Goal: Task Accomplishment & Management: Manage account settings

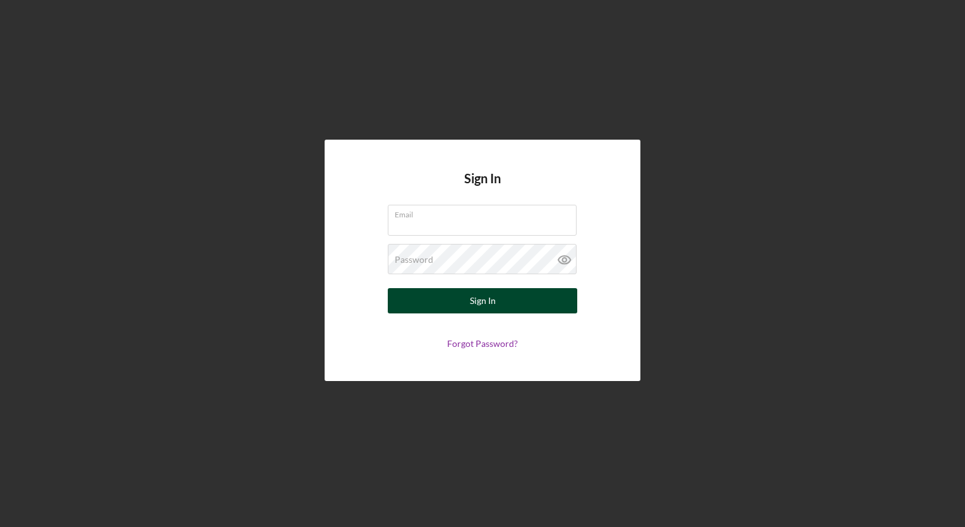
type input "[EMAIL_ADDRESS][PERSON_NAME][DOMAIN_NAME]"
click at [475, 303] on div "Sign In" at bounding box center [483, 300] width 26 height 25
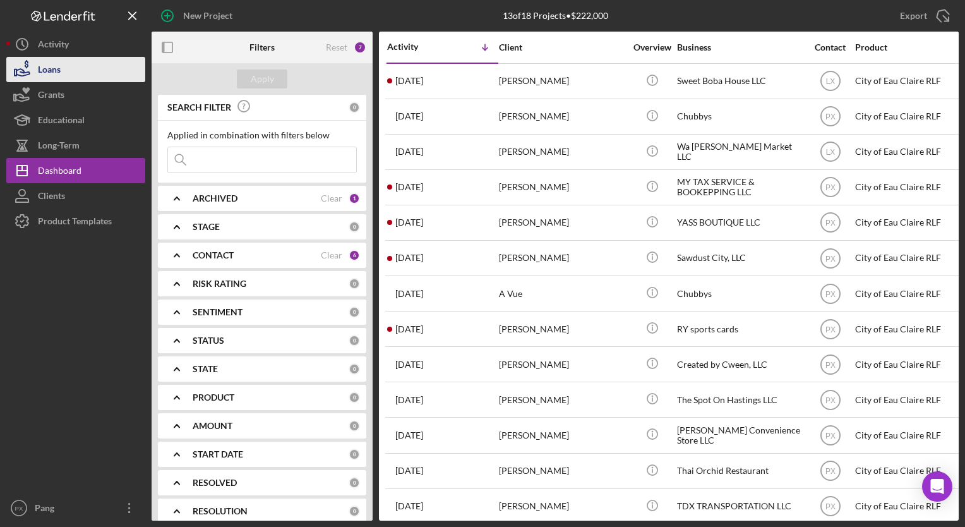
click at [60, 69] on div "Loans" at bounding box center [49, 71] width 23 height 28
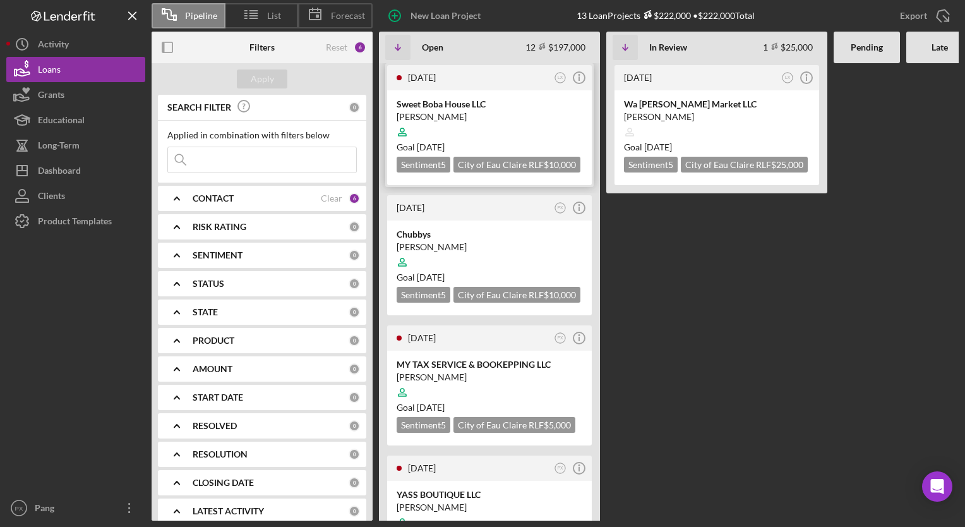
click at [481, 136] on div at bounding box center [490, 132] width 186 height 24
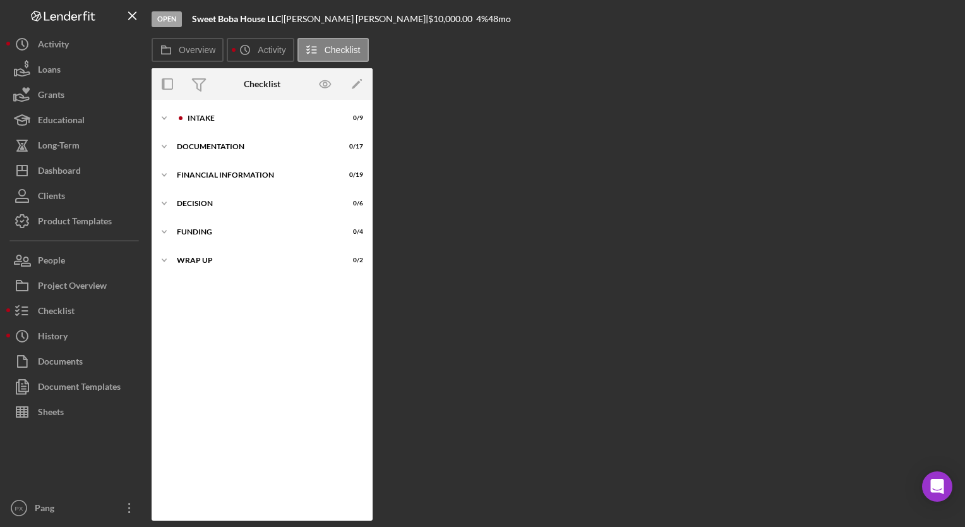
click at [212, 105] on div "Icon/Expander Intake 0 / 9 Icon/Expander Documentation 0 / 17 Icon/Expander Fin…" at bounding box center [262, 310] width 221 height 421
click at [200, 122] on div "Icon/Expander Intake 0 / 9" at bounding box center [262, 117] width 221 height 25
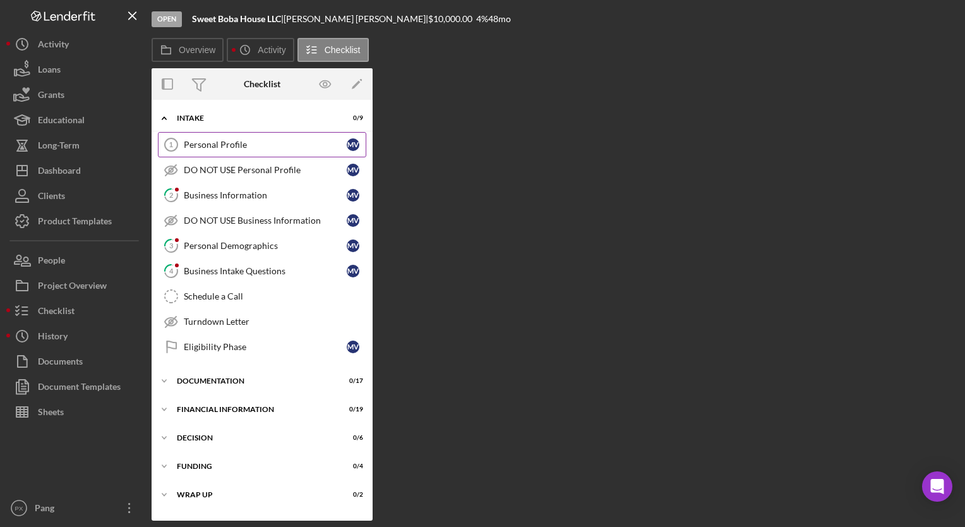
click at [253, 140] on div "Personal Profile" at bounding box center [265, 145] width 163 height 10
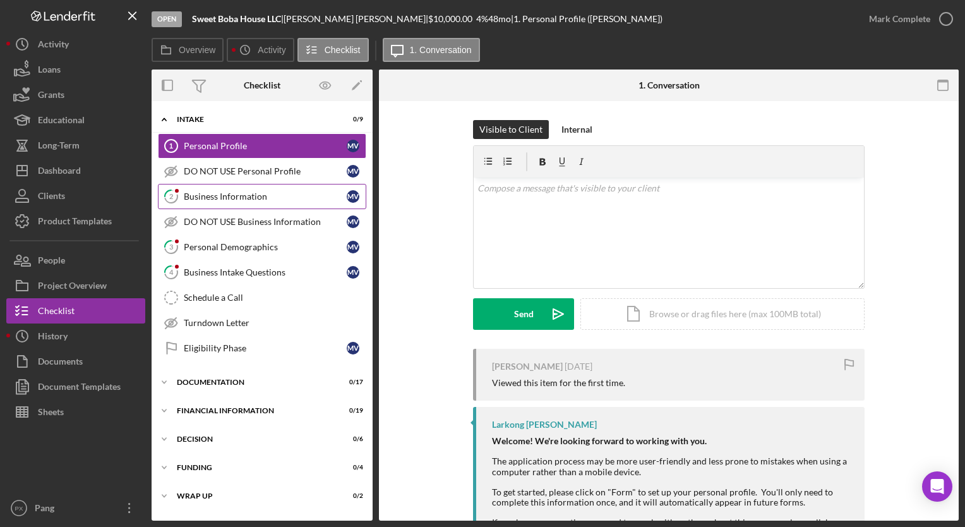
click at [212, 196] on div "Business Information" at bounding box center [265, 196] width 163 height 10
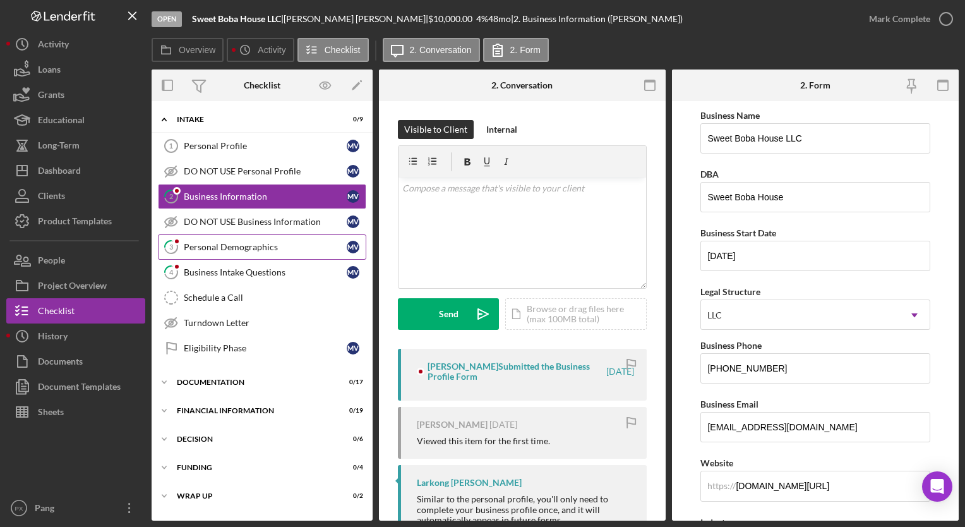
click at [238, 246] on div "Personal Demographics" at bounding box center [265, 247] width 163 height 10
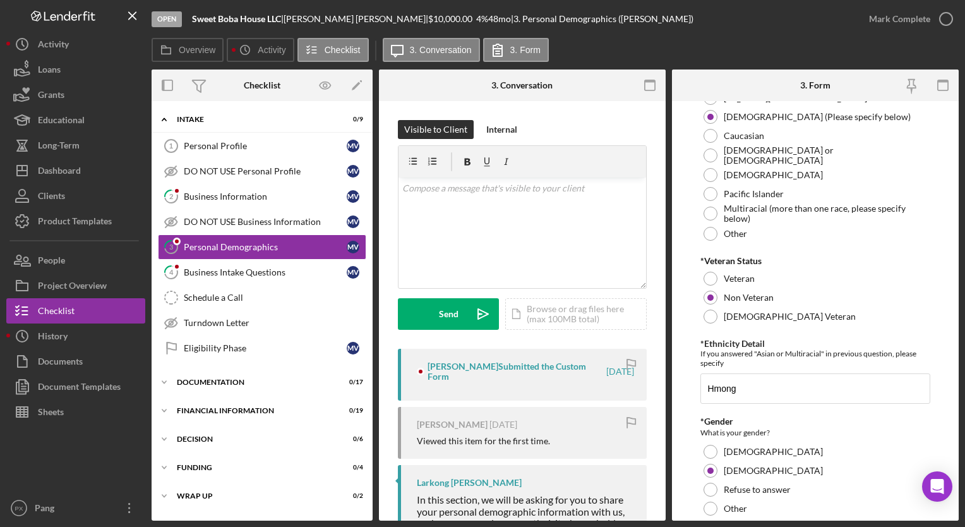
scroll to position [263, 0]
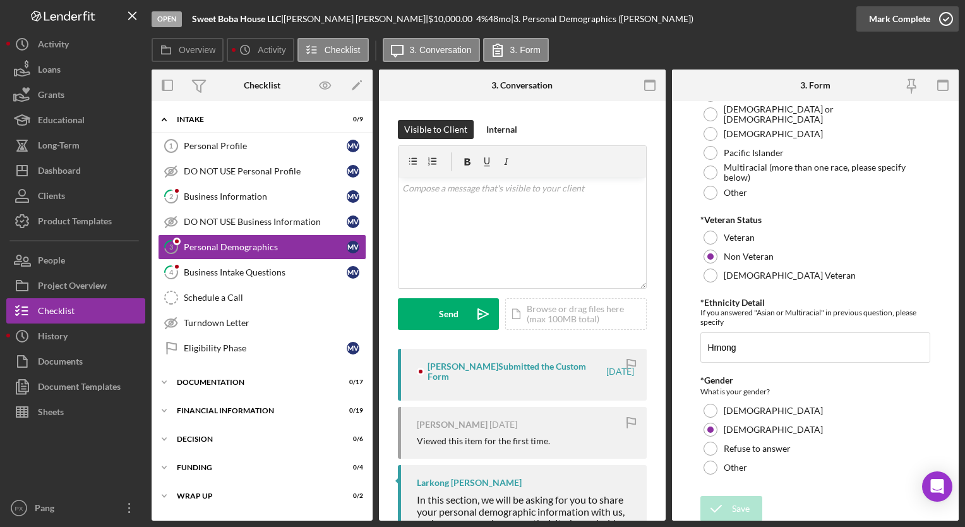
click at [942, 18] on icon "button" at bounding box center [946, 19] width 32 height 32
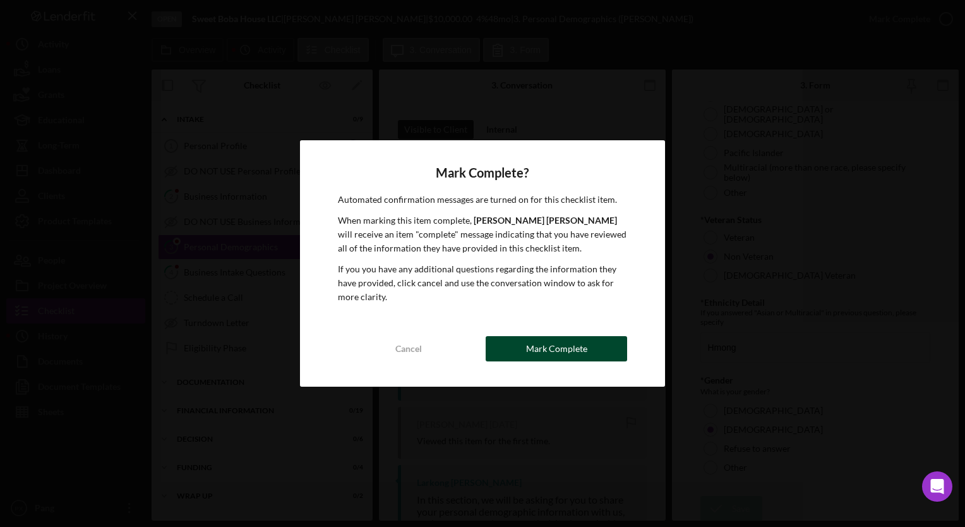
click at [593, 352] on button "Mark Complete" at bounding box center [556, 348] width 141 height 25
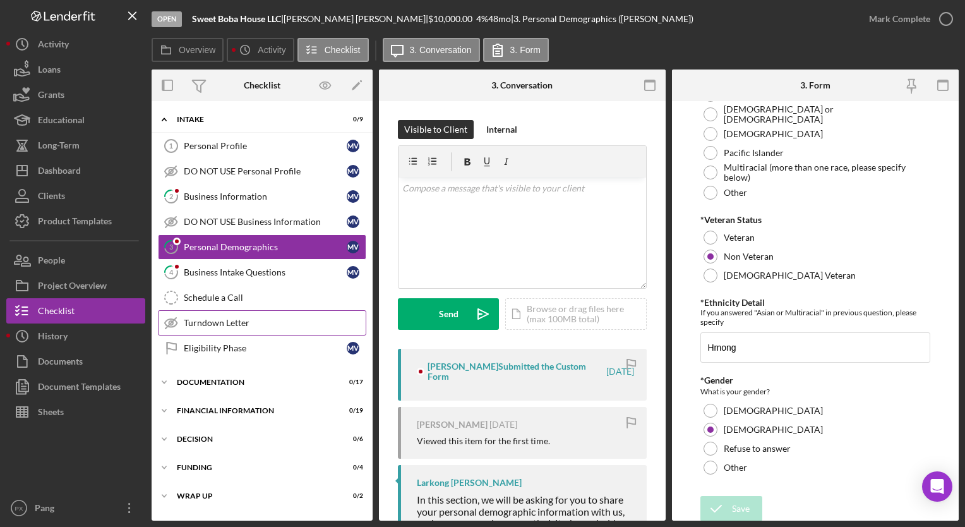
scroll to position [314, 0]
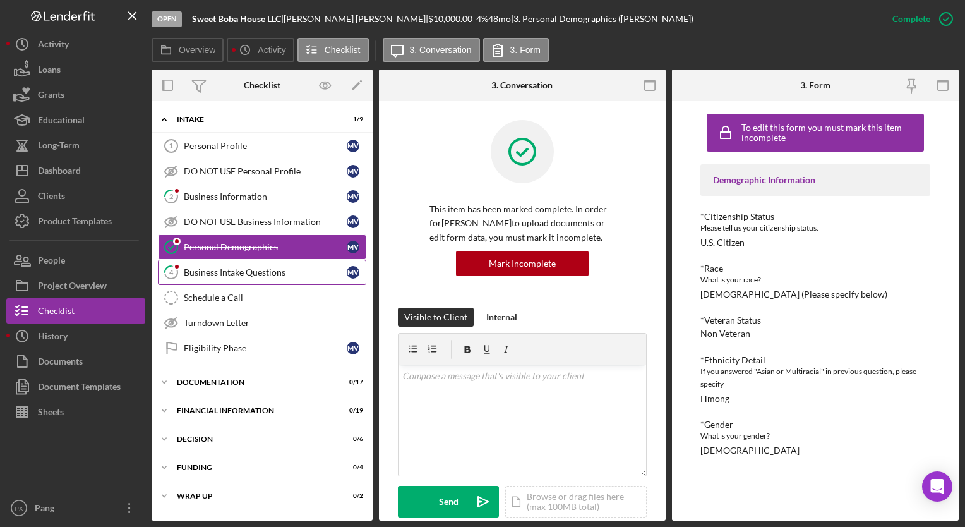
click at [232, 269] on div "Business Intake Questions" at bounding box center [265, 272] width 163 height 10
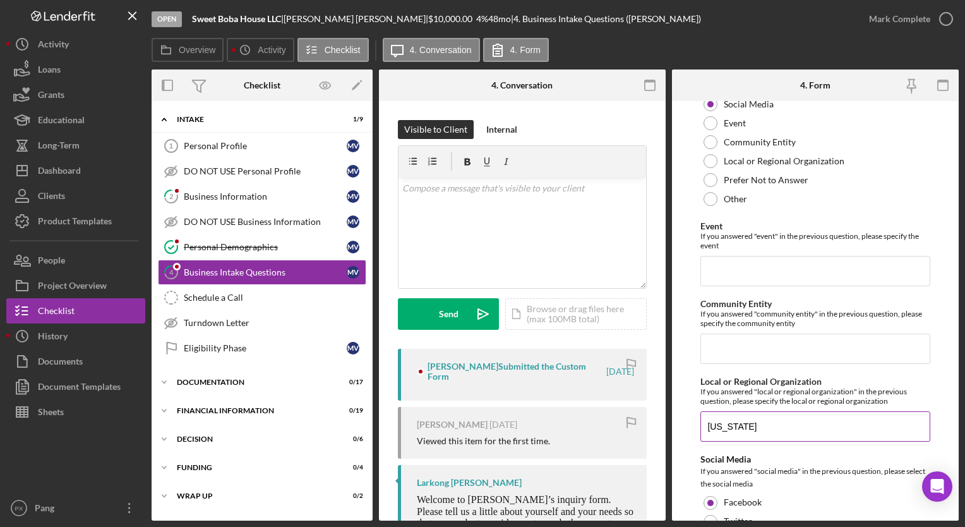
scroll to position [3205, 0]
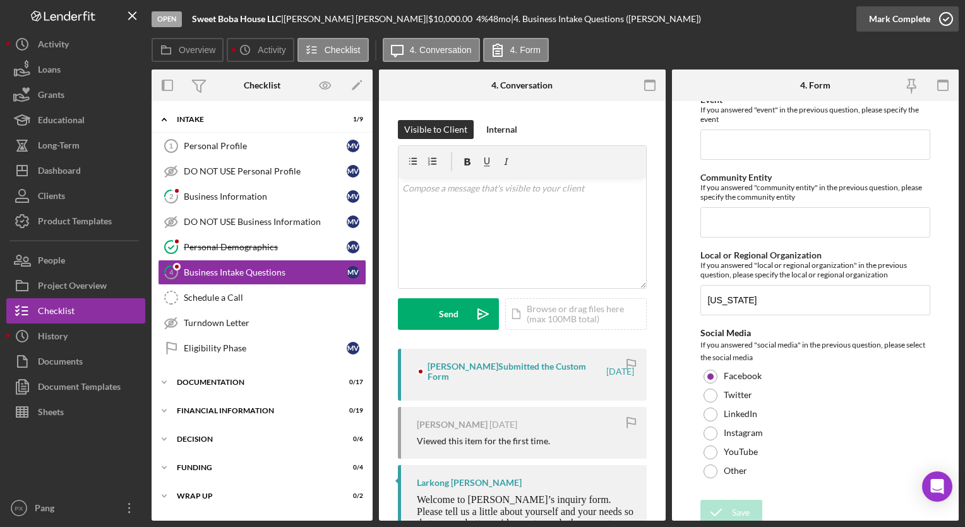
click at [944, 21] on icon "button" at bounding box center [946, 19] width 32 height 32
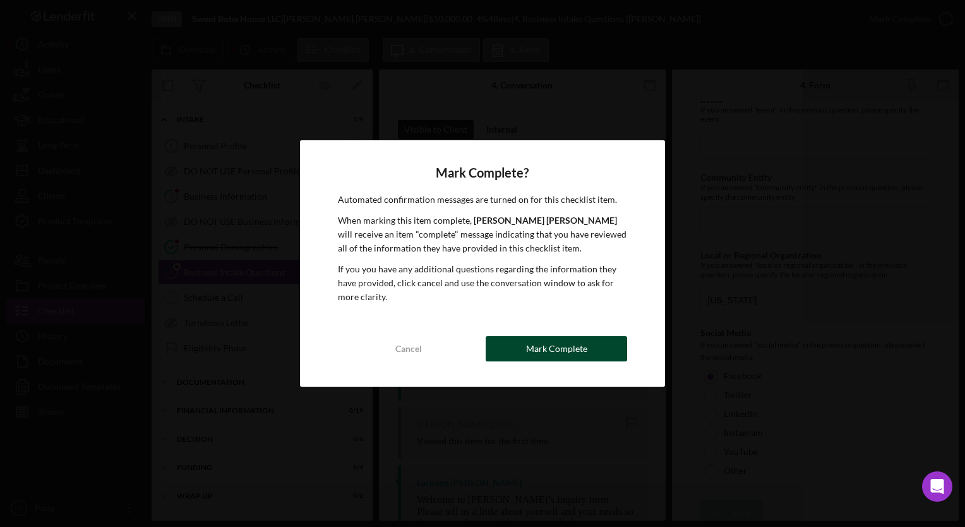
click at [558, 352] on div "Mark Complete" at bounding box center [556, 348] width 61 height 25
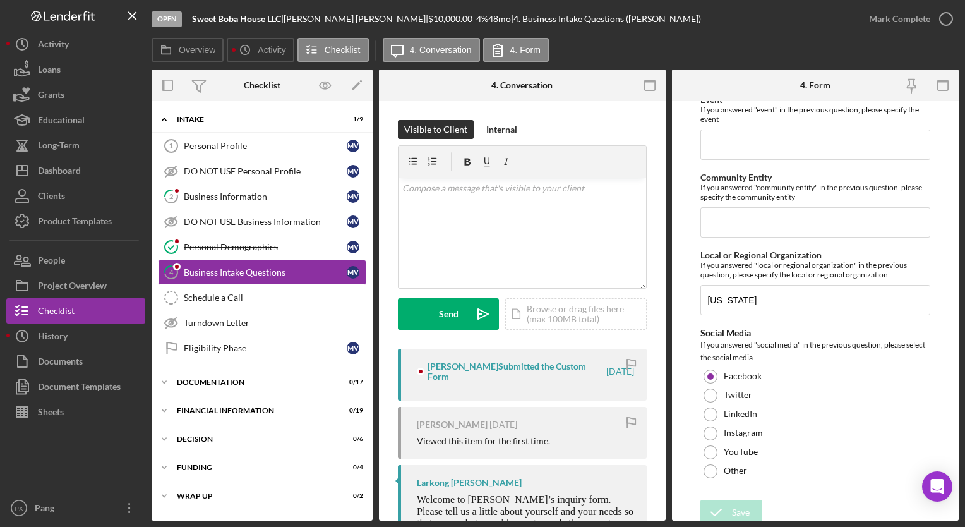
scroll to position [3255, 0]
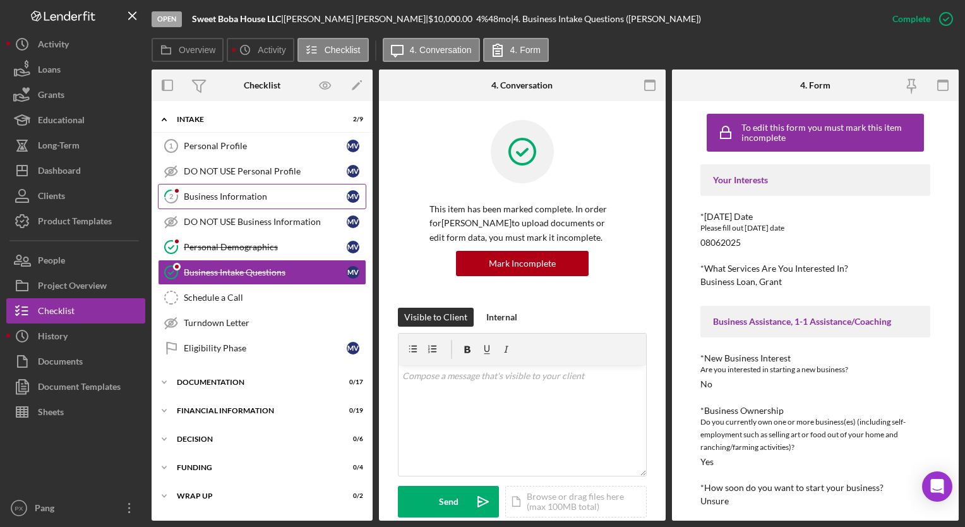
click at [227, 197] on div "Business Information" at bounding box center [265, 196] width 163 height 10
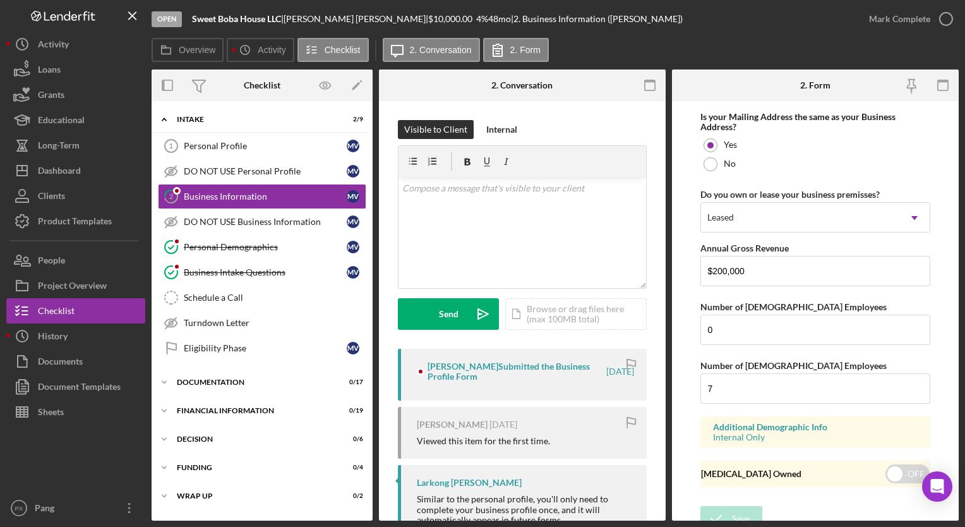
scroll to position [988, 0]
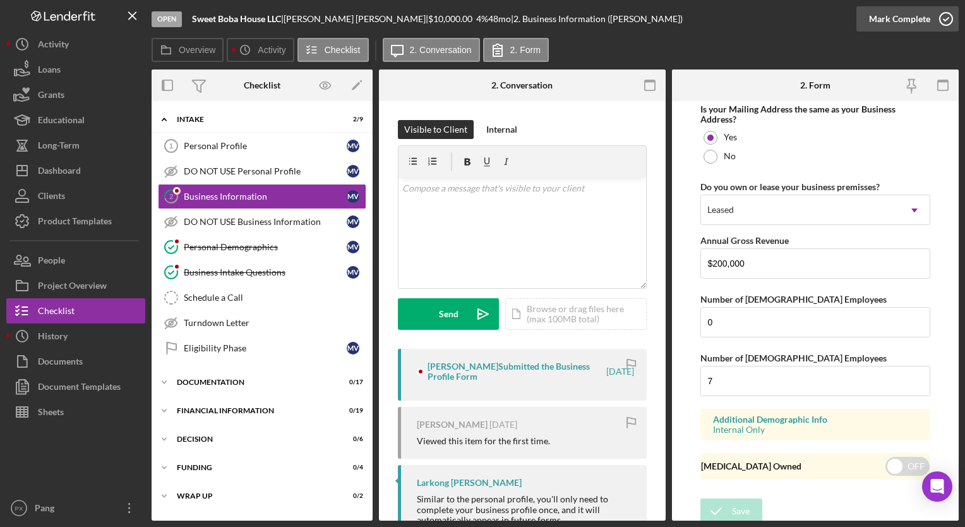
click at [944, 21] on icon "button" at bounding box center [946, 19] width 32 height 32
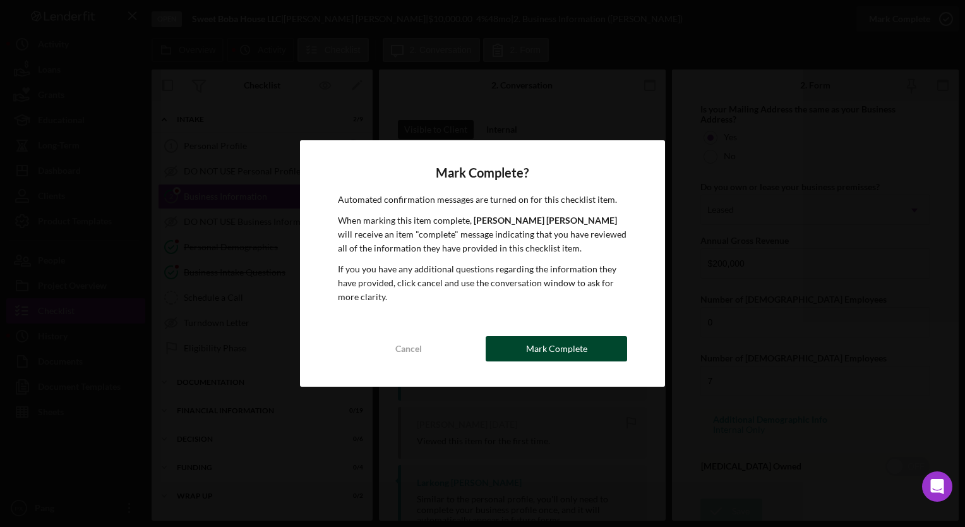
click at [568, 344] on div "Mark Complete" at bounding box center [556, 348] width 61 height 25
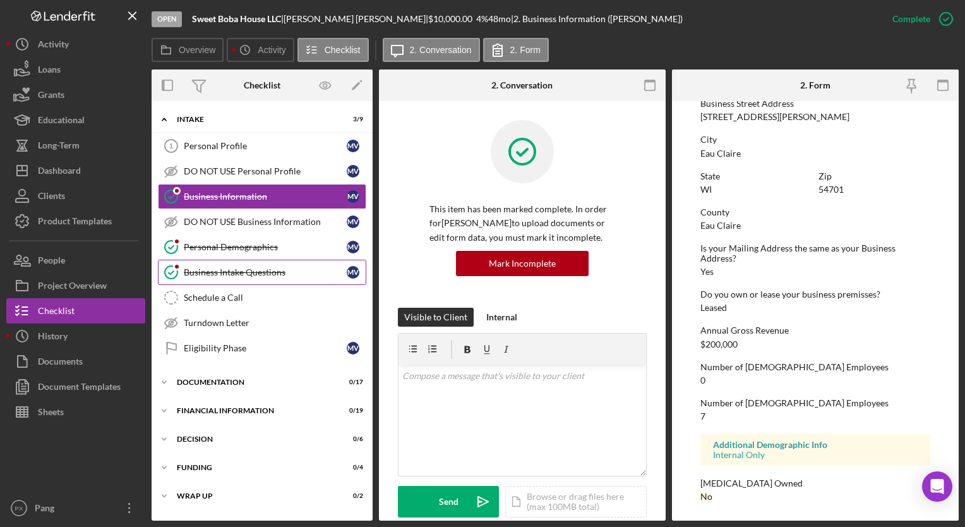
scroll to position [543, 0]
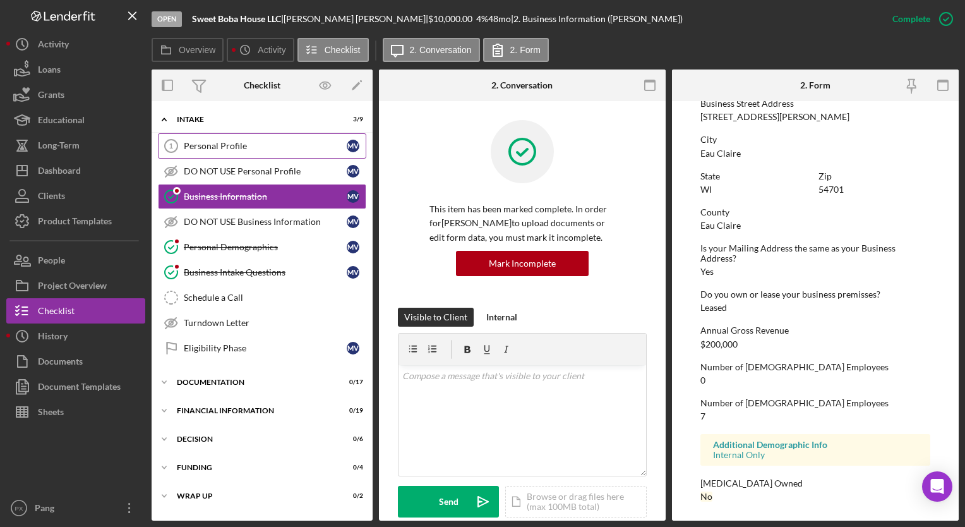
click at [246, 141] on div "Personal Profile" at bounding box center [265, 146] width 163 height 10
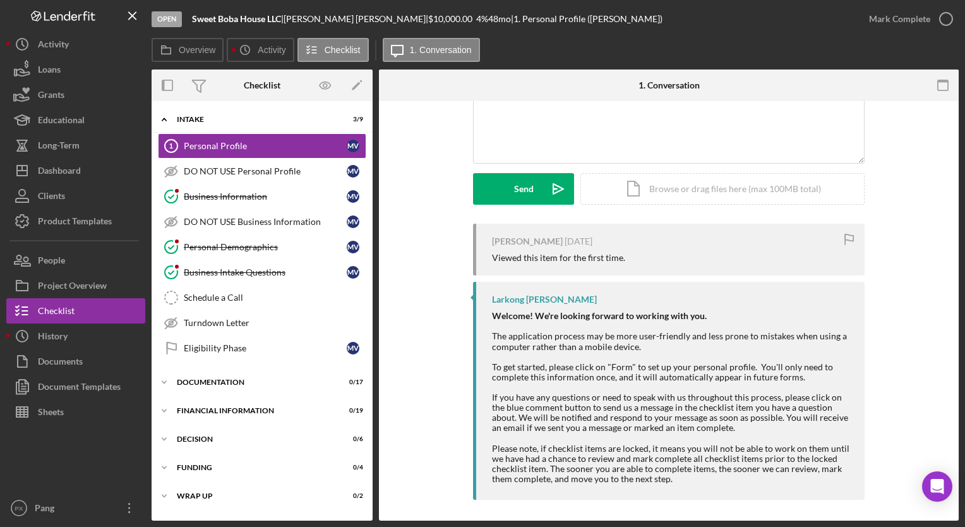
scroll to position [129, 0]
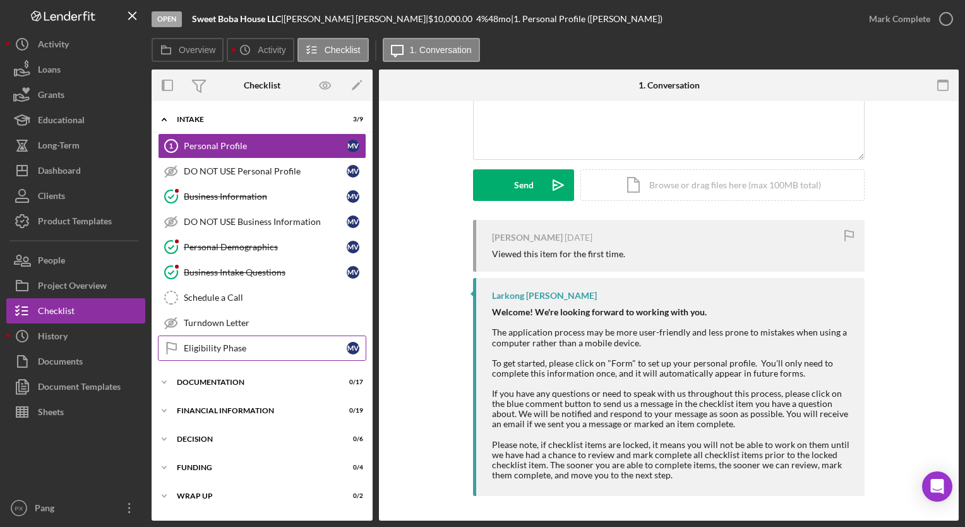
click at [245, 352] on link "Eligibility Phase Eligibility Phase M V" at bounding box center [262, 347] width 208 height 25
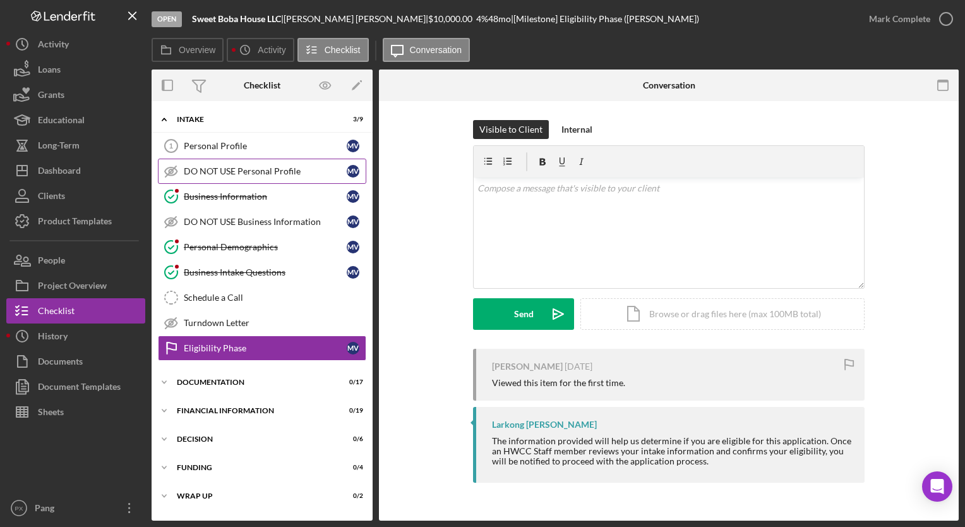
click at [253, 172] on div "DO NOT USE Personal Profile" at bounding box center [265, 171] width 163 height 10
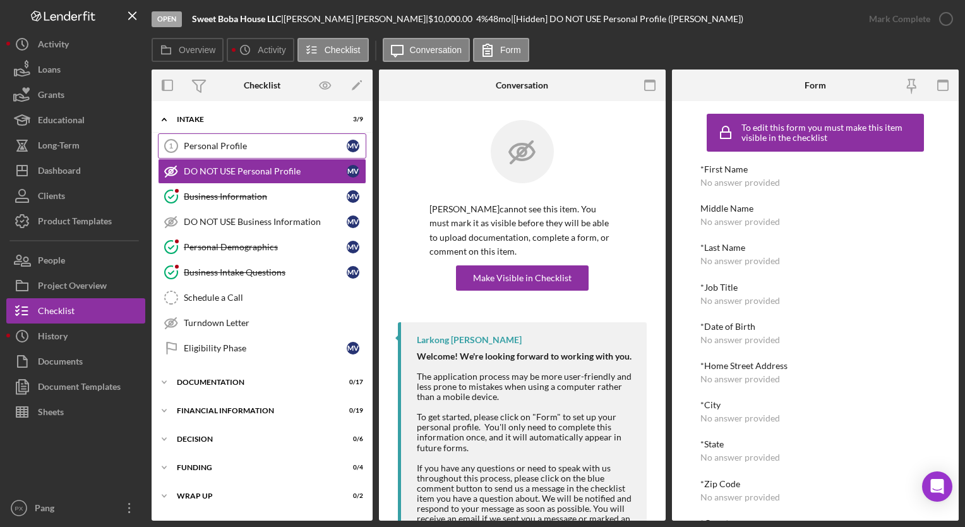
click at [228, 148] on div "Personal Profile" at bounding box center [265, 146] width 163 height 10
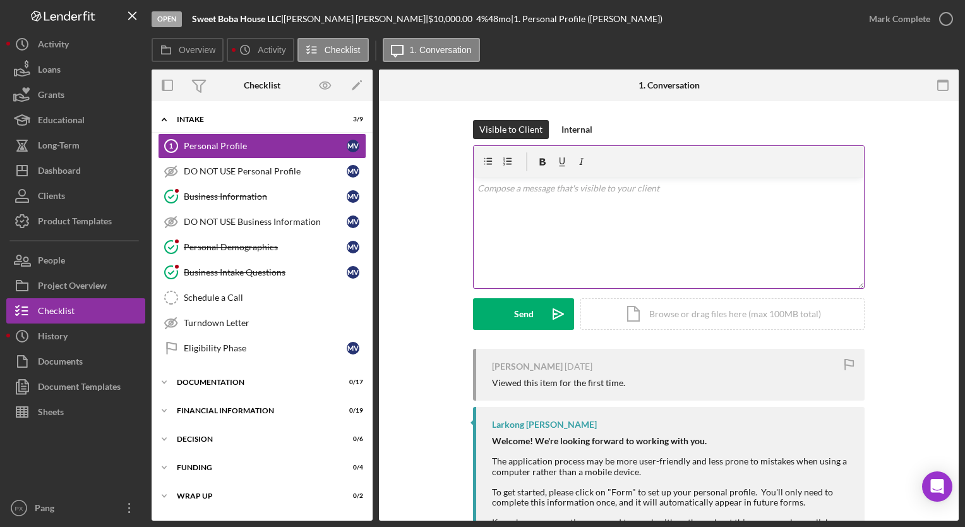
click at [556, 201] on div "v Color teal Color pink Remove color Add row above Add row below Add column bef…" at bounding box center [669, 232] width 390 height 111
paste div
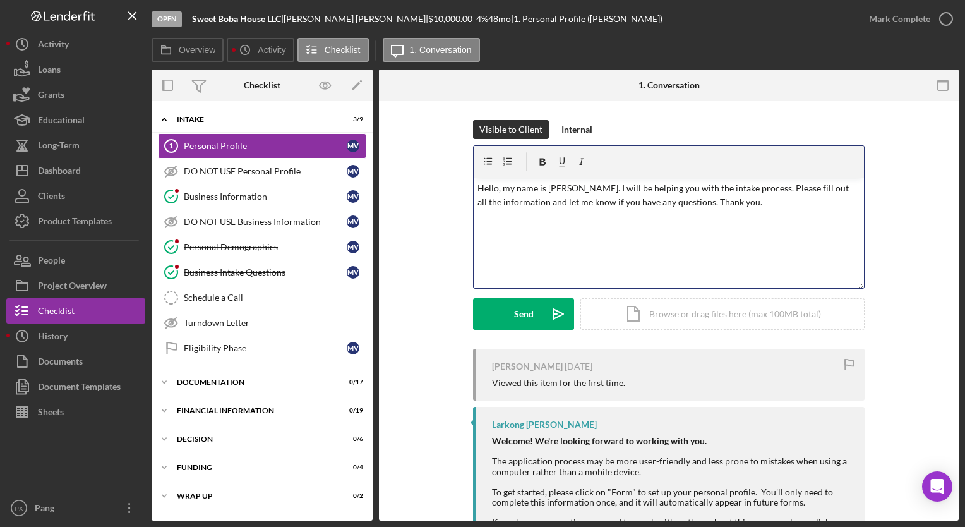
click at [496, 190] on p "Hello, my name is [PERSON_NAME]. I will be helping you with the intake process.…" at bounding box center [668, 195] width 383 height 28
click at [769, 211] on div "v Color teal Color pink Remove color Add row above Add row below Add column bef…" at bounding box center [669, 232] width 390 height 111
click at [538, 312] on button "Send Icon/icon-invite-send" at bounding box center [523, 314] width 101 height 32
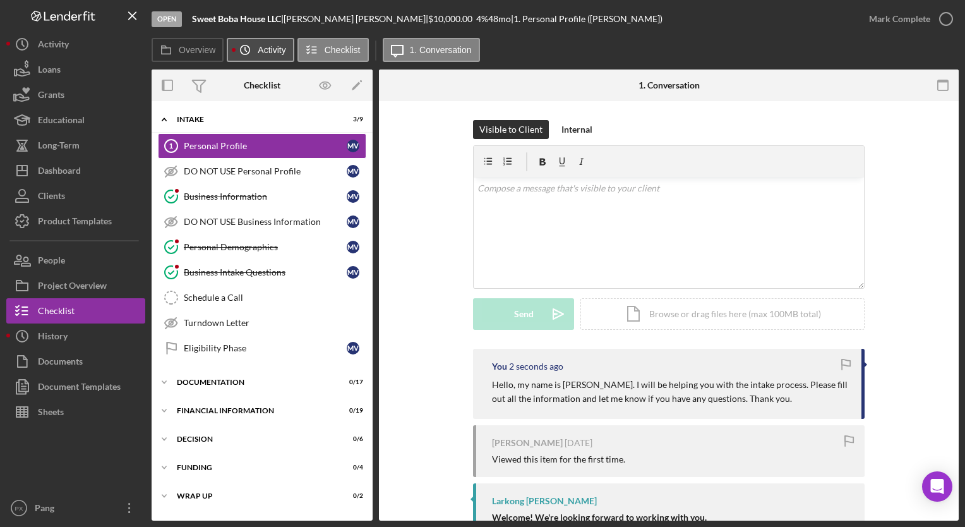
drag, startPoint x: 266, startPoint y: 47, endPoint x: 280, endPoint y: 54, distance: 15.8
click at [266, 47] on label "Activity" at bounding box center [272, 50] width 28 height 10
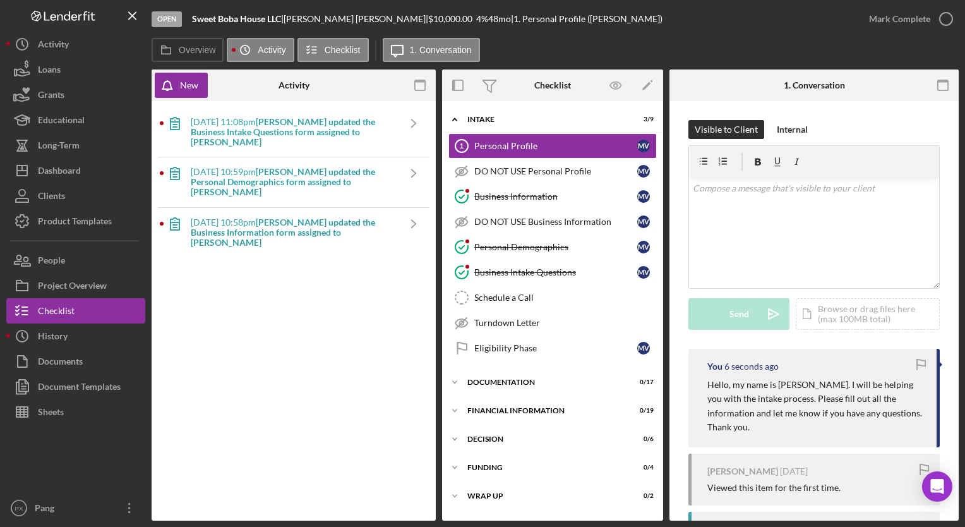
click at [268, 138] on div "[DATE] 11:08pm [PERSON_NAME] updated the Business Intake Questions form assigne…" at bounding box center [294, 132] width 207 height 30
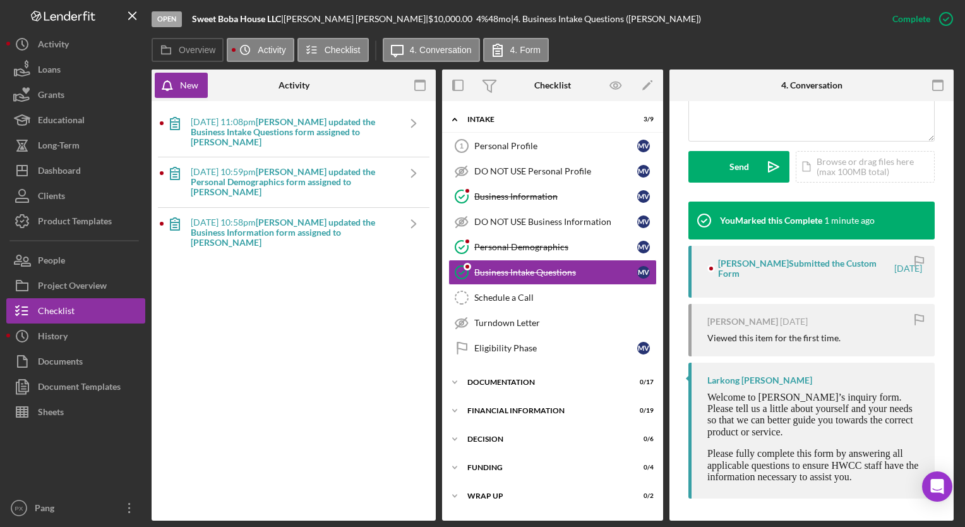
scroll to position [341, 0]
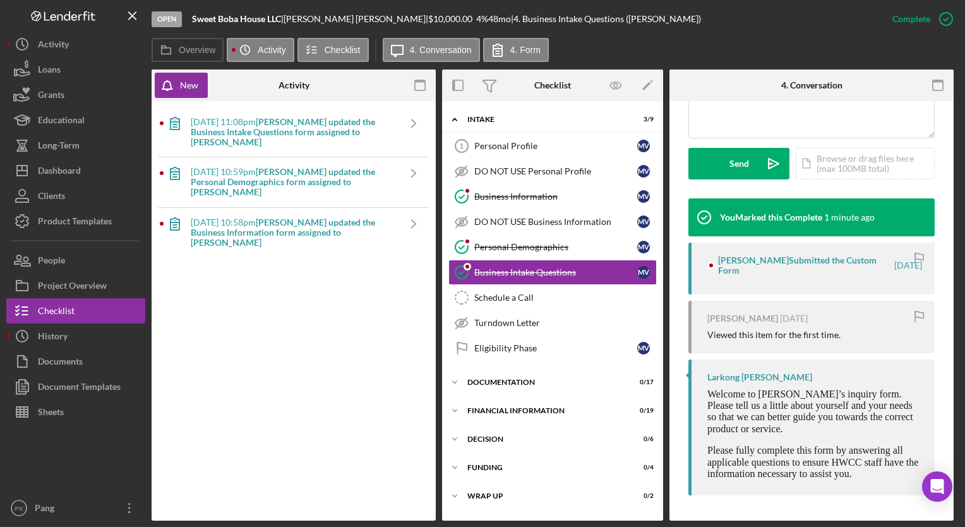
click at [245, 168] on div "[DATE] 10:59pm [PERSON_NAME] updated the Personal Demographics form assigned to…" at bounding box center [294, 182] width 207 height 30
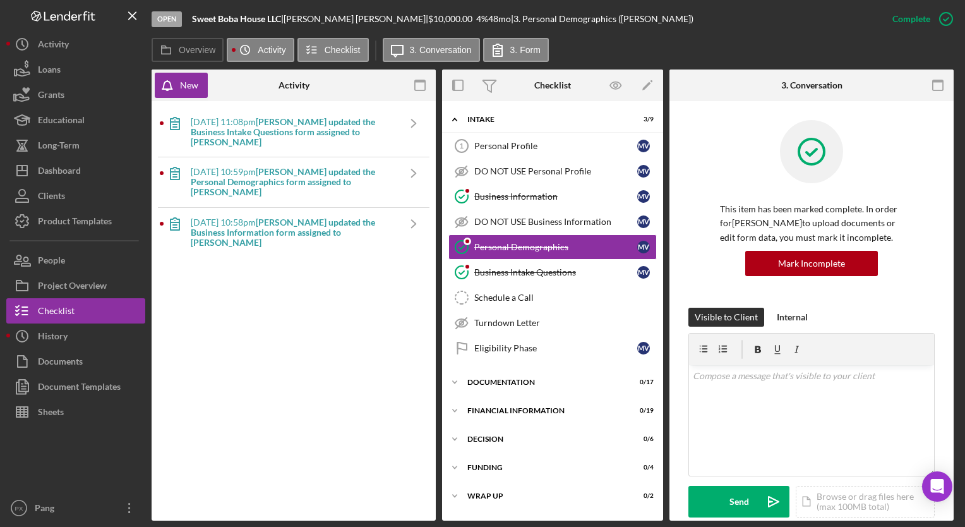
click at [280, 218] on b "[PERSON_NAME] updated the Business Information form assigned to [PERSON_NAME]" at bounding box center [283, 232] width 184 height 31
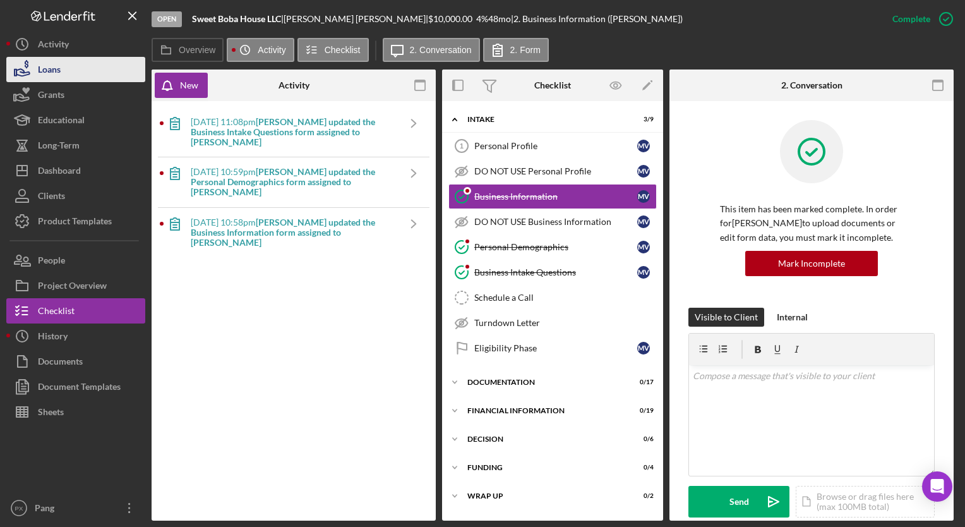
click at [78, 66] on button "Loans" at bounding box center [75, 69] width 139 height 25
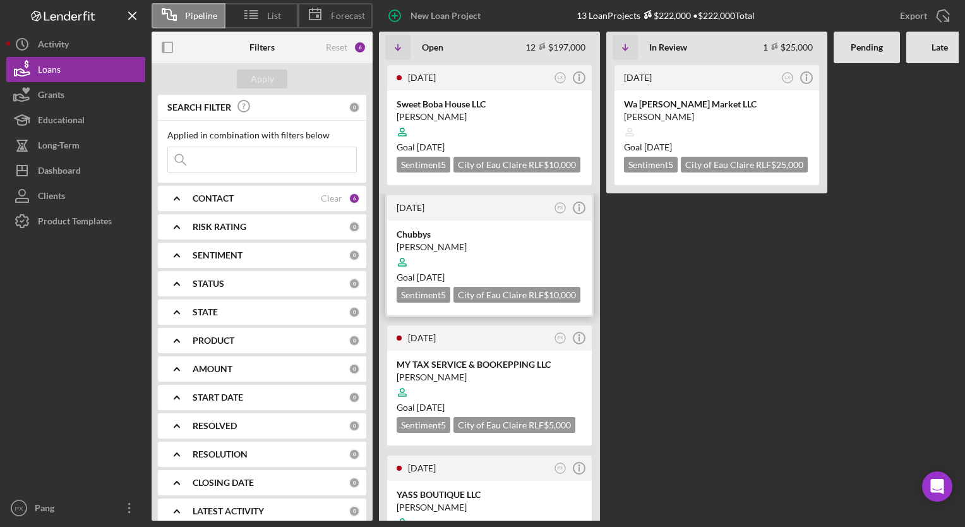
click at [472, 229] on div "Chubbys" at bounding box center [490, 234] width 186 height 13
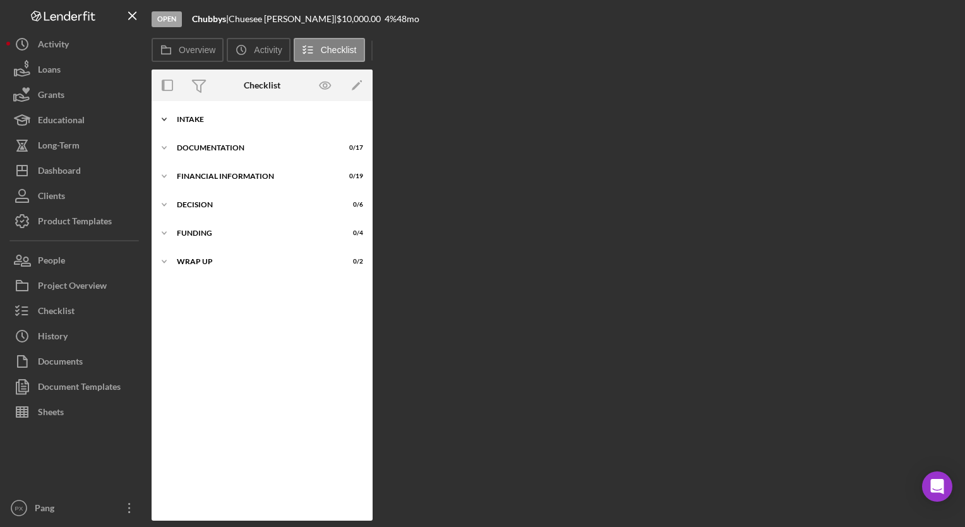
drag, startPoint x: 220, startPoint y: 116, endPoint x: 230, endPoint y: 129, distance: 16.7
click at [222, 118] on div "Intake" at bounding box center [267, 120] width 180 height 8
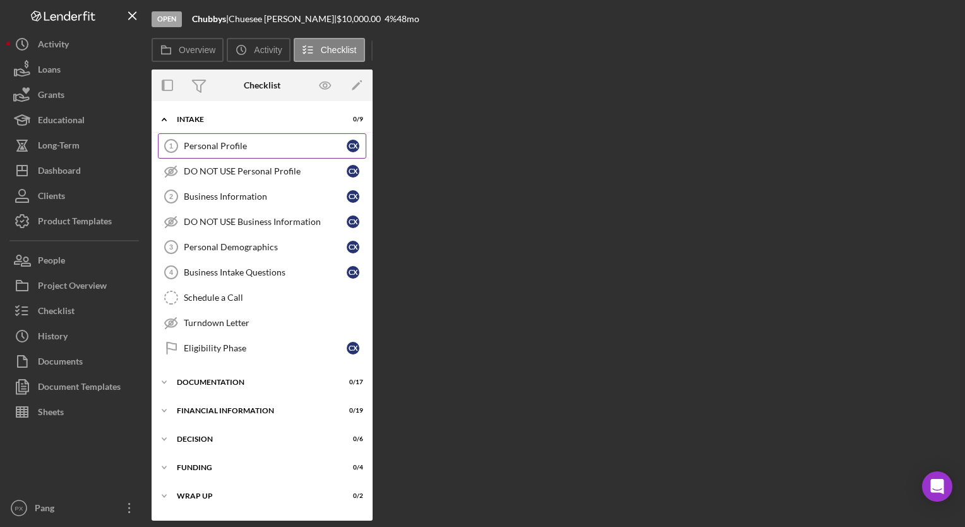
click at [217, 148] on div "Personal Profile" at bounding box center [265, 146] width 163 height 10
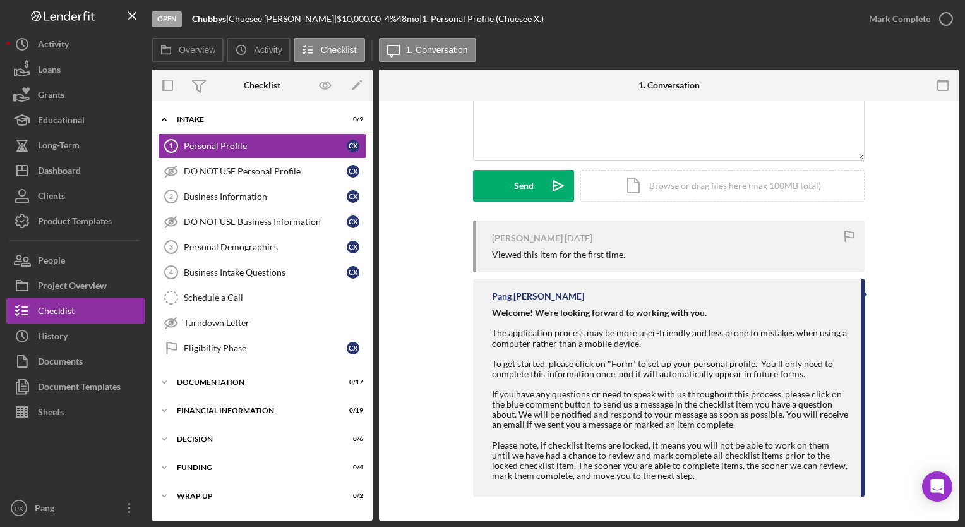
scroll to position [129, 0]
click at [229, 193] on div "Business Information" at bounding box center [265, 196] width 163 height 10
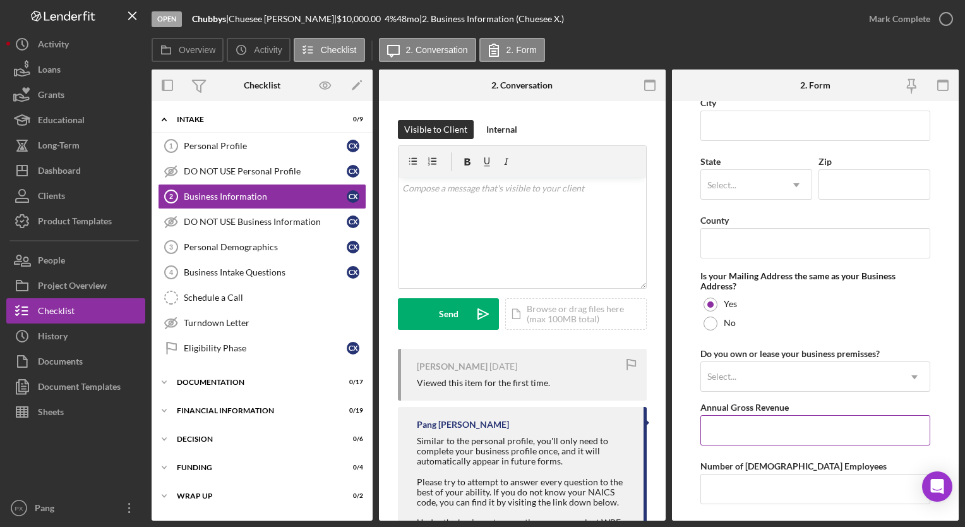
scroll to position [988, 0]
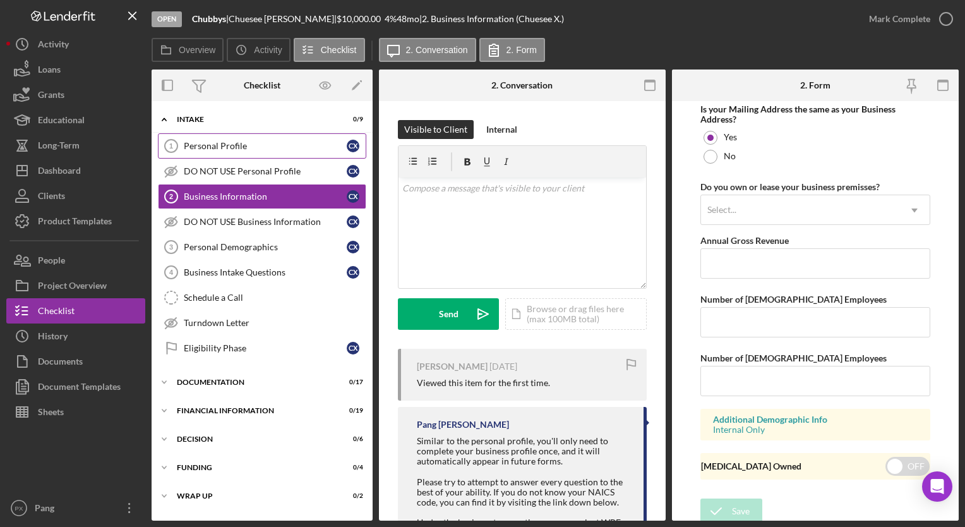
click at [222, 146] on div "Personal Profile" at bounding box center [265, 146] width 163 height 10
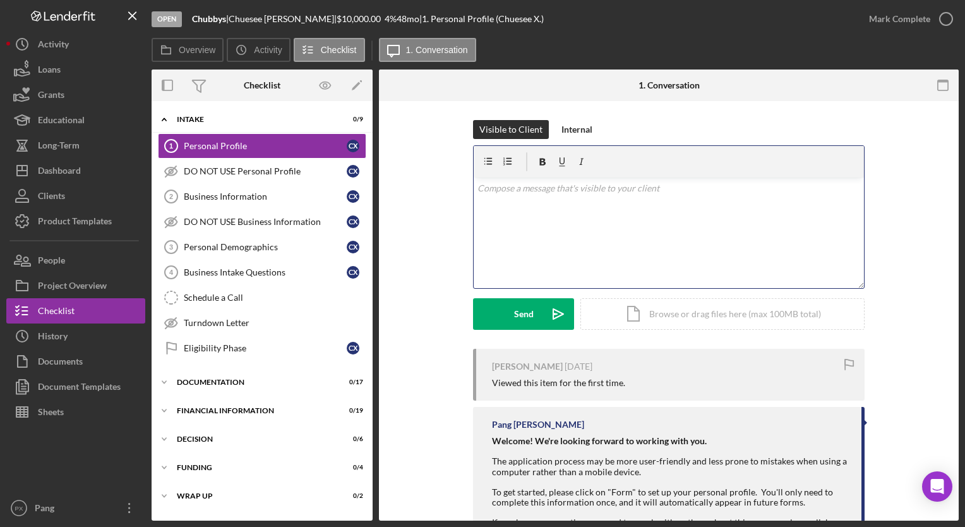
click at [590, 212] on div "v Color teal Color pink Remove color Add row above Add row below Add column bef…" at bounding box center [669, 232] width 390 height 111
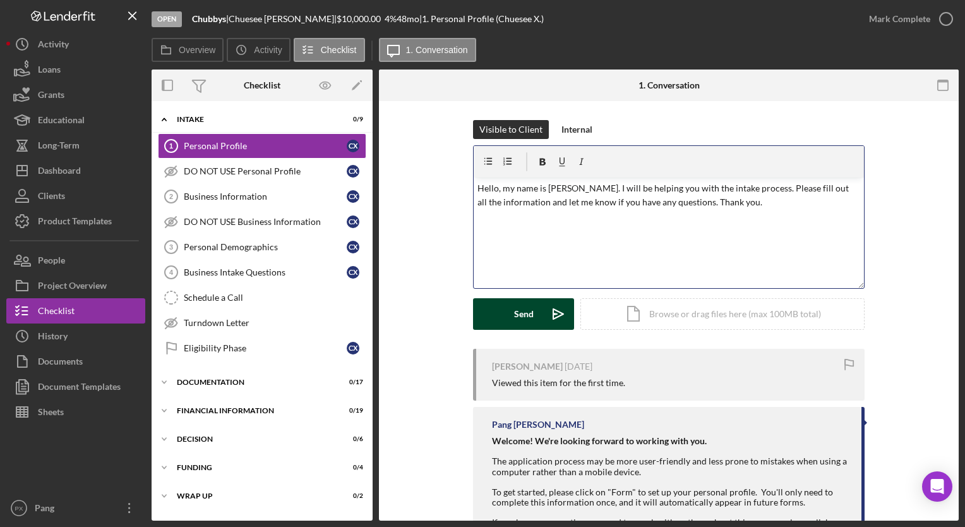
click at [515, 315] on div "Send" at bounding box center [524, 314] width 20 height 32
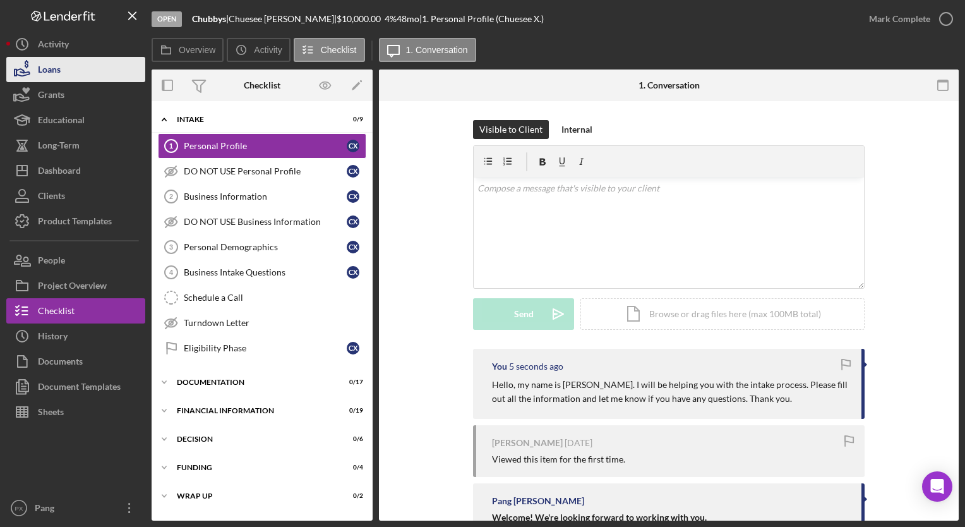
click at [66, 74] on button "Loans" at bounding box center [75, 69] width 139 height 25
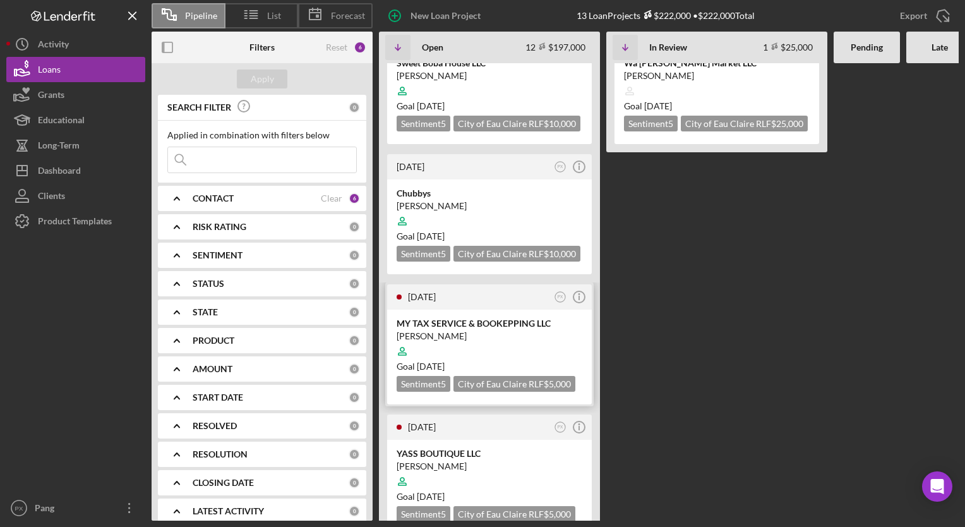
scroll to position [63, 0]
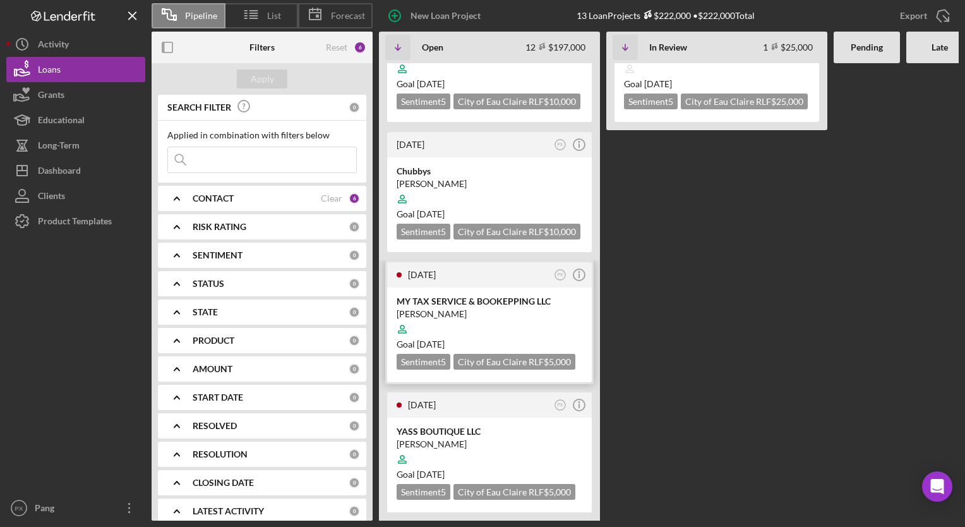
click at [445, 308] on div "[PERSON_NAME]" at bounding box center [490, 314] width 186 height 13
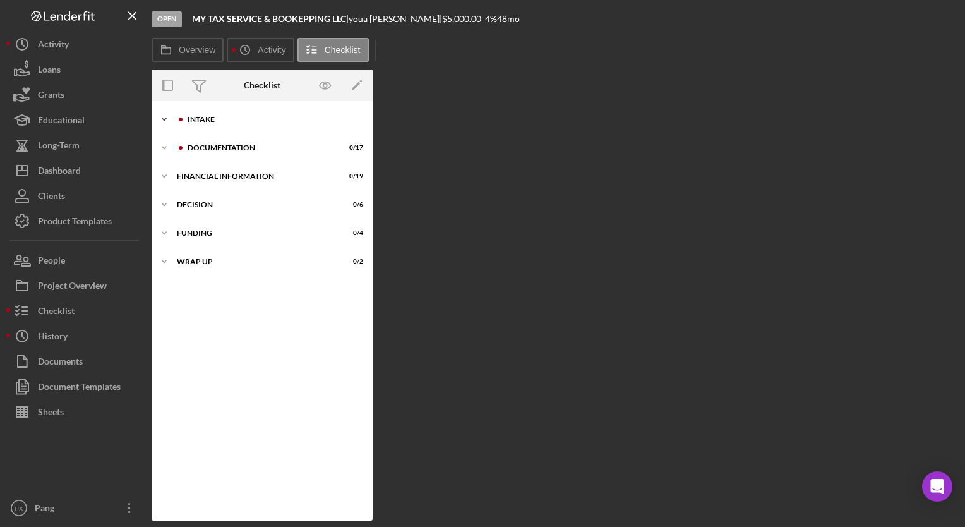
click at [205, 117] on div "Intake" at bounding box center [272, 120] width 169 height 8
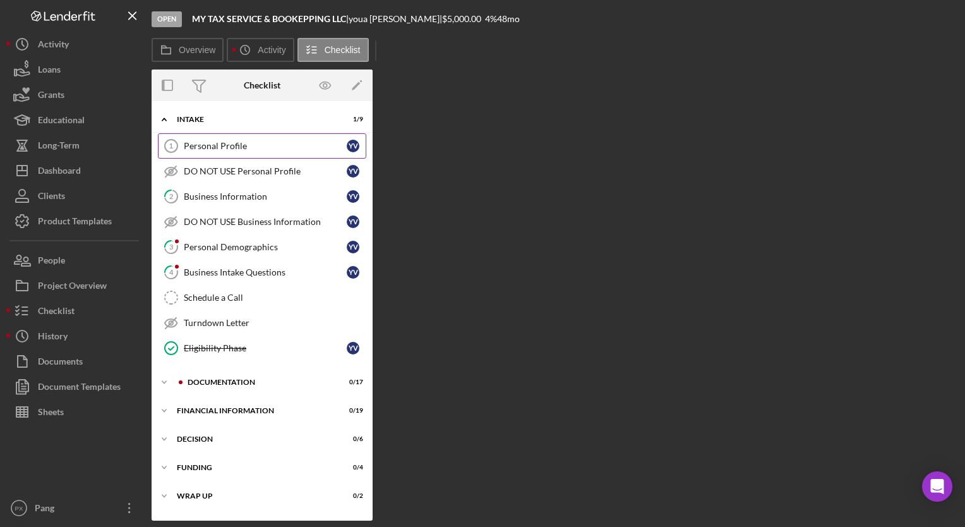
click at [229, 142] on div "Personal Profile" at bounding box center [265, 146] width 163 height 10
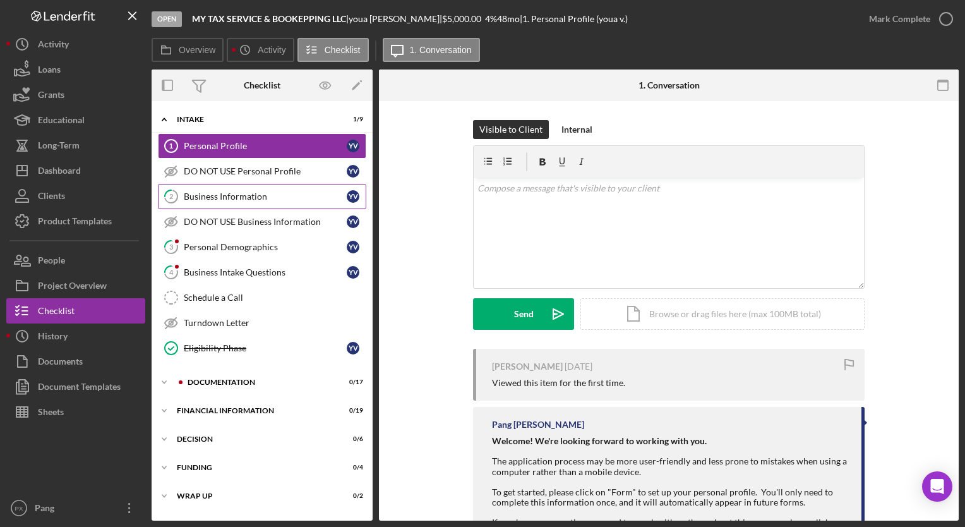
click at [232, 200] on div "Business Information" at bounding box center [265, 196] width 163 height 10
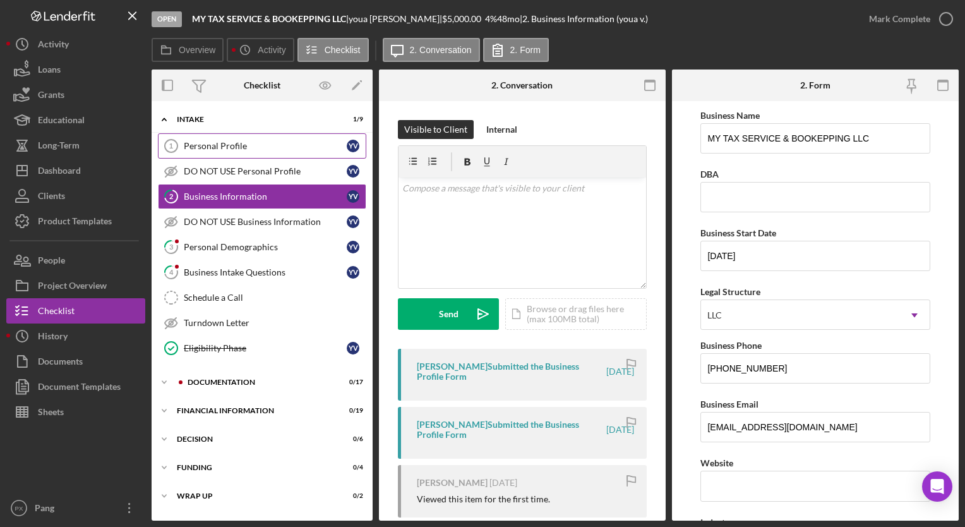
click at [237, 141] on div "Personal Profile" at bounding box center [265, 146] width 163 height 10
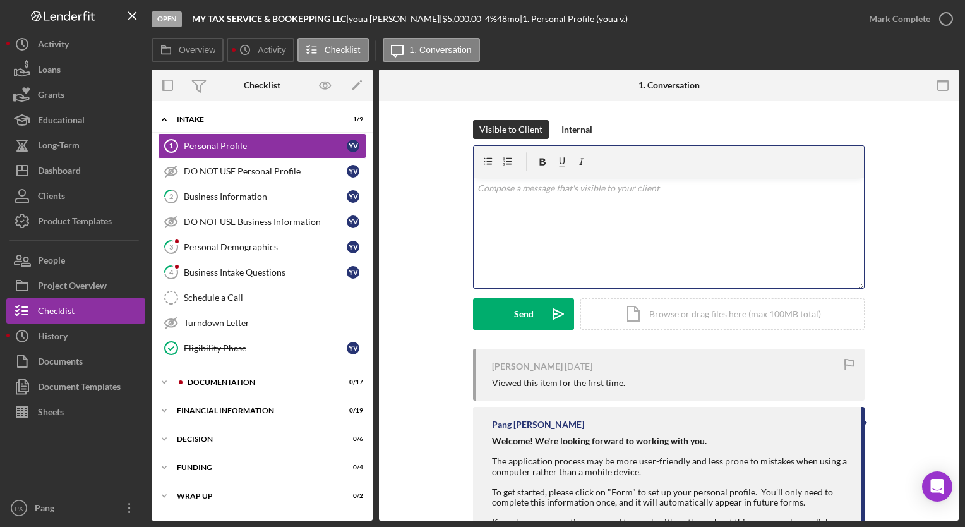
click at [556, 213] on div "v Color teal Color pink Remove color Add row above Add row below Add column bef…" at bounding box center [669, 232] width 390 height 111
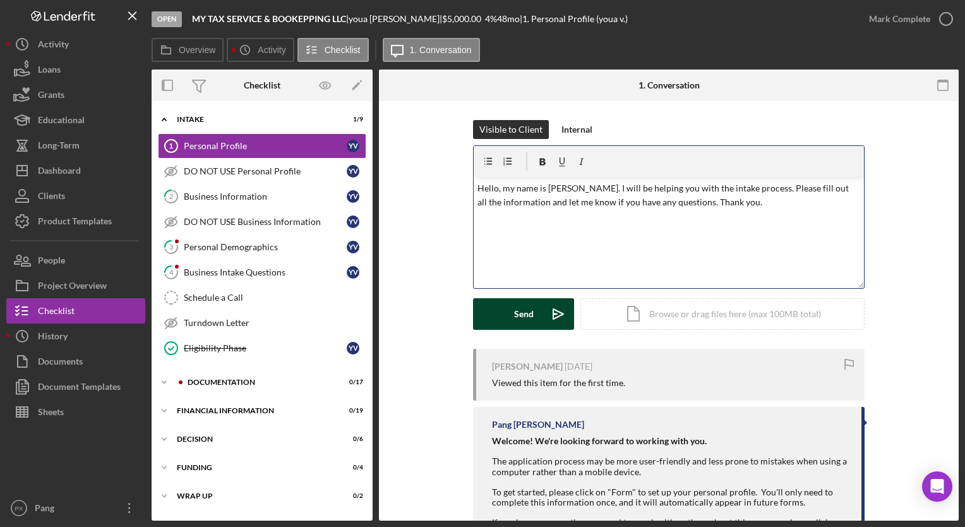
click at [514, 314] on div "Send" at bounding box center [524, 314] width 20 height 32
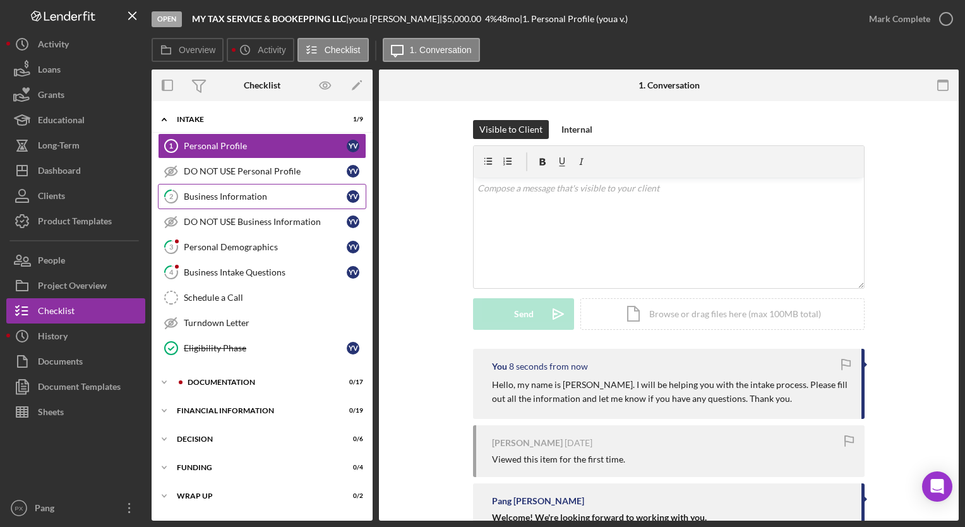
click at [240, 197] on div "Business Information" at bounding box center [265, 196] width 163 height 10
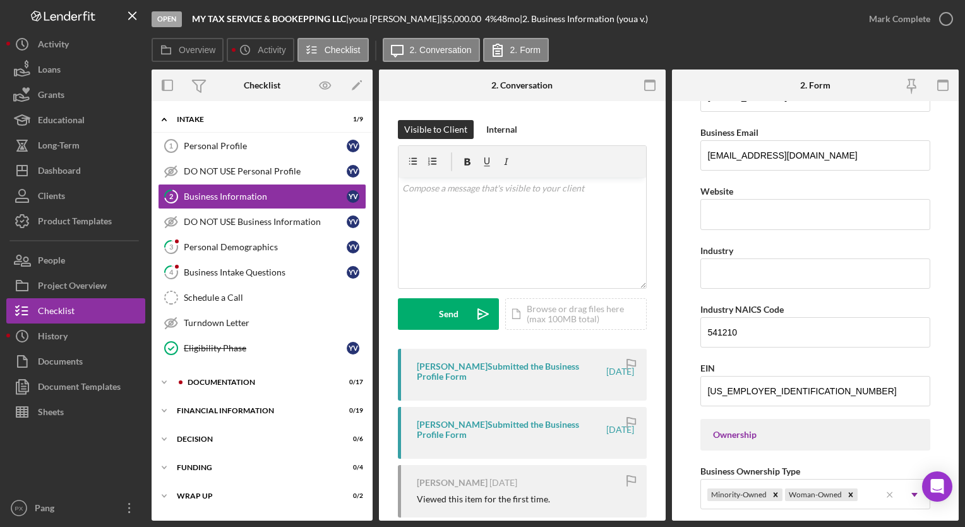
scroll to position [230, 0]
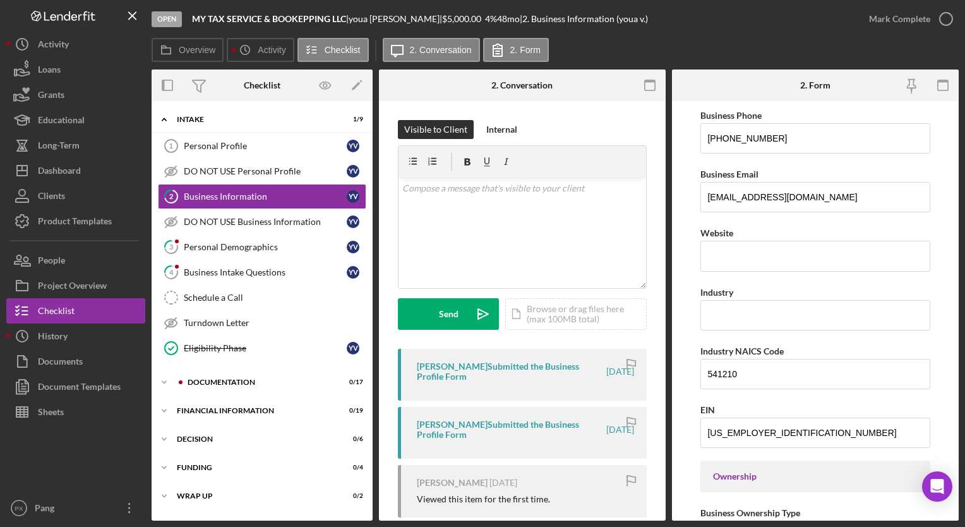
click at [818, 313] on input "Industry" at bounding box center [814, 315] width 229 height 30
click at [677, 277] on form "Business Name MY TAX SERVICE & BOOKEPPING LLC DBA Business Start Date [DATE] Le…" at bounding box center [815, 310] width 287 height 419
click at [554, 202] on div "v Color teal Color pink Remove color Add row above Add row below Add column bef…" at bounding box center [522, 232] width 248 height 111
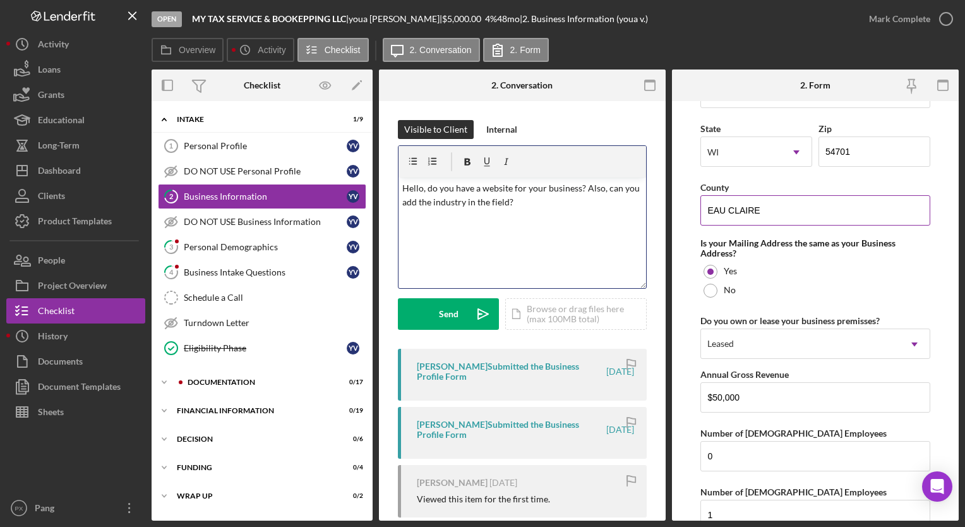
scroll to position [988, 0]
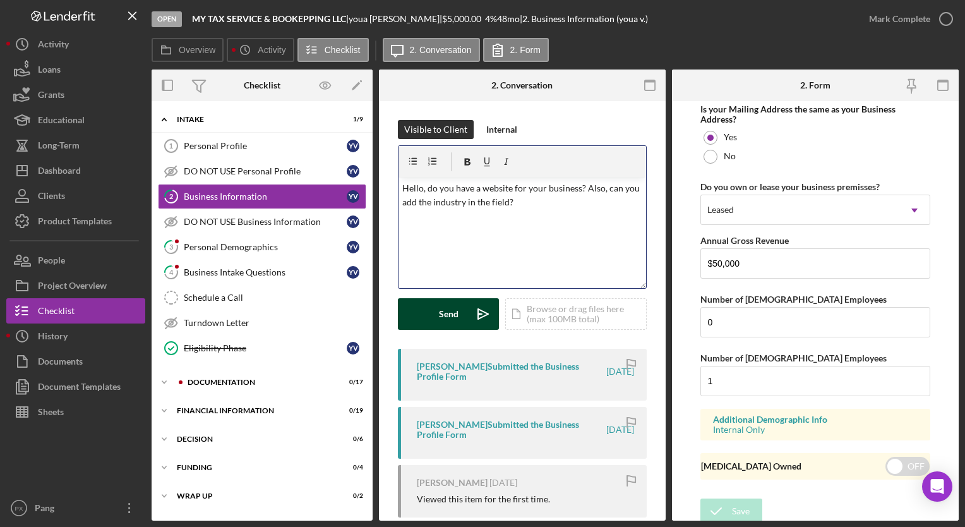
click at [426, 306] on button "Send Icon/icon-invite-send" at bounding box center [448, 314] width 101 height 32
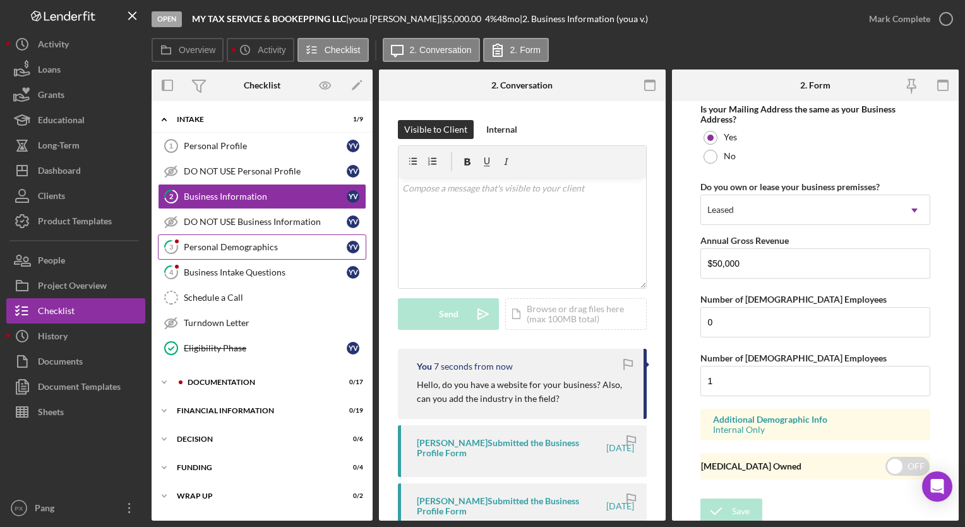
click at [262, 253] on link "3 Personal Demographics y v" at bounding box center [262, 246] width 208 height 25
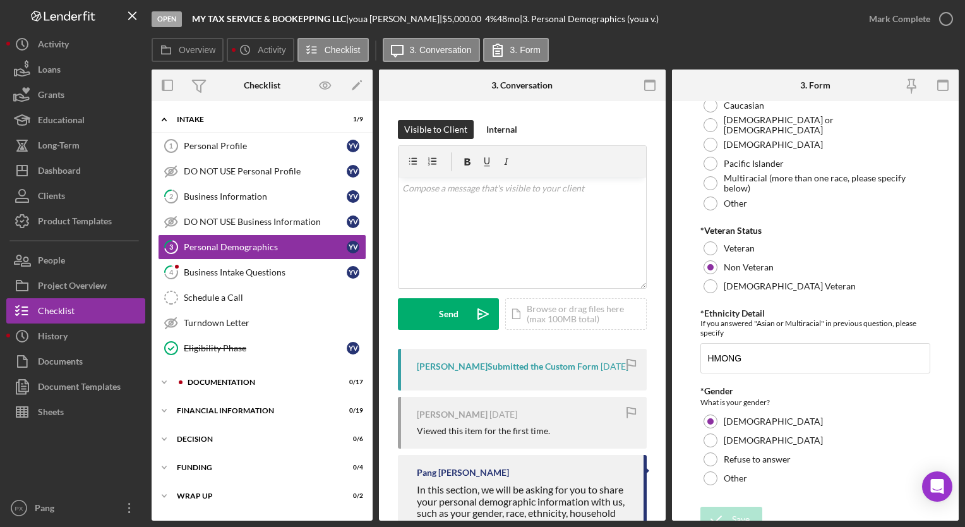
scroll to position [263, 0]
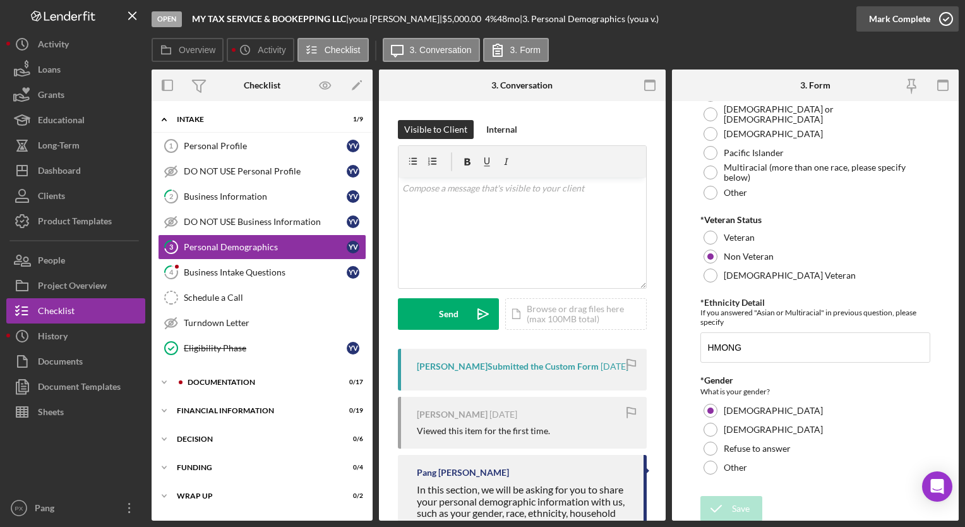
click at [944, 22] on icon "button" at bounding box center [946, 19] width 32 height 32
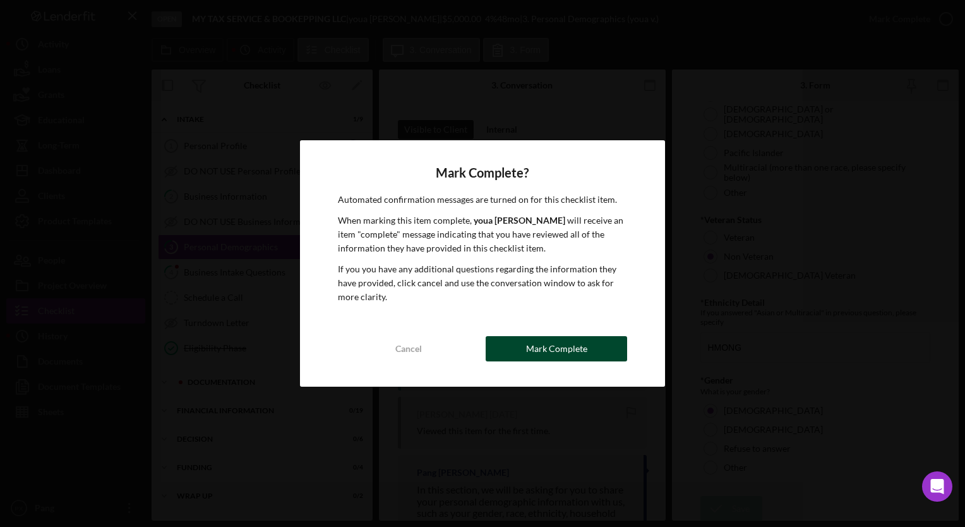
click at [577, 352] on div "Mark Complete" at bounding box center [556, 348] width 61 height 25
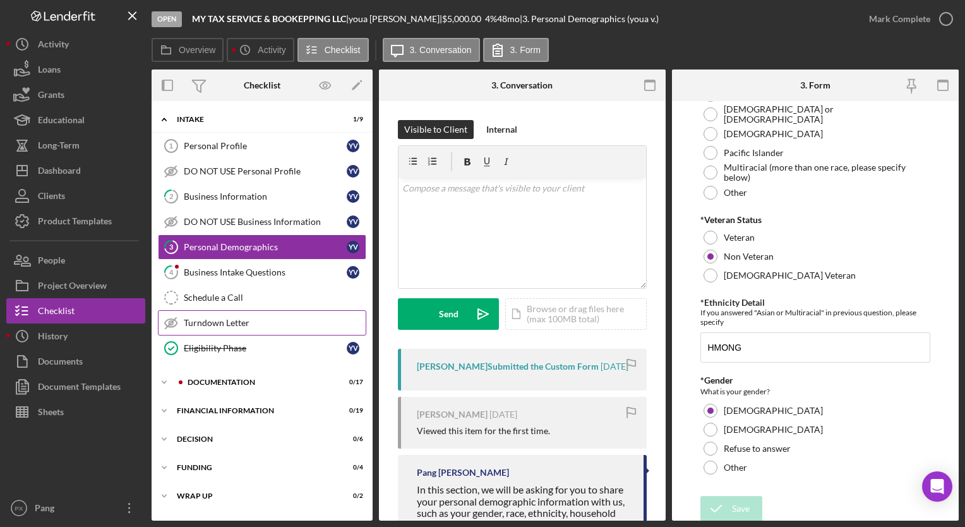
scroll to position [314, 0]
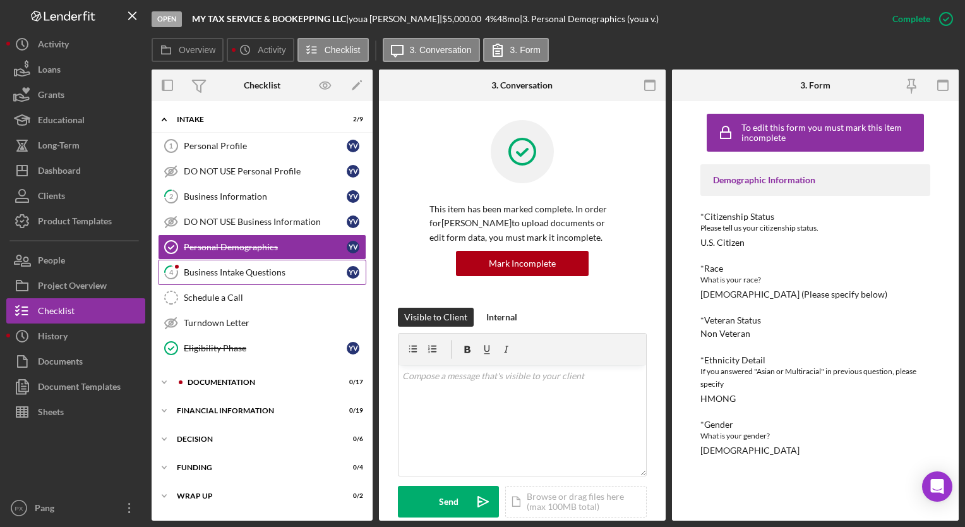
click at [230, 272] on div "Business Intake Questions" at bounding box center [265, 272] width 163 height 10
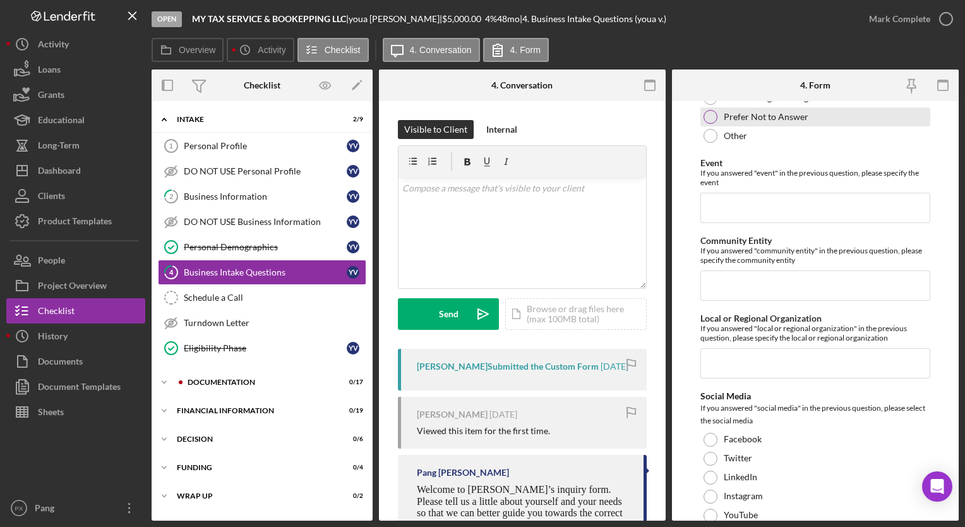
scroll to position [3205, 0]
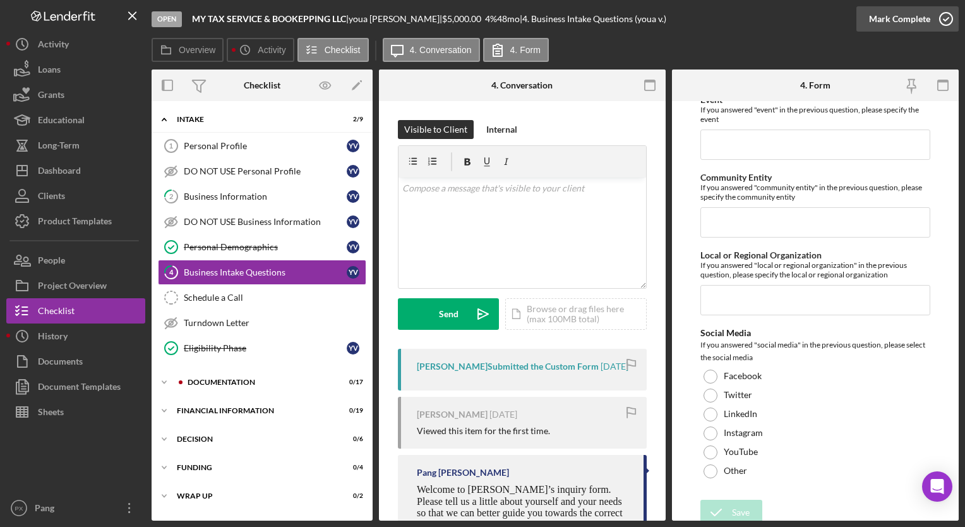
click at [950, 23] on icon "button" at bounding box center [946, 19] width 32 height 32
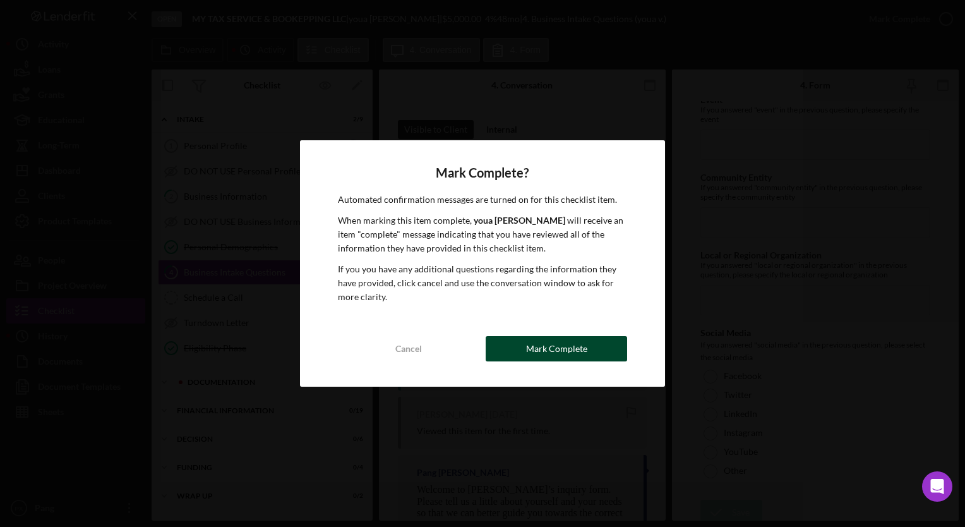
click at [604, 350] on button "Mark Complete" at bounding box center [556, 348] width 141 height 25
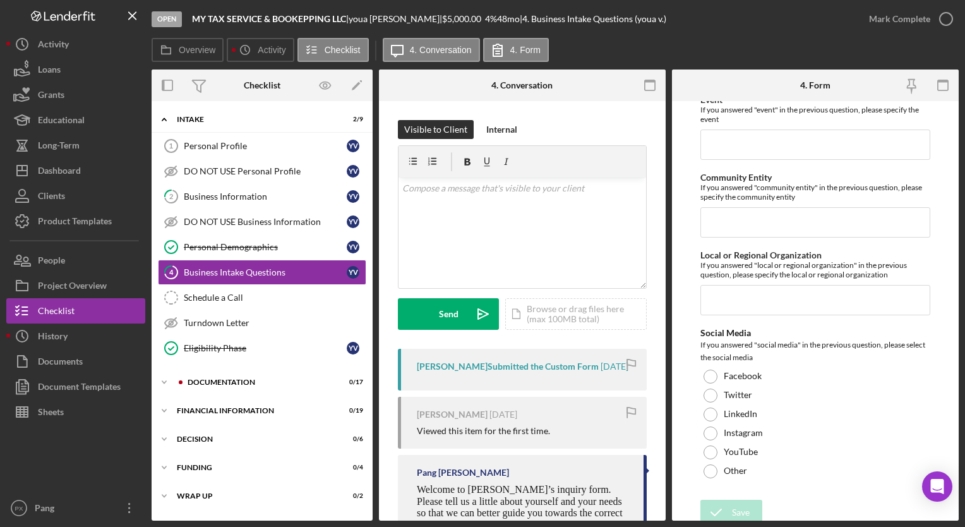
scroll to position [3255, 0]
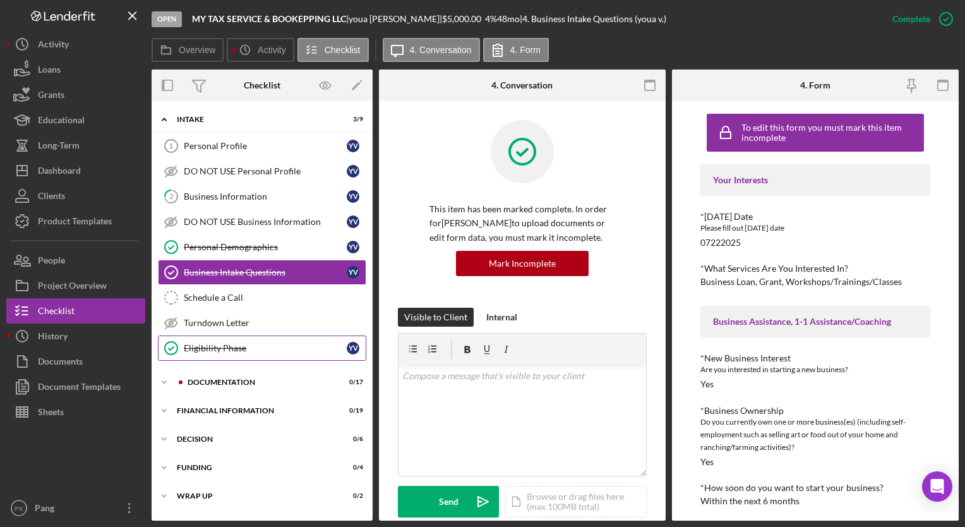
click at [213, 344] on div "Eligibility Phase" at bounding box center [265, 348] width 163 height 10
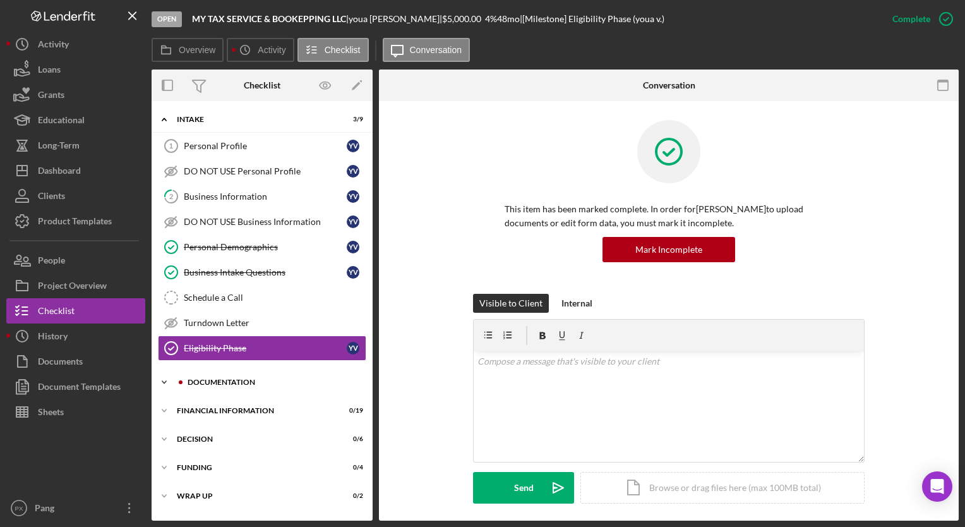
click at [240, 381] on div "Documentation" at bounding box center [272, 382] width 169 height 8
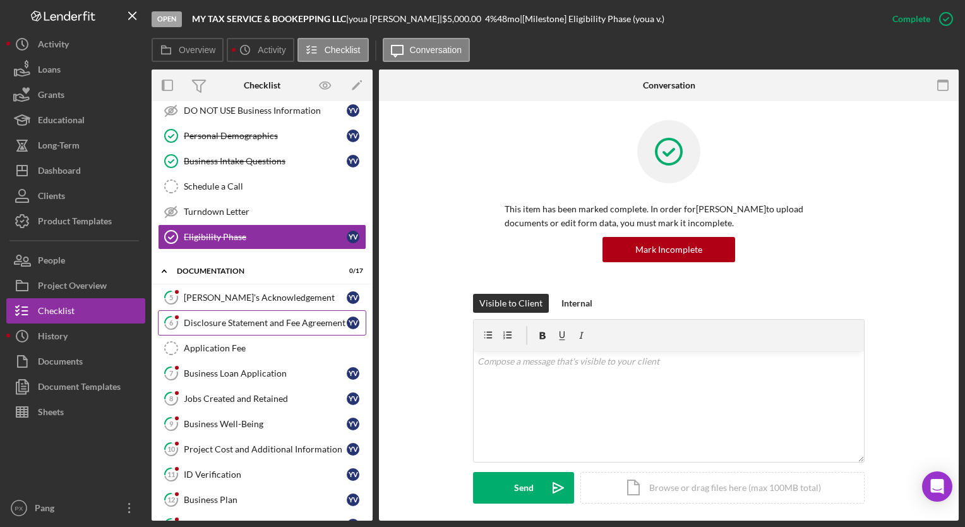
scroll to position [126, 0]
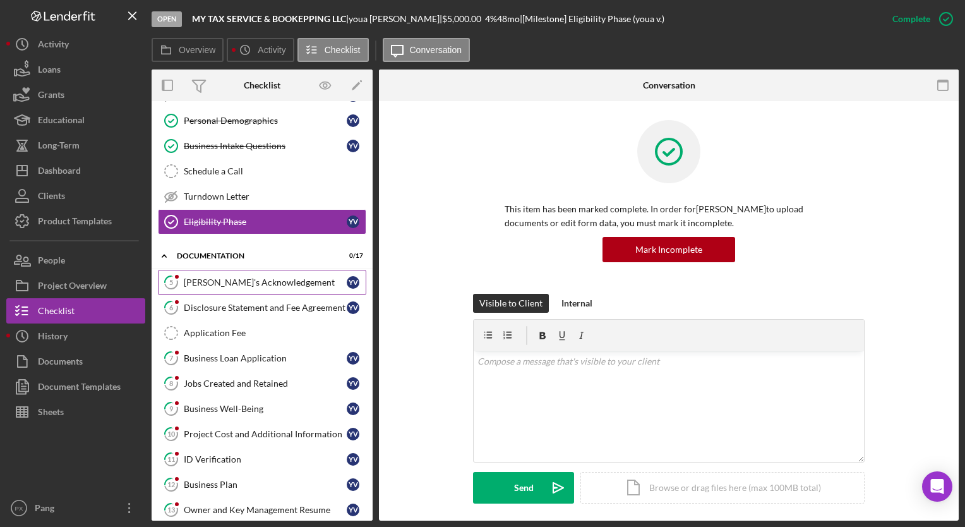
click at [232, 284] on div "[PERSON_NAME]'s Acknowledgement" at bounding box center [265, 282] width 163 height 10
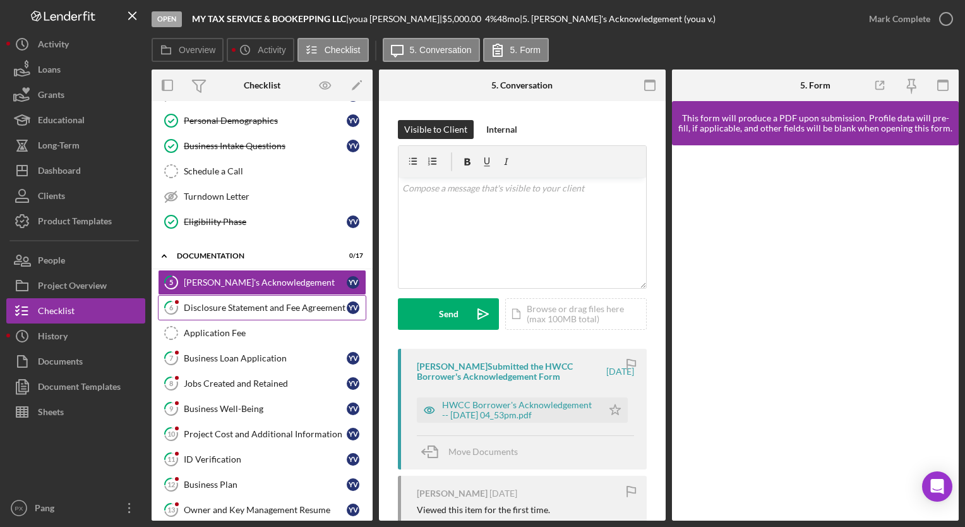
click at [207, 311] on div "Disclosure Statement and Fee Agreement" at bounding box center [265, 307] width 163 height 10
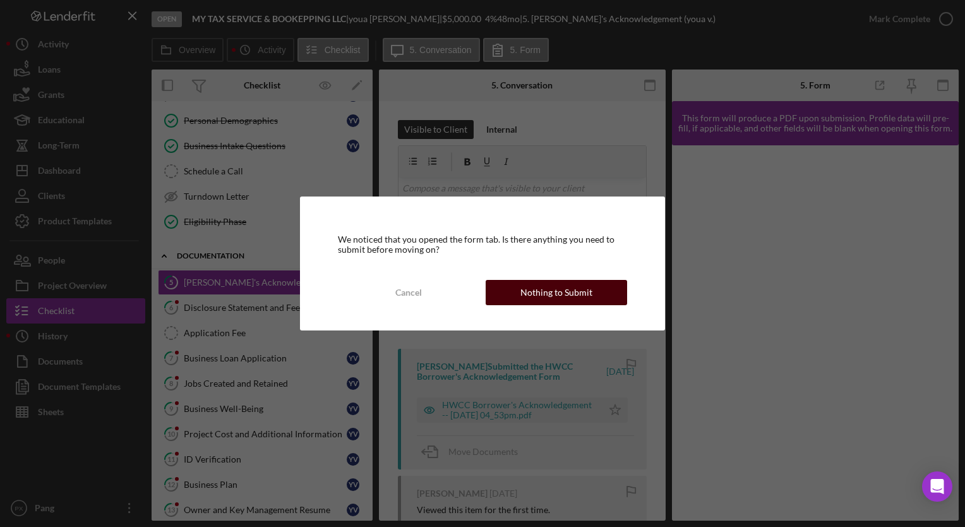
click at [533, 294] on div "Nothing to Submit" at bounding box center [556, 292] width 72 height 25
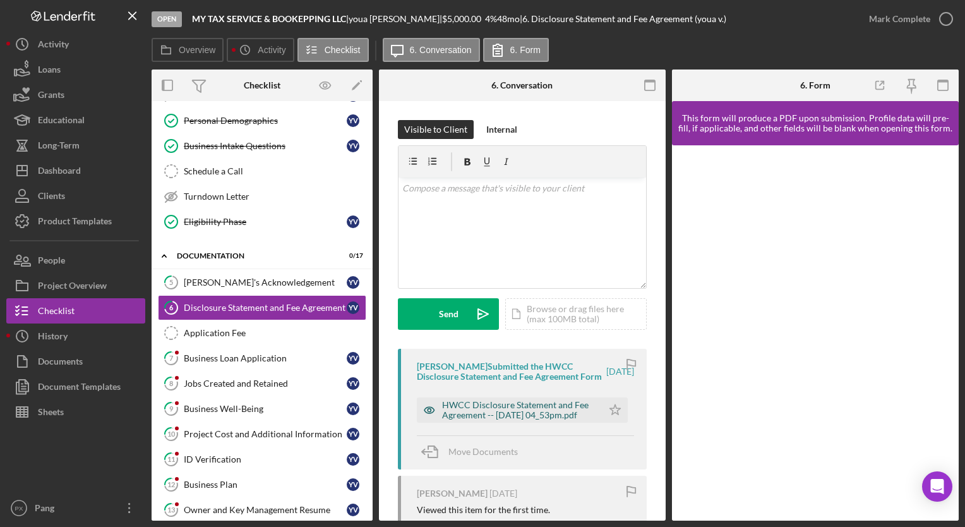
click at [486, 420] on div "HWCC Disclosure Statement and Fee Agreement -- [DATE] 04_53pm.pdf" at bounding box center [519, 410] width 154 height 20
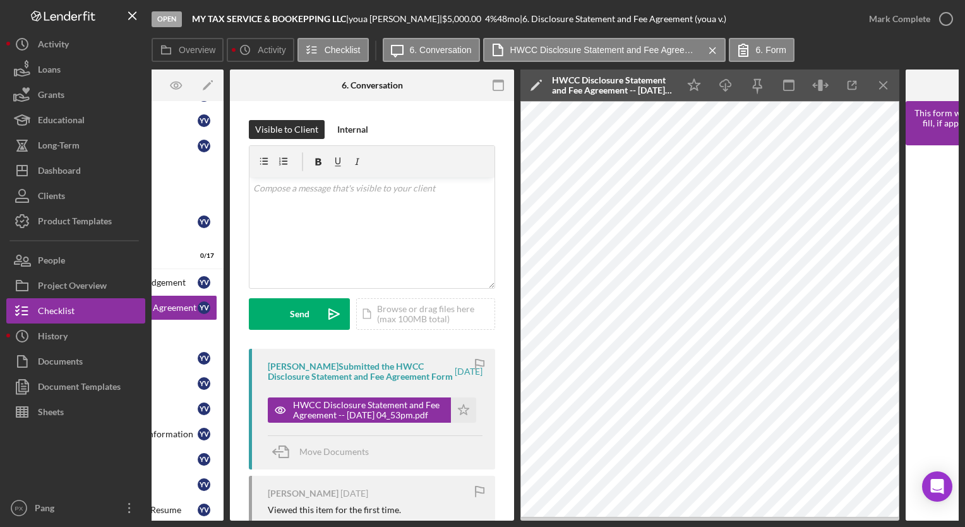
scroll to position [0, 153]
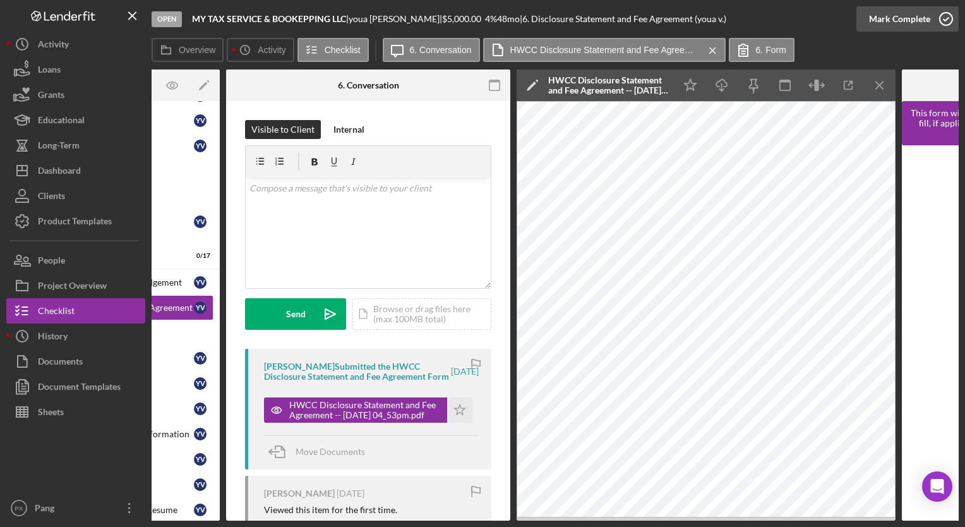
click at [941, 16] on icon "button" at bounding box center [946, 19] width 32 height 32
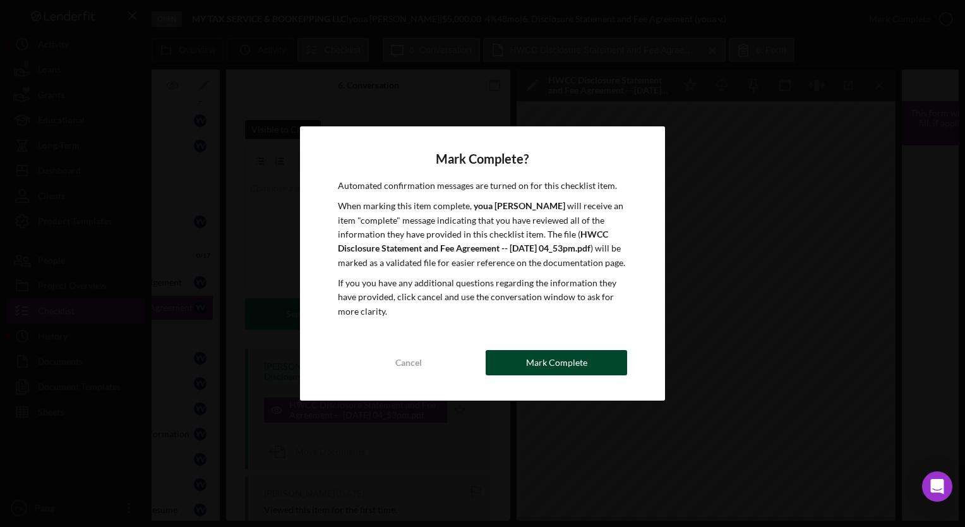
click at [577, 363] on div "Mark Complete" at bounding box center [556, 362] width 61 height 25
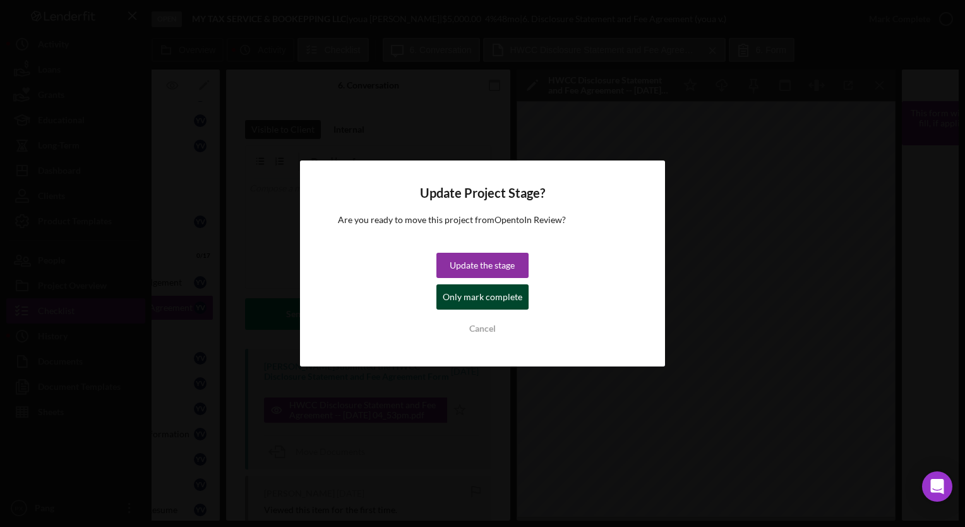
click at [494, 296] on div "Only mark complete" at bounding box center [483, 296] width 80 height 25
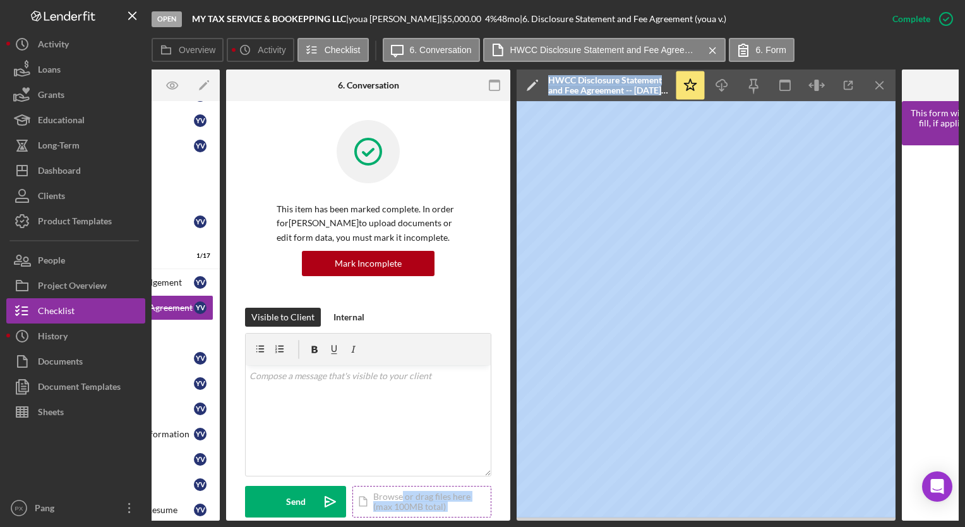
drag, startPoint x: 603, startPoint y: 521, endPoint x: 401, endPoint y: 496, distance: 203.6
click at [401, 496] on div "Open MY TAX SERVICE & BOOKEPPING LLC | [PERSON_NAME] | $5,000.00 4 % 48 mo | 6.…" at bounding box center [482, 263] width 965 height 527
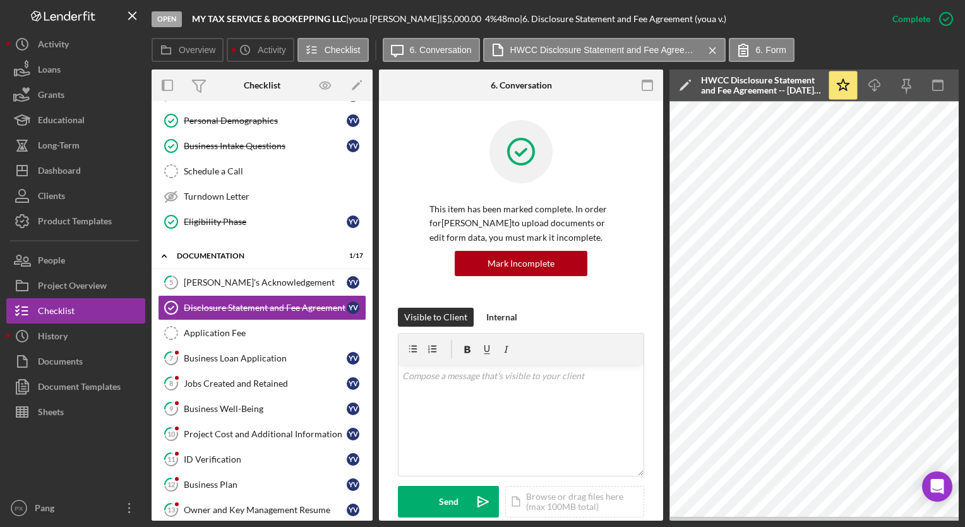
click at [626, 302] on div "This item has been marked complete. In order for [PERSON_NAME] to upload docume…" at bounding box center [521, 214] width 246 height 188
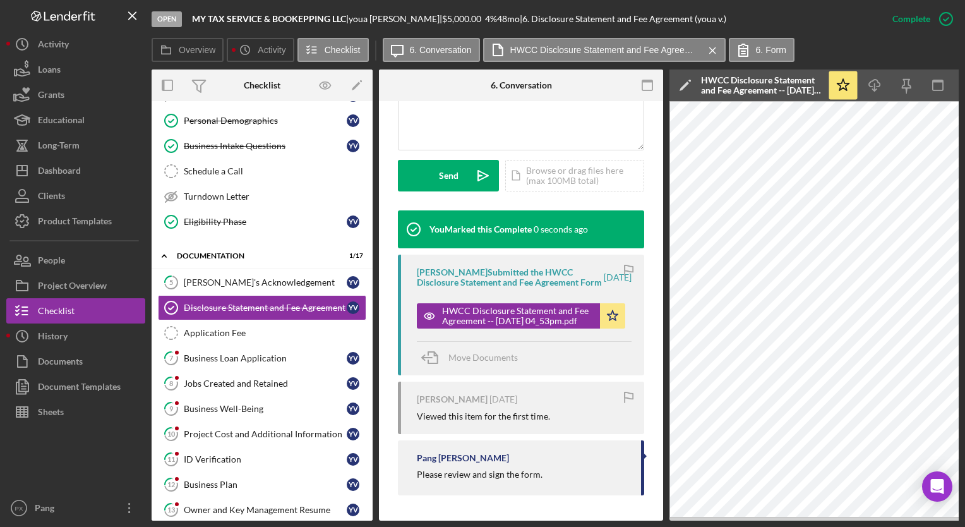
scroll to position [338, 0]
click at [212, 285] on link "5 Borrower's Acknowledgement y v" at bounding box center [262, 282] width 208 height 25
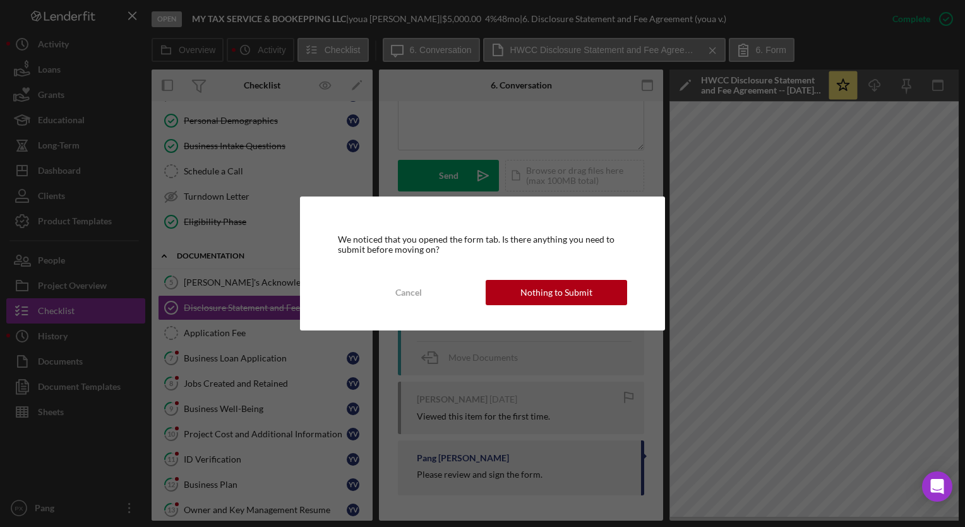
click at [515, 291] on button "Nothing to Submit" at bounding box center [556, 292] width 141 height 25
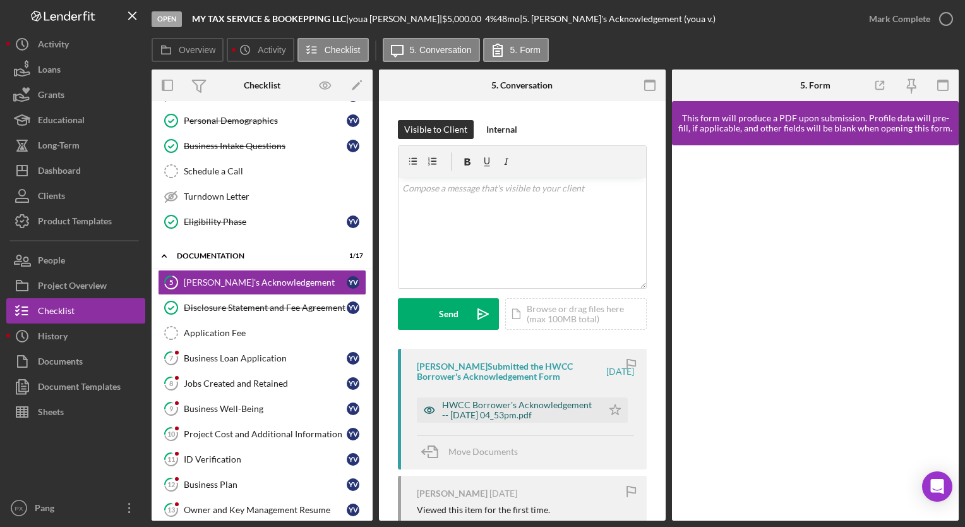
click at [516, 412] on div "HWCC Borrower's Acknowledgement -- [DATE] 04_53pm.pdf" at bounding box center [519, 410] width 154 height 20
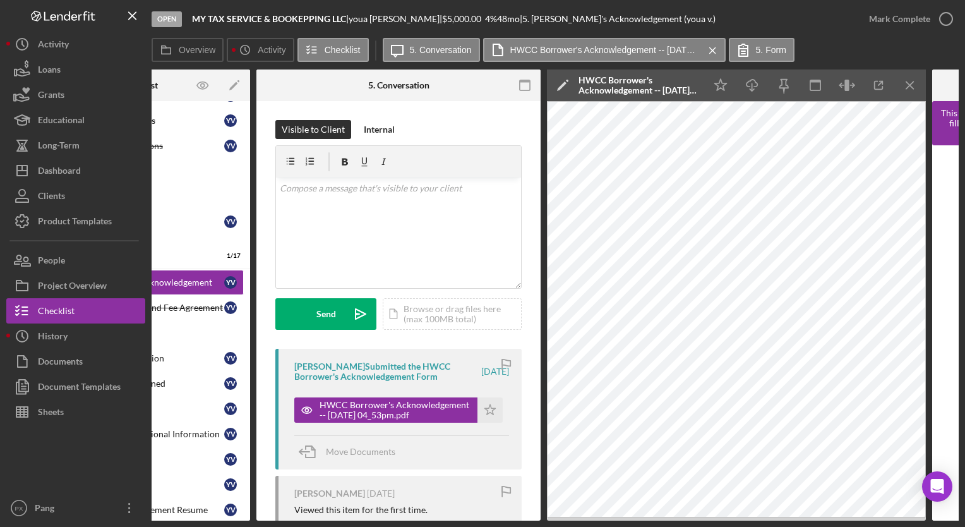
scroll to position [0, 145]
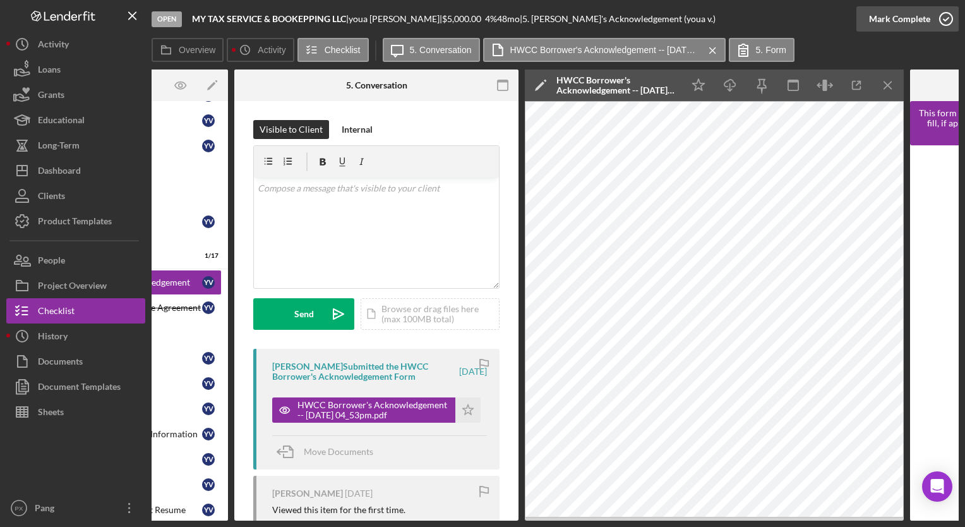
click at [950, 20] on icon "button" at bounding box center [946, 19] width 32 height 32
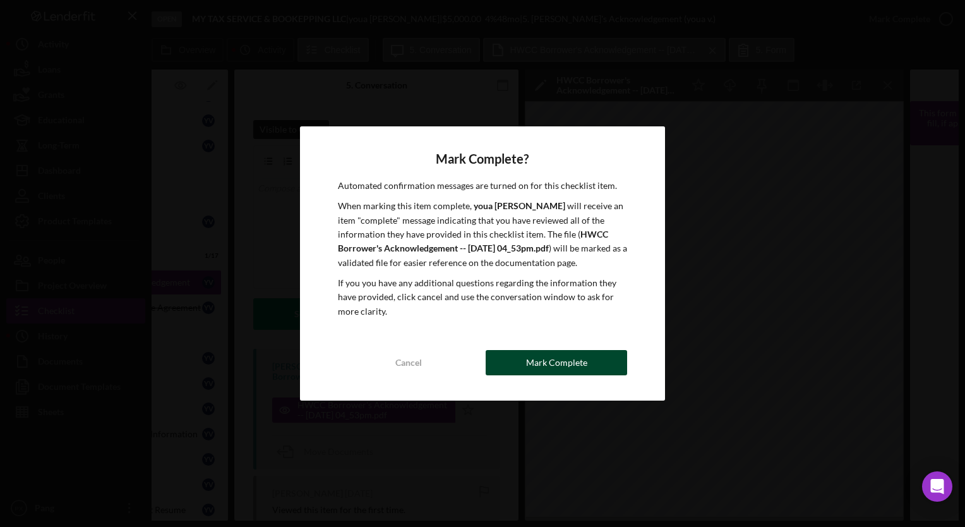
click at [541, 357] on div "Mark Complete" at bounding box center [556, 362] width 61 height 25
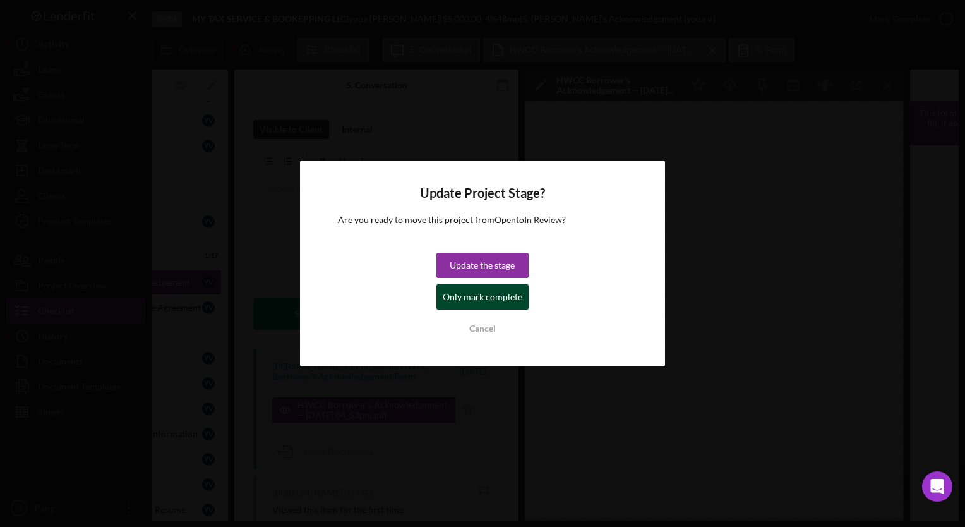
click at [491, 301] on div "Only mark complete" at bounding box center [483, 296] width 80 height 25
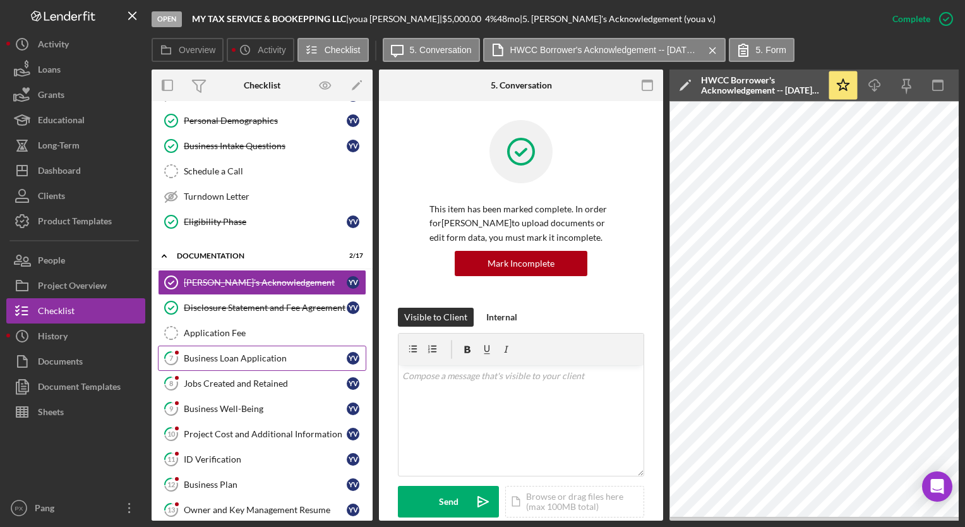
click at [266, 353] on div "Business Loan Application" at bounding box center [265, 358] width 163 height 10
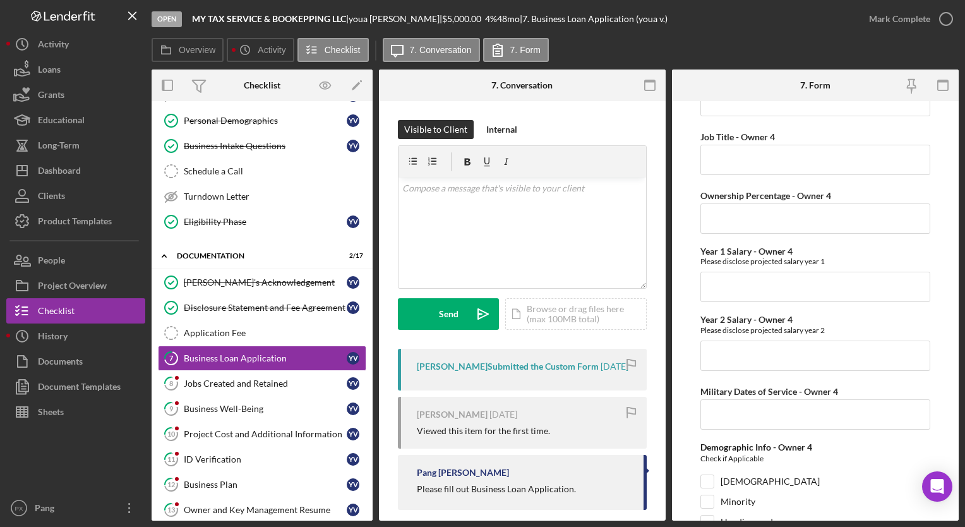
scroll to position [5279, 0]
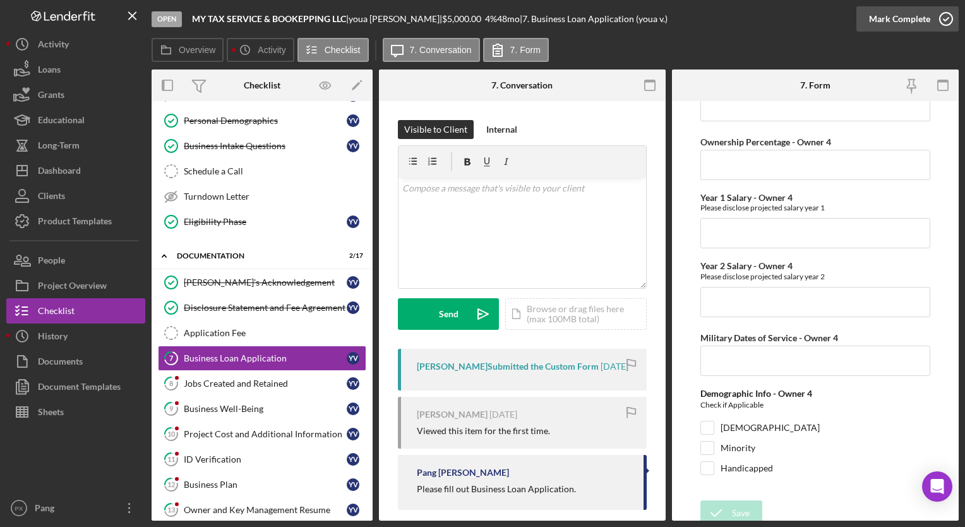
click at [951, 21] on icon "button" at bounding box center [946, 19] width 32 height 32
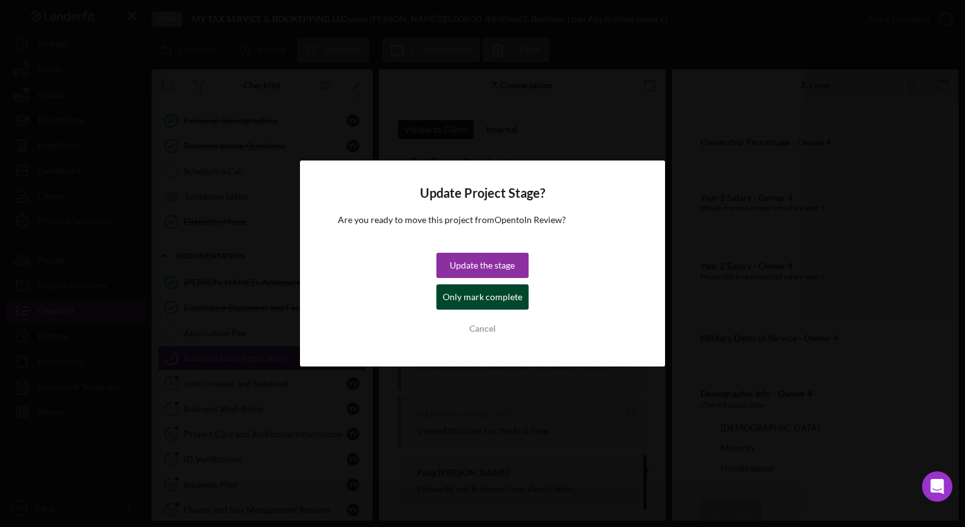
click at [499, 299] on div "Only mark complete" at bounding box center [483, 296] width 80 height 25
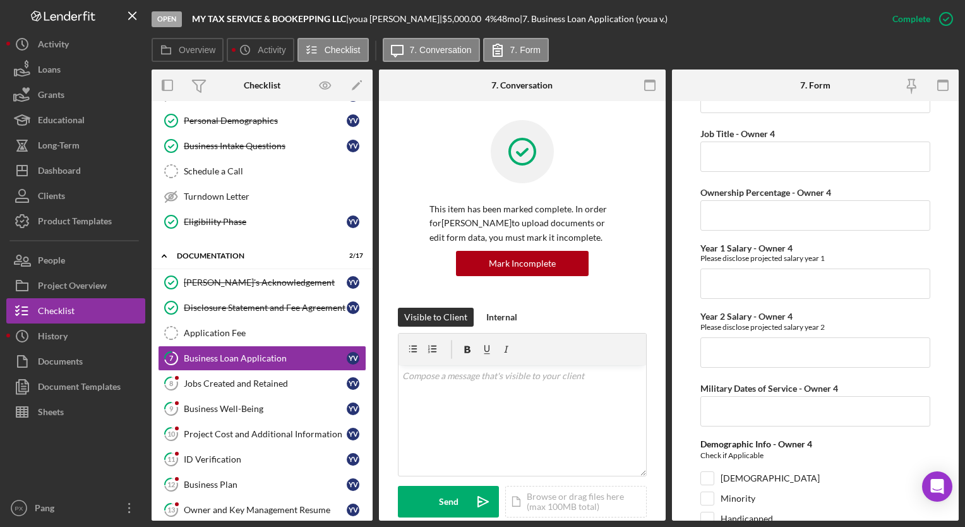
scroll to position [5330, 0]
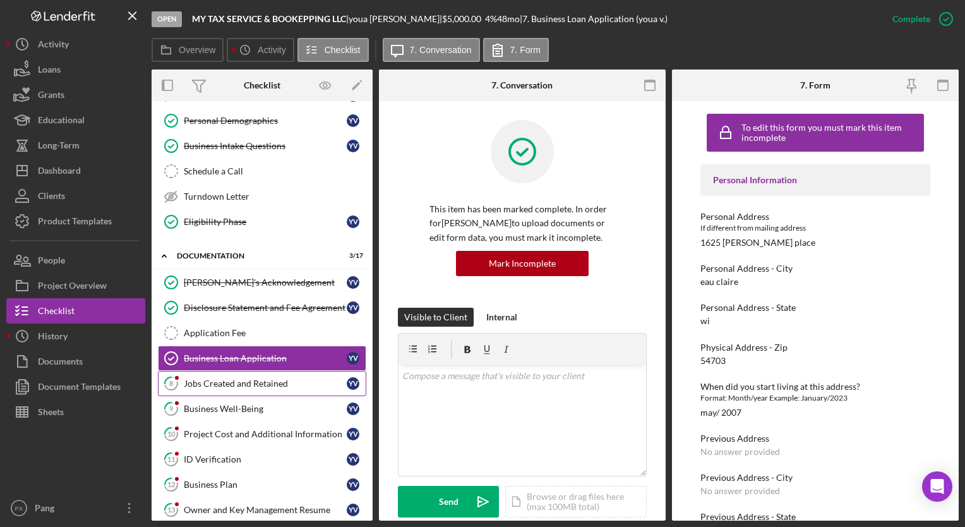
click at [284, 381] on div "Jobs Created and Retained" at bounding box center [265, 383] width 163 height 10
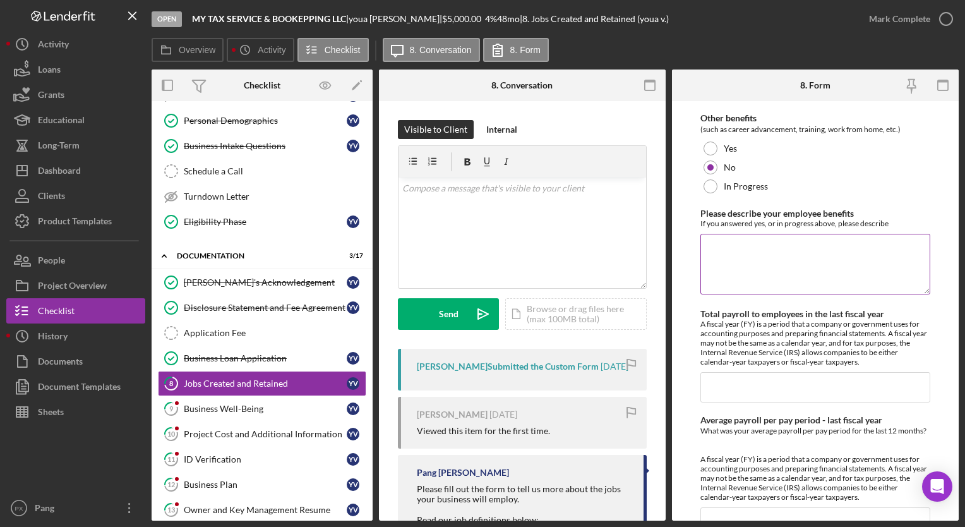
scroll to position [1251, 0]
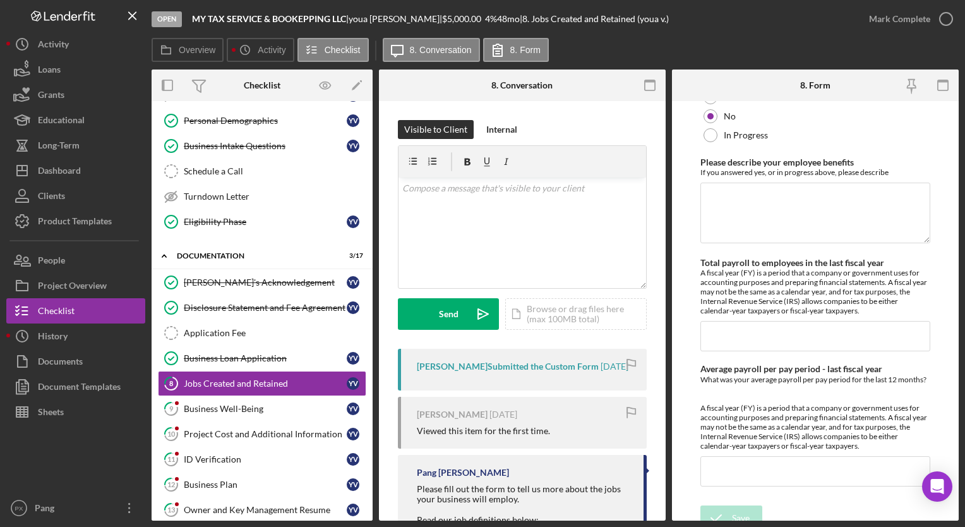
click at [918, 45] on div "Overview Icon/History Activity Checklist Icon/Message 8. Conversation 8. Form" at bounding box center [555, 50] width 807 height 25
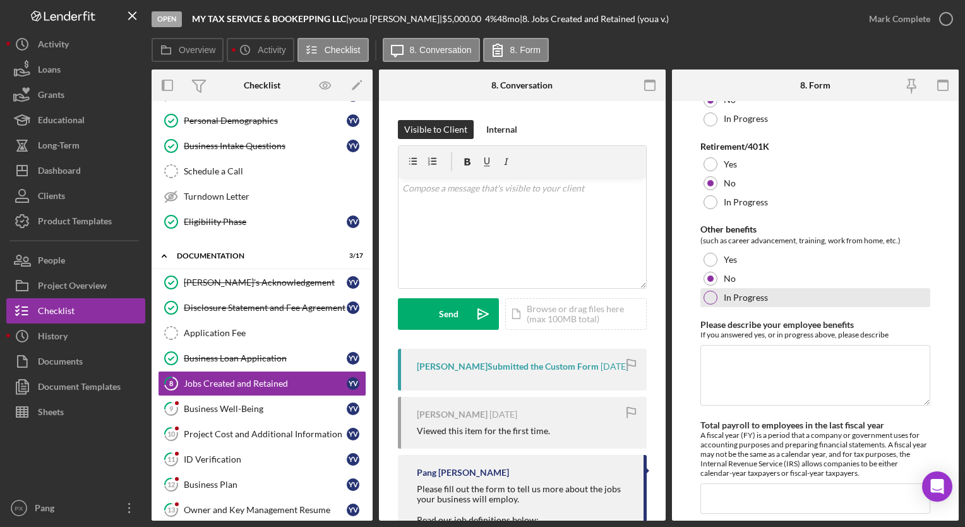
scroll to position [1061, 0]
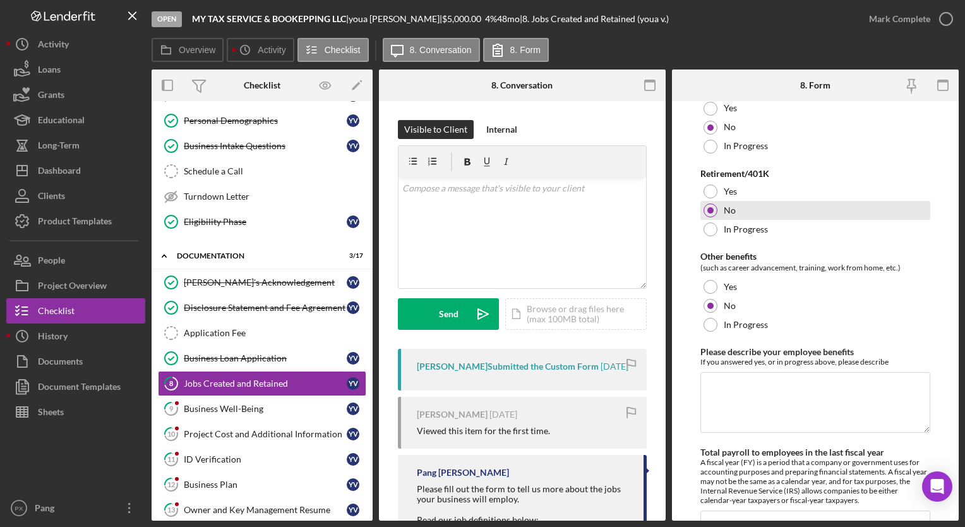
drag, startPoint x: 942, startPoint y: 171, endPoint x: 922, endPoint y: 191, distance: 28.6
click at [942, 171] on form "Permanent Full-Time Equivalent (FTE) Please indicate how many Permanent [DEMOGR…" at bounding box center [815, 310] width 287 height 419
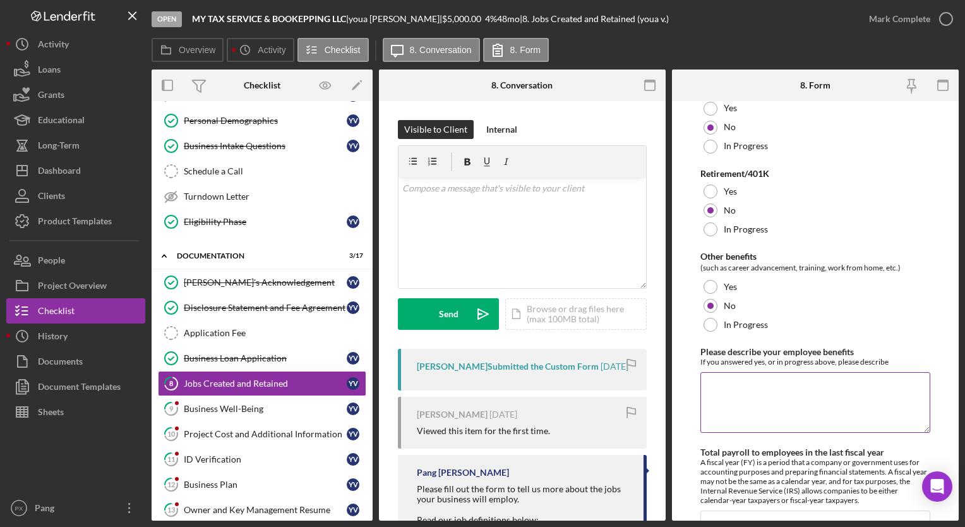
scroll to position [1251, 0]
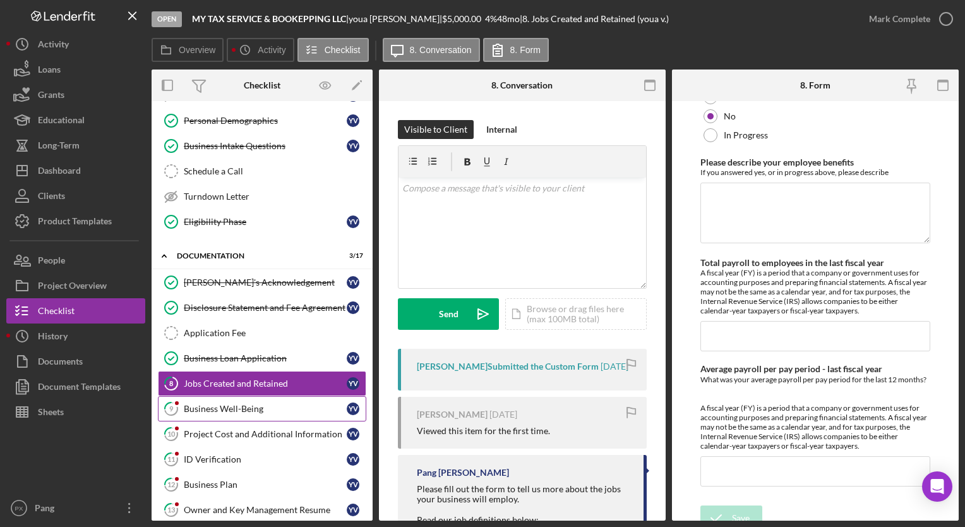
click at [223, 412] on link "9 Business Well-Being y v" at bounding box center [262, 408] width 208 height 25
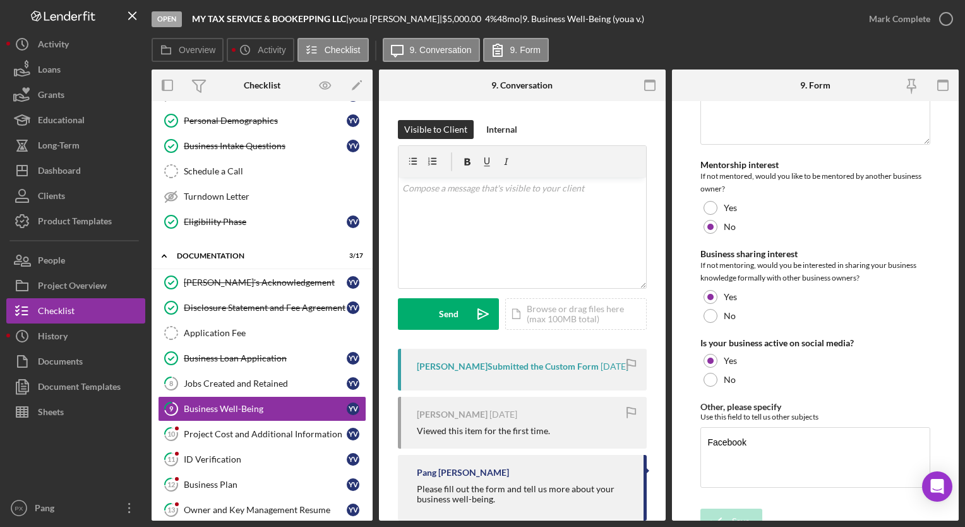
scroll to position [2513, 0]
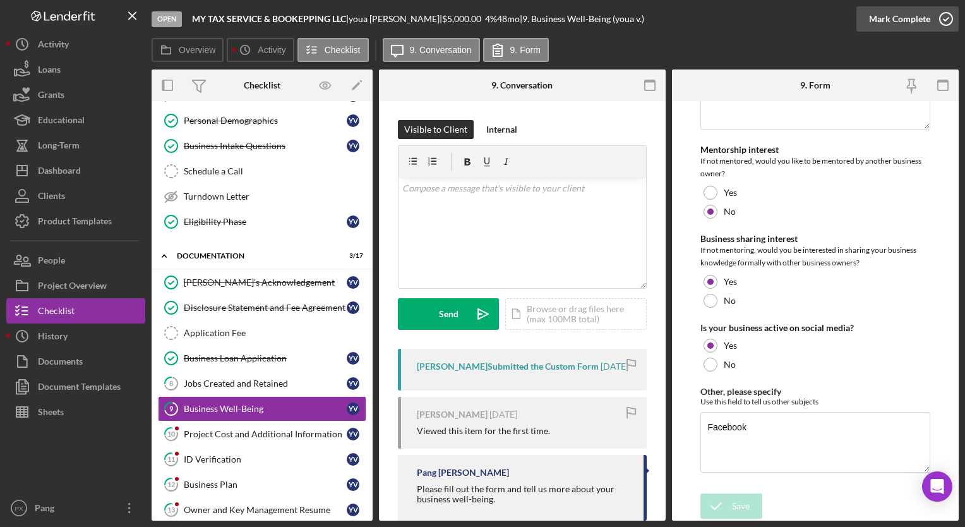
click at [942, 20] on icon "button" at bounding box center [946, 19] width 32 height 32
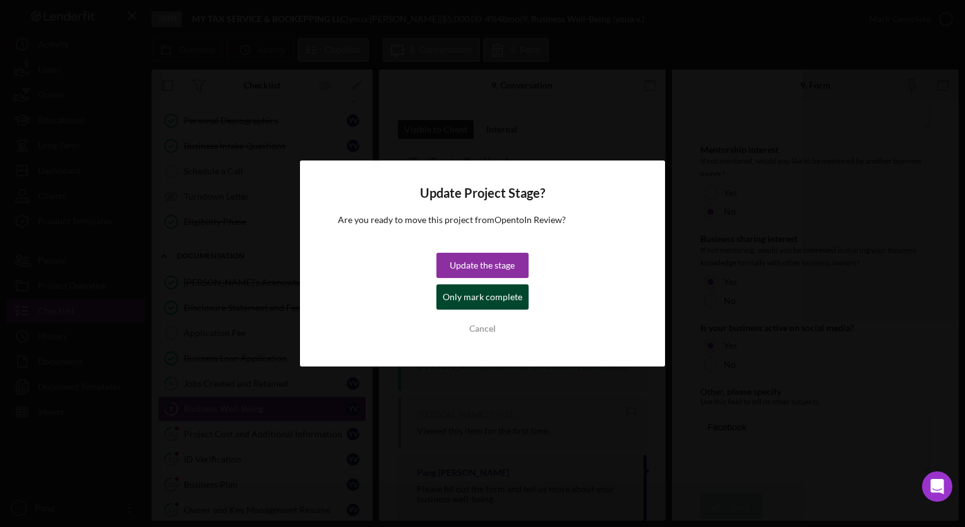
click at [487, 295] on div "Only mark complete" at bounding box center [483, 296] width 80 height 25
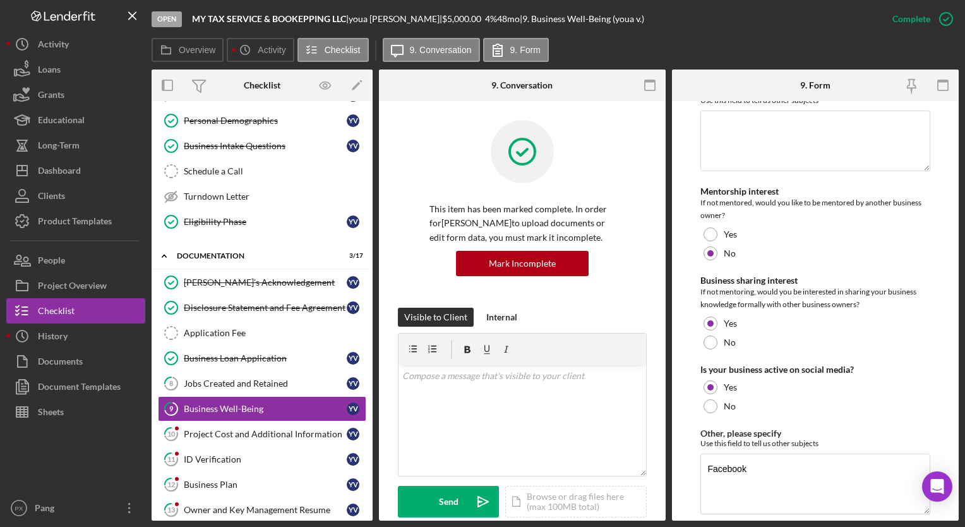
scroll to position [2564, 0]
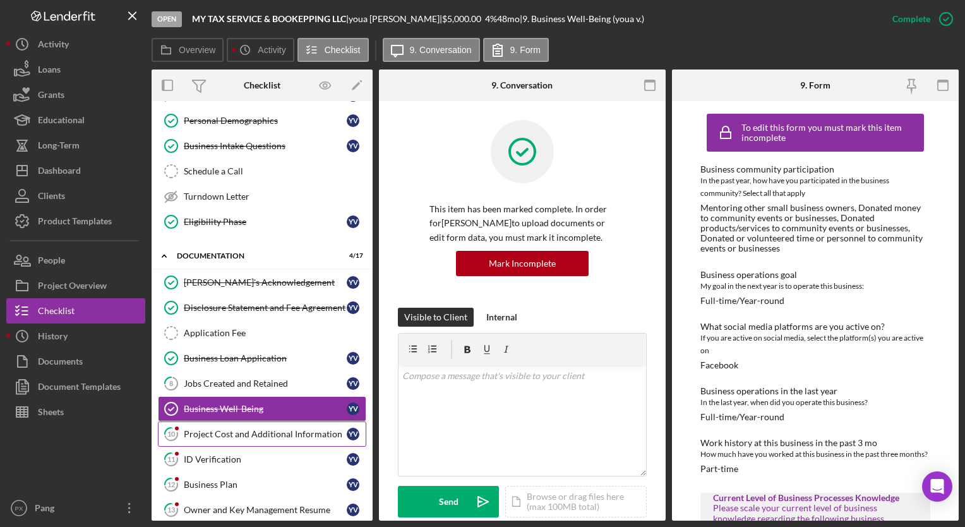
click at [235, 436] on link "10 Project Cost and Additional Information y v" at bounding box center [262, 433] width 208 height 25
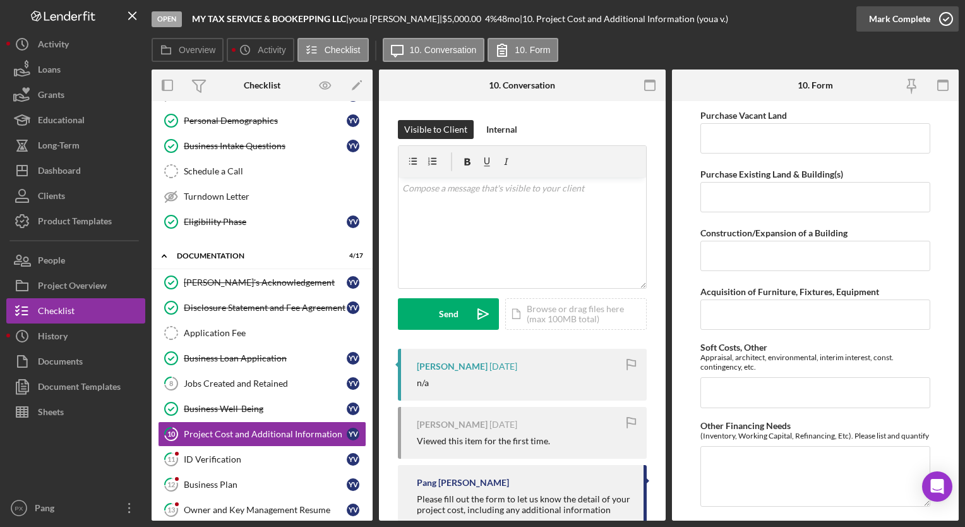
click at [946, 23] on icon "button" at bounding box center [946, 19] width 32 height 32
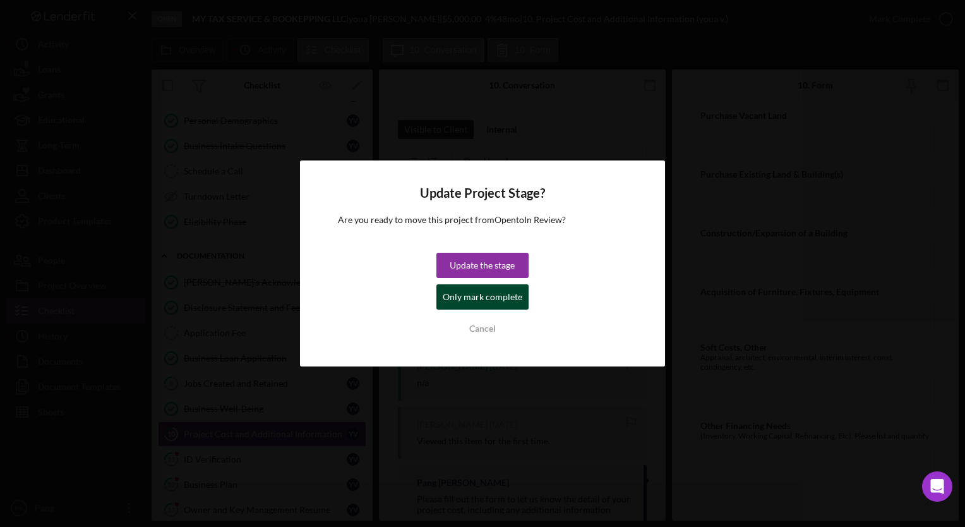
click at [493, 302] on div "Only mark complete" at bounding box center [483, 296] width 80 height 25
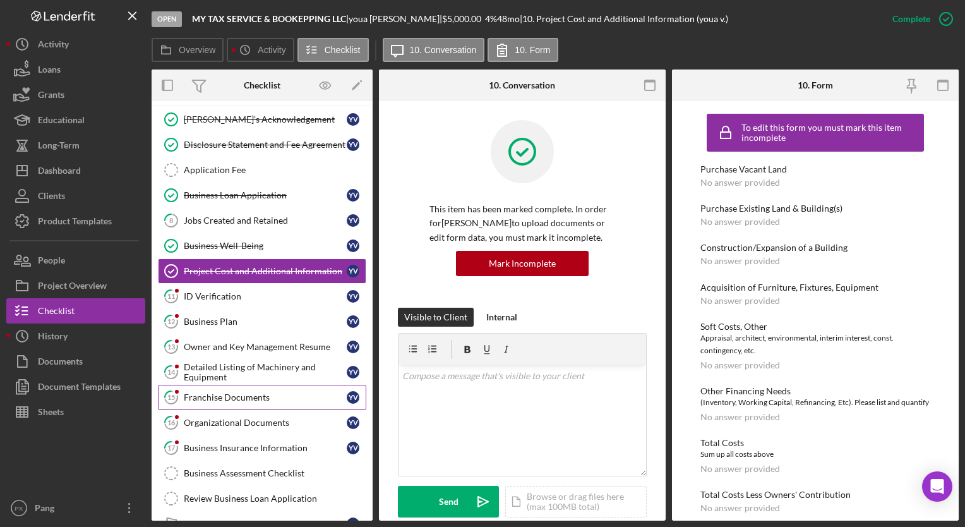
scroll to position [316, 0]
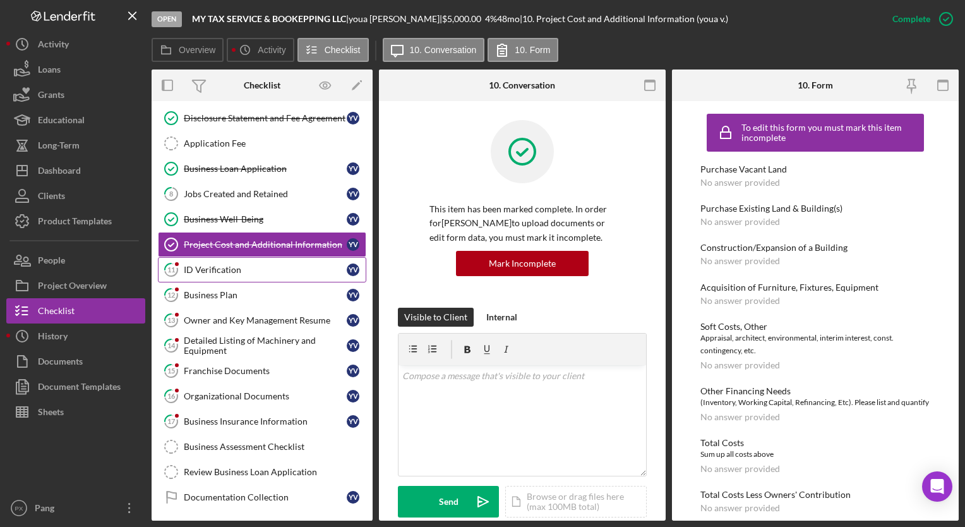
click at [214, 269] on div "ID Verification" at bounding box center [265, 270] width 163 height 10
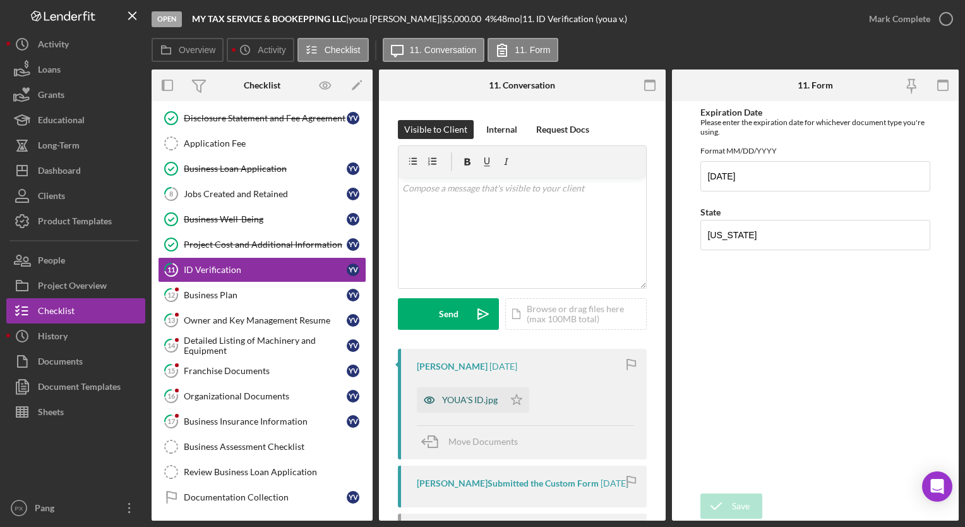
click at [462, 407] on div "YOUA'S ID.jpg" at bounding box center [460, 399] width 87 height 25
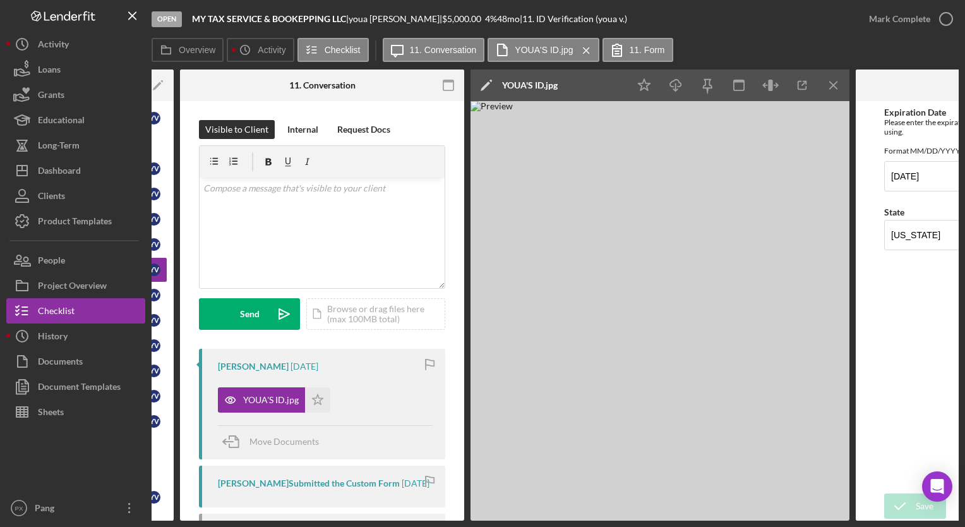
scroll to position [0, 239]
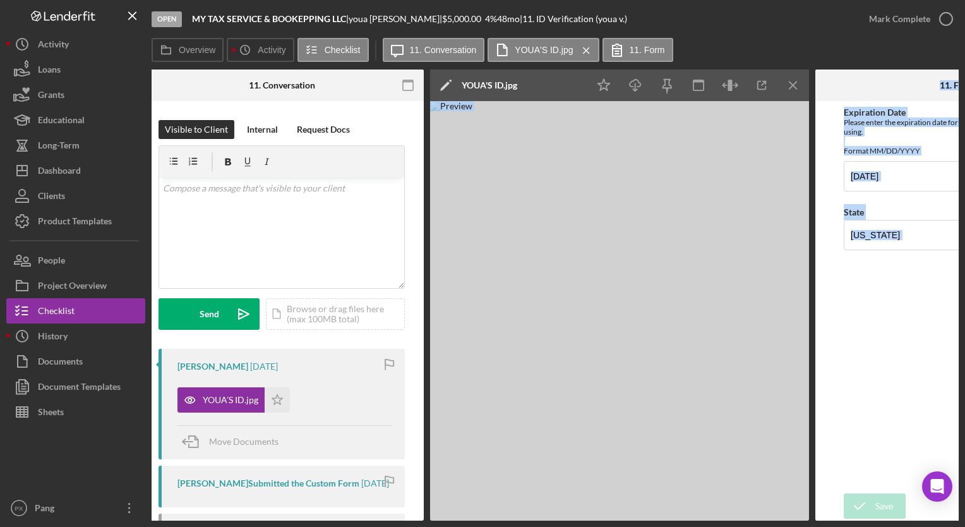
drag, startPoint x: 707, startPoint y: 522, endPoint x: 831, endPoint y: 517, distance: 124.5
click at [831, 517] on div "Open MY TAX SERVICE & BOOKEPPING LLC | [PERSON_NAME] | $5,000.00 4 % 48 mo | 11…" at bounding box center [482, 263] width 965 height 527
drag, startPoint x: 831, startPoint y: 517, endPoint x: 881, endPoint y: 378, distance: 148.4
click at [889, 364] on div "Expiration Date Please enter the expiration date for whichever document type yo…" at bounding box center [957, 296] width 227 height 379
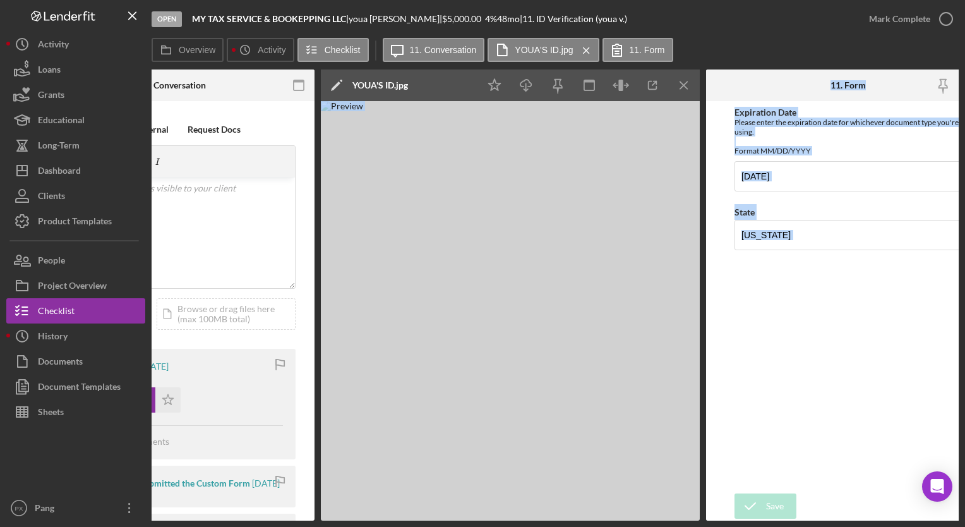
scroll to position [0, 345]
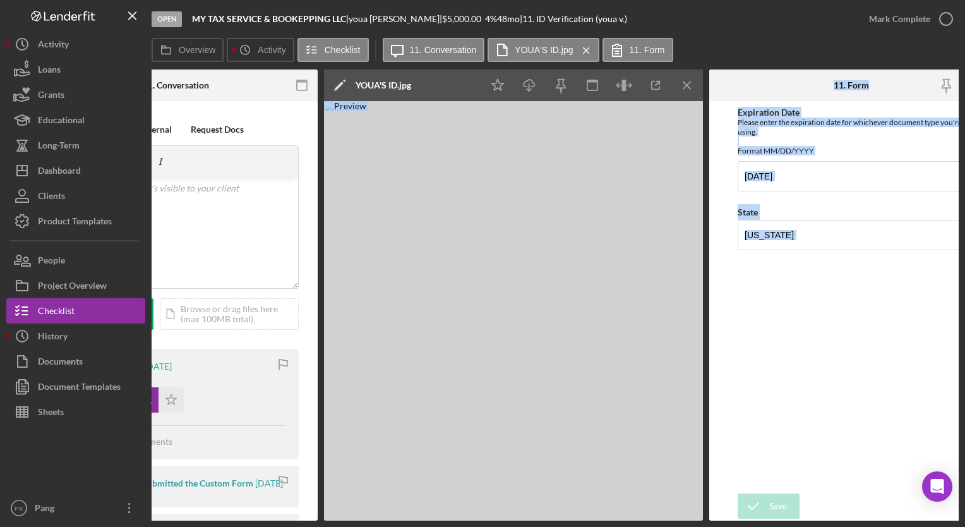
click at [618, 410] on img at bounding box center [513, 310] width 379 height 419
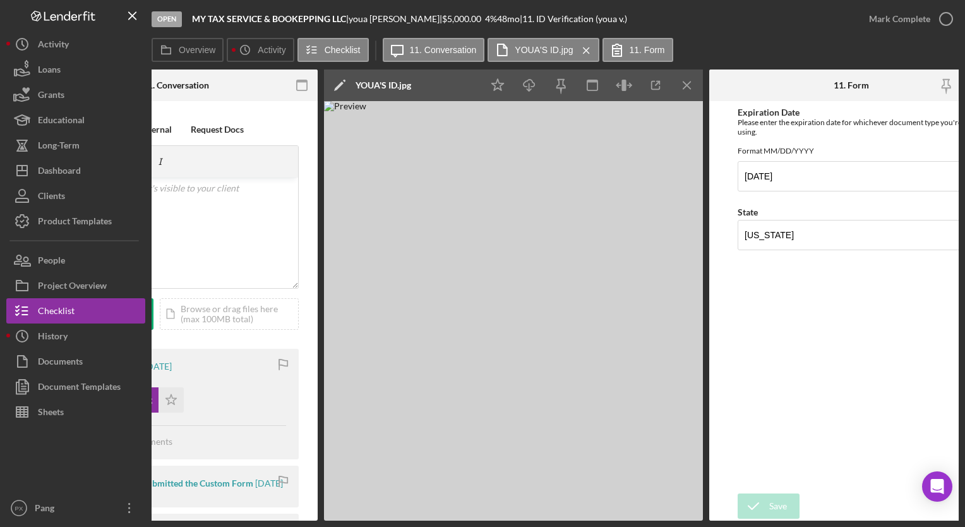
click at [301, 297] on div "Visible to Client Internal Request Docs v Color teal Color pink Remove color Ad…" at bounding box center [175, 432] width 284 height 663
drag, startPoint x: 464, startPoint y: 520, endPoint x: 325, endPoint y: 519, distance: 138.9
click at [325, 519] on div "Open MY TAX SERVICE & BOOKEPPING LLC | [PERSON_NAME] | $5,000.00 4 % 48 mo | 11…" at bounding box center [482, 263] width 965 height 527
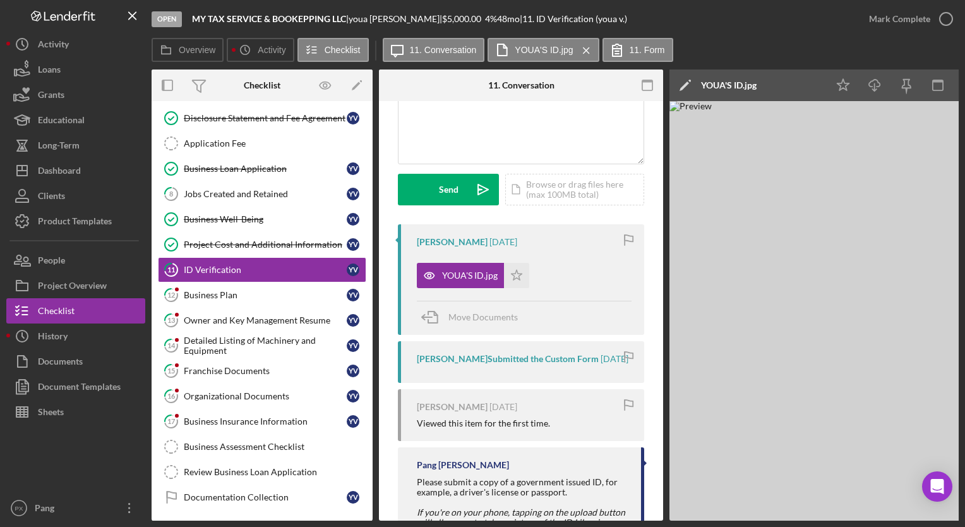
scroll to position [126, 0]
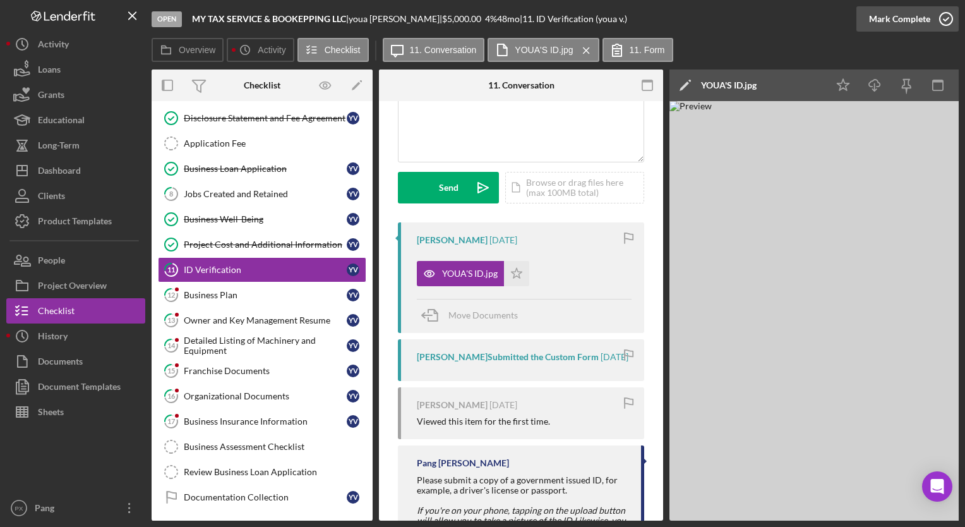
click at [940, 19] on icon "button" at bounding box center [946, 19] width 32 height 32
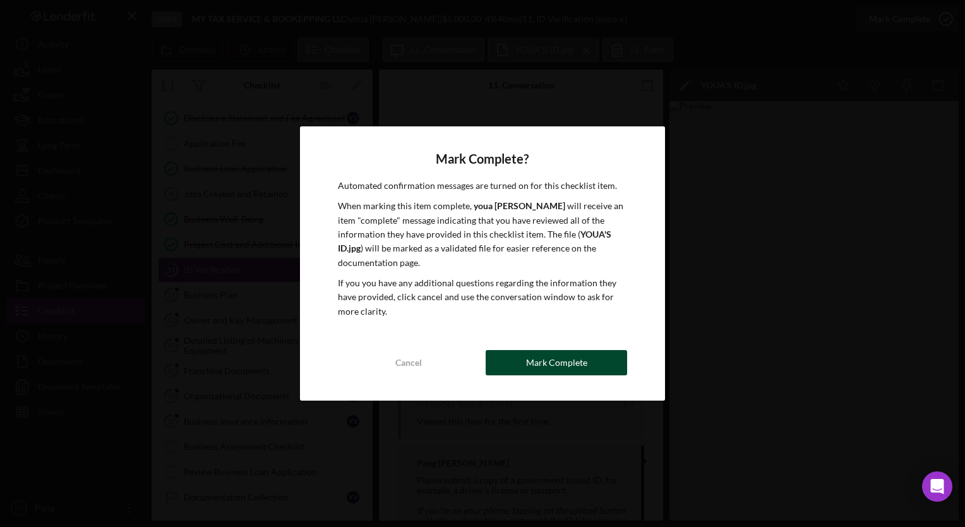
click at [576, 360] on div "Mark Complete" at bounding box center [556, 362] width 61 height 25
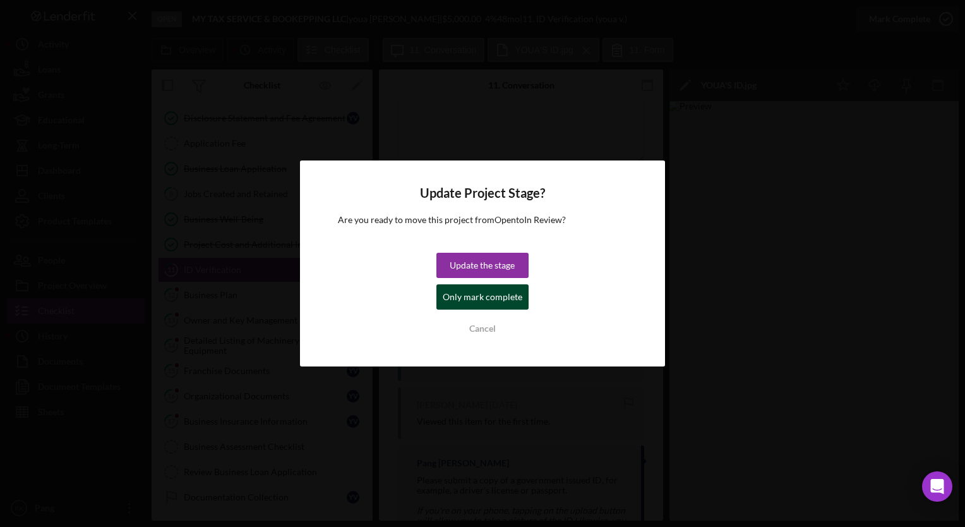
click at [498, 301] on div "Only mark complete" at bounding box center [483, 296] width 80 height 25
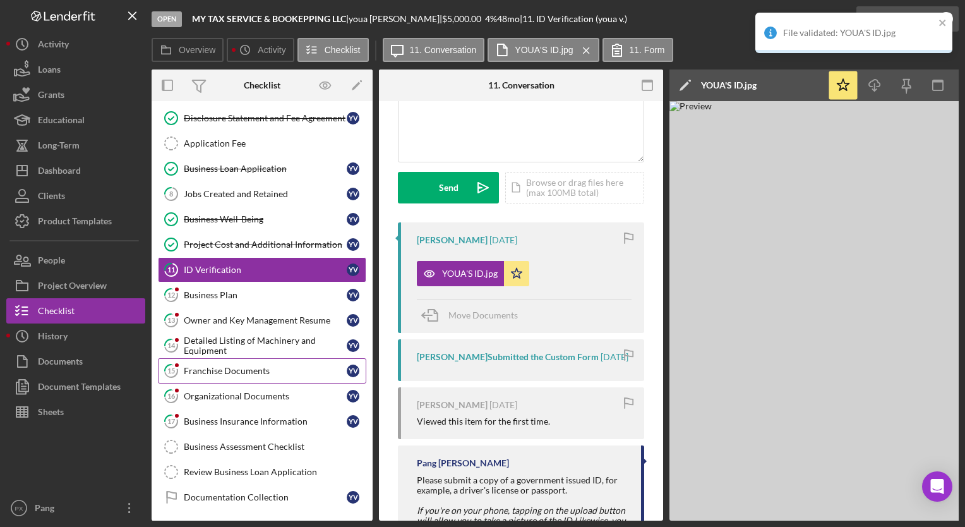
scroll to position [314, 0]
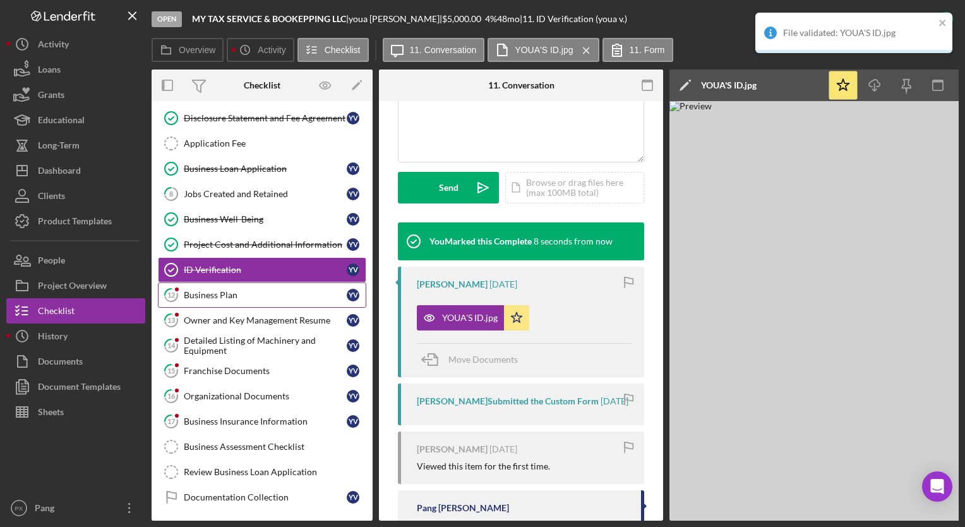
click at [218, 290] on div "Business Plan" at bounding box center [265, 295] width 163 height 10
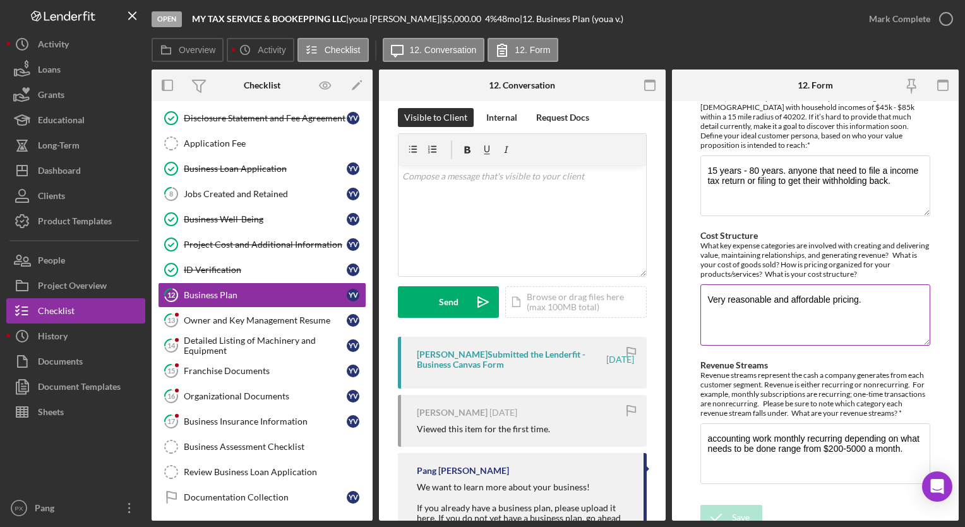
scroll to position [518, 0]
click at [469, 360] on div "[PERSON_NAME] Submitted the Lenderfit - Business Canvas Form" at bounding box center [511, 359] width 188 height 20
click at [484, 357] on div "[PERSON_NAME] Submitted the Lenderfit - Business Canvas Form" at bounding box center [511, 359] width 188 height 20
click at [947, 18] on icon "button" at bounding box center [946, 19] width 32 height 32
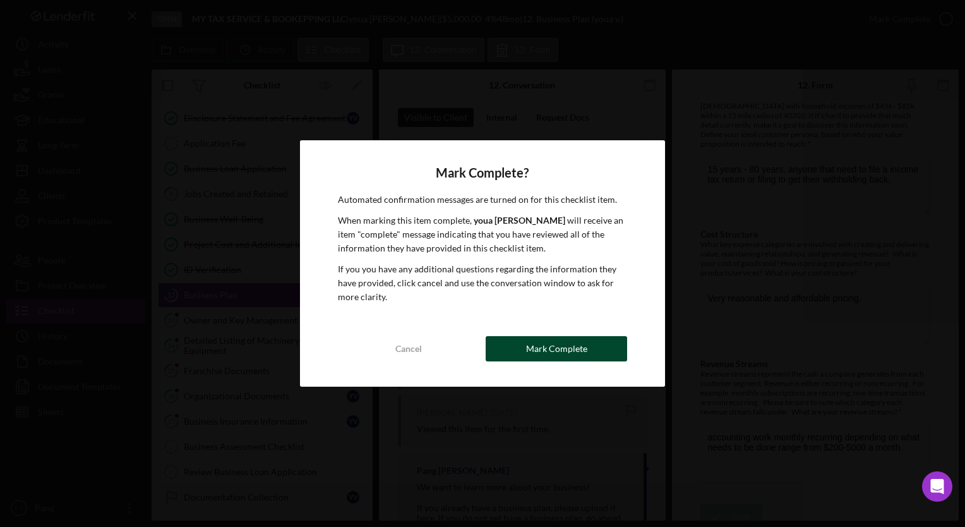
click at [568, 351] on div "Mark Complete" at bounding box center [556, 348] width 61 height 25
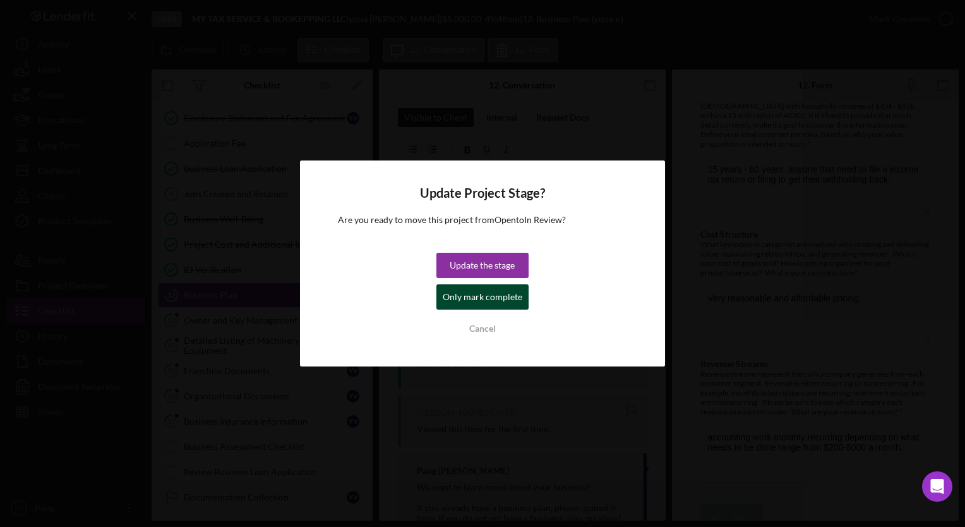
click at [496, 297] on div "Only mark complete" at bounding box center [483, 296] width 80 height 25
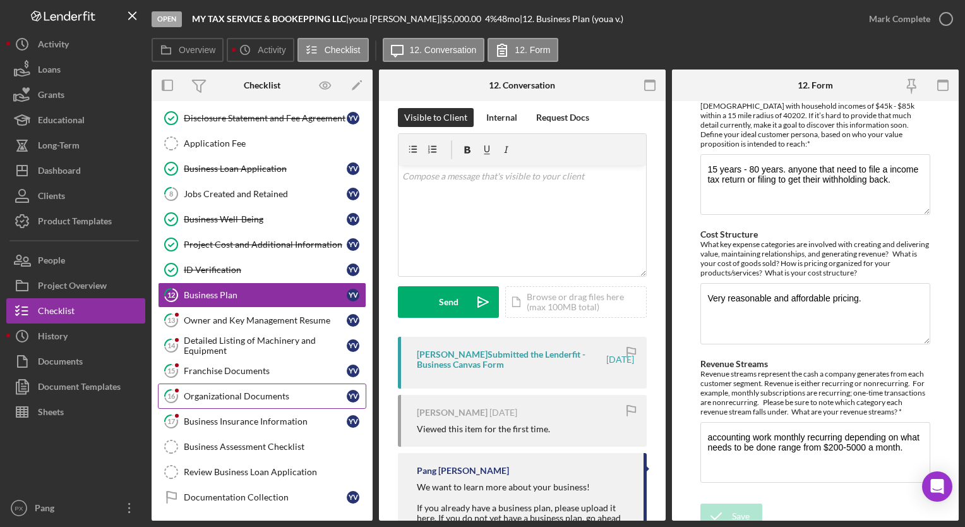
scroll to position [568, 0]
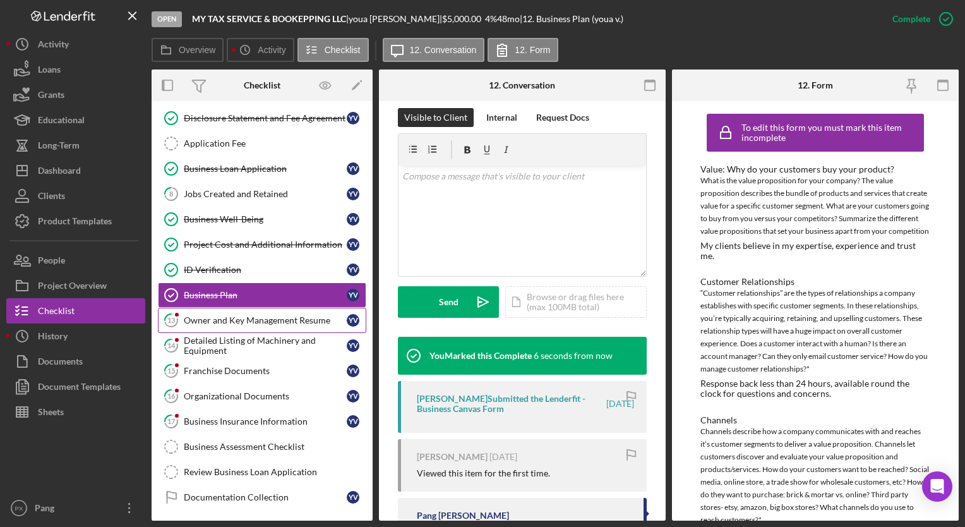
click at [232, 322] on link "13 Owner and Key Management Resume y v" at bounding box center [262, 320] width 208 height 25
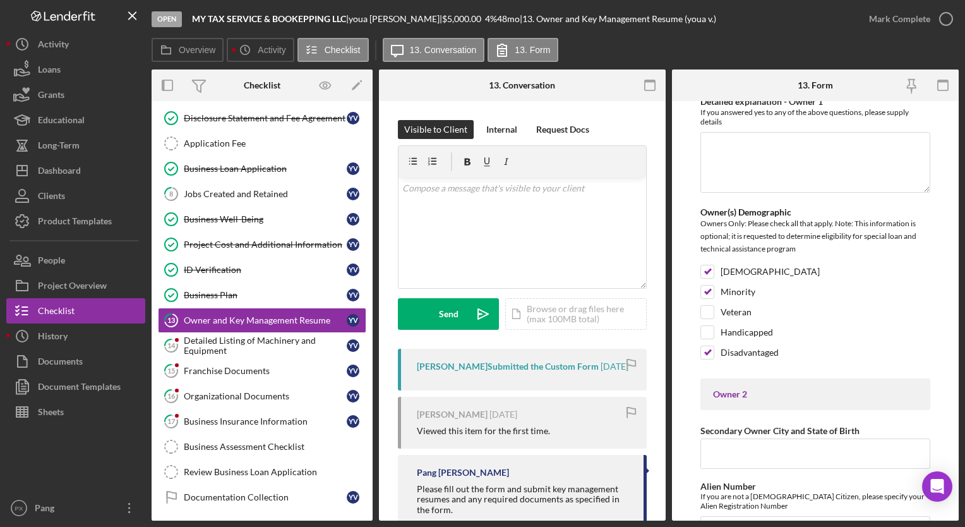
scroll to position [1546, 0]
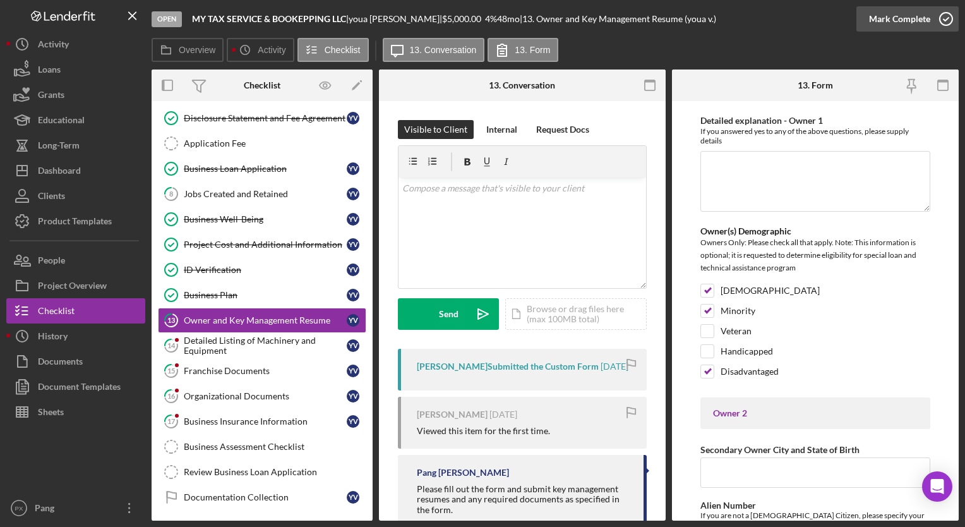
click at [947, 22] on icon "button" at bounding box center [946, 19] width 32 height 32
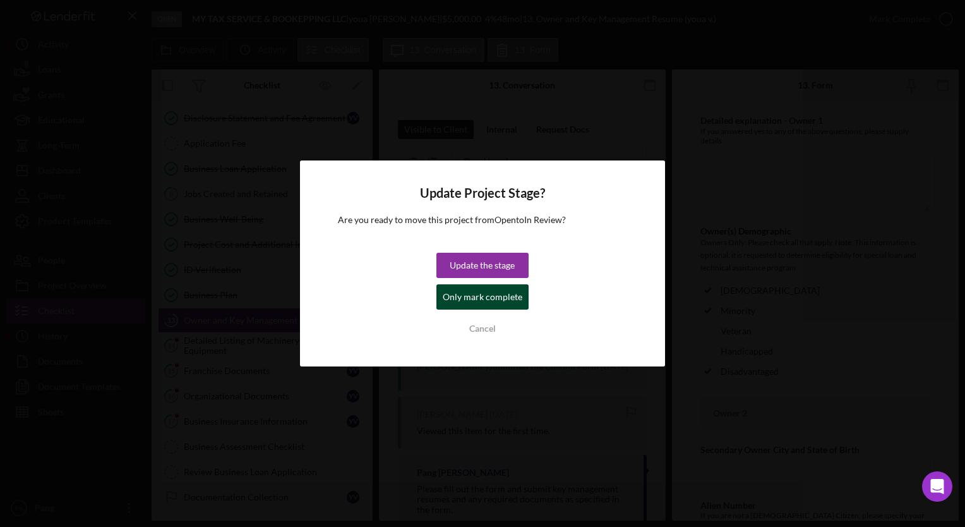
click at [492, 293] on div "Only mark complete" at bounding box center [483, 296] width 80 height 25
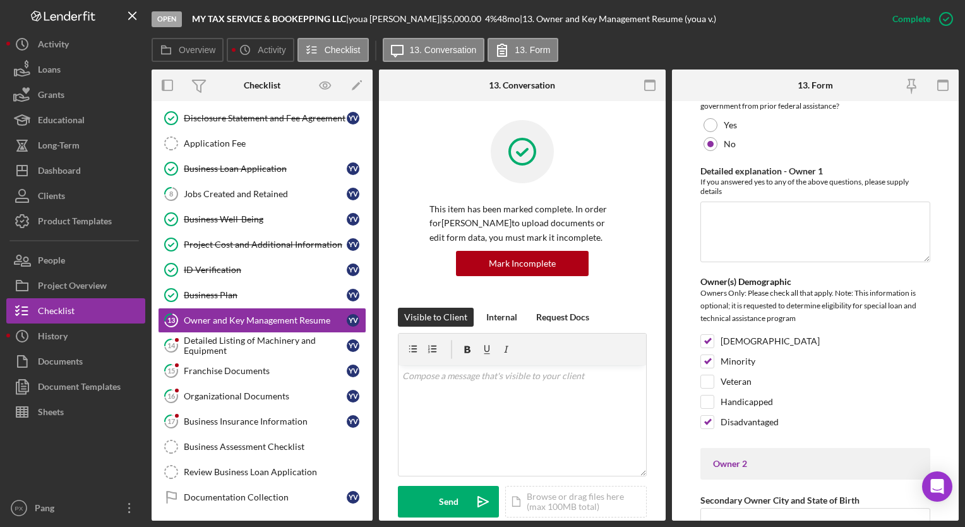
scroll to position [1597, 0]
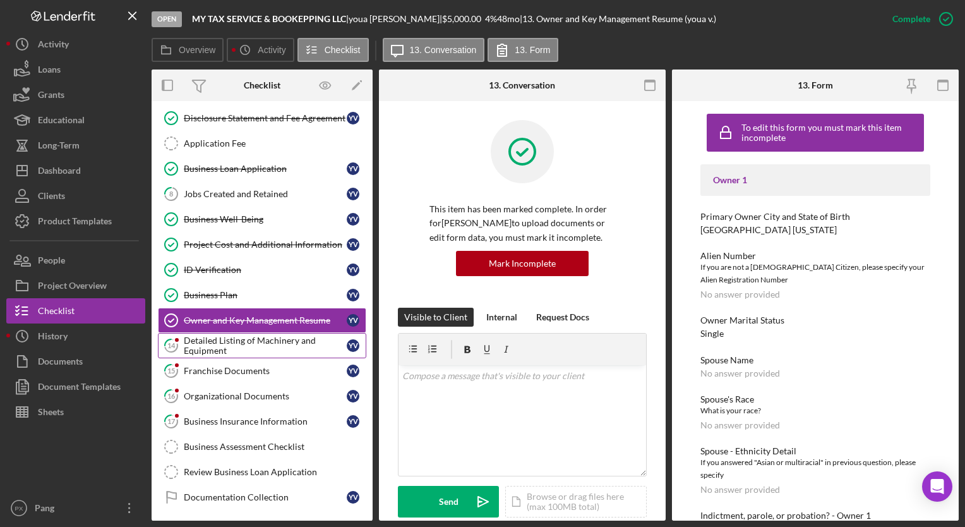
click at [230, 344] on div "Detailed Listing of Machinery and Equipment" at bounding box center [265, 345] width 163 height 20
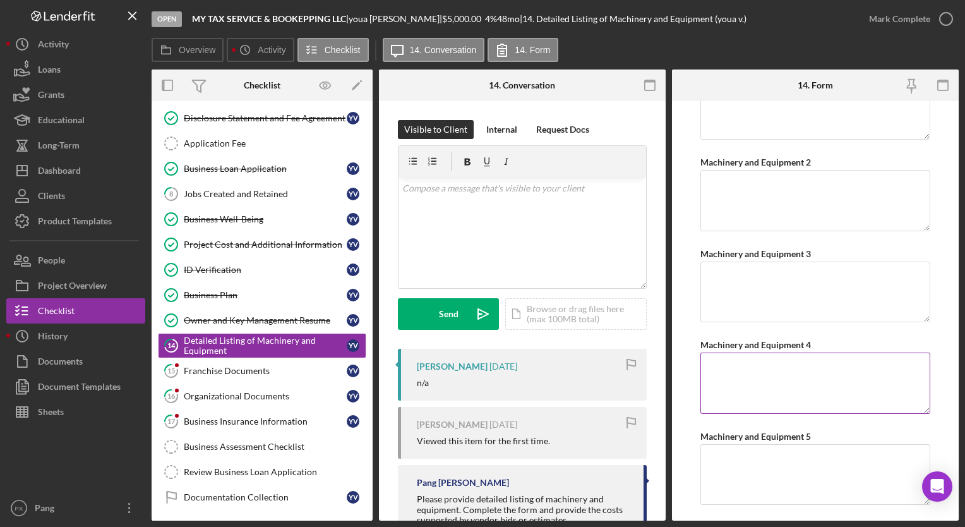
scroll to position [76, 0]
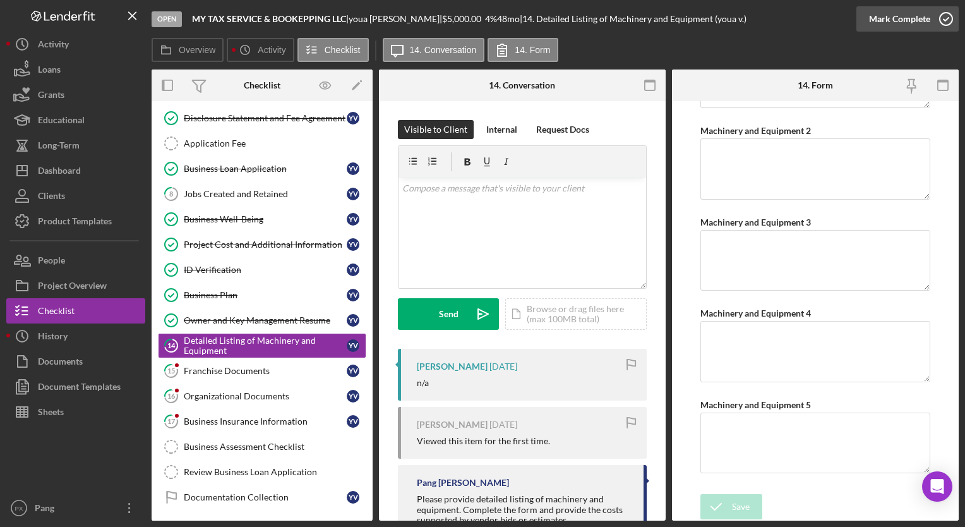
click at [941, 23] on icon "button" at bounding box center [946, 19] width 32 height 32
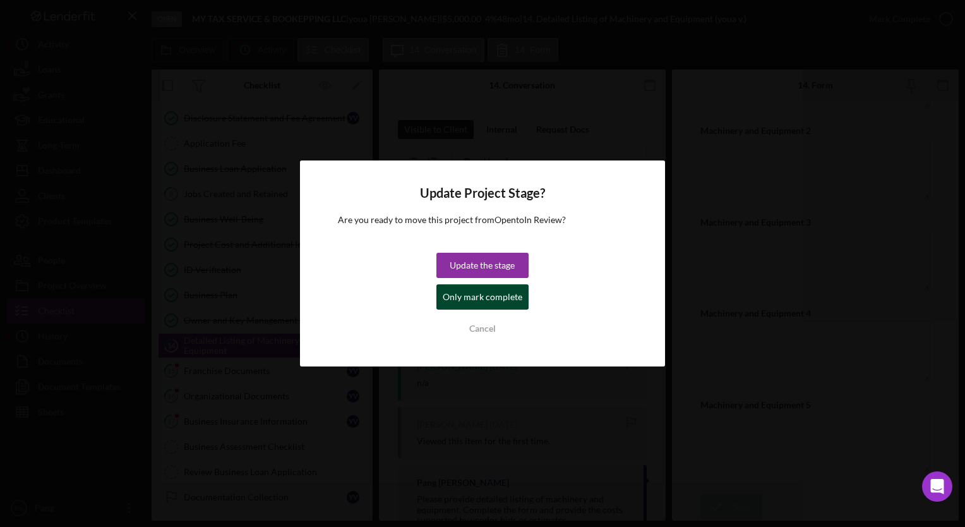
click at [475, 297] on div "Only mark complete" at bounding box center [483, 296] width 80 height 25
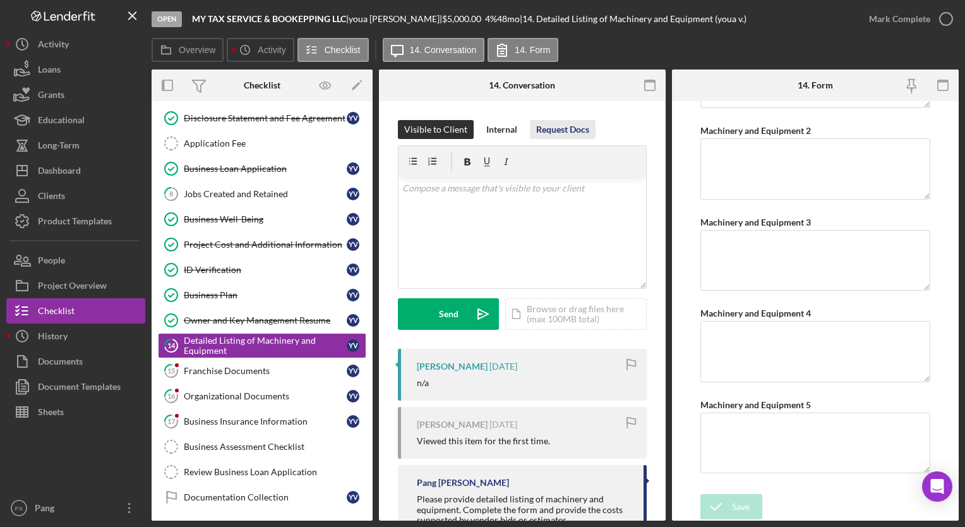
scroll to position [126, 0]
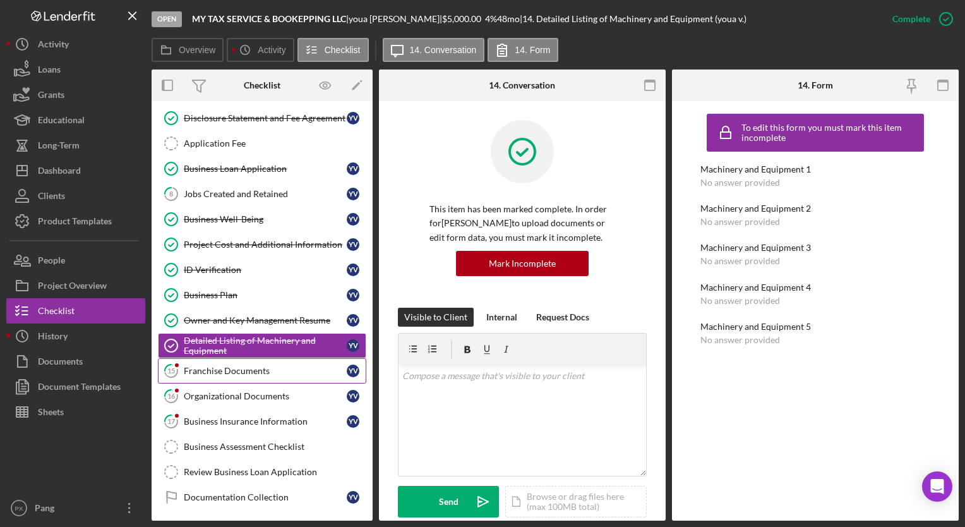
click at [211, 366] on div "Franchise Documents" at bounding box center [265, 371] width 163 height 10
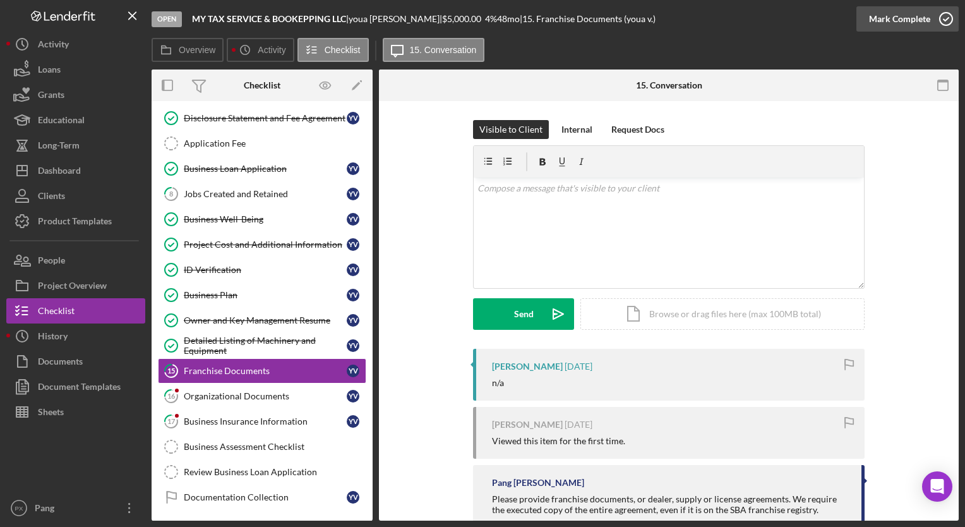
click at [952, 16] on icon "button" at bounding box center [946, 19] width 32 height 32
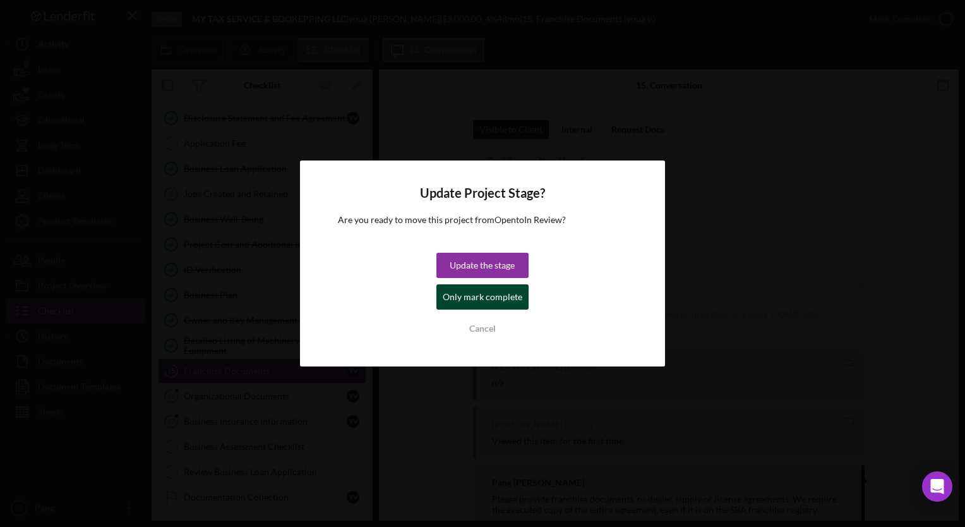
click at [501, 295] on div "Only mark complete" at bounding box center [483, 296] width 80 height 25
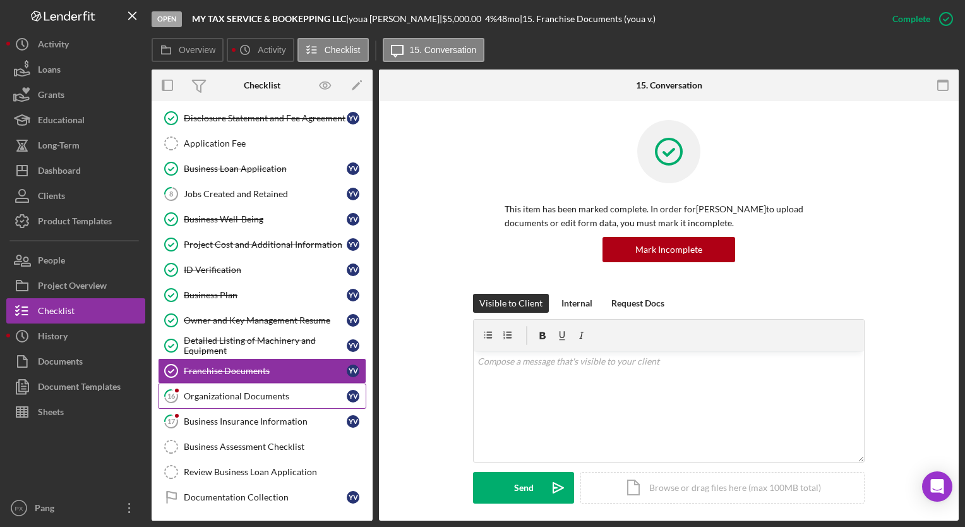
click at [217, 395] on link "16 Organizational Documents y v" at bounding box center [262, 395] width 208 height 25
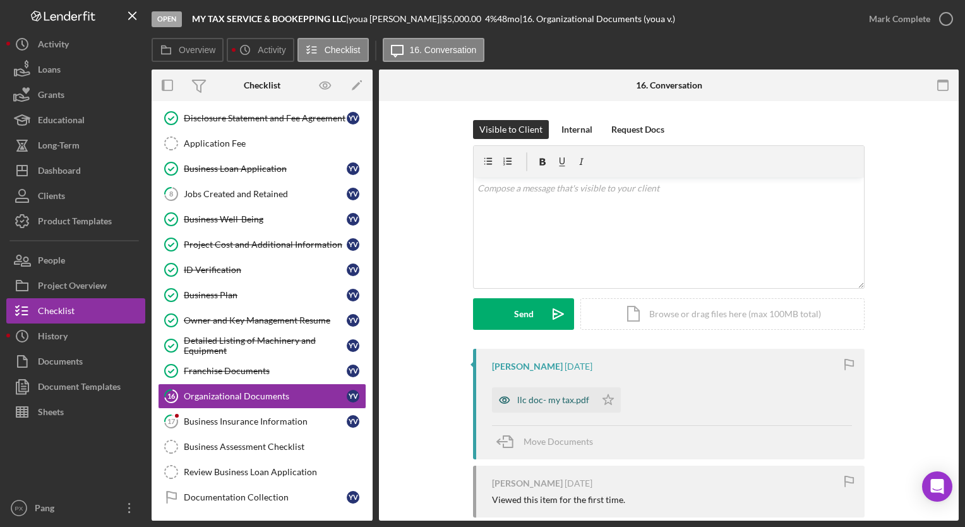
click at [553, 399] on div "llc doc- my tax.pdf" at bounding box center [553, 400] width 72 height 10
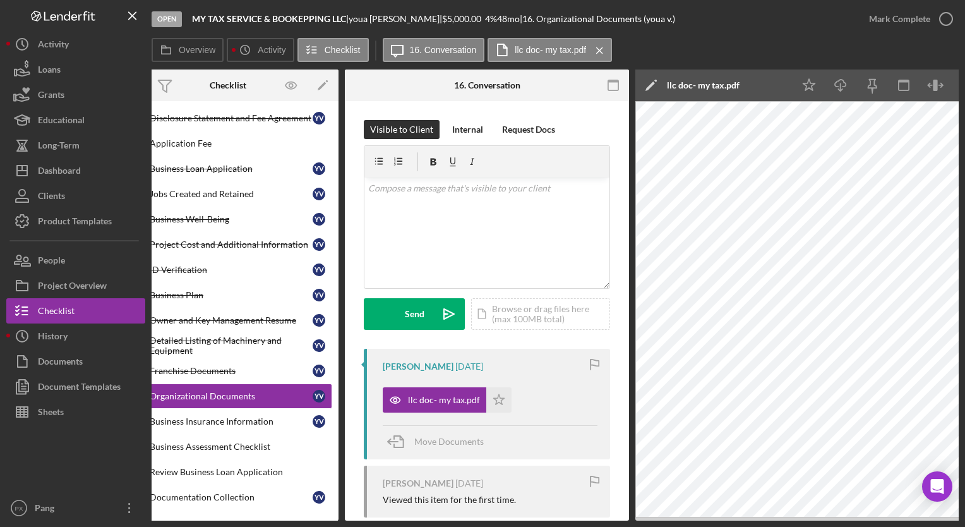
scroll to position [0, 89]
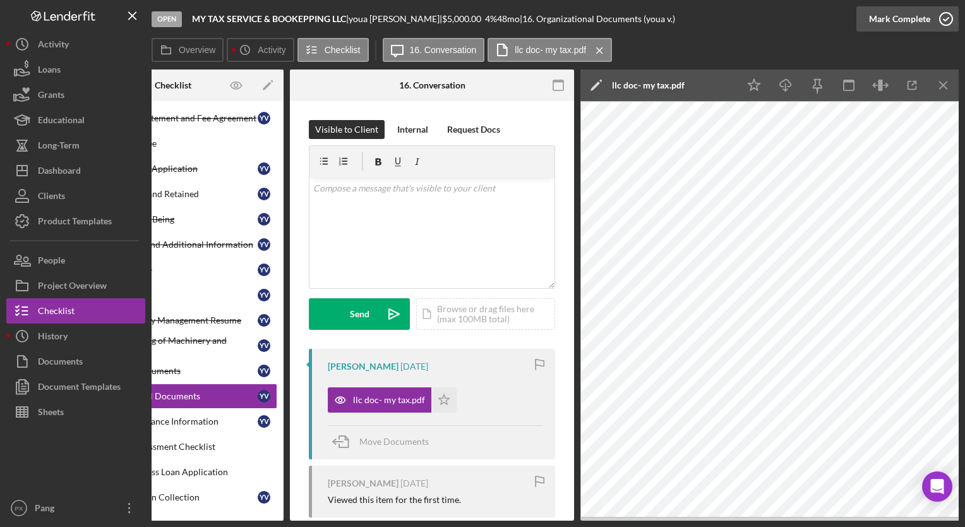
click at [947, 18] on icon "button" at bounding box center [946, 19] width 32 height 32
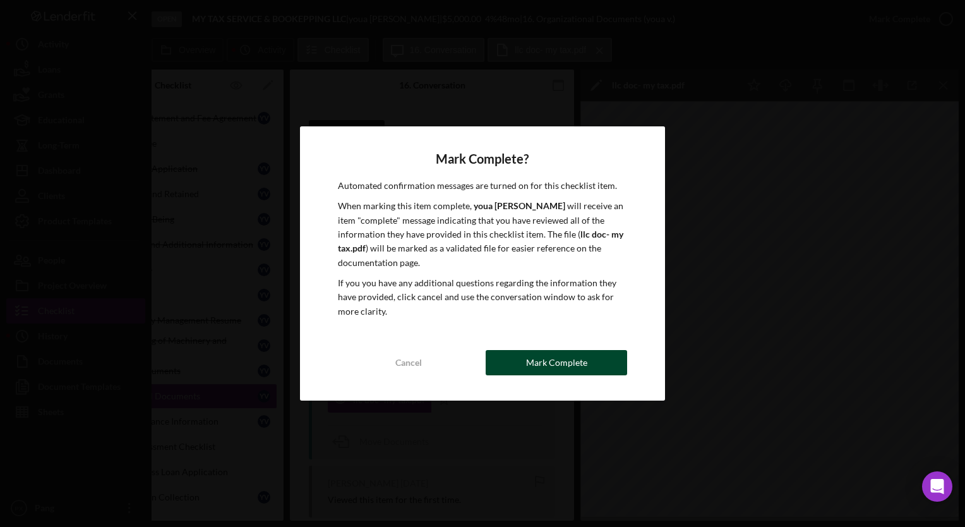
click at [563, 367] on div "Mark Complete" at bounding box center [556, 362] width 61 height 25
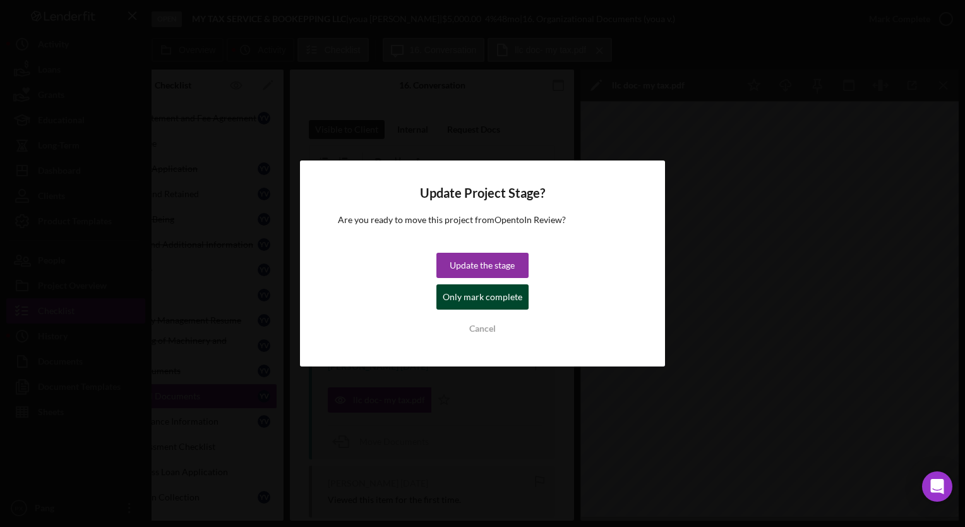
click at [483, 294] on div "Only mark complete" at bounding box center [483, 296] width 80 height 25
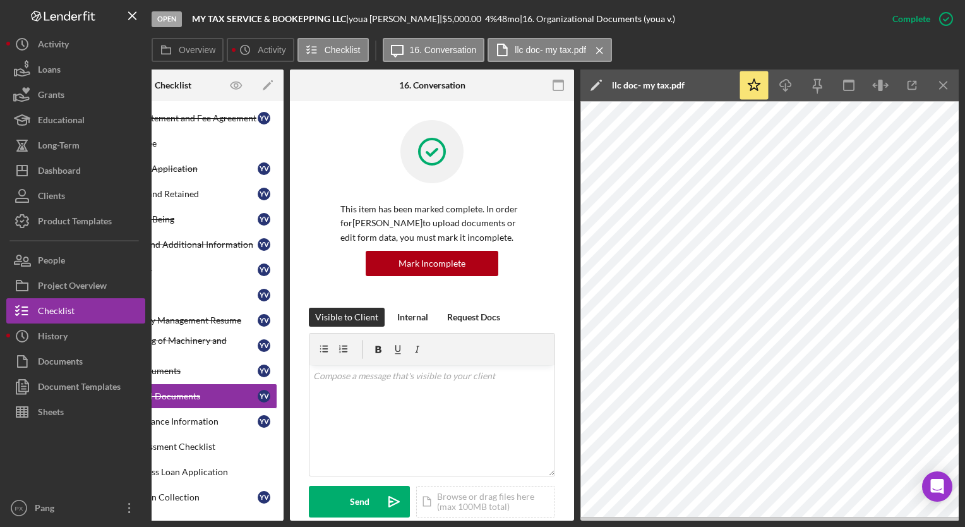
drag, startPoint x: 699, startPoint y: 522, endPoint x: 631, endPoint y: 527, distance: 67.8
click at [631, 526] on html "Open MY TAX SERVICE & BOOKEPPING LLC | [PERSON_NAME] | $5,000.00 4 % 48 mo | 16…" at bounding box center [482, 263] width 965 height 527
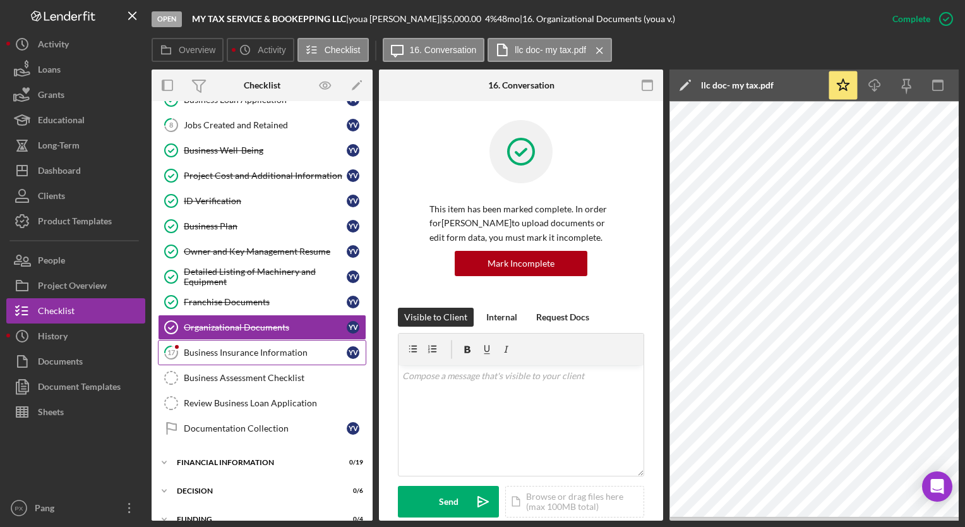
scroll to position [427, 0]
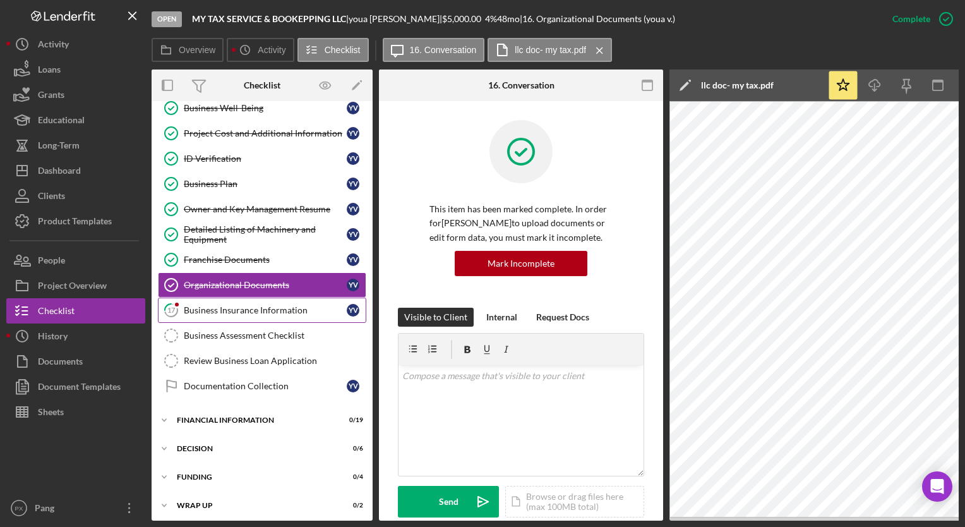
click at [242, 305] on div "Business Insurance Information" at bounding box center [265, 310] width 163 height 10
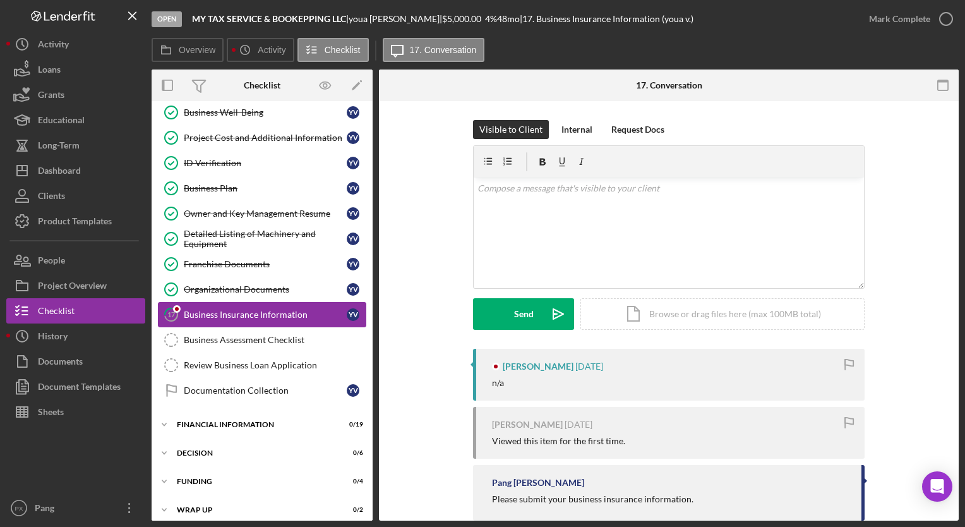
scroll to position [424, 0]
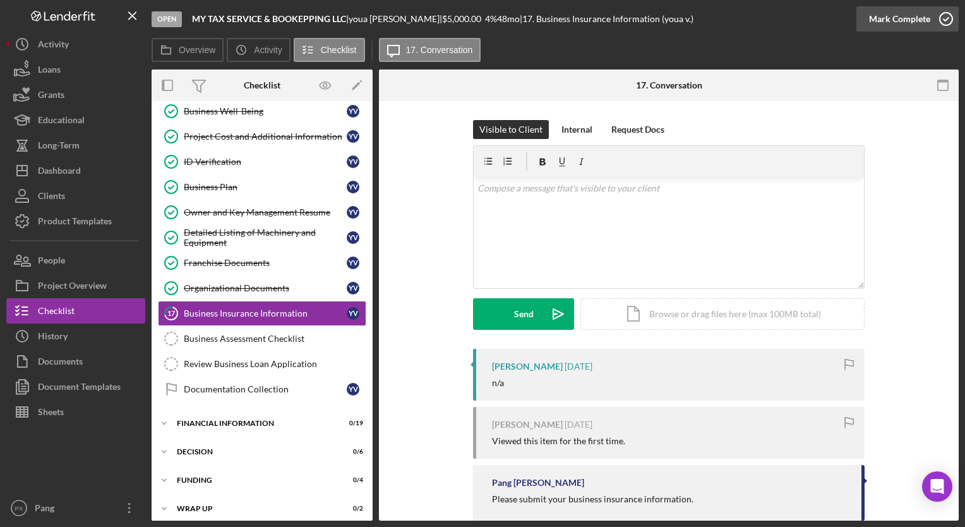
click at [940, 21] on icon "button" at bounding box center [946, 19] width 32 height 32
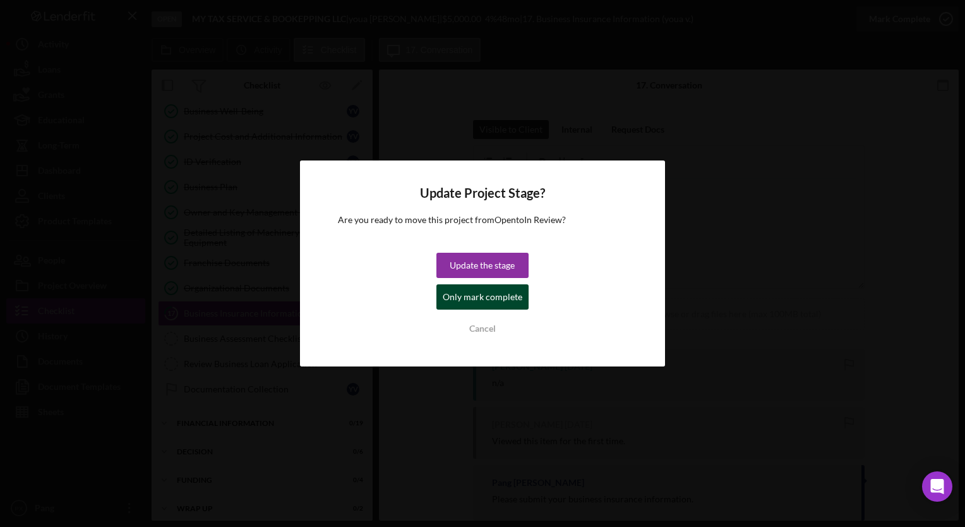
click at [494, 295] on div "Only mark complete" at bounding box center [483, 296] width 80 height 25
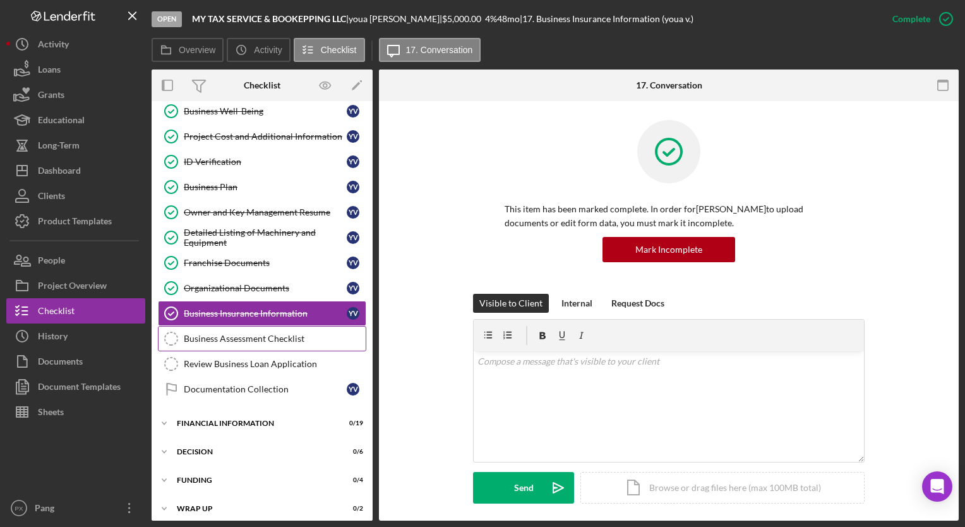
click at [247, 334] on div "Business Assessment Checklist" at bounding box center [275, 338] width 182 height 10
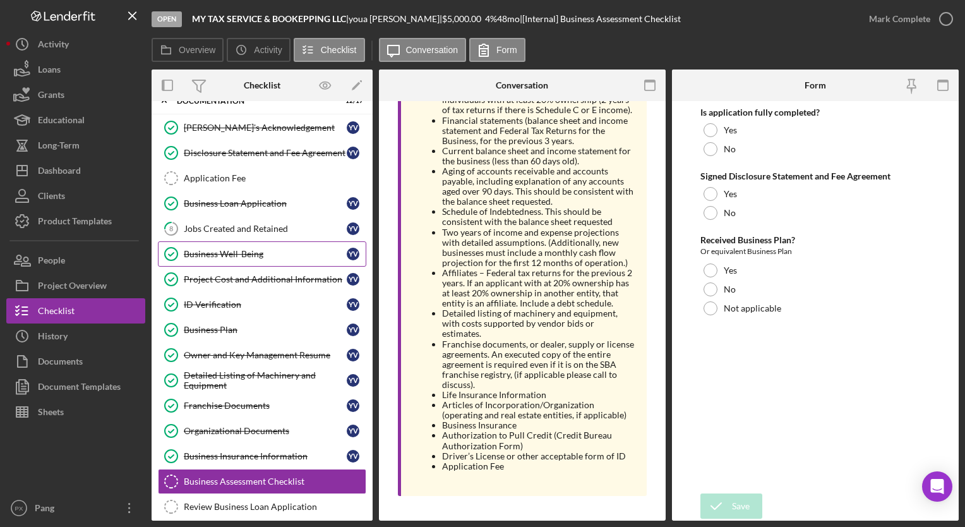
scroll to position [234, 0]
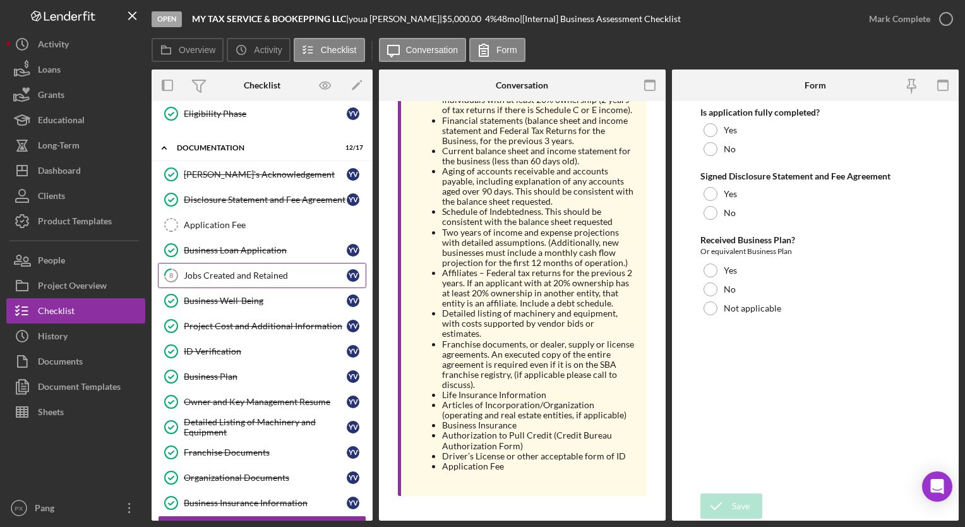
click at [230, 270] on div "Jobs Created and Retained" at bounding box center [265, 275] width 163 height 10
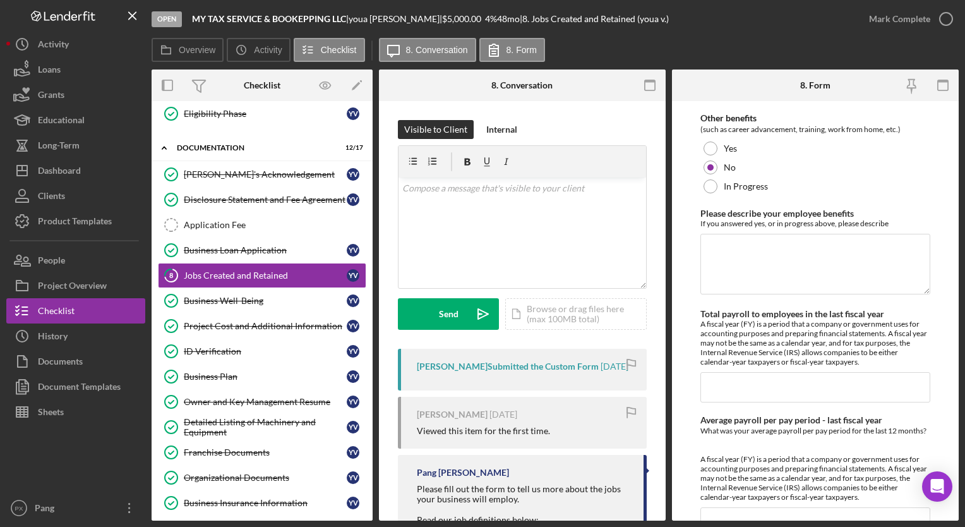
scroll to position [1251, 0]
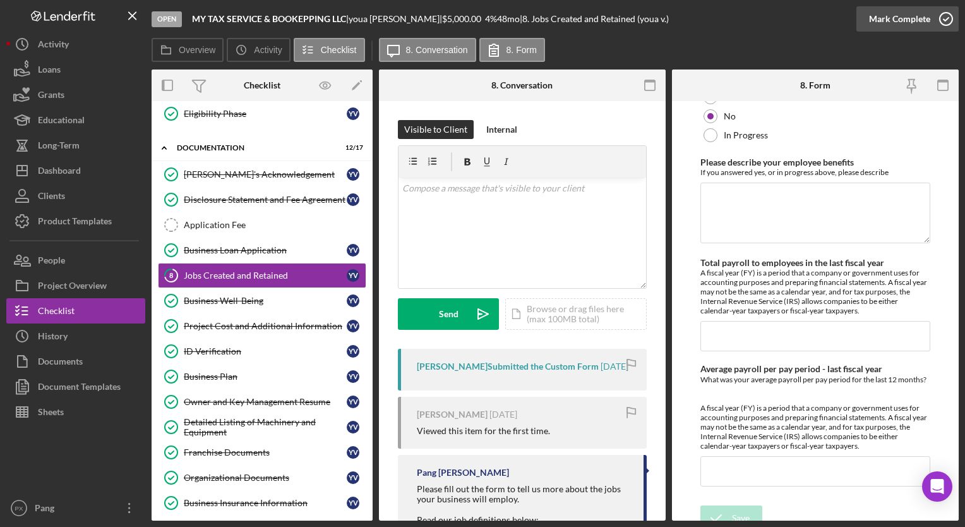
click at [947, 19] on icon "button" at bounding box center [946, 19] width 32 height 32
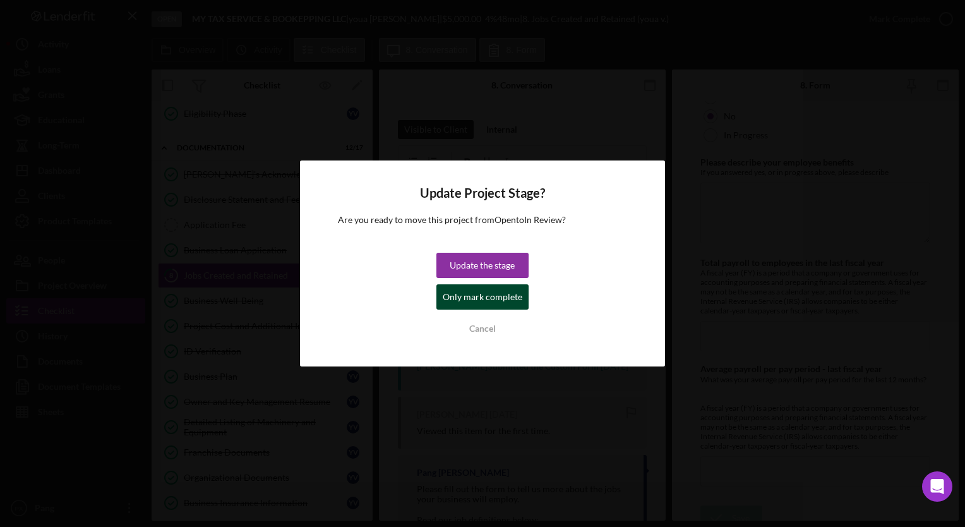
click at [491, 294] on div "Only mark complete" at bounding box center [483, 296] width 80 height 25
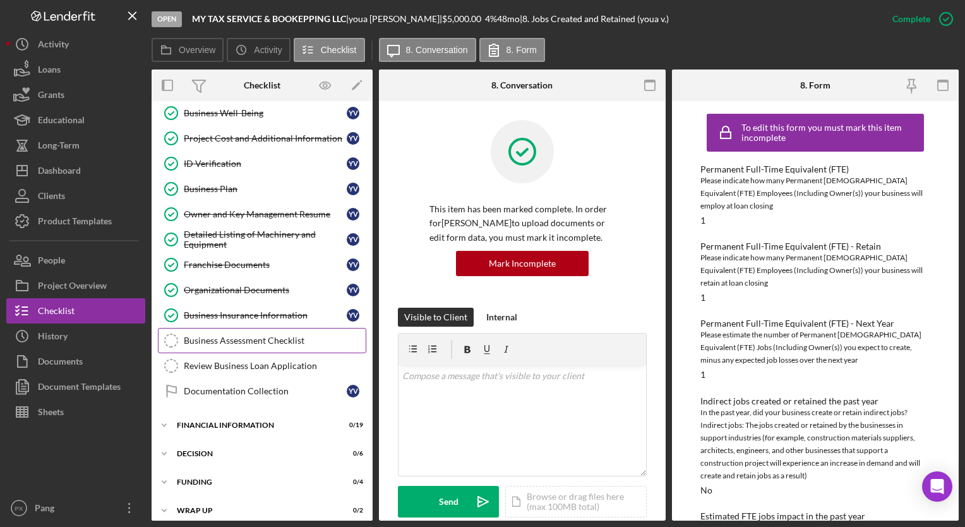
scroll to position [424, 0]
click at [236, 333] on div "Business Assessment Checklist" at bounding box center [275, 338] width 182 height 10
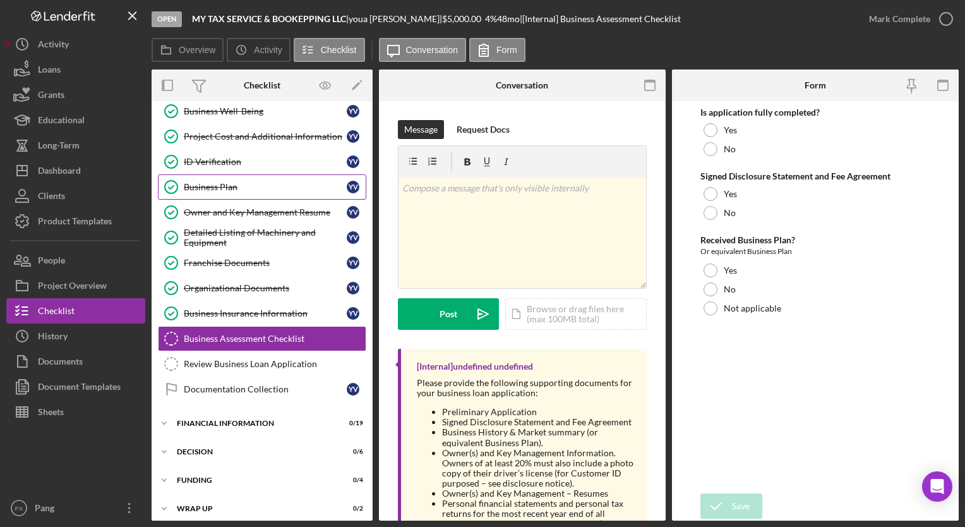
click at [240, 182] on div "Business Plan" at bounding box center [265, 187] width 163 height 10
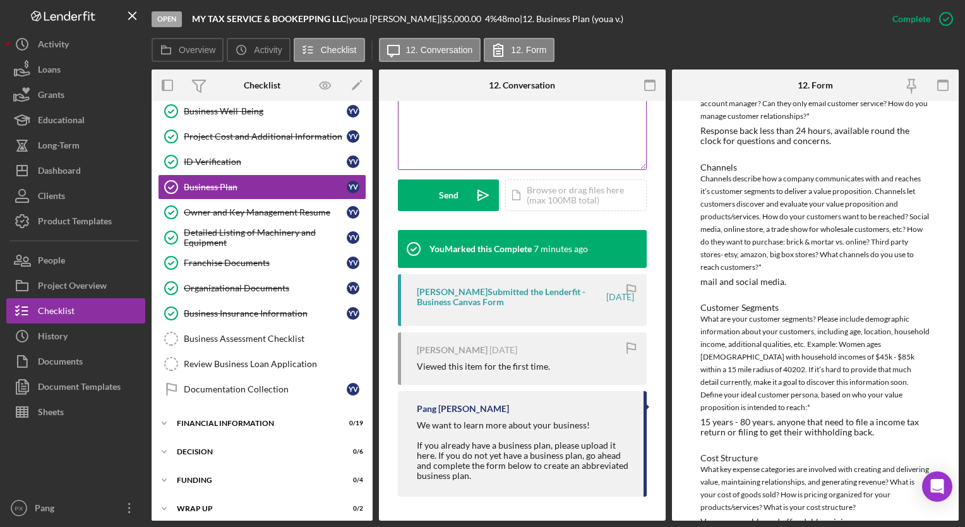
scroll to position [307, 0]
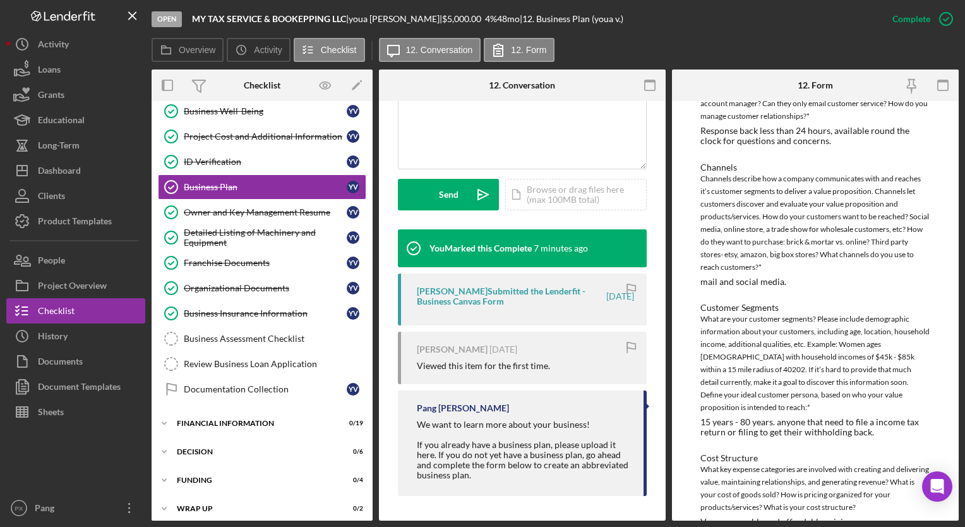
click at [464, 299] on div "[PERSON_NAME] Submitted the Lenderfit - Business Canvas Form" at bounding box center [511, 296] width 188 height 20
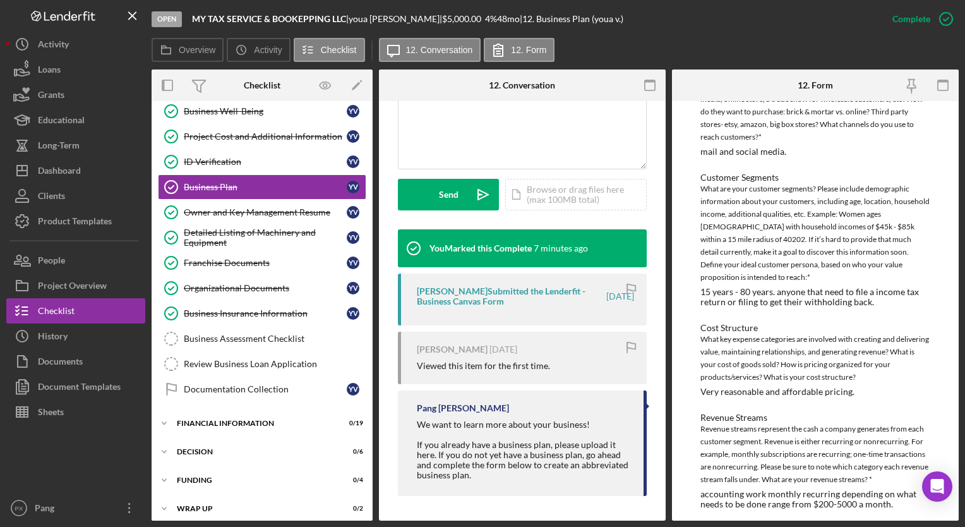
scroll to position [390, 0]
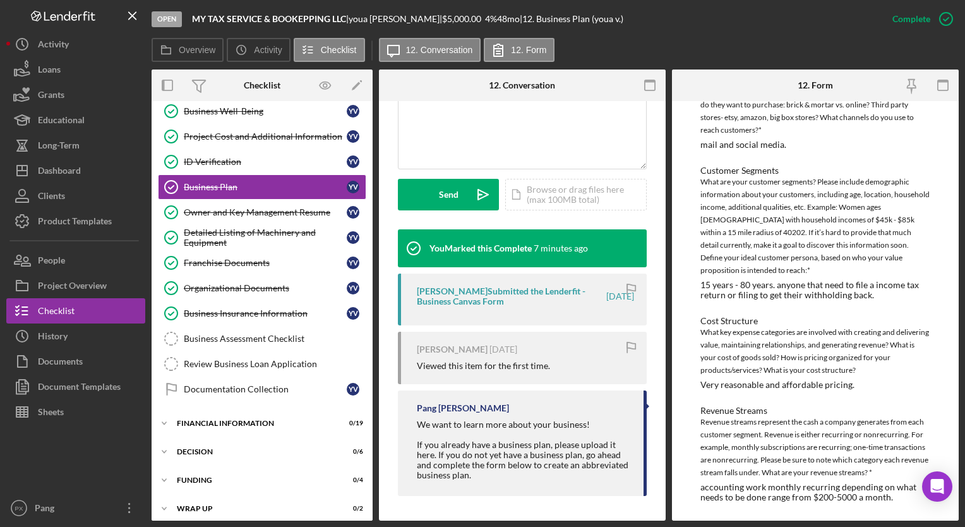
click at [617, 294] on icon "button" at bounding box center [631, 289] width 28 height 28
click at [627, 290] on line "button" at bounding box center [627, 289] width 0 height 10
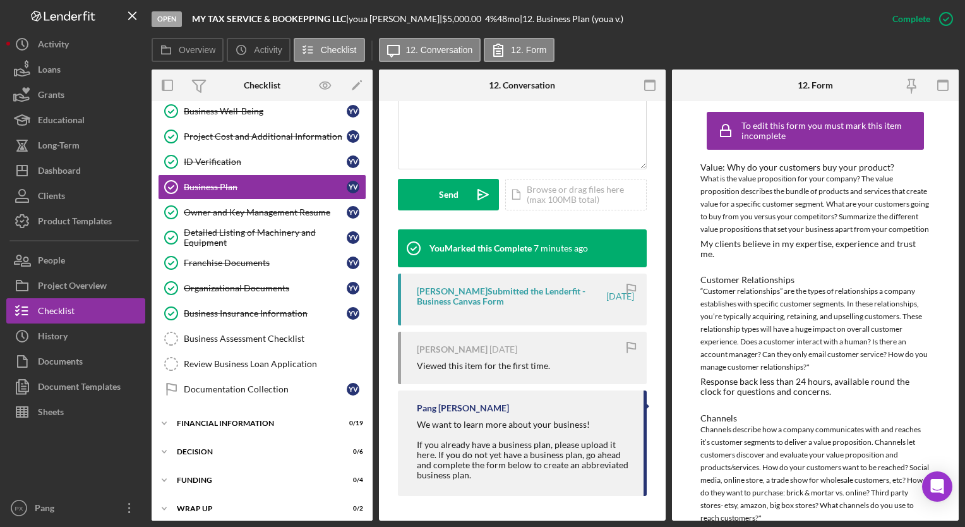
scroll to position [0, 0]
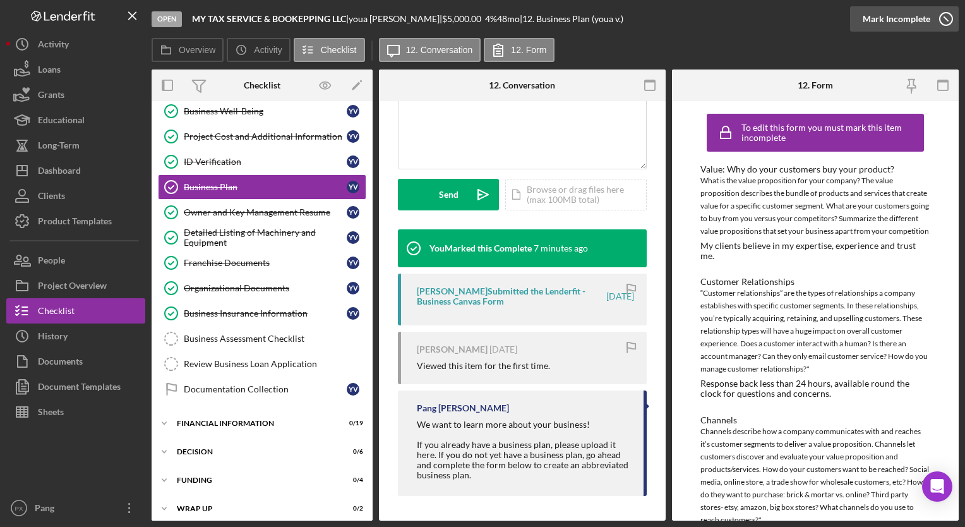
click at [947, 23] on icon "button" at bounding box center [946, 19] width 32 height 32
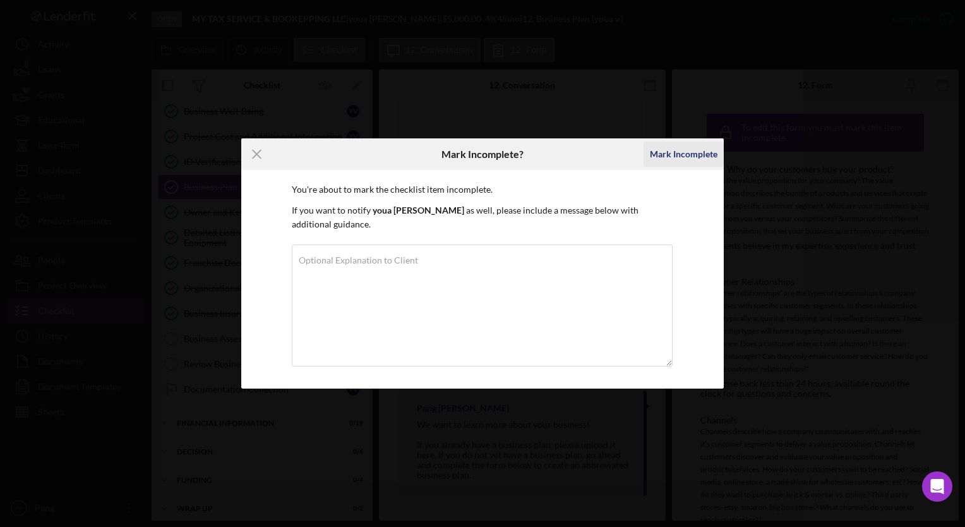
click at [677, 163] on div "Mark Incomplete" at bounding box center [684, 153] width 68 height 25
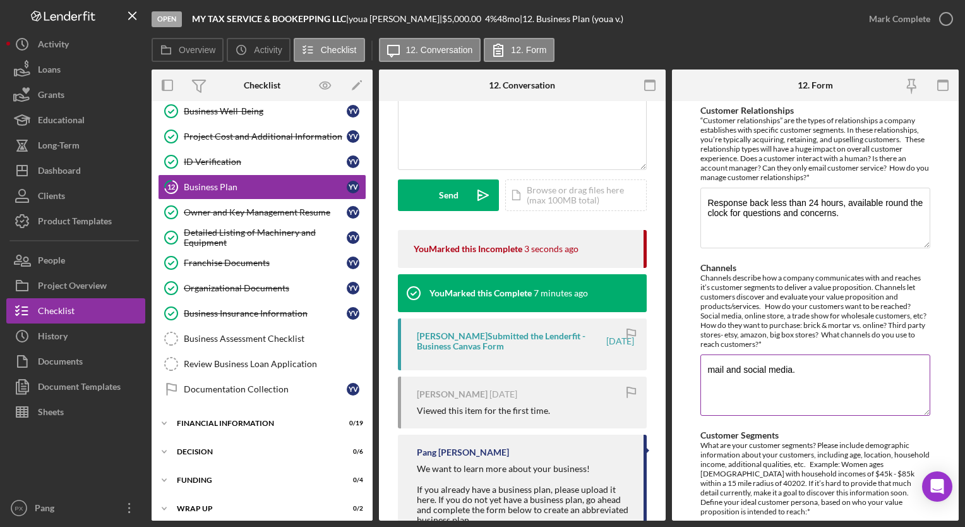
scroll to position [76, 0]
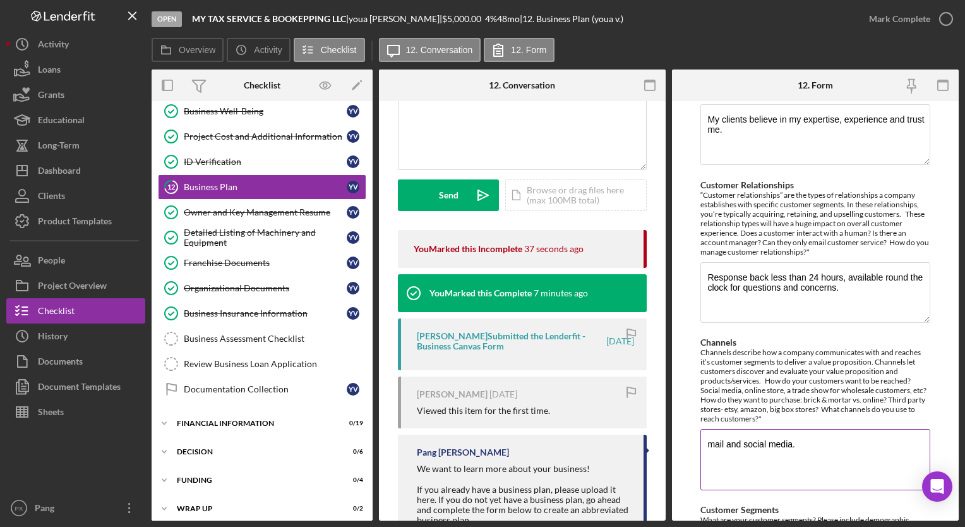
click at [919, 381] on div "Channels describe how a company communicates with and reaches it’s customer seg…" at bounding box center [814, 385] width 229 height 76
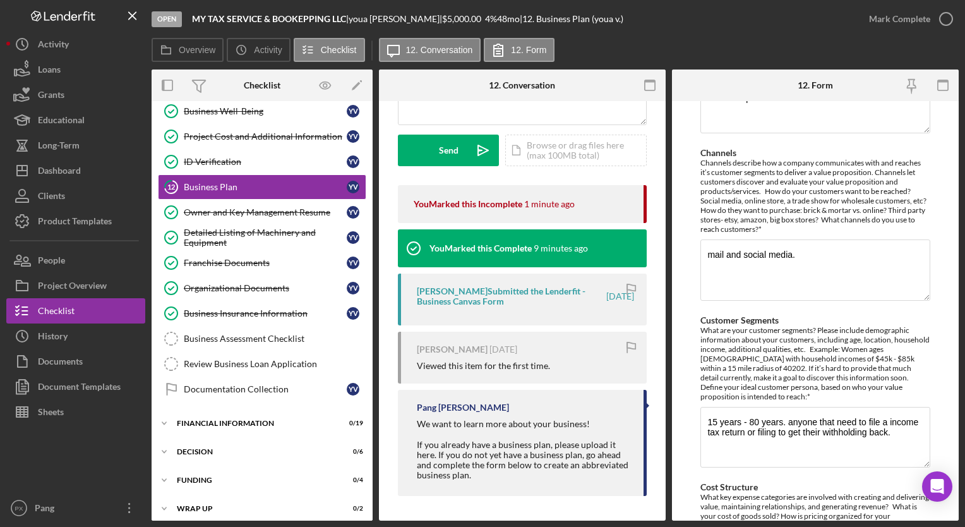
scroll to position [0, 0]
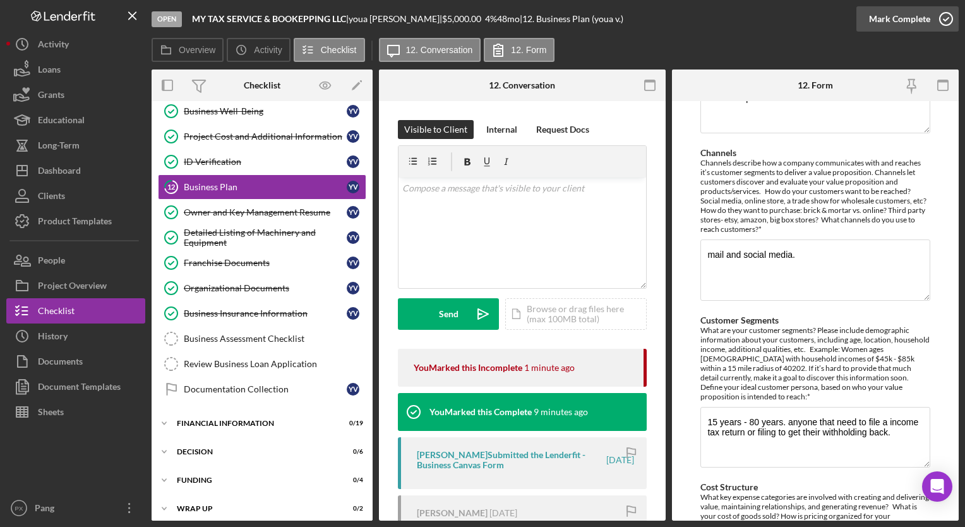
click at [950, 16] on icon "button" at bounding box center [946, 19] width 32 height 32
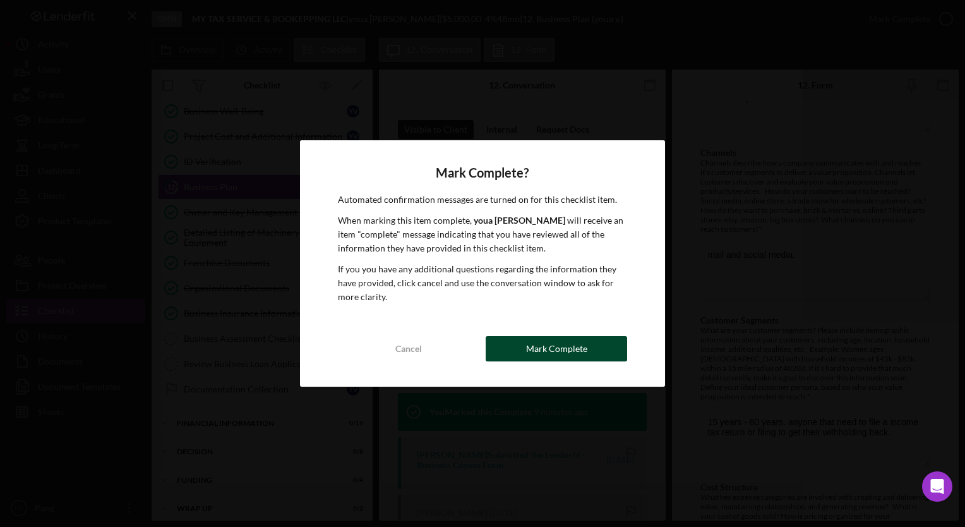
click at [577, 352] on div "Mark Complete" at bounding box center [556, 348] width 61 height 25
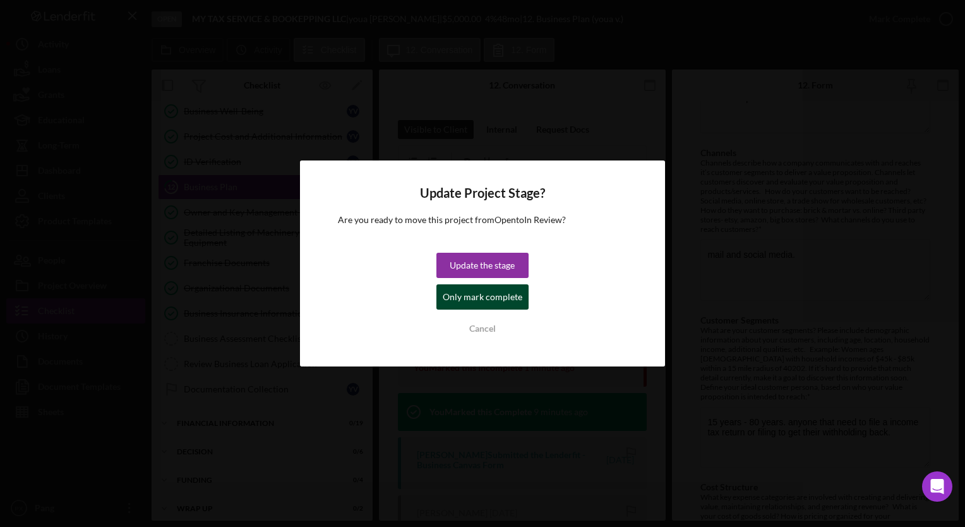
click at [503, 297] on div "Only mark complete" at bounding box center [483, 296] width 80 height 25
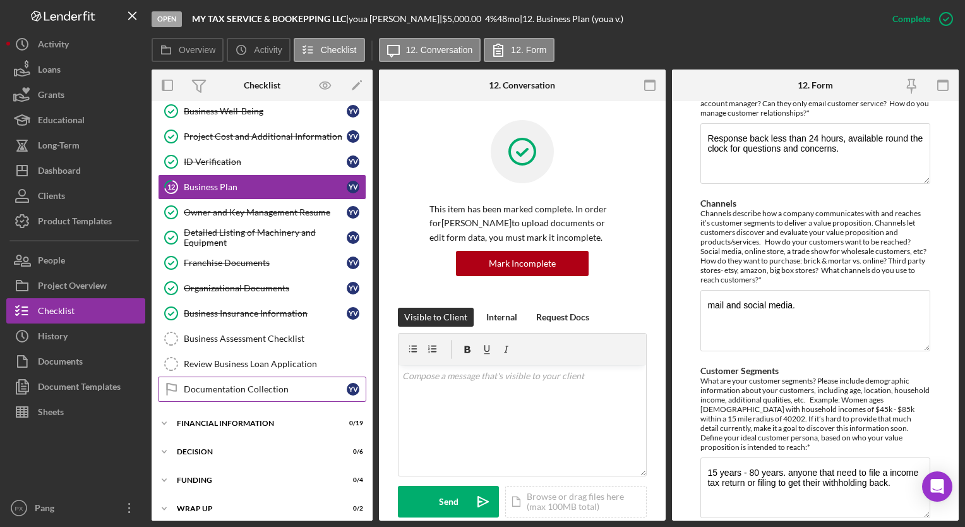
scroll to position [316, 0]
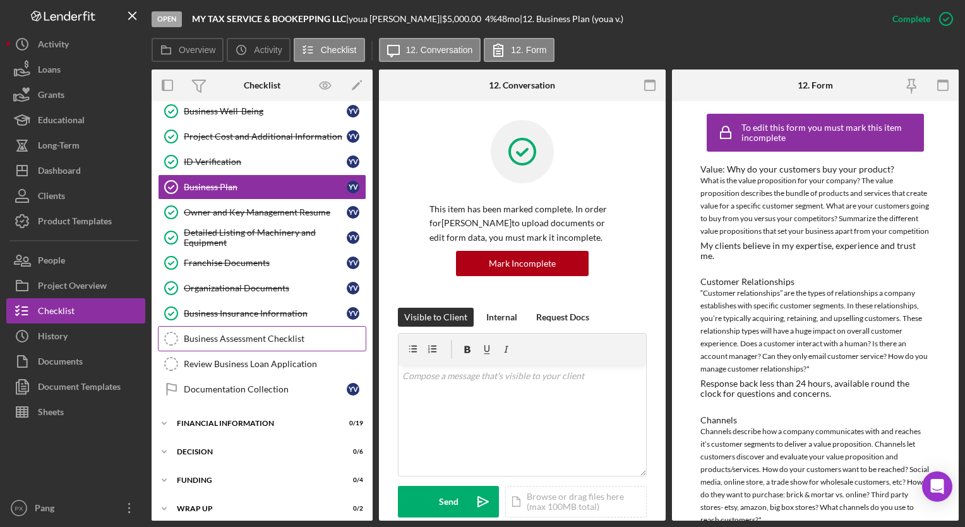
click at [236, 340] on link "Business Assessment Checklist Business Assessment Checklist" at bounding box center [262, 338] width 208 height 25
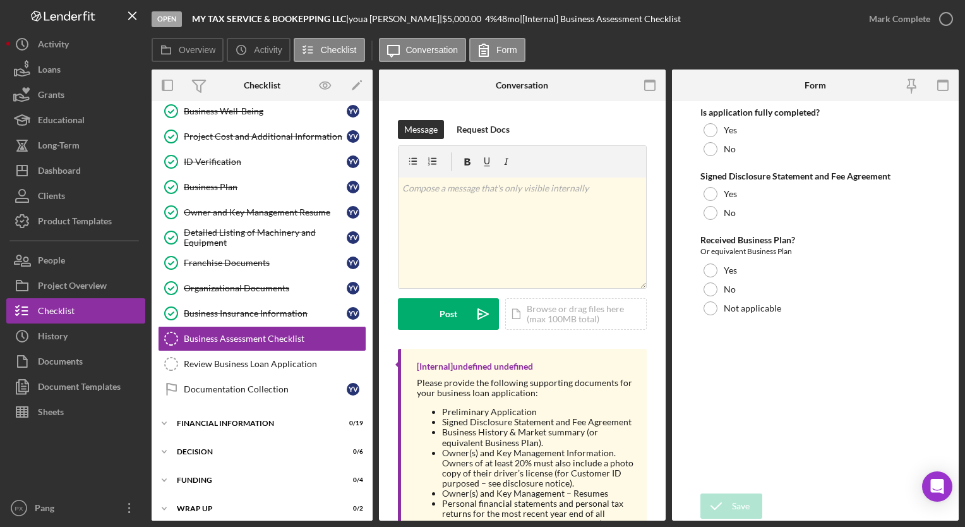
click at [865, 464] on div "Is application fully completed? Yes No Signed Disclosure Statement and Fee Agre…" at bounding box center [814, 296] width 229 height 379
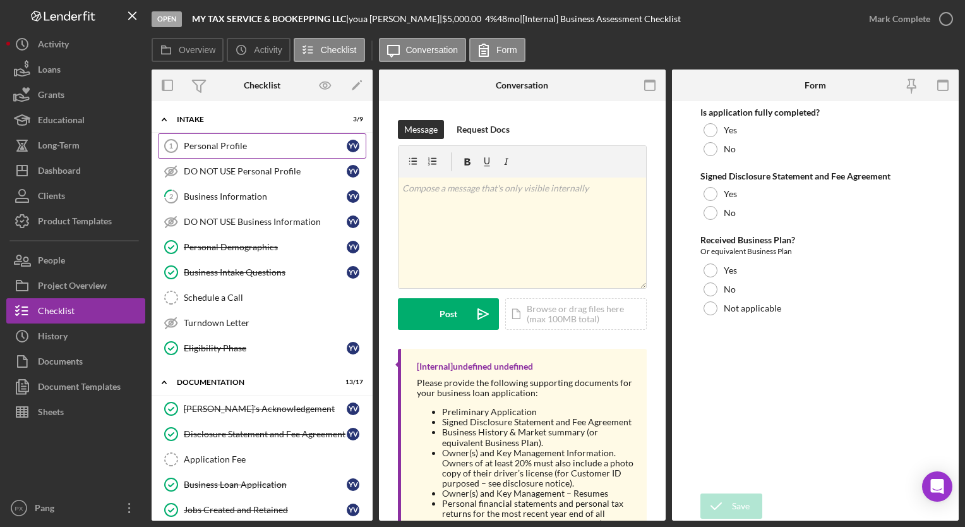
click at [236, 145] on div "Personal Profile" at bounding box center [265, 146] width 163 height 10
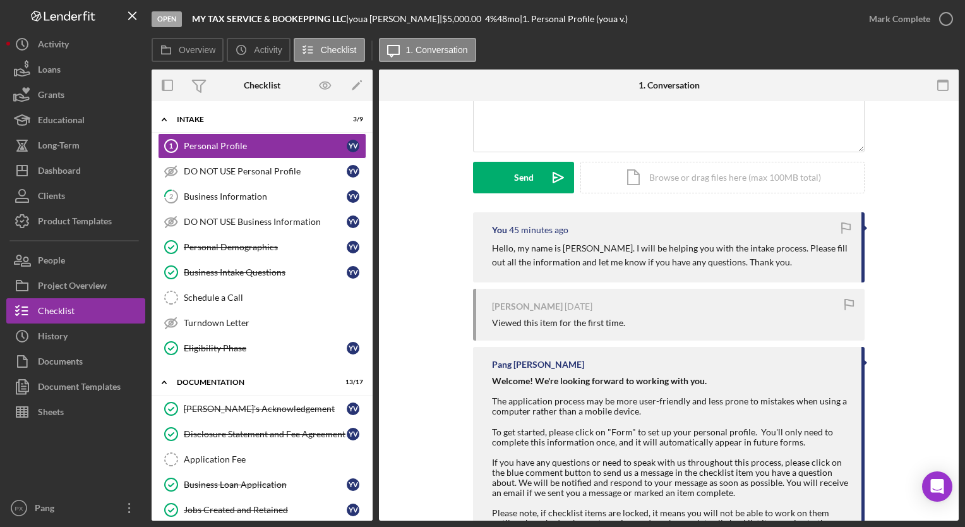
scroll to position [189, 0]
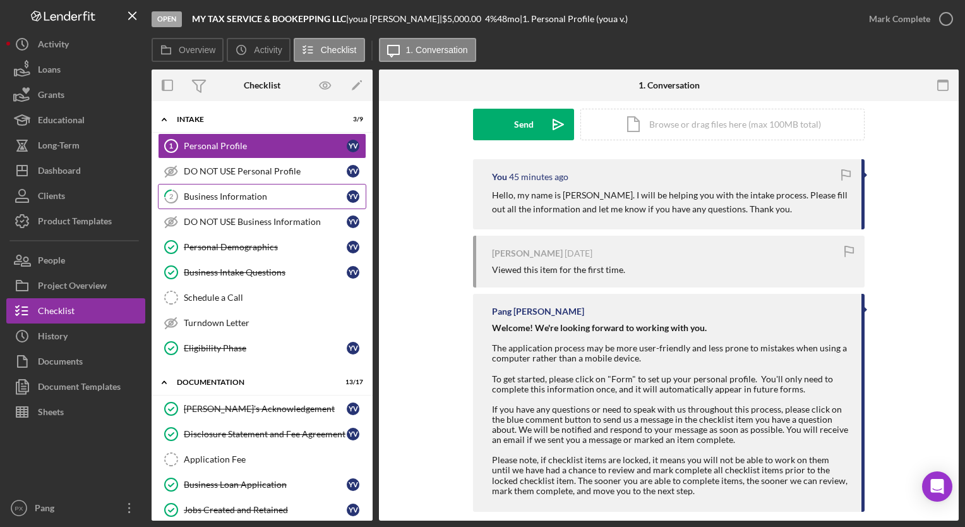
click at [215, 201] on link "2 Business Information y v" at bounding box center [262, 196] width 208 height 25
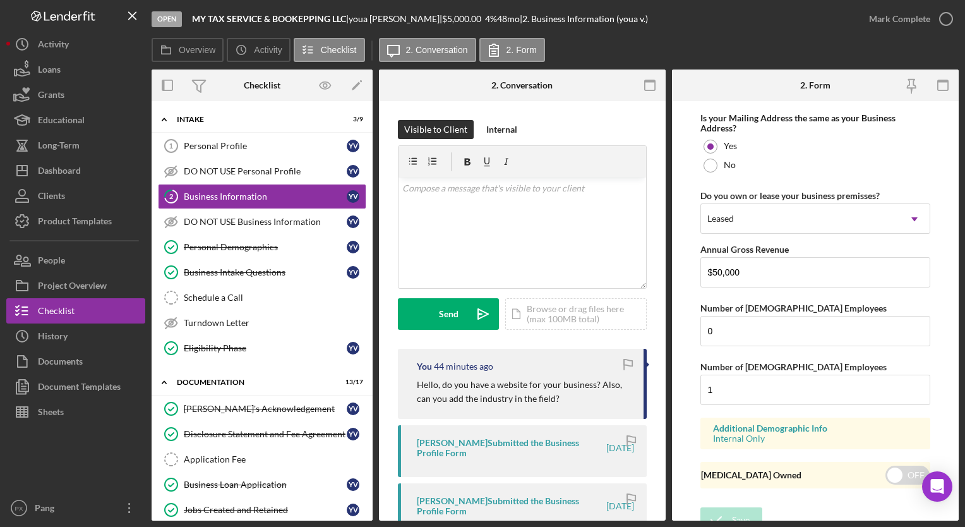
scroll to position [988, 0]
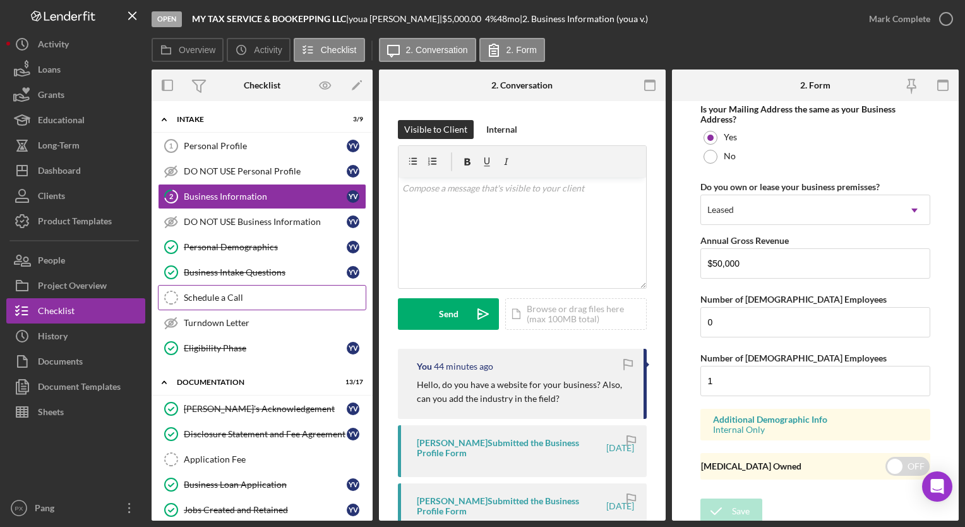
click at [243, 297] on div "Schedule a Call" at bounding box center [275, 297] width 182 height 10
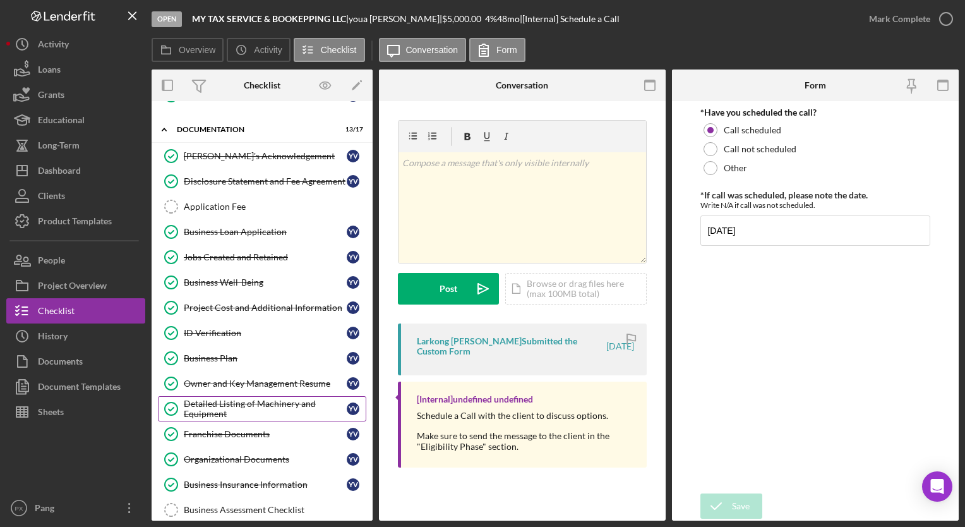
scroll to position [379, 0]
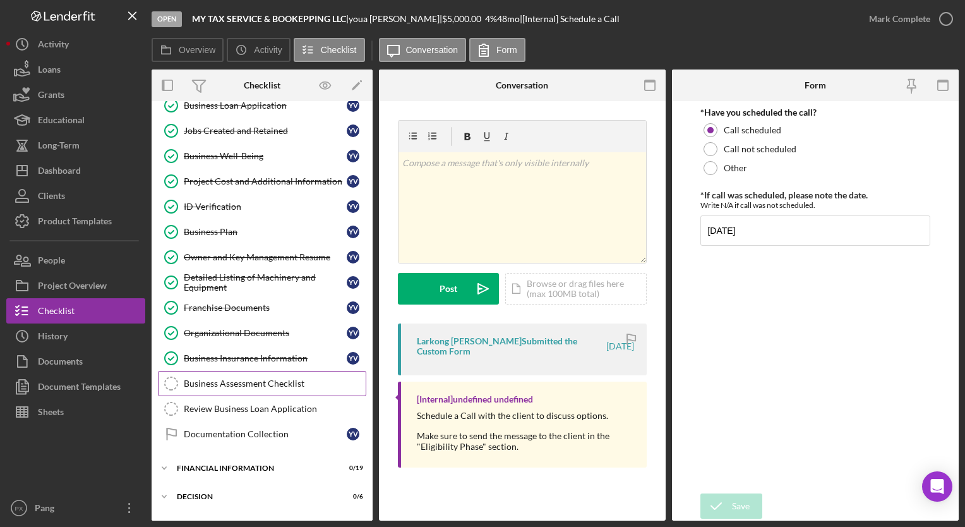
click at [230, 378] on div "Business Assessment Checklist" at bounding box center [275, 383] width 182 height 10
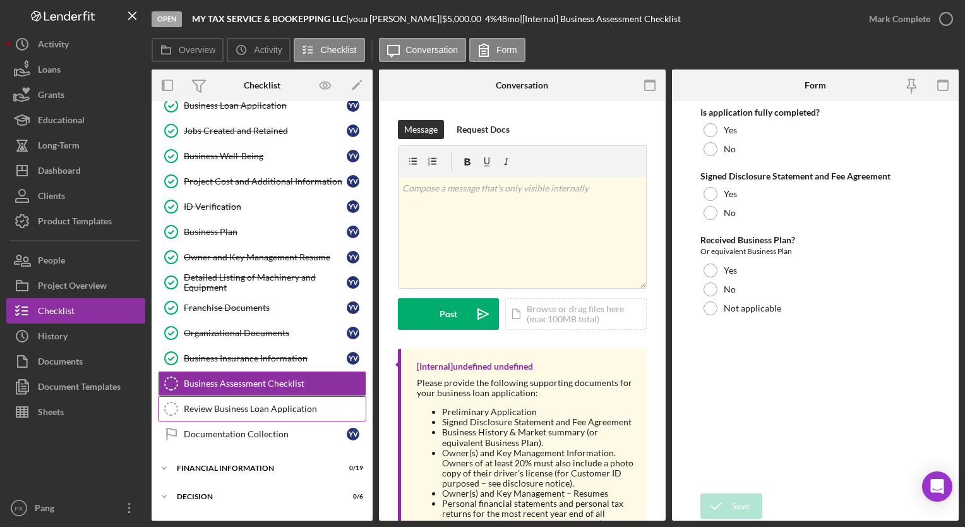
click at [280, 409] on link "Review Business Loan Application Review Business Loan Application" at bounding box center [262, 408] width 208 height 25
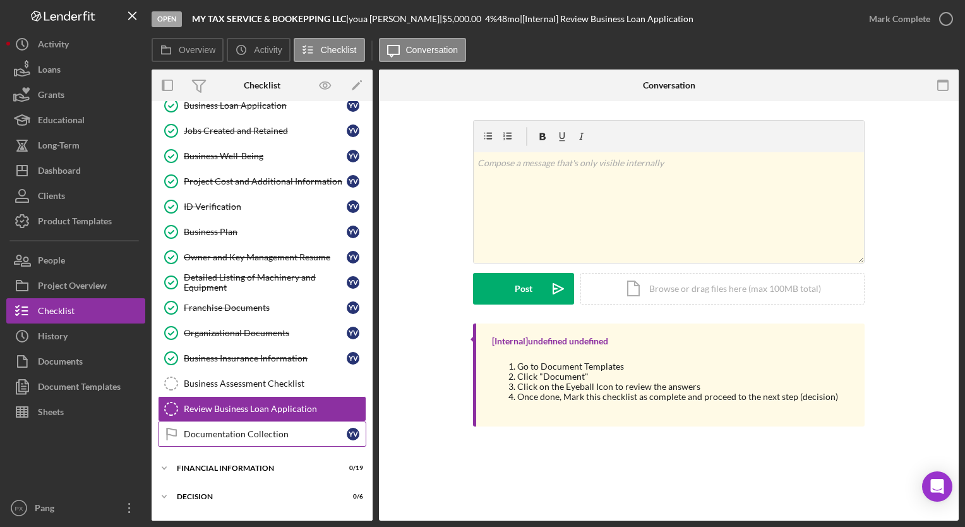
click at [255, 431] on div "Documentation Collection" at bounding box center [265, 434] width 163 height 10
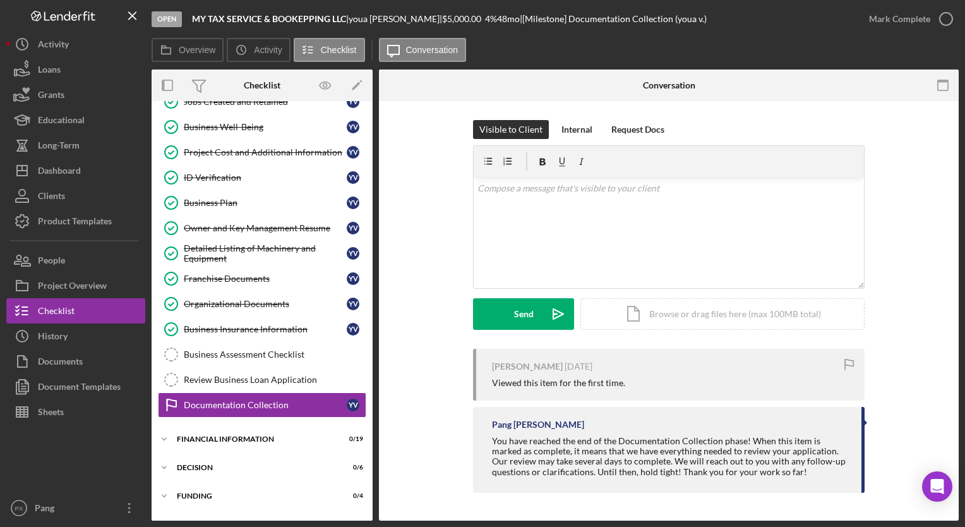
scroll to position [424, 0]
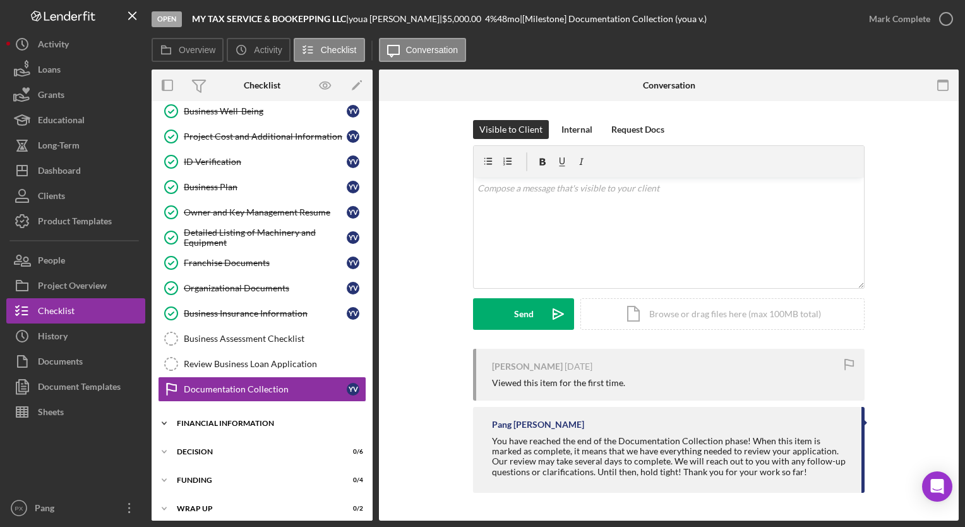
click at [232, 419] on div "Financial Information" at bounding box center [267, 423] width 180 height 8
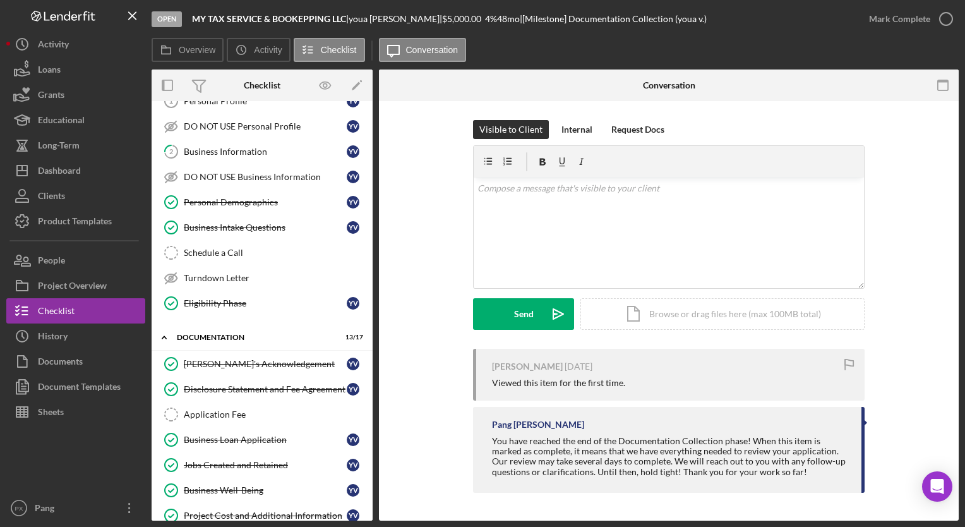
scroll to position [0, 0]
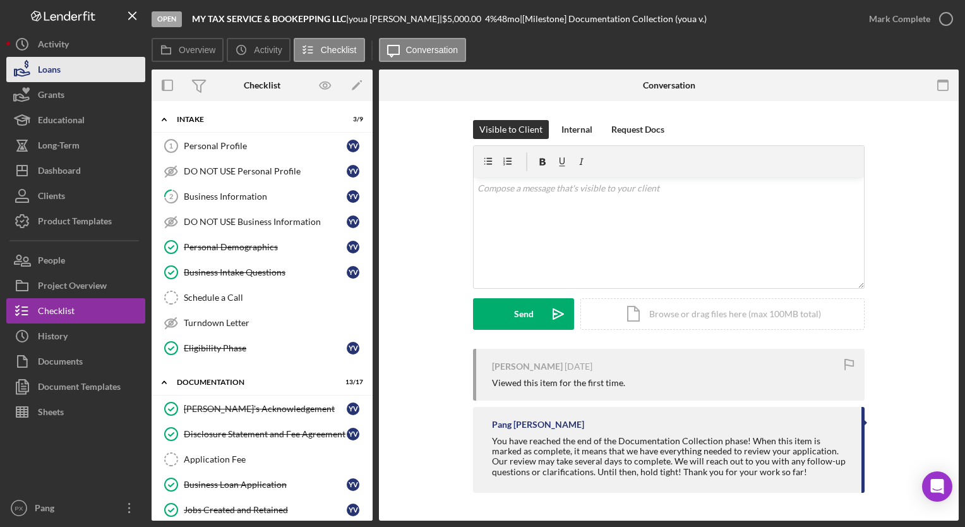
click at [48, 65] on div "Loans" at bounding box center [49, 71] width 23 height 28
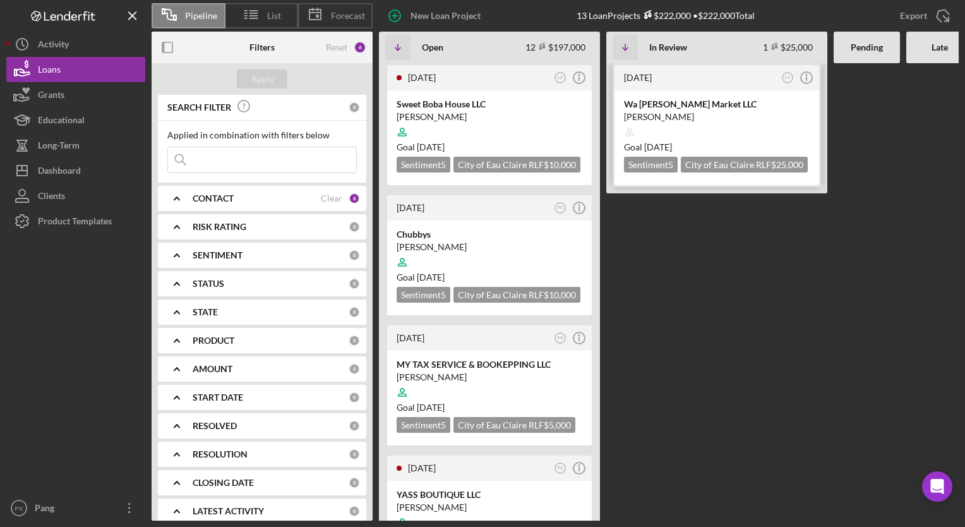
click at [688, 100] on div "Wa [PERSON_NAME] Market LLC" at bounding box center [717, 104] width 186 height 13
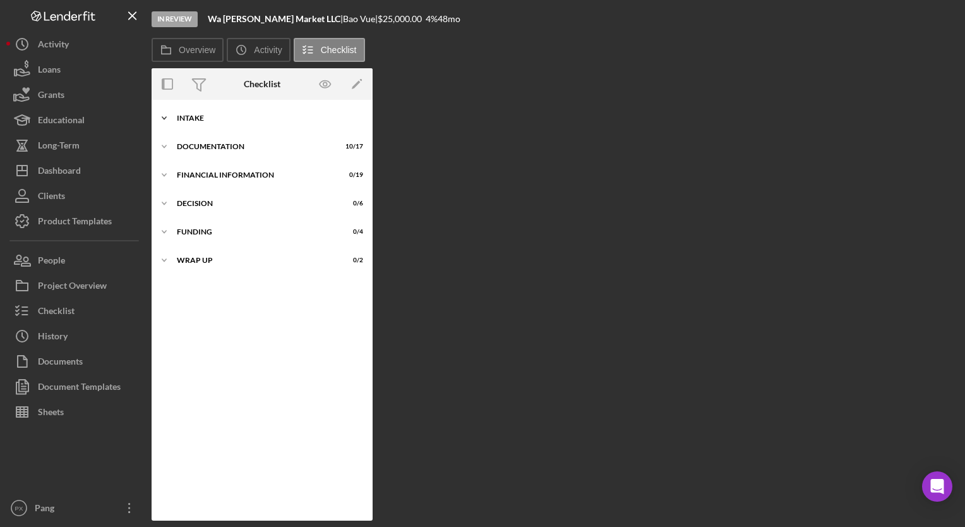
click at [232, 112] on div "Icon/Expander Intake 6 / 9" at bounding box center [262, 117] width 221 height 25
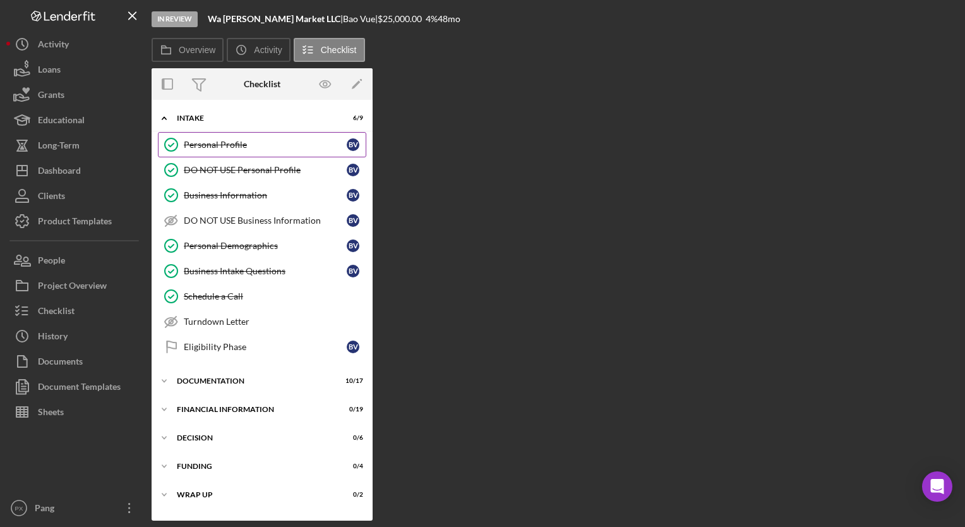
click at [235, 151] on link "Personal Profile Personal Profile B V" at bounding box center [262, 144] width 208 height 25
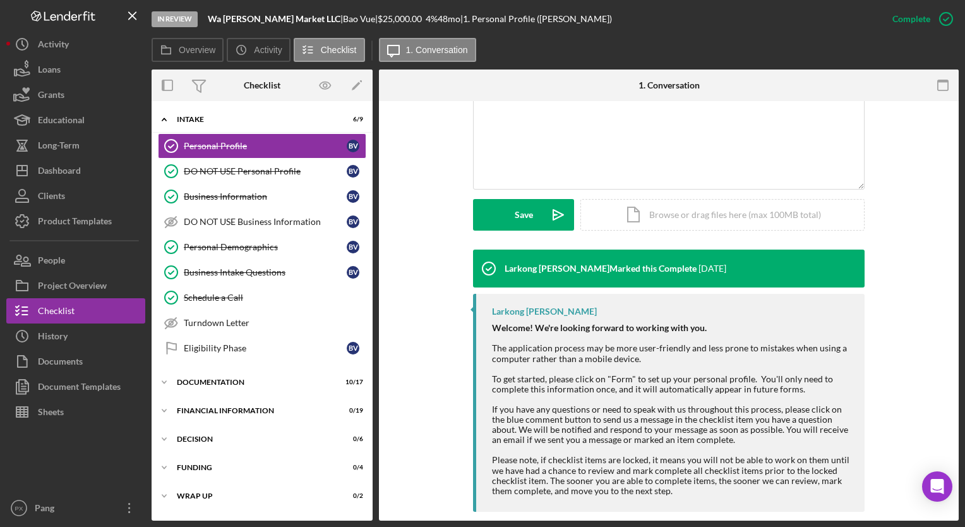
scroll to position [263, 0]
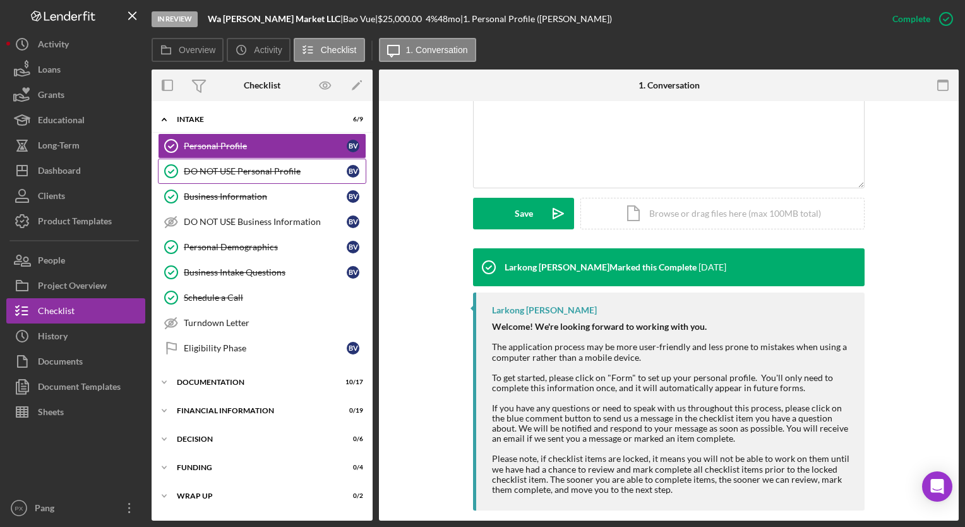
click at [200, 179] on link "DO NOT USE Personal Profile DO NOT USE Personal Profile B V" at bounding box center [262, 170] width 208 height 25
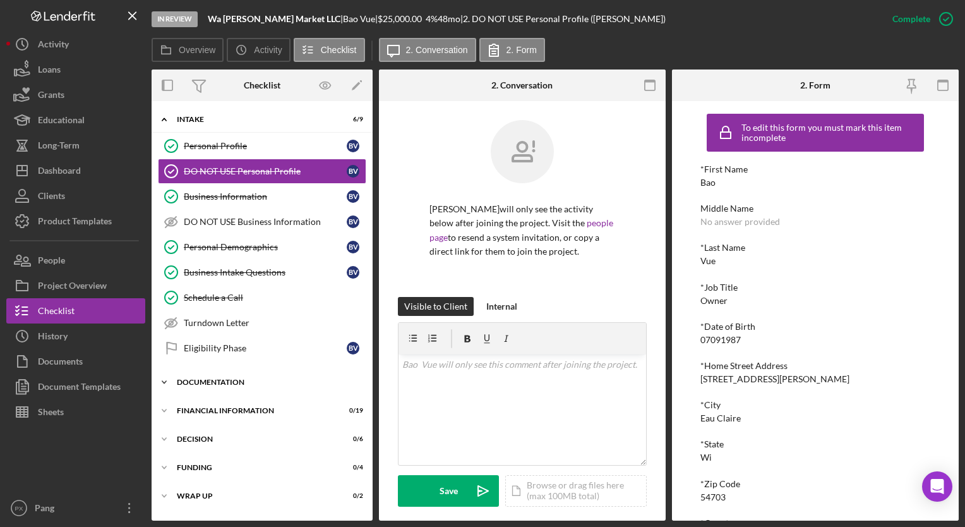
click at [222, 378] on div "Documentation" at bounding box center [267, 382] width 180 height 8
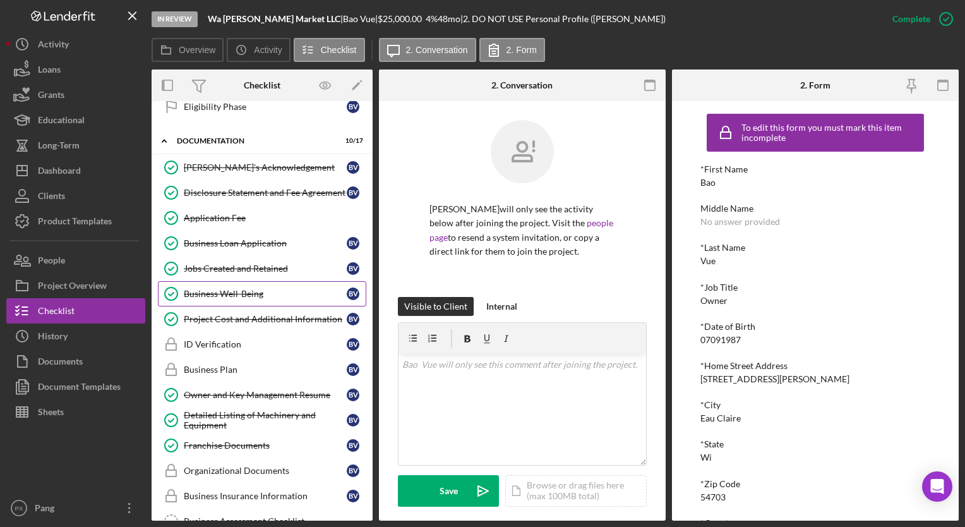
scroll to position [316, 0]
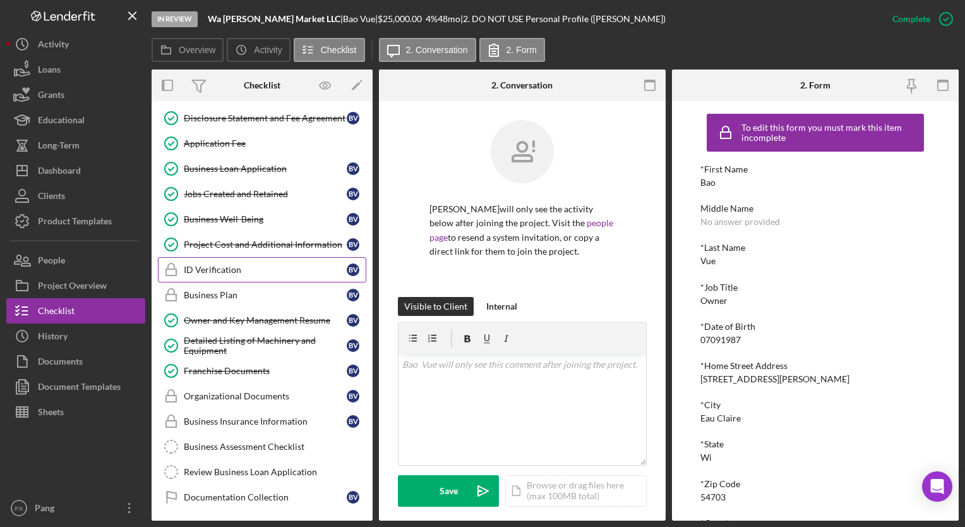
click at [223, 270] on link "ID Verification ID Verification B V" at bounding box center [262, 269] width 208 height 25
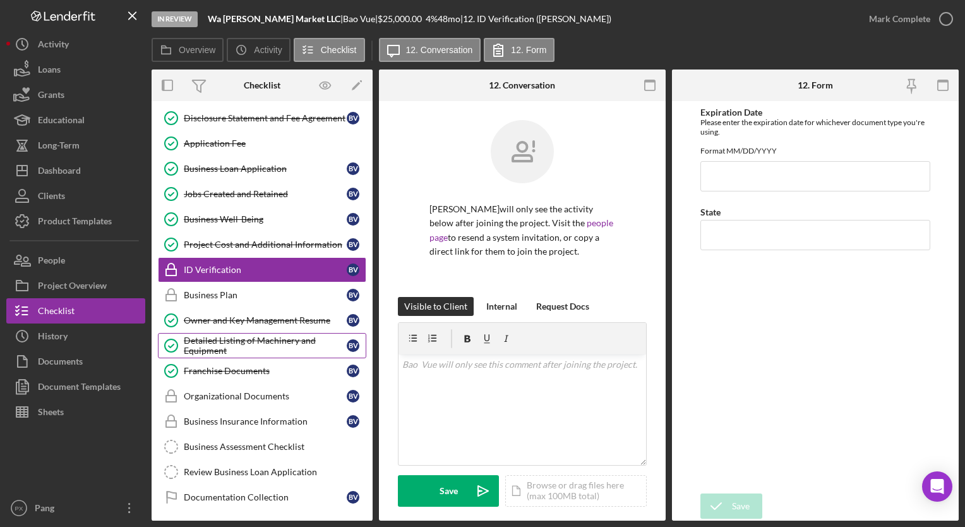
scroll to position [379, 0]
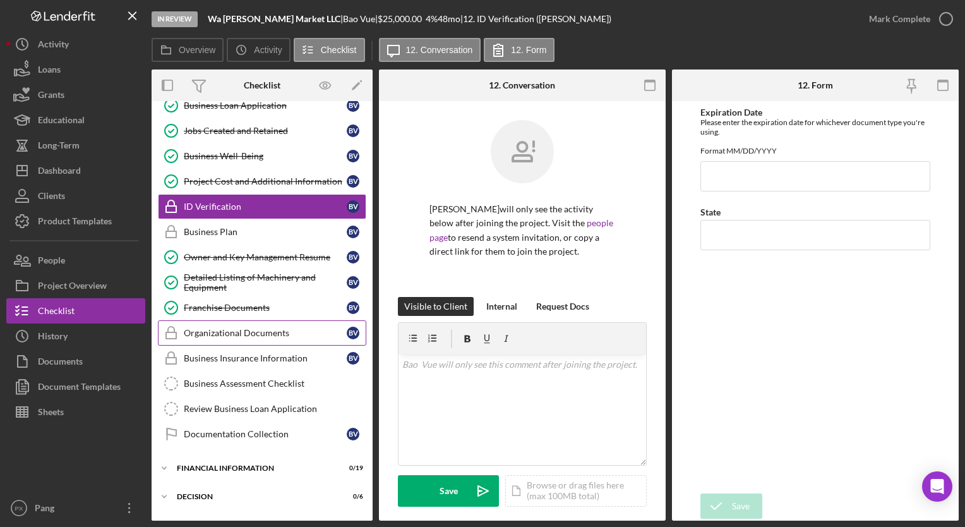
click at [218, 329] on div "Organizational Documents" at bounding box center [265, 333] width 163 height 10
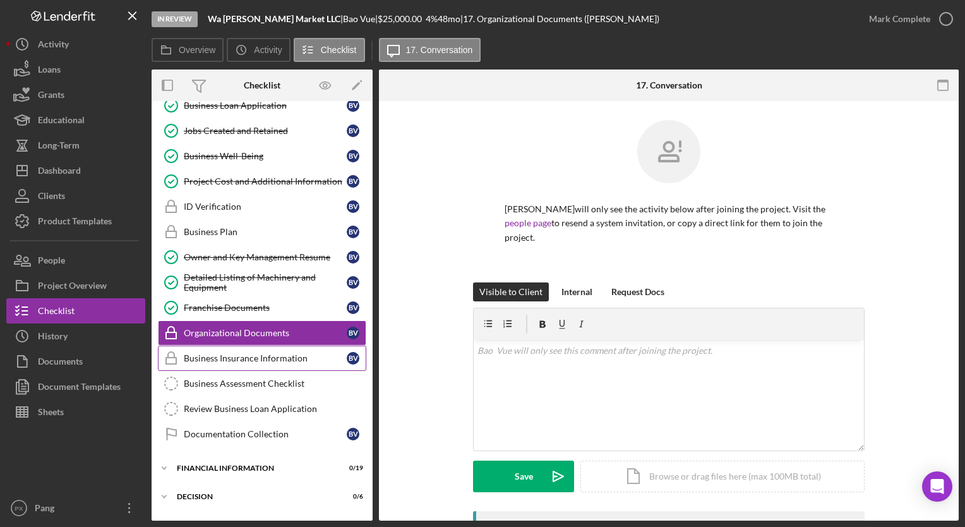
click at [213, 361] on link "Business Insurance Information Business Insurance Information B V" at bounding box center [262, 357] width 208 height 25
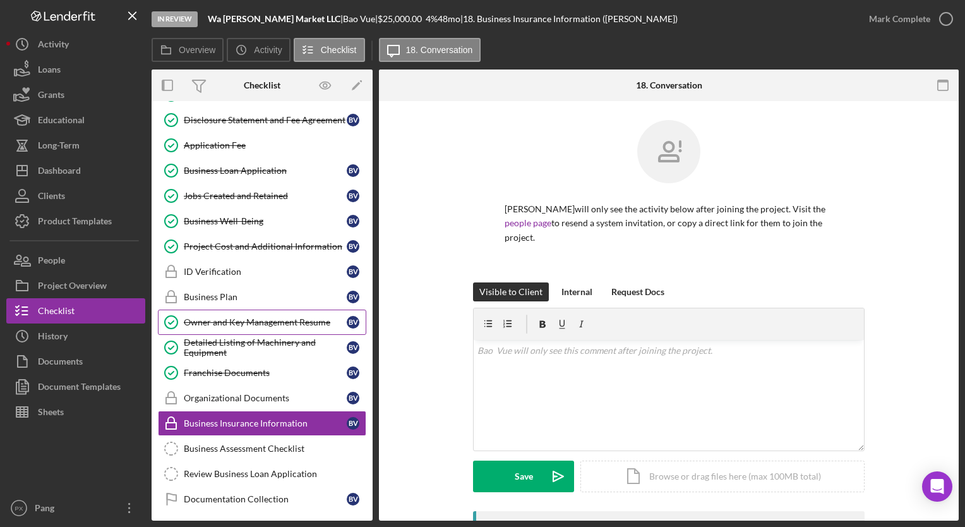
scroll to position [316, 0]
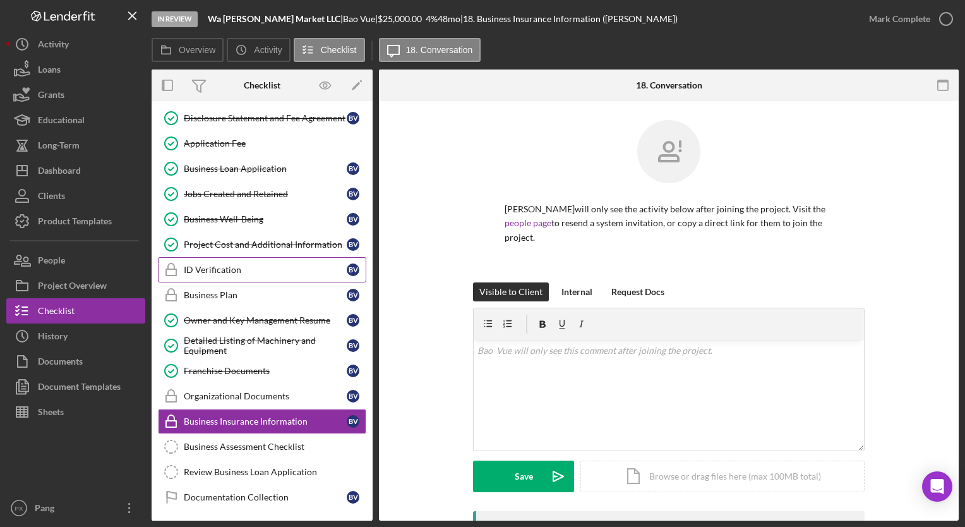
click at [220, 269] on div "ID Verification" at bounding box center [265, 270] width 163 height 10
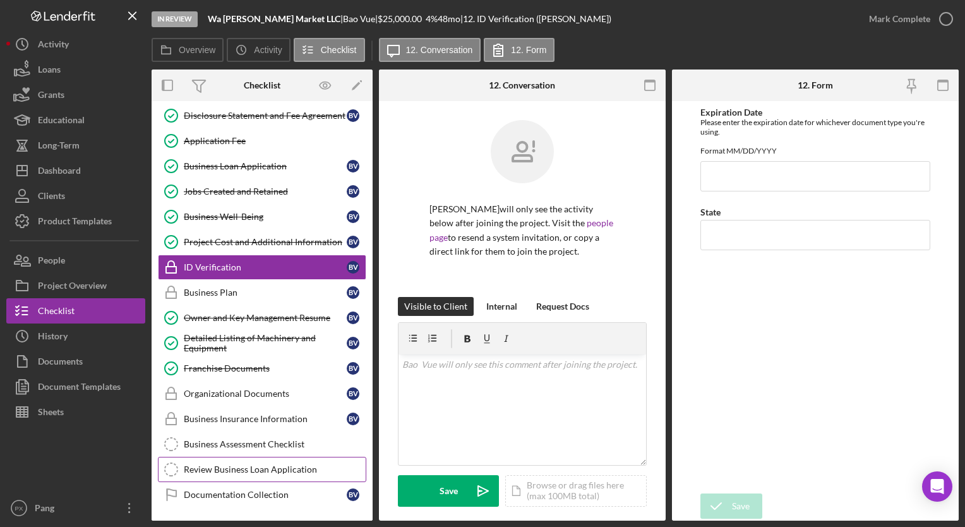
scroll to position [297, 0]
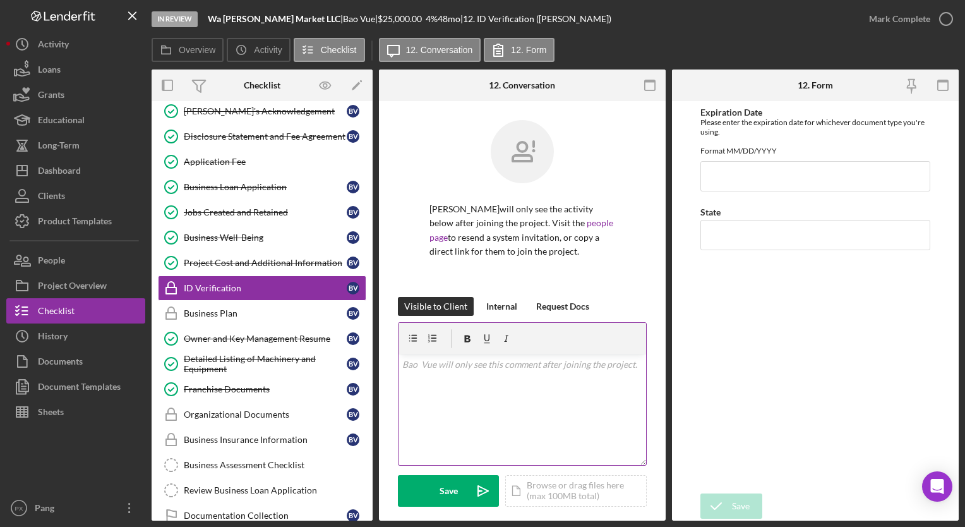
click at [508, 410] on div "v Color teal Color pink Remove color Add row above Add row below Add column bef…" at bounding box center [522, 409] width 248 height 111
click at [481, 418] on div "v Color teal Color pink Remove color Add row above Add row below Add column bef…" at bounding box center [522, 409] width 248 height 111
click at [510, 395] on div "v Color teal Color pink Remove color Add row above Add row below Add column bef…" at bounding box center [522, 409] width 248 height 111
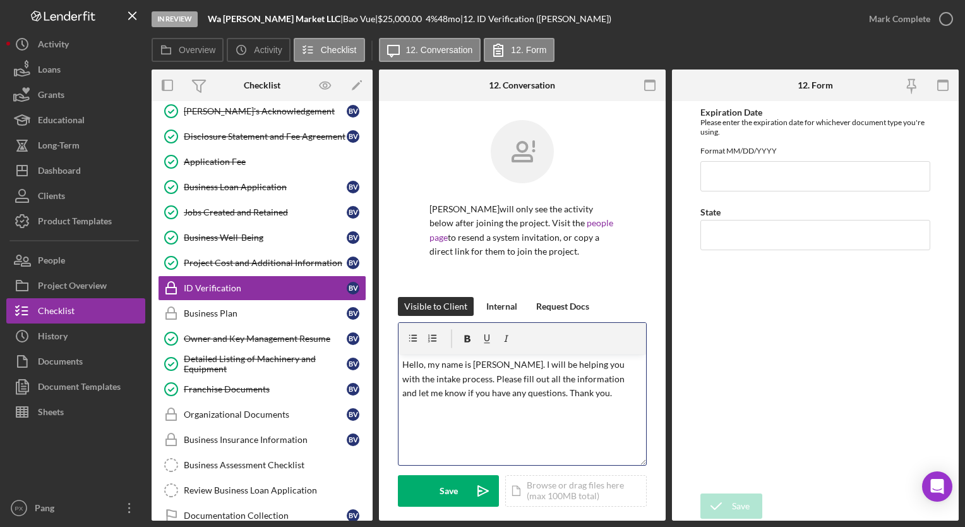
click at [455, 383] on p "Hello, my name is [PERSON_NAME]. I will be helping you with the intake process.…" at bounding box center [522, 378] width 241 height 42
drag, startPoint x: 487, startPoint y: 378, endPoint x: 524, endPoint y: 380, distance: 36.7
click at [524, 380] on p "Hello, my name is [PERSON_NAME]. I will be helping you with the intake process.…" at bounding box center [522, 378] width 241 height 42
click at [606, 398] on p "Hello, my name is [PERSON_NAME]. I will be helping you with the intake process.…" at bounding box center [522, 378] width 241 height 42
drag, startPoint x: 426, startPoint y: 381, endPoint x: 386, endPoint y: 381, distance: 39.2
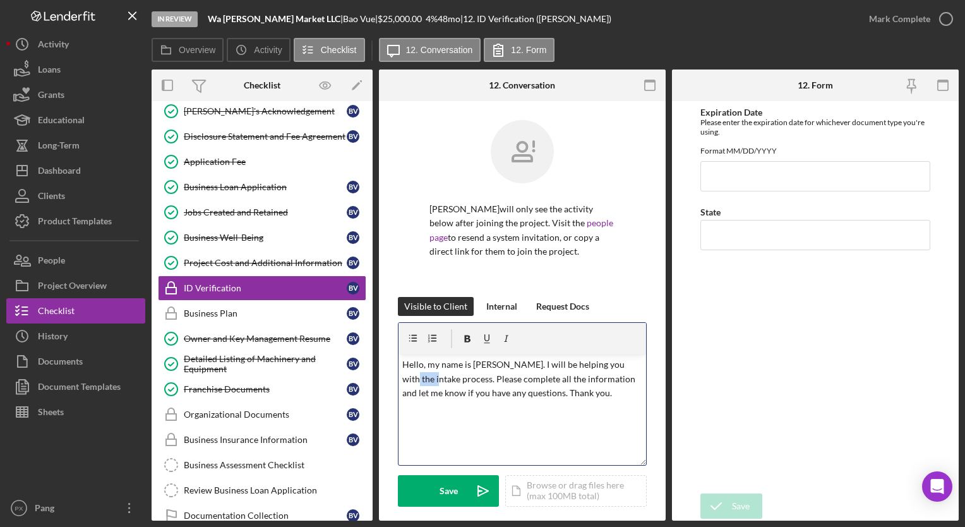
click at [386, 381] on div "[PERSON_NAME] will only see the activity below after joining the project. Visit…" at bounding box center [522, 409] width 287 height 616
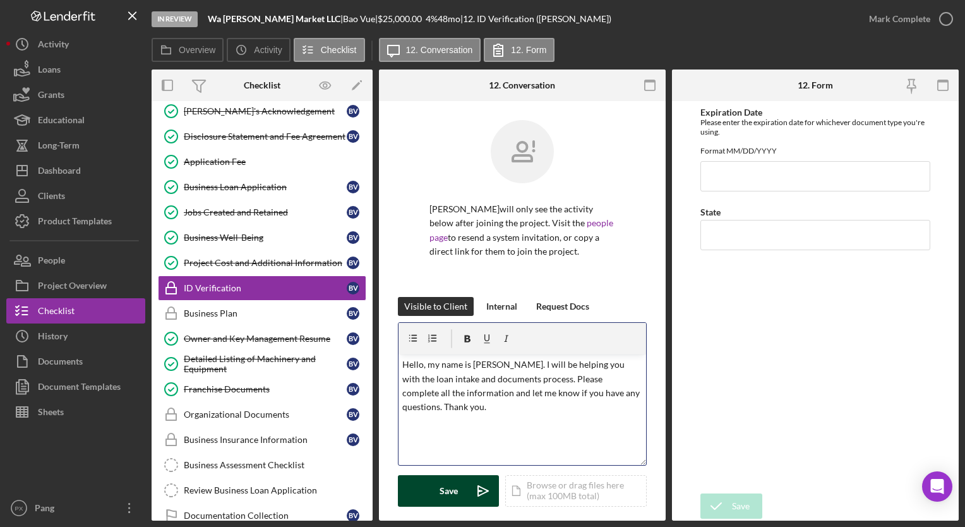
click at [460, 488] on button "Save Icon/icon-invite-send" at bounding box center [448, 491] width 101 height 32
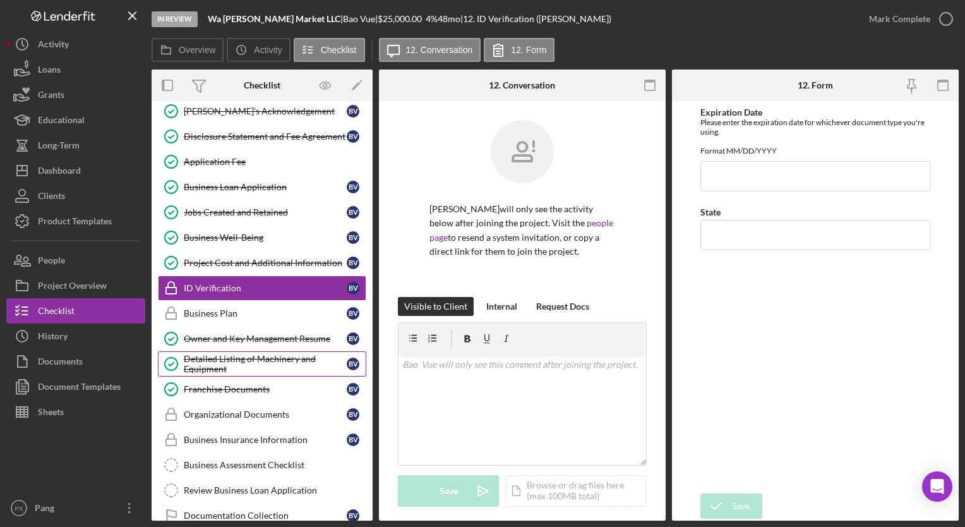
scroll to position [361, 0]
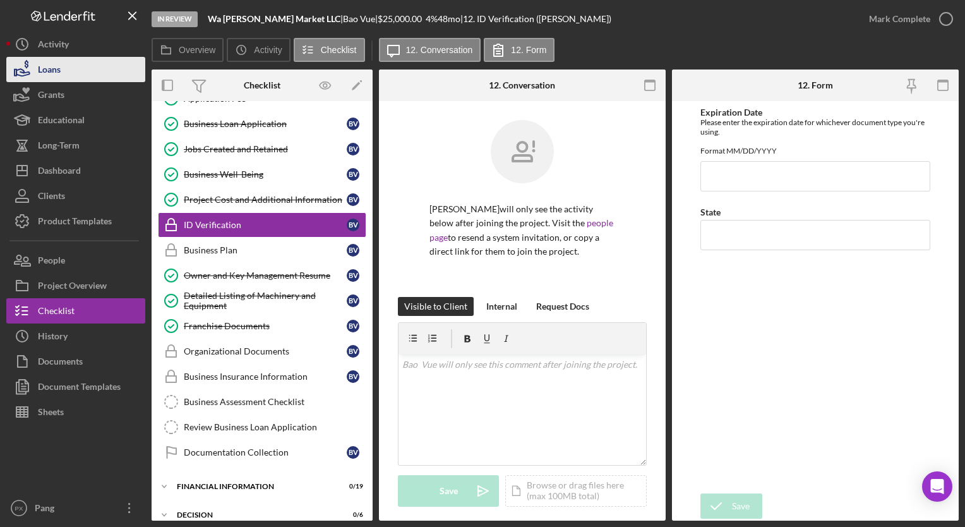
click at [96, 63] on button "Loans" at bounding box center [75, 69] width 139 height 25
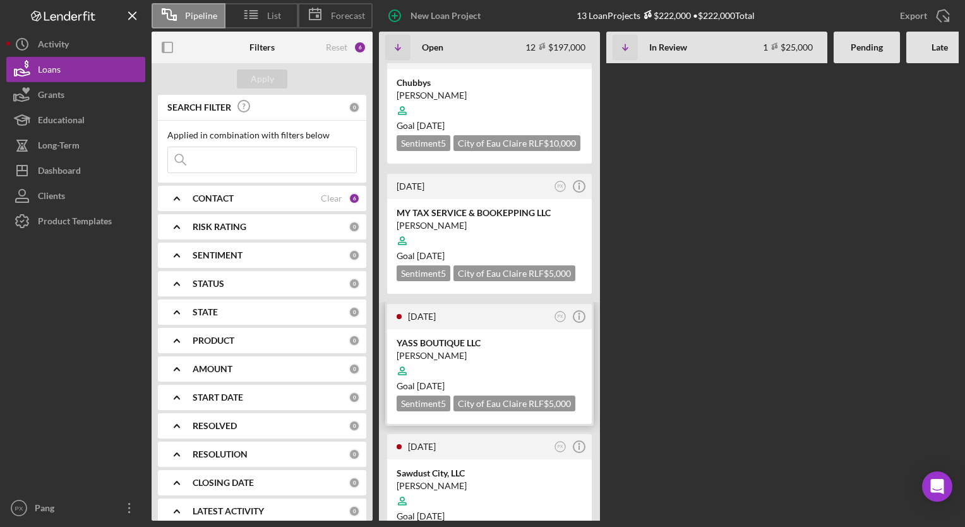
scroll to position [189, 0]
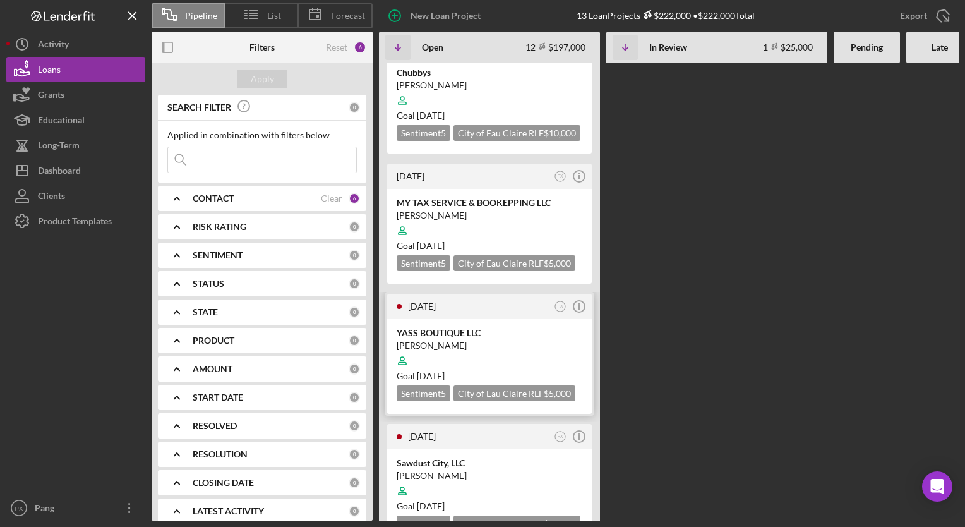
click at [436, 326] on div "YASS BOUTIQUE LLC" at bounding box center [490, 332] width 186 height 13
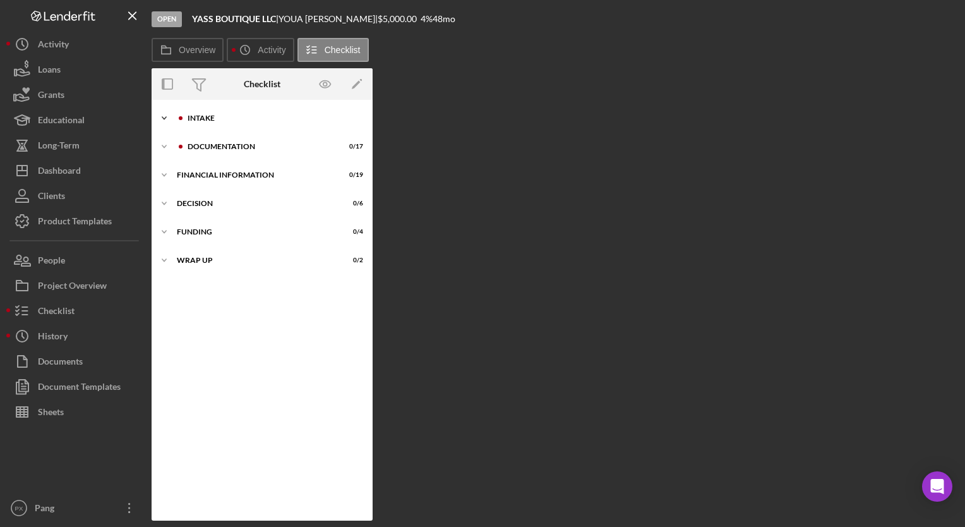
click at [206, 114] on div "Intake" at bounding box center [272, 118] width 169 height 8
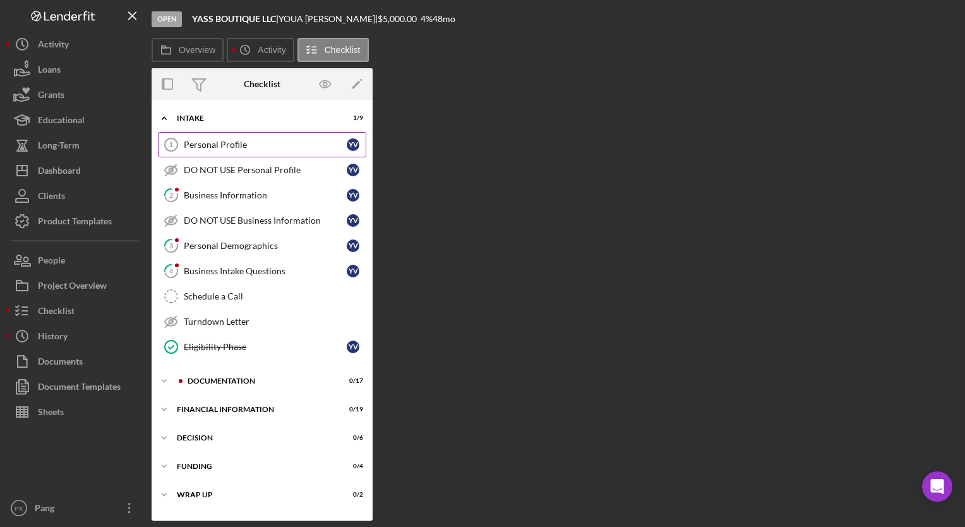
click at [218, 140] on div "Personal Profile" at bounding box center [265, 145] width 163 height 10
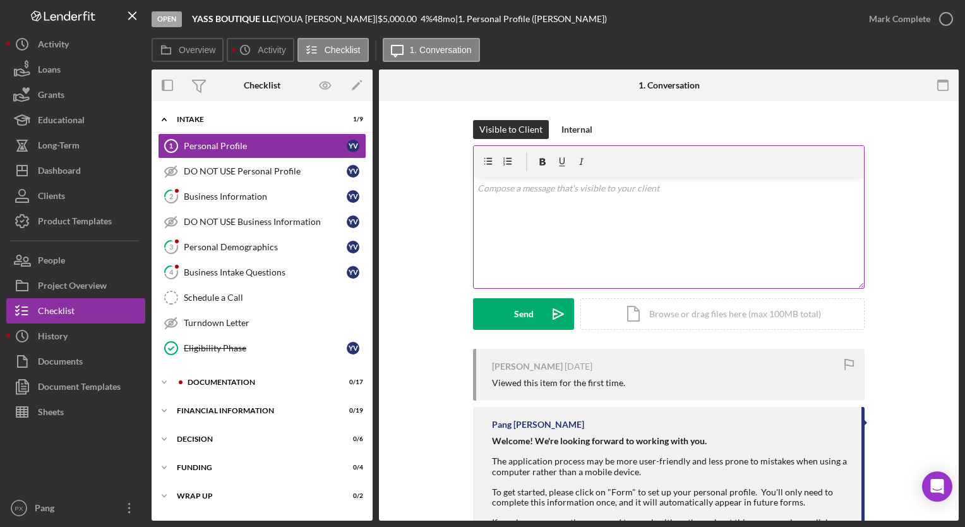
click at [553, 208] on div "v Color teal Color pink Remove color Add row above Add row below Add column bef…" at bounding box center [669, 232] width 390 height 111
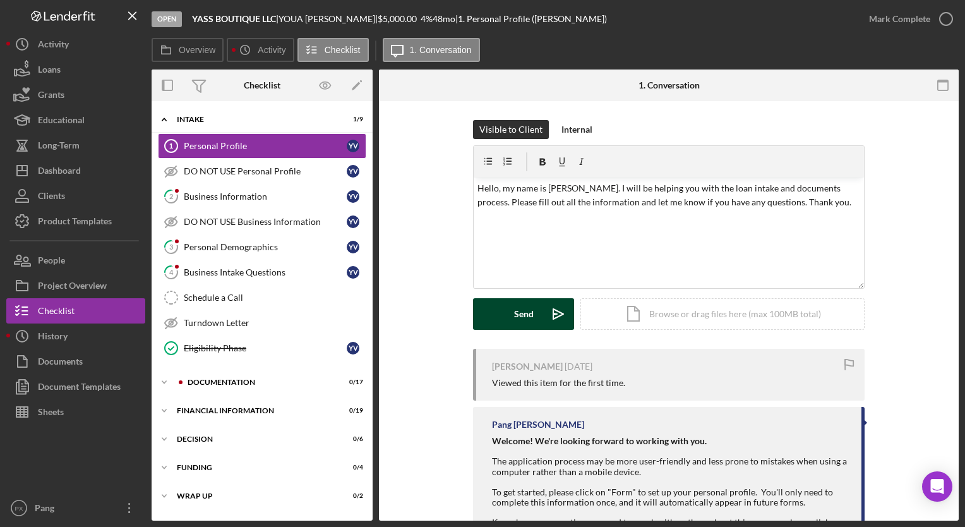
click at [500, 326] on button "Send Icon/icon-invite-send" at bounding box center [523, 314] width 101 height 32
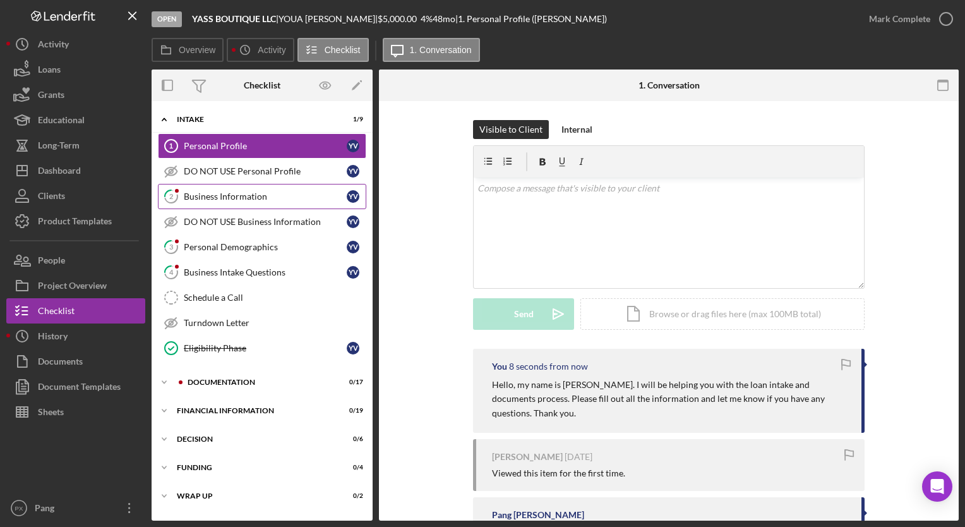
click at [213, 195] on div "Business Information" at bounding box center [265, 196] width 163 height 10
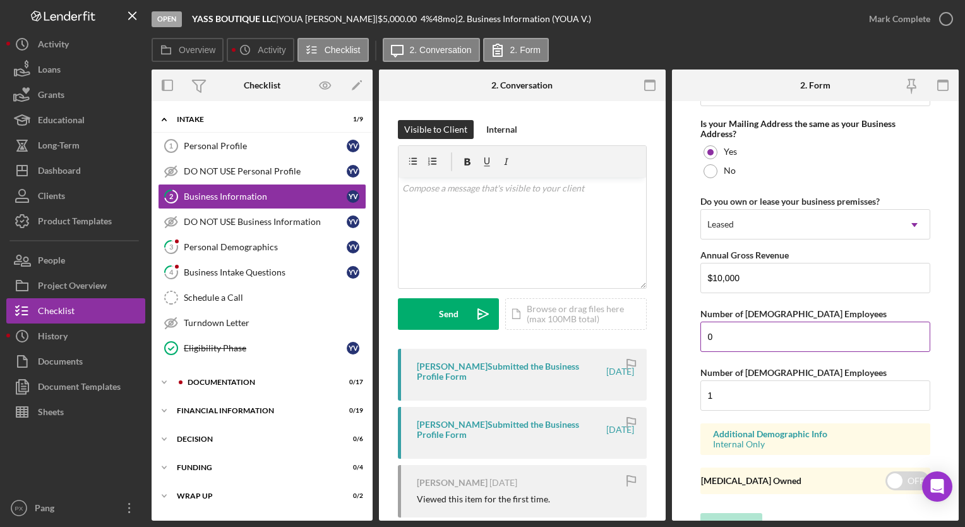
scroll to position [988, 0]
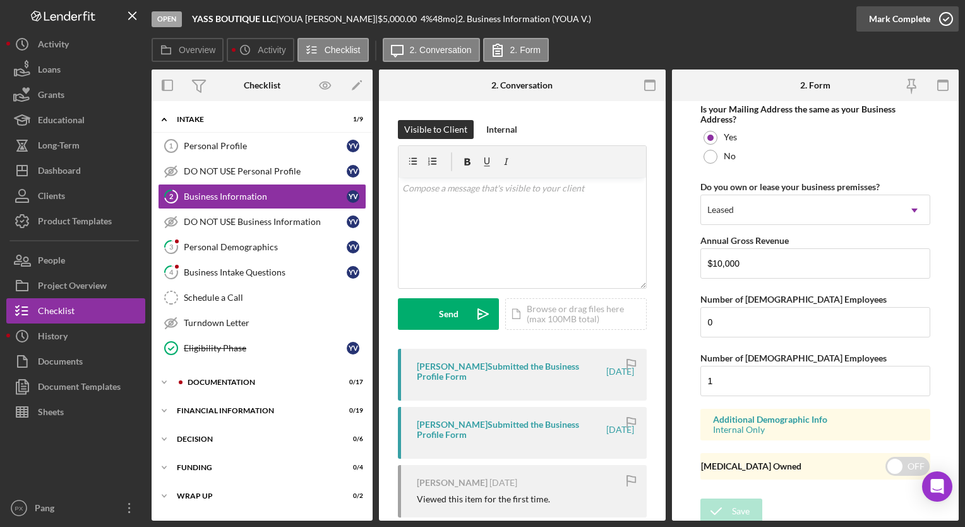
click at [940, 19] on icon "button" at bounding box center [946, 19] width 32 height 32
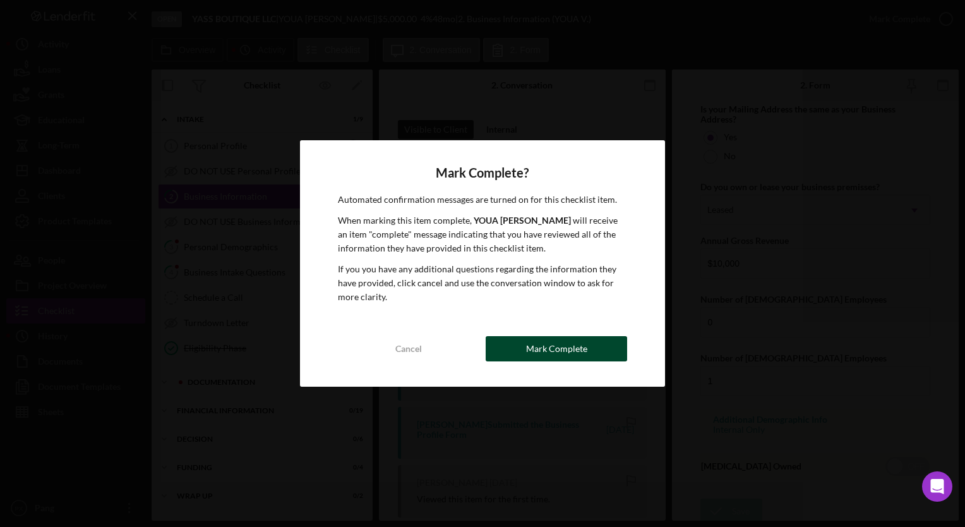
click at [585, 347] on button "Mark Complete" at bounding box center [556, 348] width 141 height 25
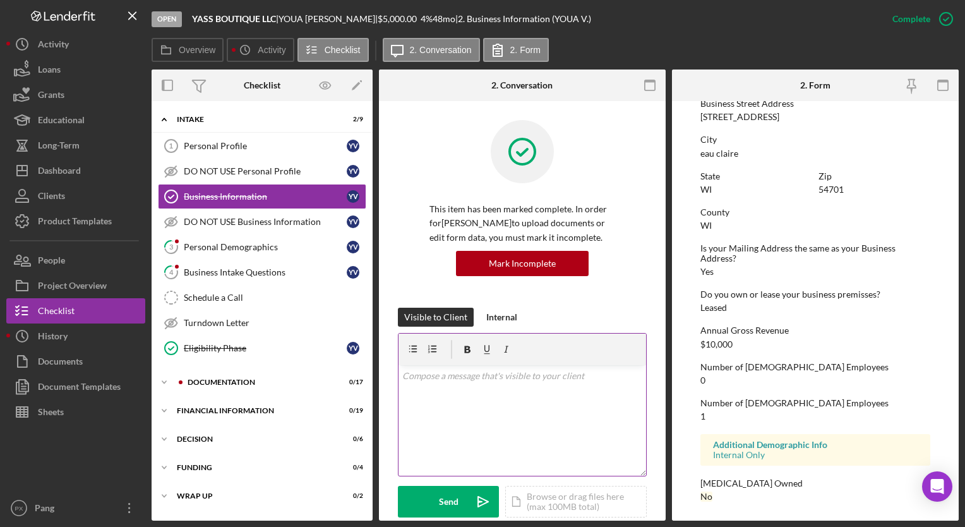
scroll to position [253, 0]
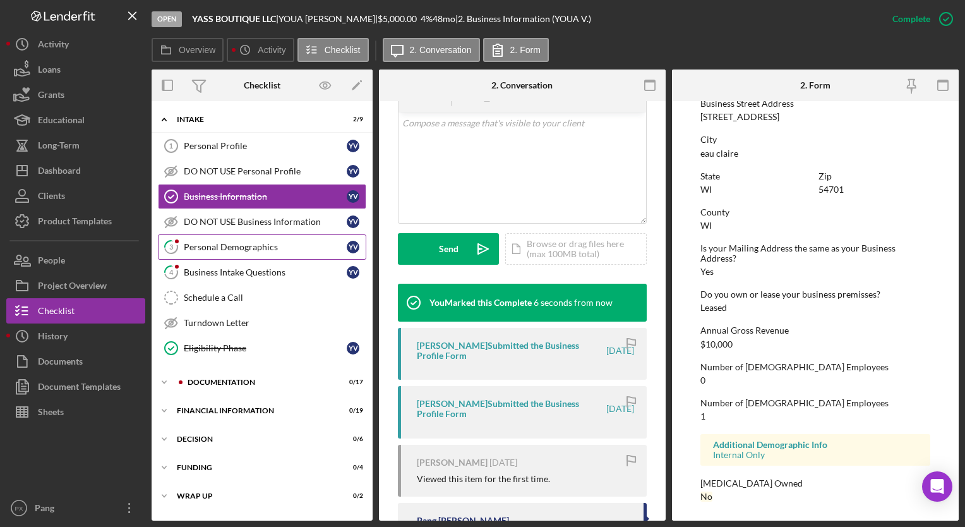
click at [205, 245] on div "Personal Demographics" at bounding box center [265, 247] width 163 height 10
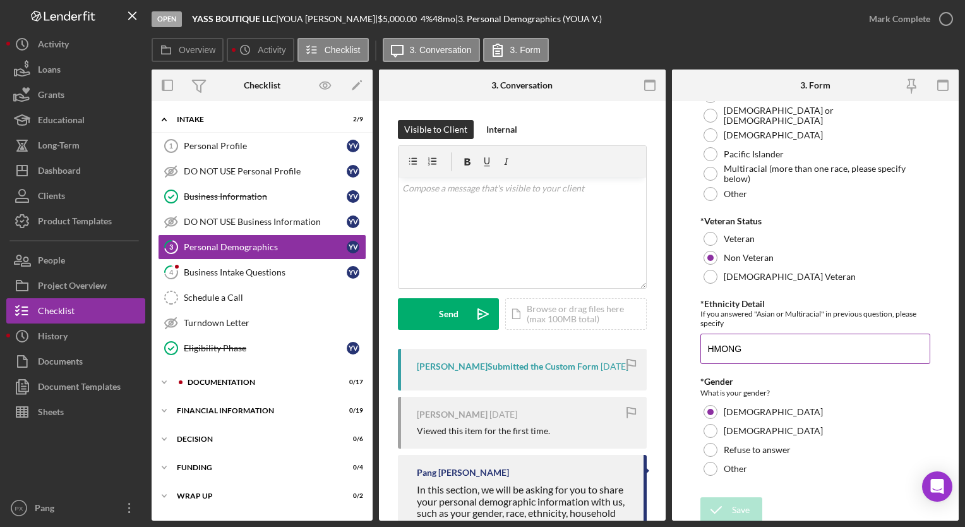
scroll to position [263, 0]
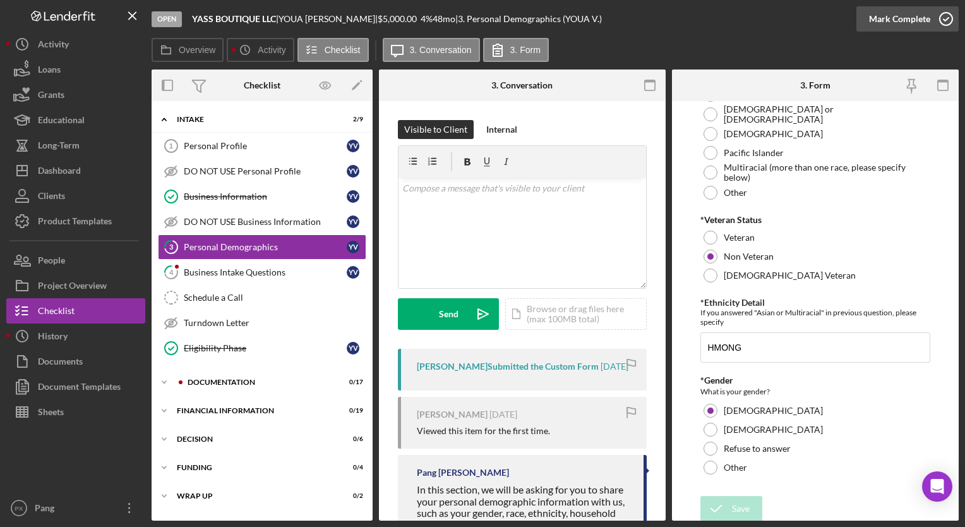
click at [952, 16] on icon "button" at bounding box center [946, 19] width 32 height 32
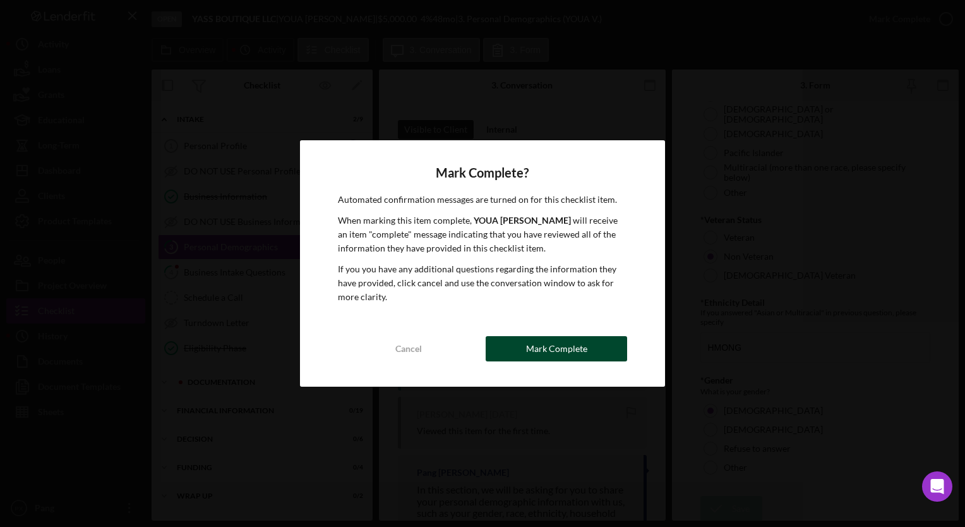
click at [542, 347] on div "Mark Complete" at bounding box center [556, 348] width 61 height 25
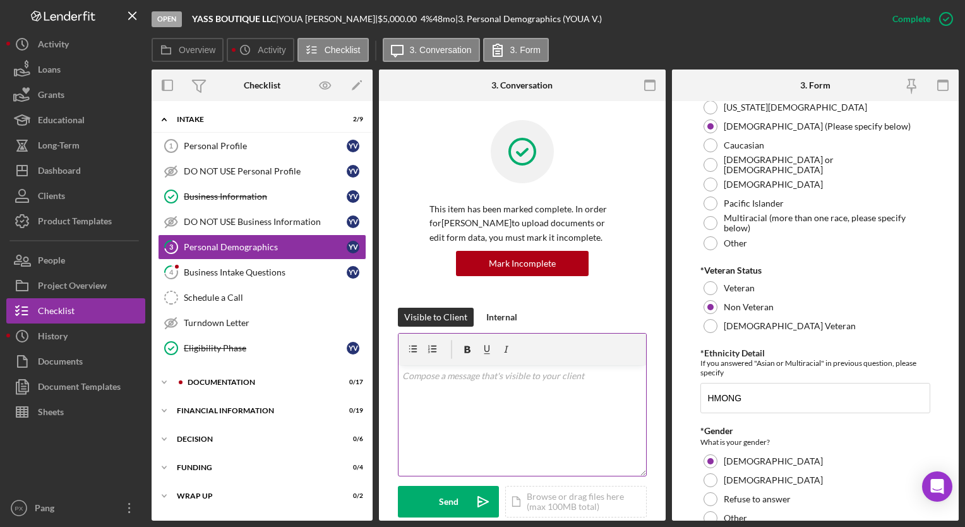
scroll to position [314, 0]
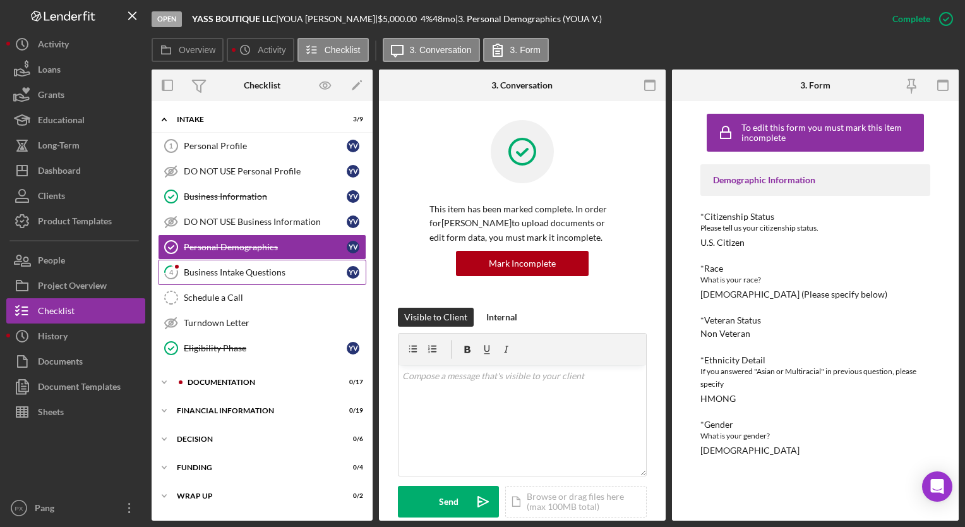
click at [242, 275] on div "Business Intake Questions" at bounding box center [265, 272] width 163 height 10
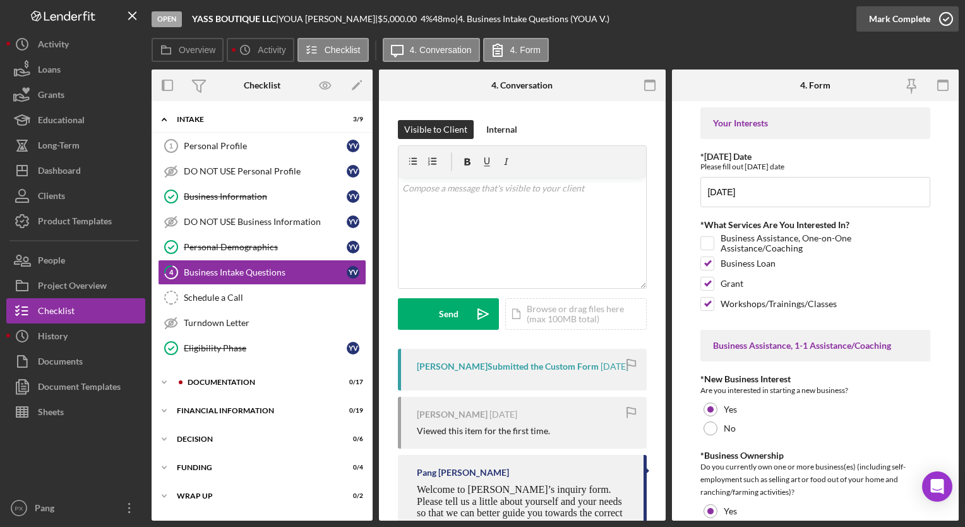
click at [952, 20] on icon "button" at bounding box center [946, 19] width 32 height 32
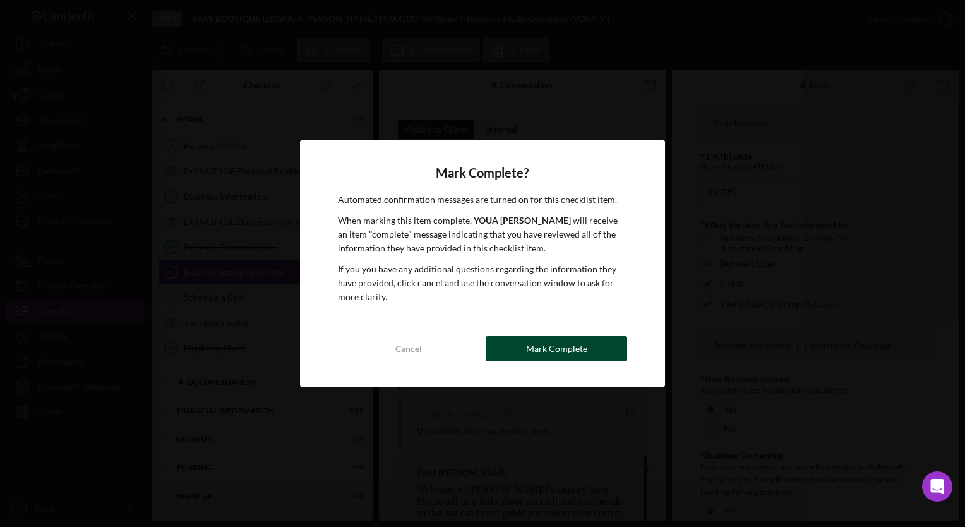
click at [543, 349] on div "Mark Complete" at bounding box center [556, 348] width 61 height 25
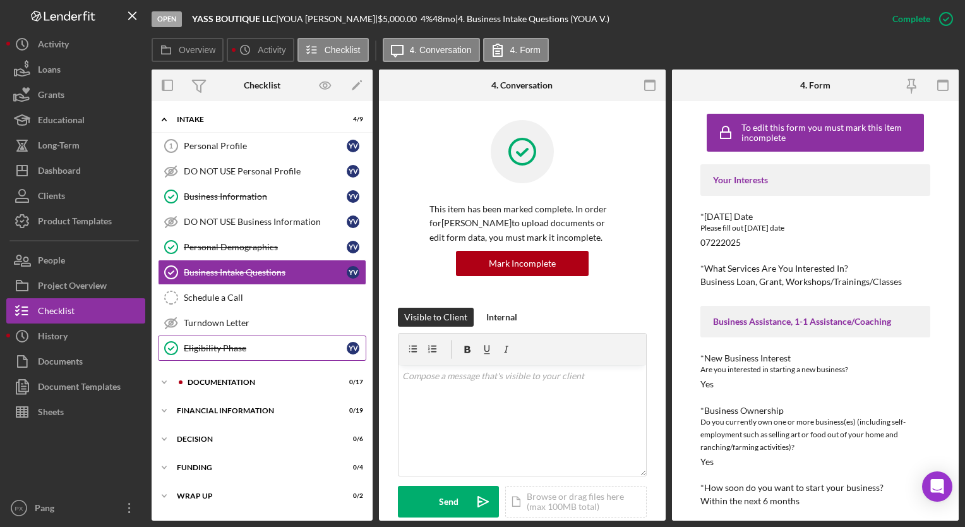
click at [226, 350] on div "Eligibility Phase" at bounding box center [265, 348] width 163 height 10
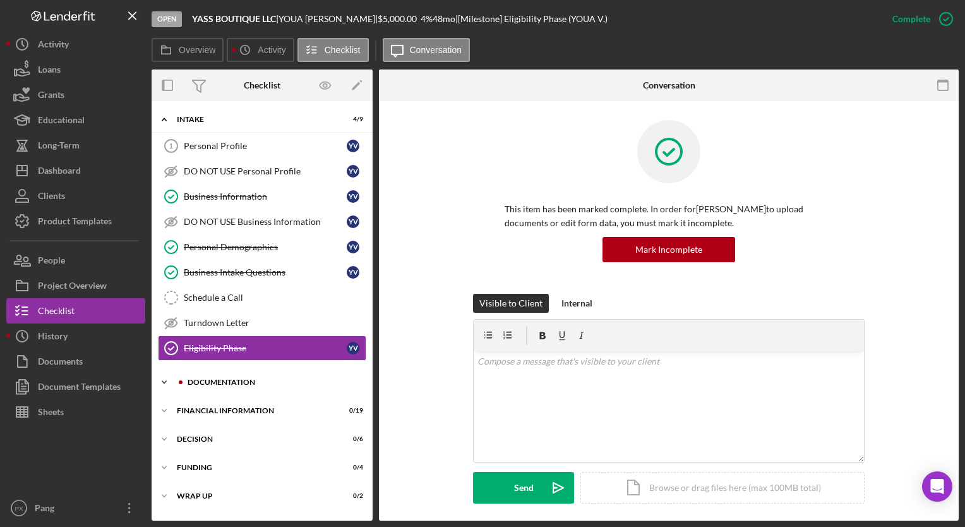
click at [238, 382] on div "Documentation" at bounding box center [272, 382] width 169 height 8
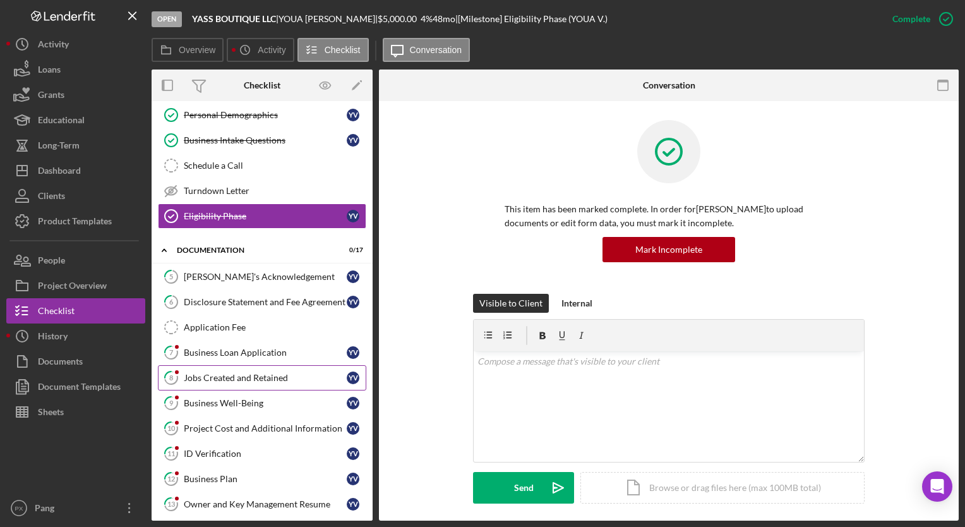
scroll to position [189, 0]
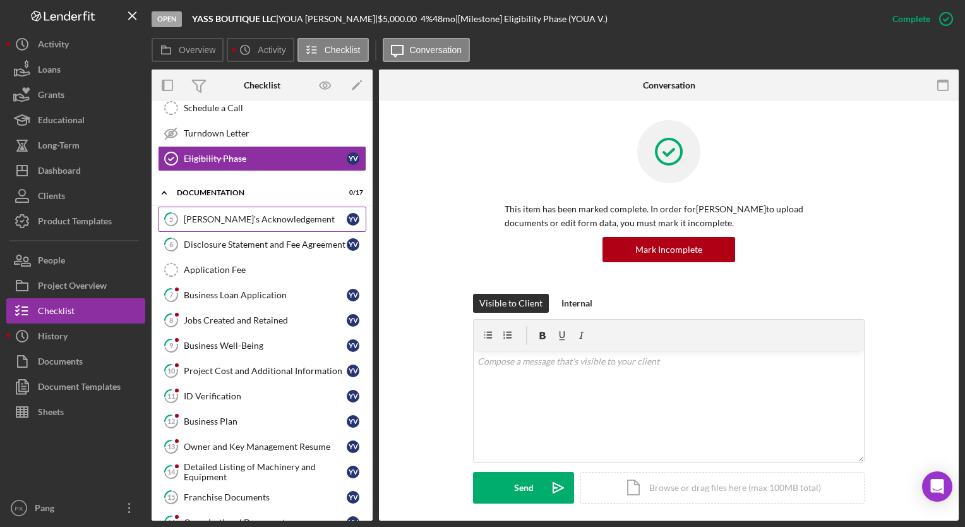
click at [250, 221] on div "[PERSON_NAME]'s Acknowledgement" at bounding box center [265, 219] width 163 height 10
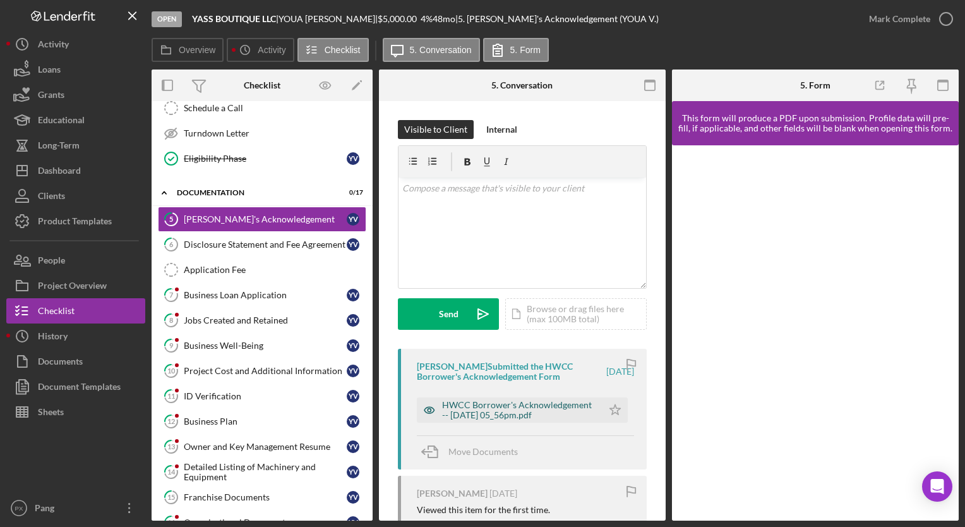
click at [467, 412] on div "HWCC Borrower's Acknowledgement -- [DATE] 05_56pm.pdf" at bounding box center [519, 410] width 154 height 20
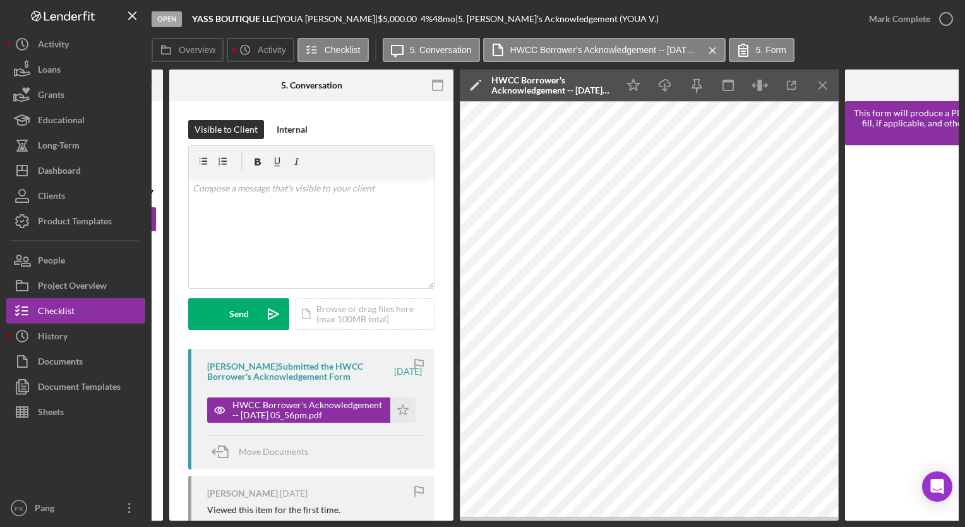
scroll to position [0, 211]
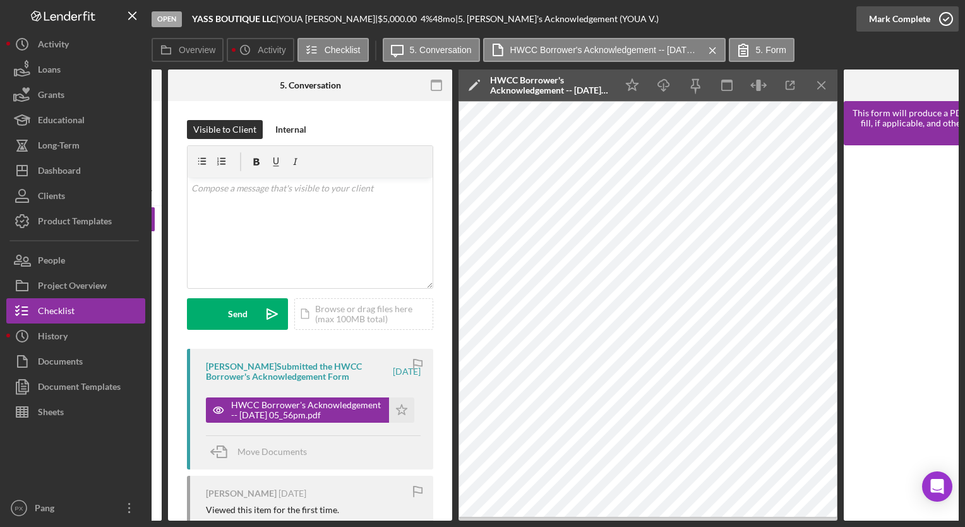
click at [950, 16] on icon "button" at bounding box center [946, 19] width 32 height 32
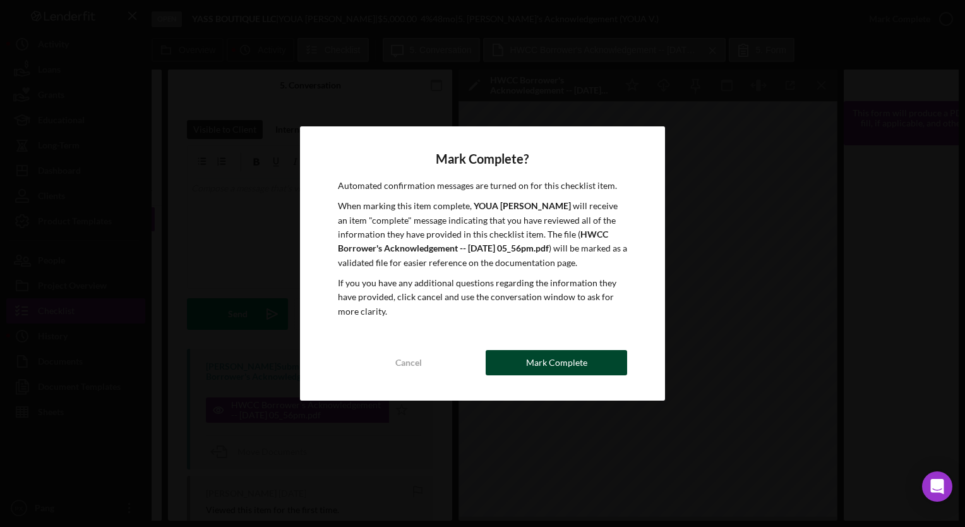
click at [575, 356] on div "Mark Complete" at bounding box center [556, 362] width 61 height 25
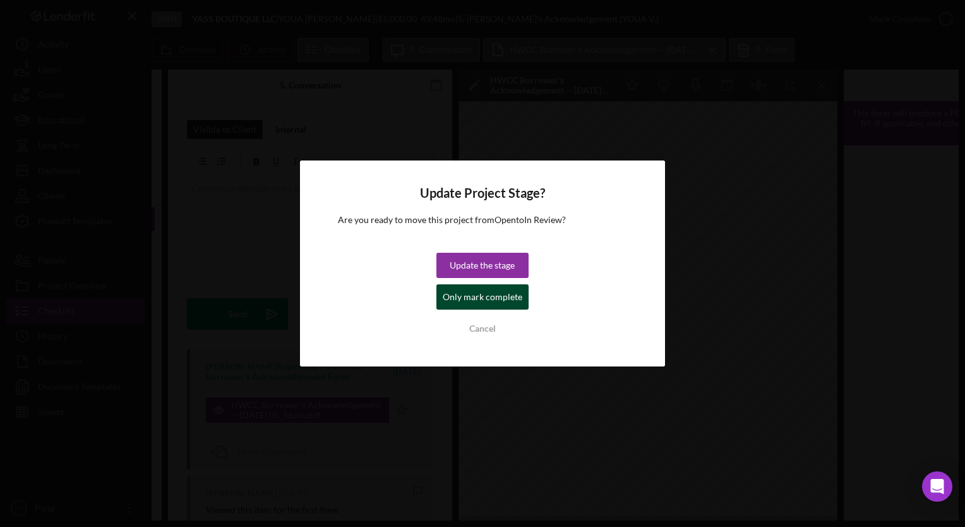
click at [504, 297] on div "Only mark complete" at bounding box center [483, 296] width 80 height 25
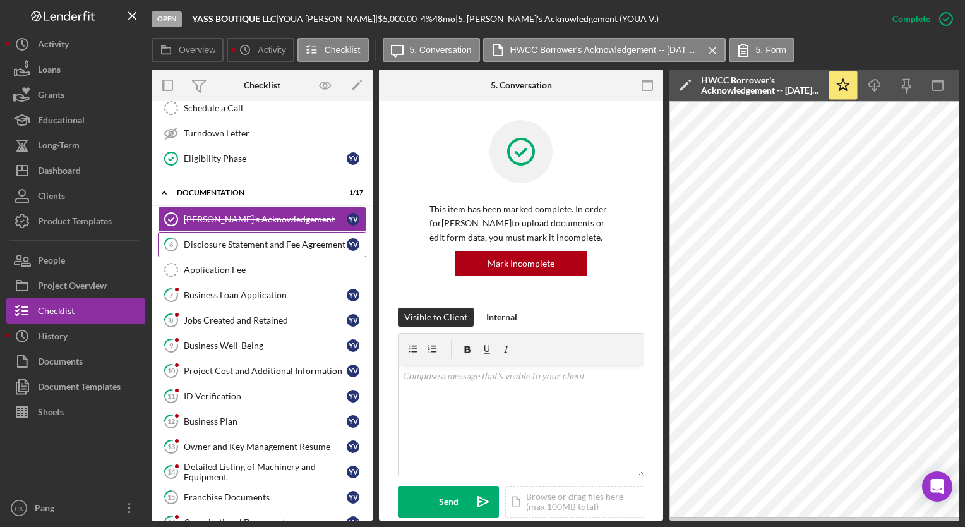
click at [229, 239] on div "Disclosure Statement and Fee Agreement" at bounding box center [265, 244] width 163 height 10
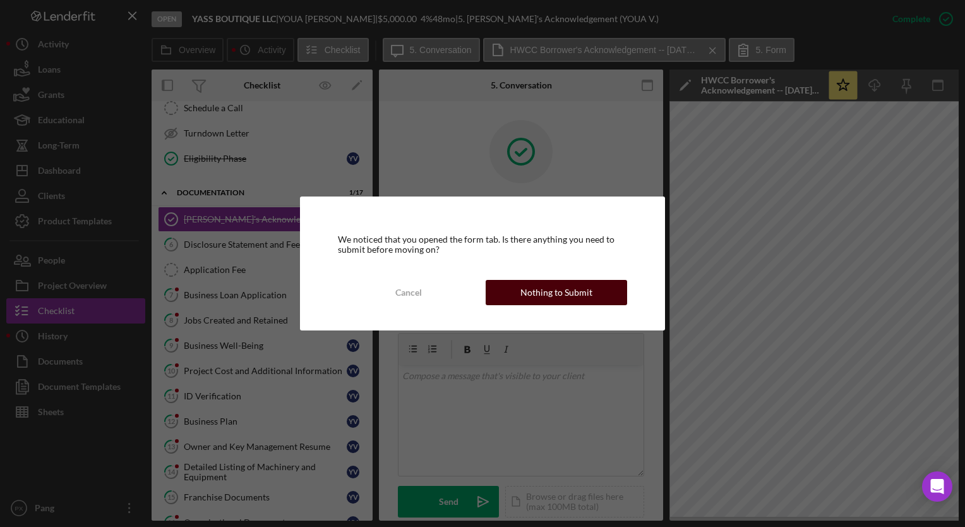
click at [533, 300] on div "Nothing to Submit" at bounding box center [556, 292] width 72 height 25
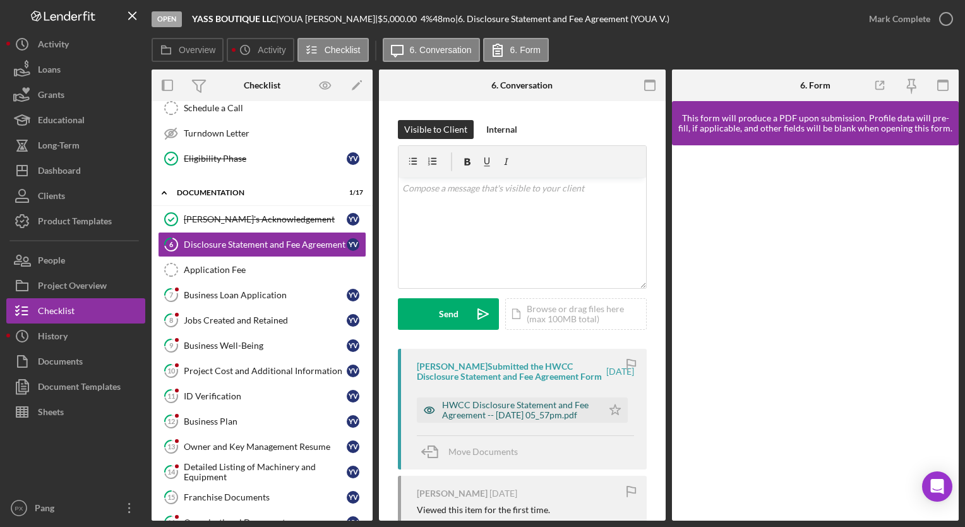
click at [495, 420] on div "HWCC Disclosure Statement and Fee Agreement -- [DATE] 05_57pm.pdf" at bounding box center [519, 410] width 154 height 20
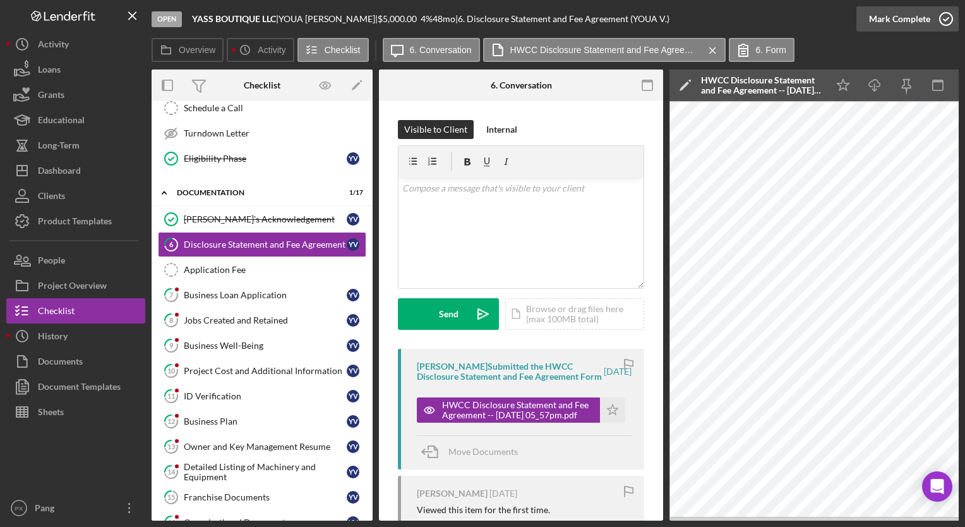
click at [947, 19] on icon "button" at bounding box center [946, 19] width 32 height 32
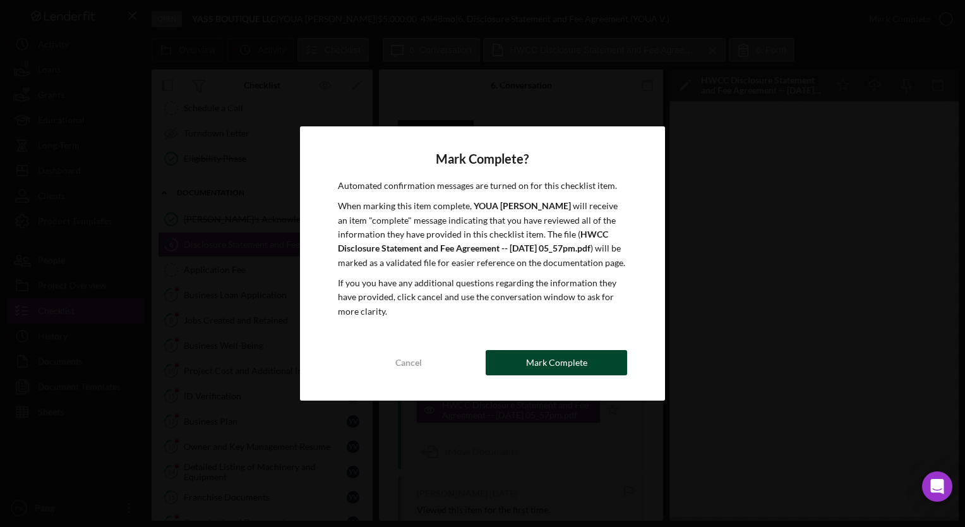
click at [578, 364] on div "Mark Complete" at bounding box center [556, 362] width 61 height 25
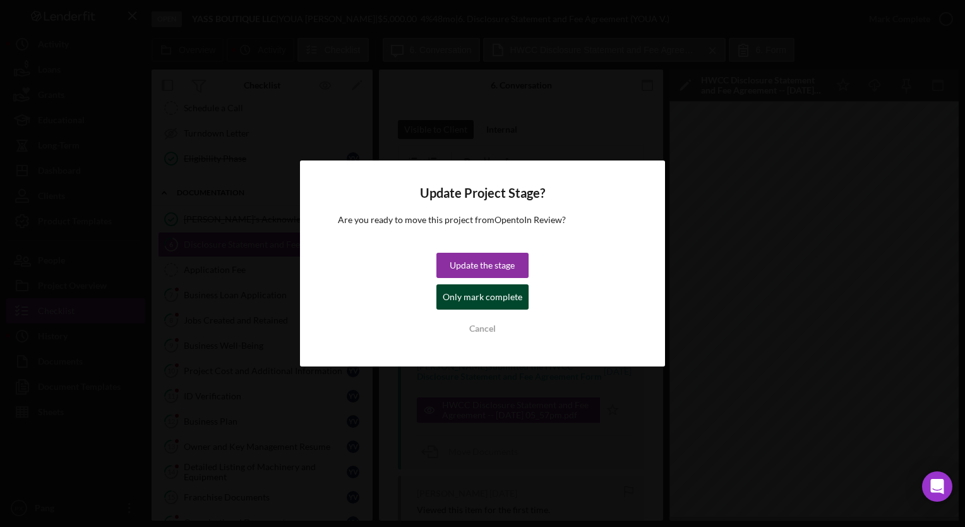
click at [482, 297] on div "Only mark complete" at bounding box center [483, 296] width 80 height 25
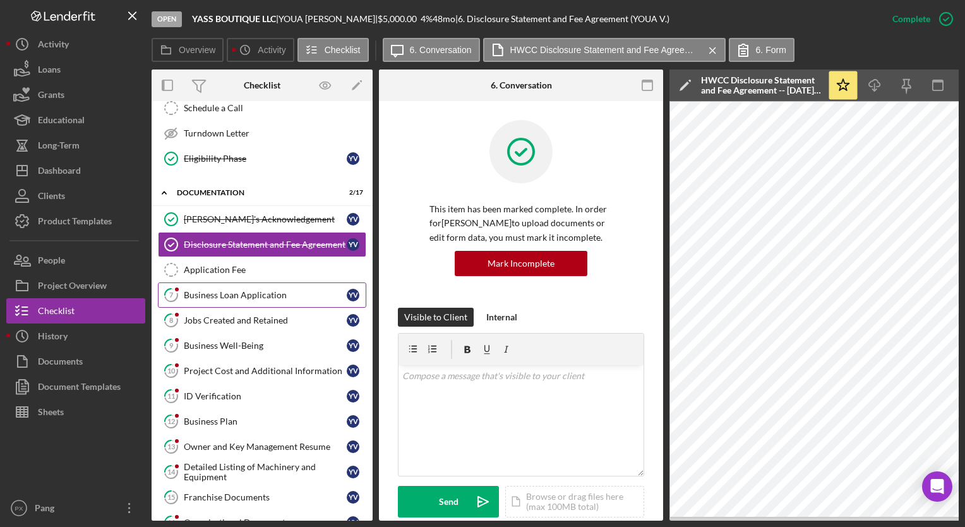
click at [215, 294] on div "Business Loan Application" at bounding box center [265, 295] width 163 height 10
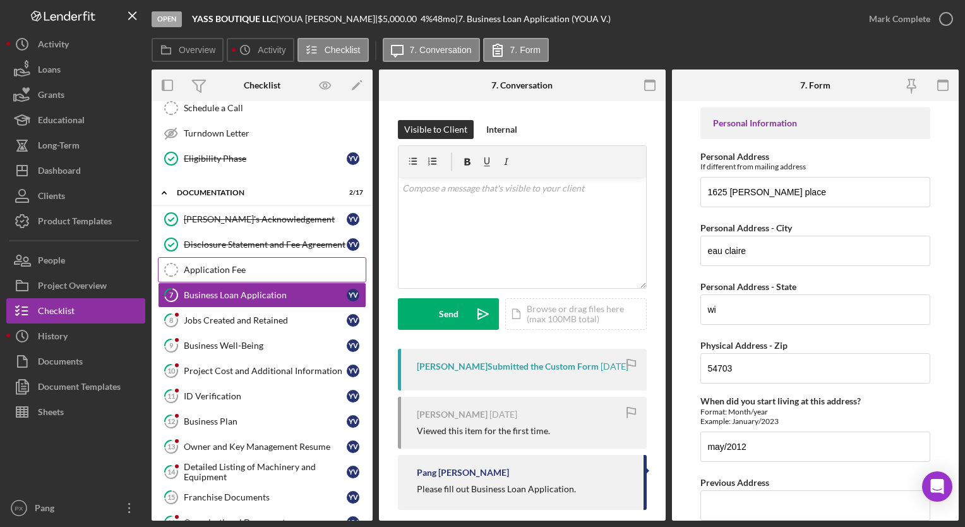
click at [215, 268] on div "Application Fee" at bounding box center [275, 270] width 182 height 10
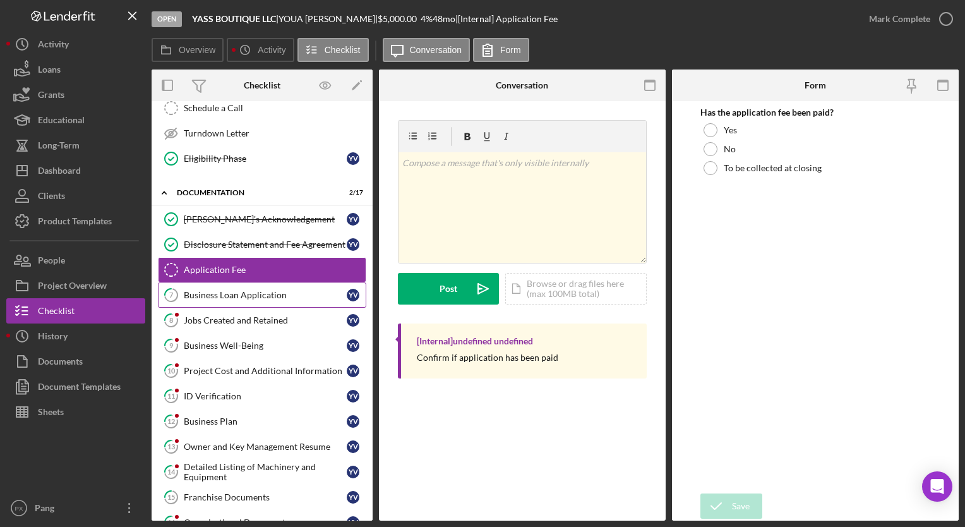
click at [218, 291] on div "Business Loan Application" at bounding box center [265, 295] width 163 height 10
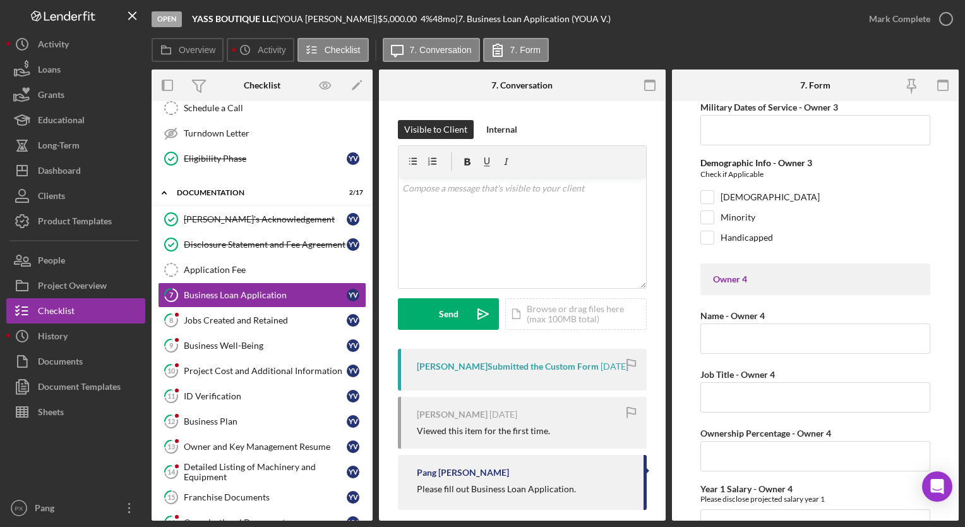
scroll to position [5279, 0]
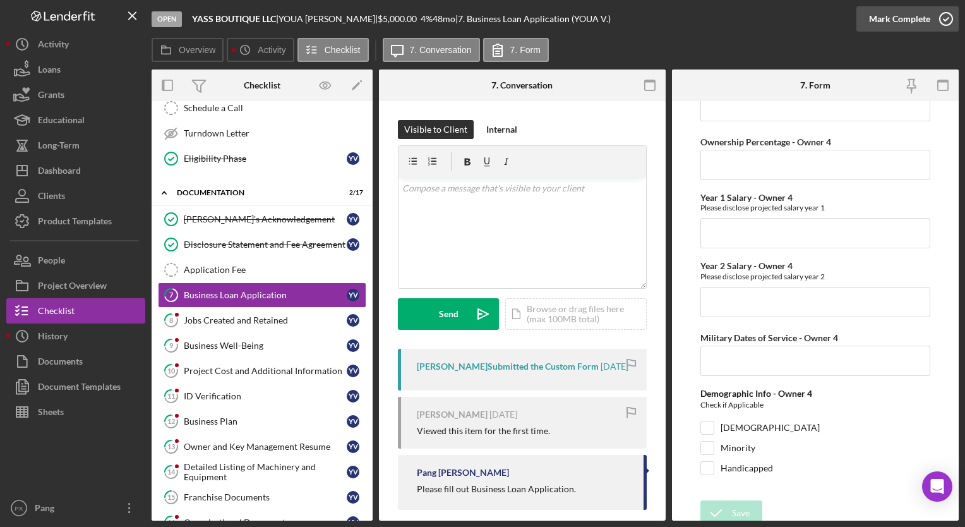
click at [952, 16] on icon "button" at bounding box center [946, 19] width 32 height 32
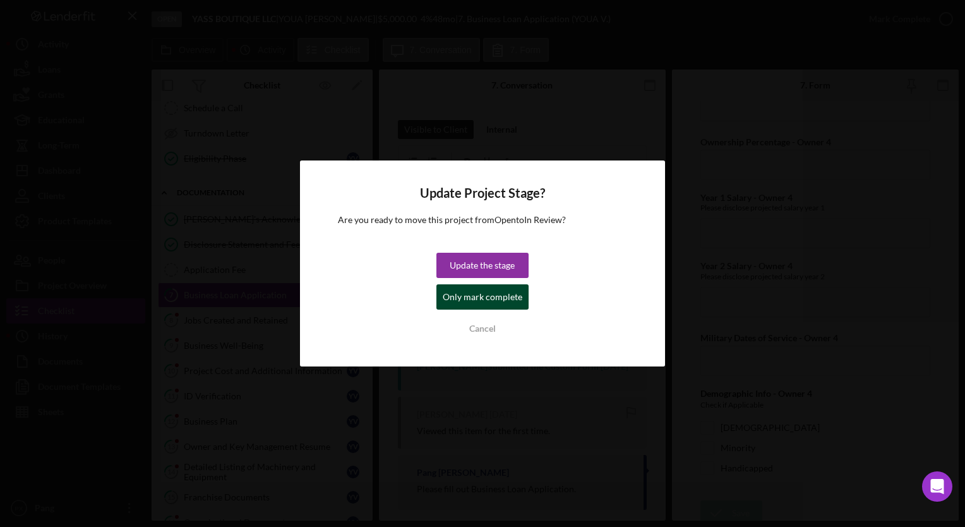
click at [484, 294] on div "Only mark complete" at bounding box center [483, 296] width 80 height 25
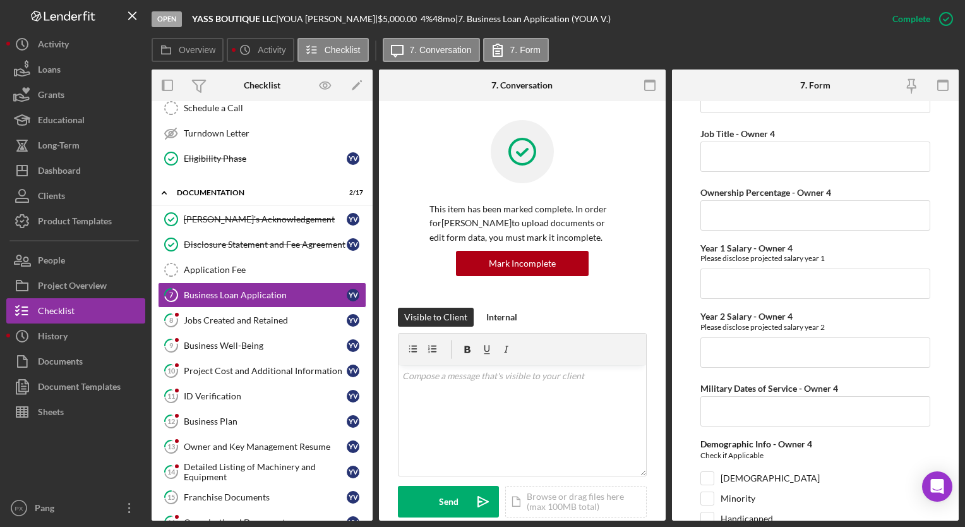
scroll to position [5330, 0]
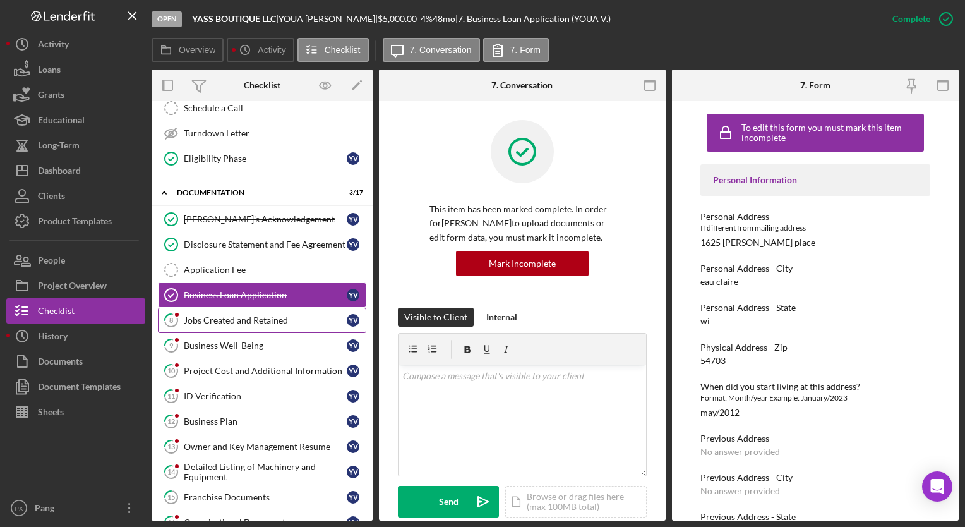
click at [210, 322] on link "8 Jobs Created and Retained Y V" at bounding box center [262, 320] width 208 height 25
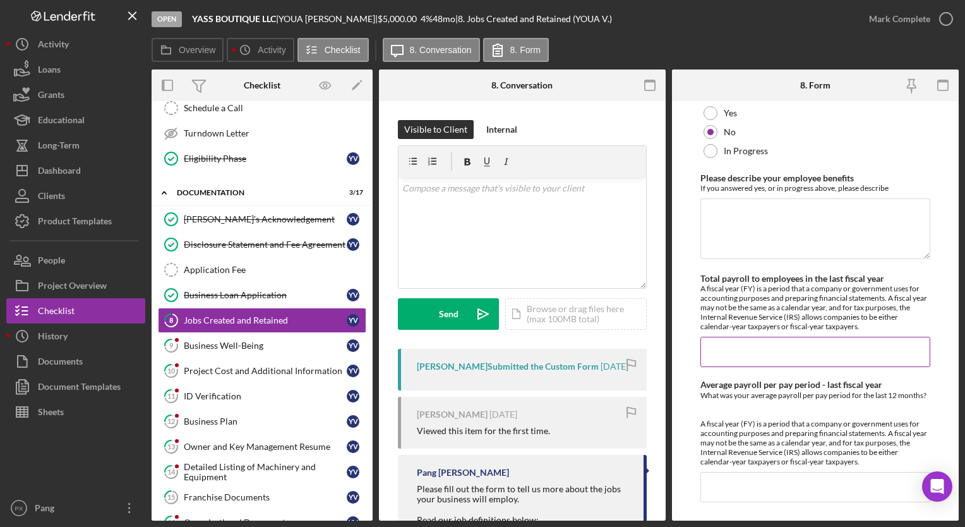
scroll to position [1251, 0]
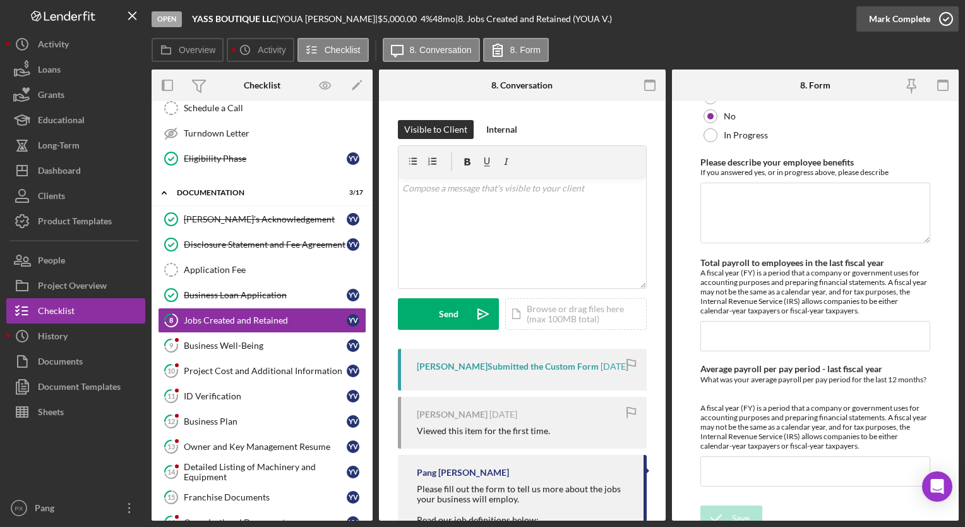
click at [941, 24] on icon "button" at bounding box center [946, 19] width 32 height 32
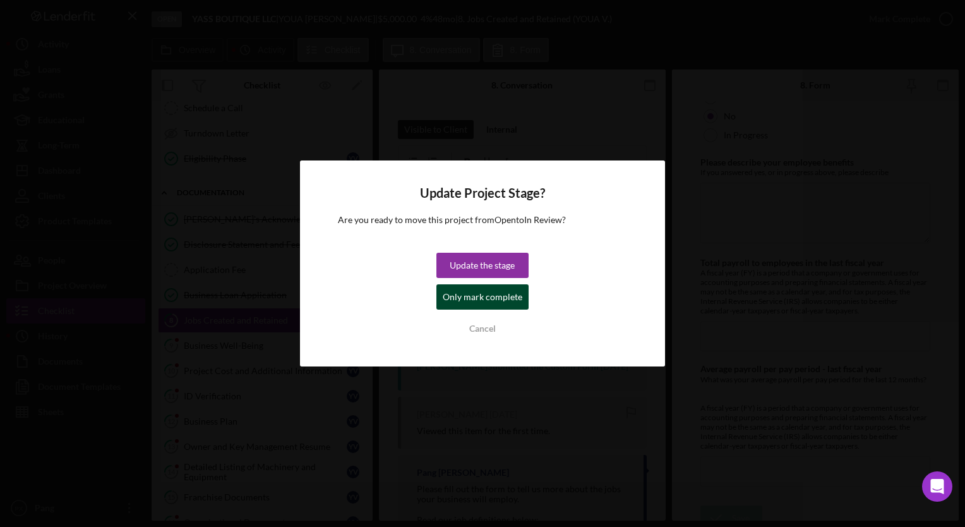
click at [479, 297] on div "Only mark complete" at bounding box center [483, 296] width 80 height 25
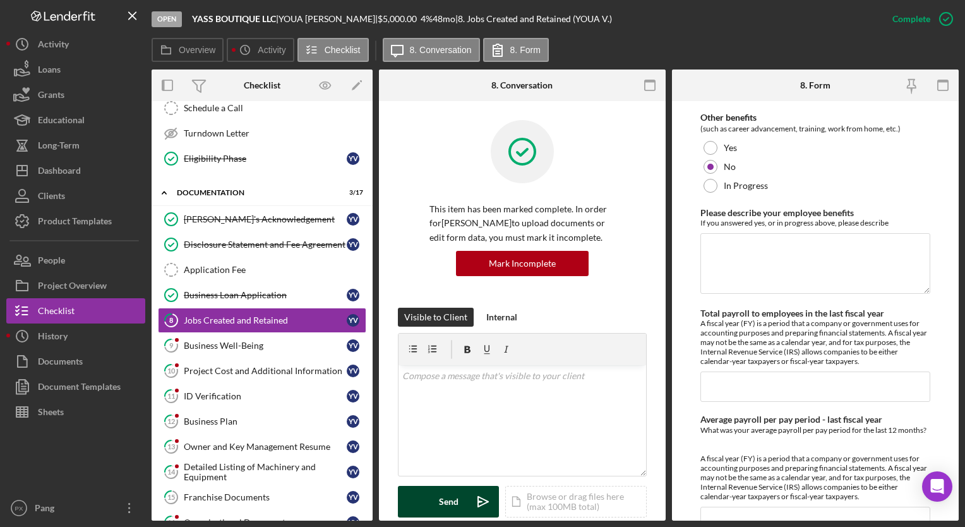
scroll to position [1301, 0]
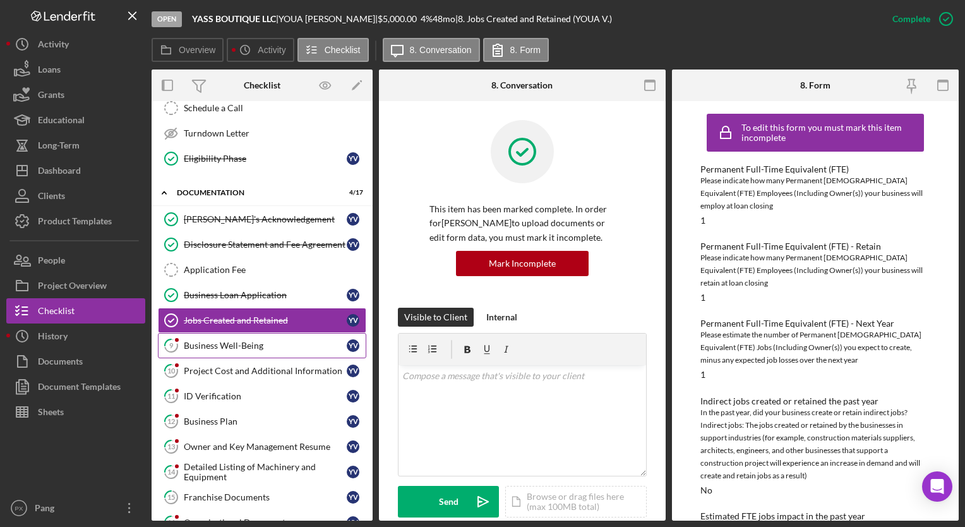
click at [236, 341] on div "Business Well-Being" at bounding box center [265, 345] width 163 height 10
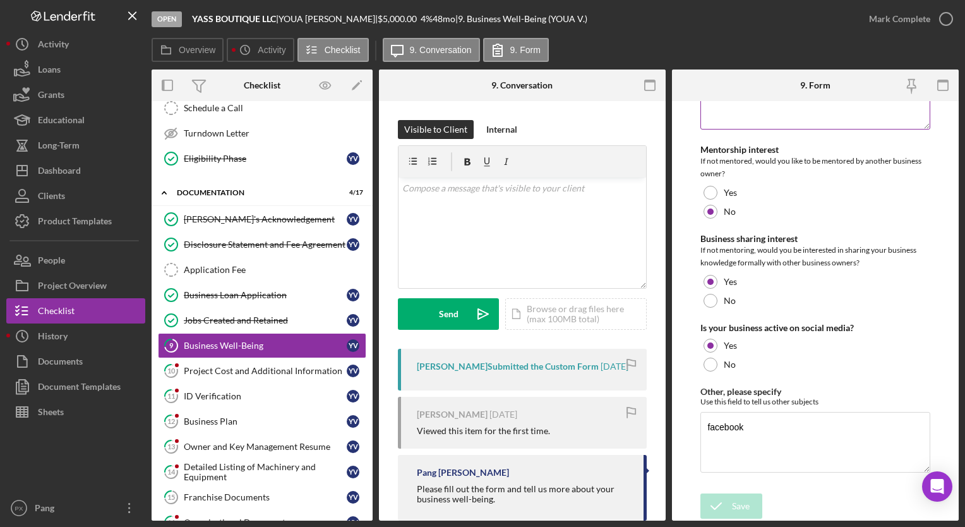
scroll to position [2513, 0]
click at [940, 20] on icon "button" at bounding box center [946, 19] width 32 height 32
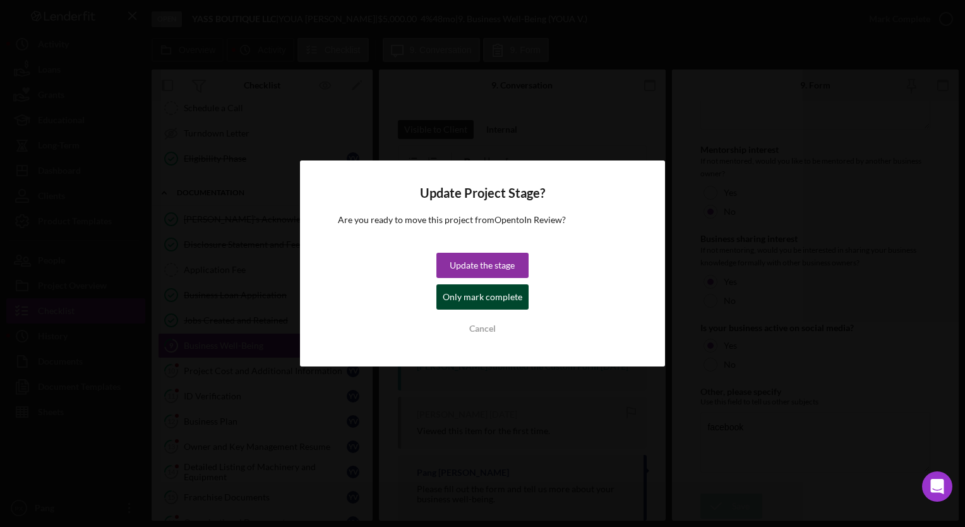
click at [502, 297] on div "Only mark complete" at bounding box center [483, 296] width 80 height 25
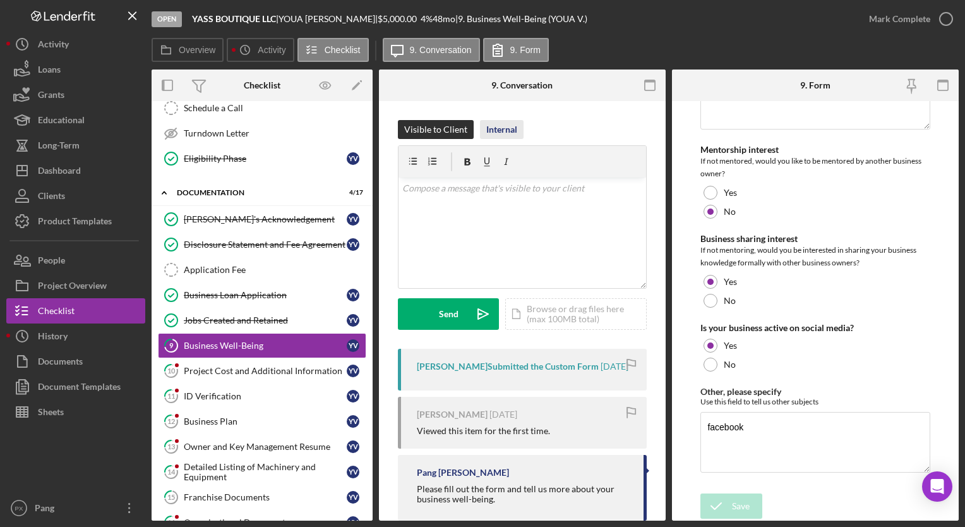
scroll to position [2564, 0]
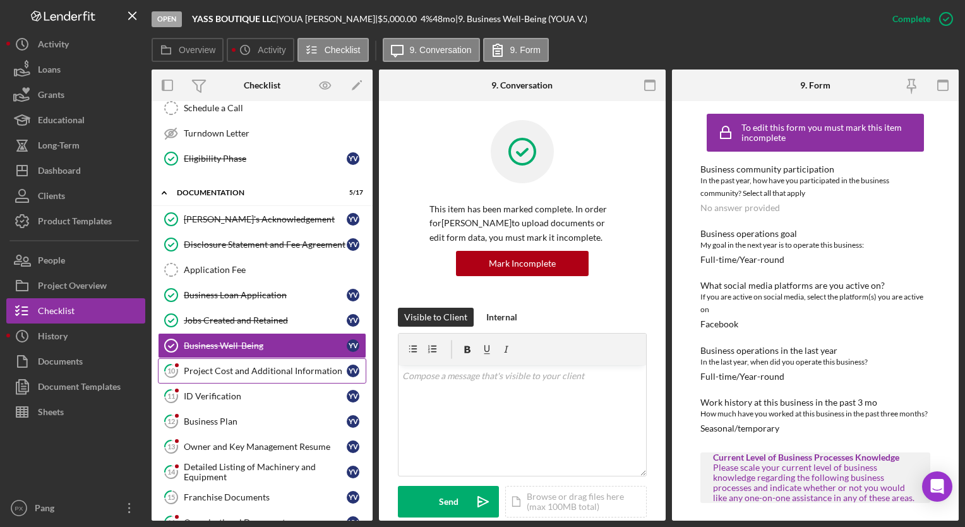
click at [198, 366] on div "Project Cost and Additional Information" at bounding box center [265, 371] width 163 height 10
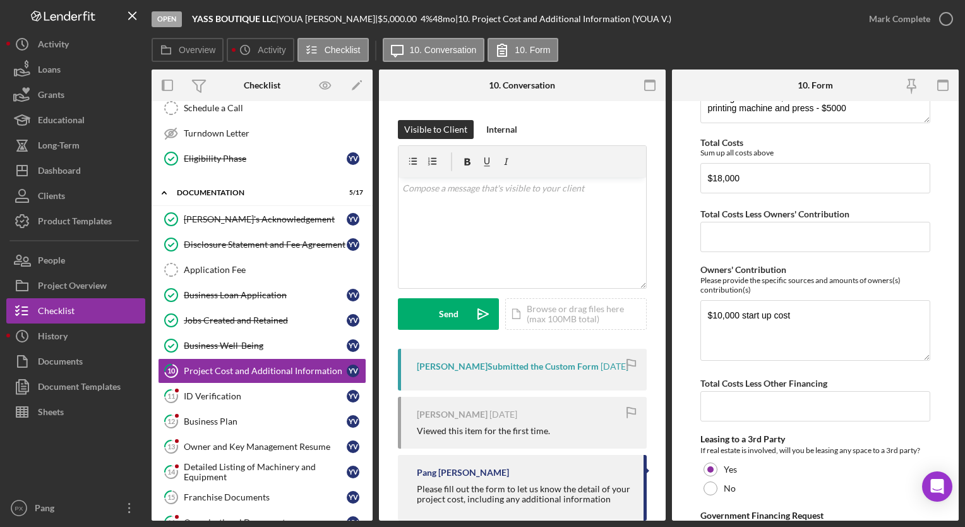
scroll to position [503, 0]
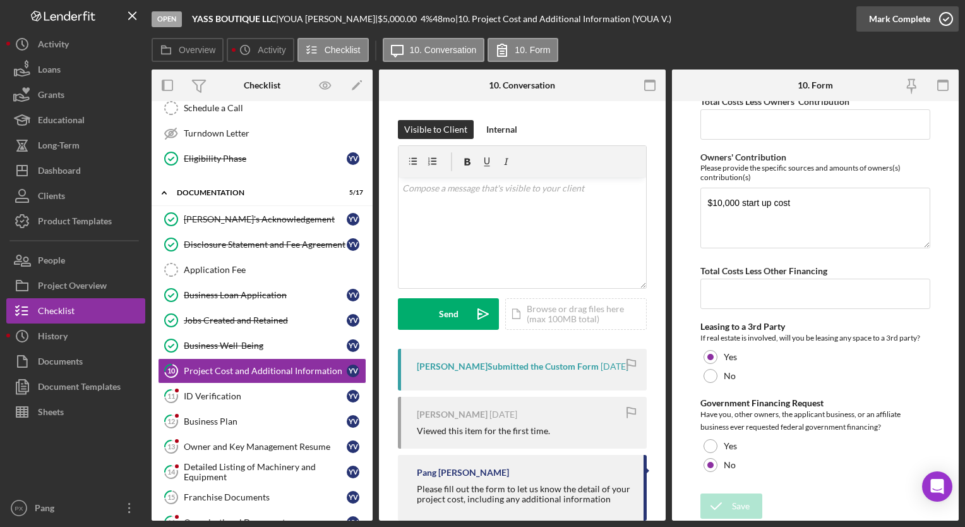
click at [938, 19] on icon "button" at bounding box center [946, 19] width 32 height 32
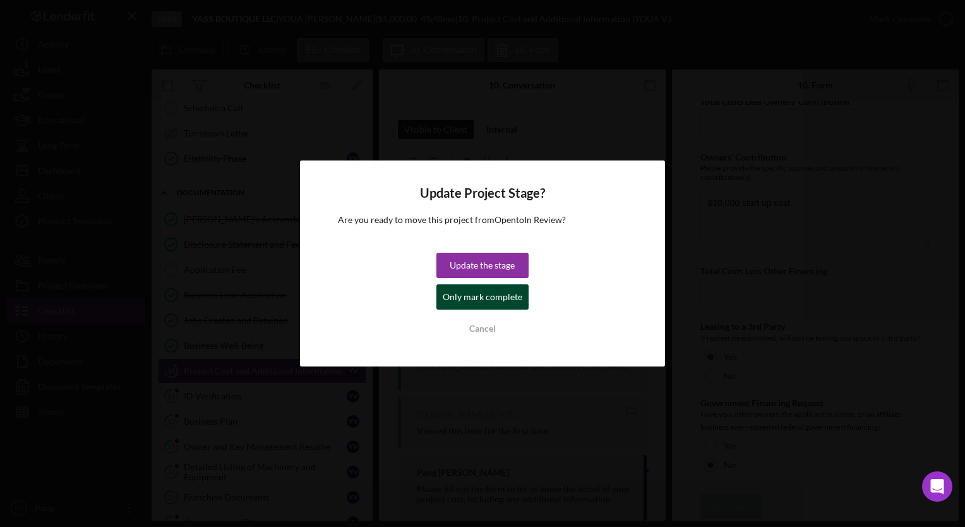
click at [497, 289] on div "Only mark complete" at bounding box center [483, 296] width 80 height 25
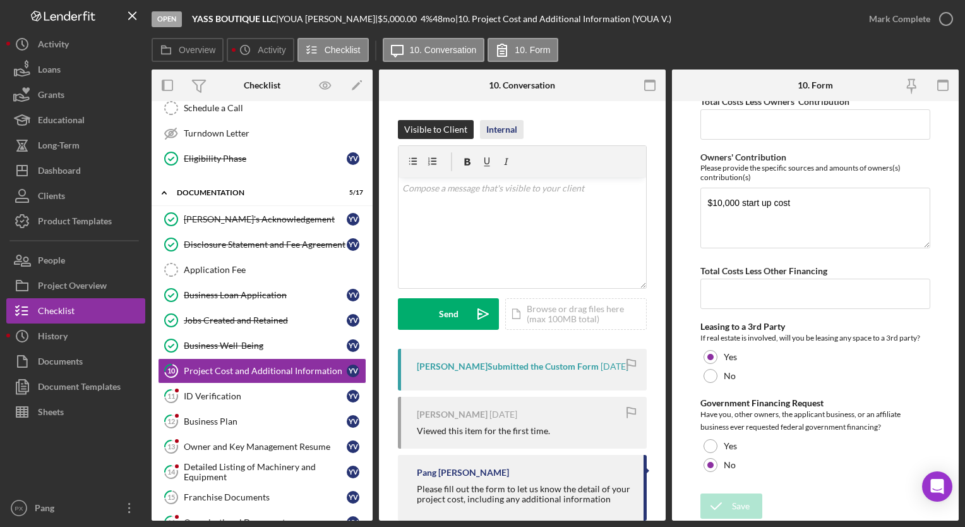
scroll to position [553, 0]
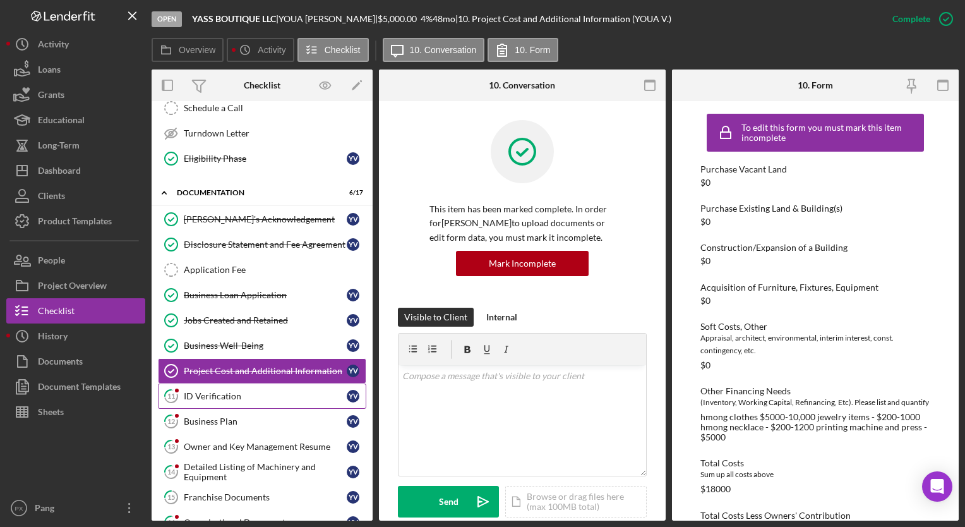
click at [209, 392] on div "ID Verification" at bounding box center [265, 396] width 163 height 10
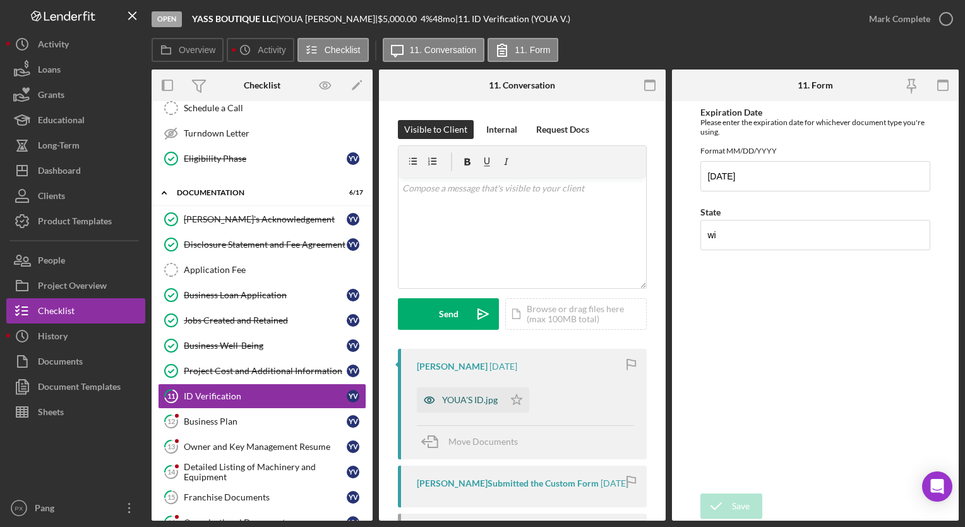
click at [459, 400] on div "YOUA'S ID.jpg" at bounding box center [470, 400] width 56 height 10
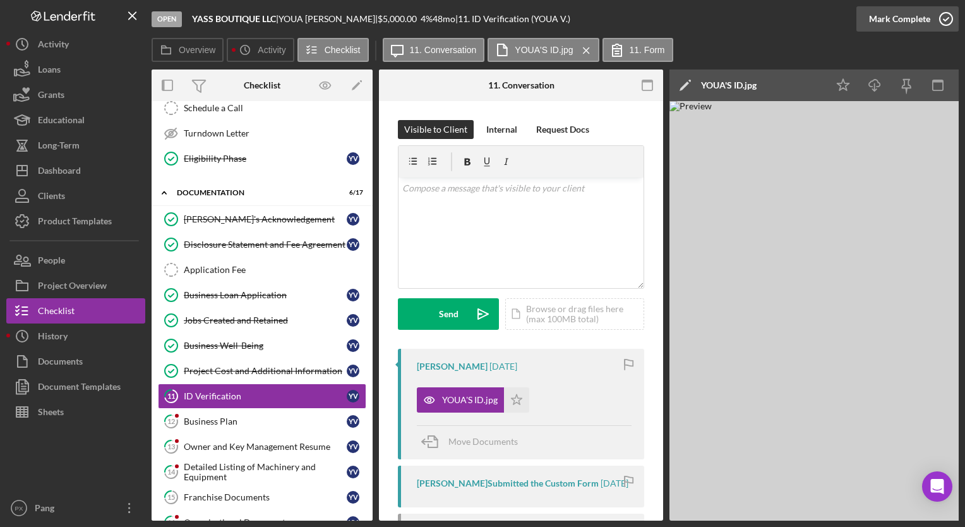
click at [945, 16] on icon "button" at bounding box center [946, 19] width 32 height 32
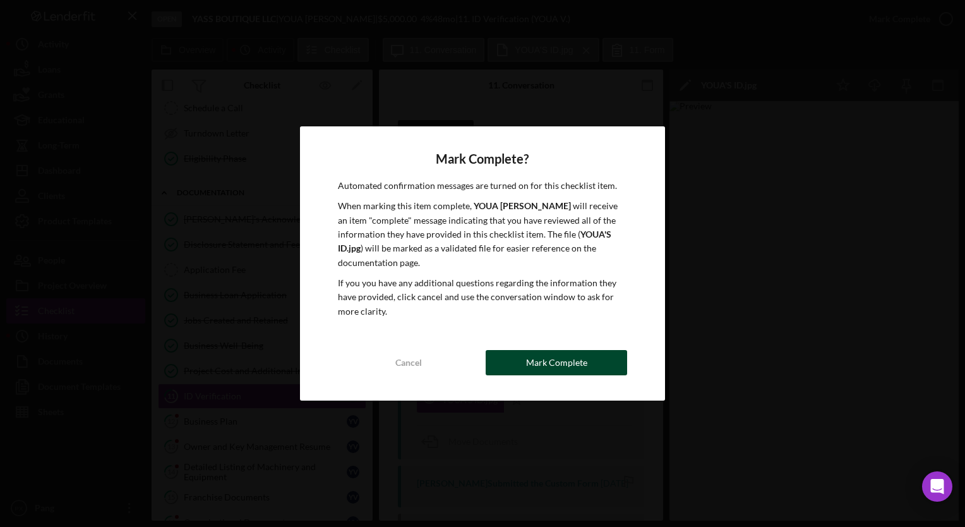
click at [546, 370] on div "Mark Complete" at bounding box center [556, 362] width 61 height 25
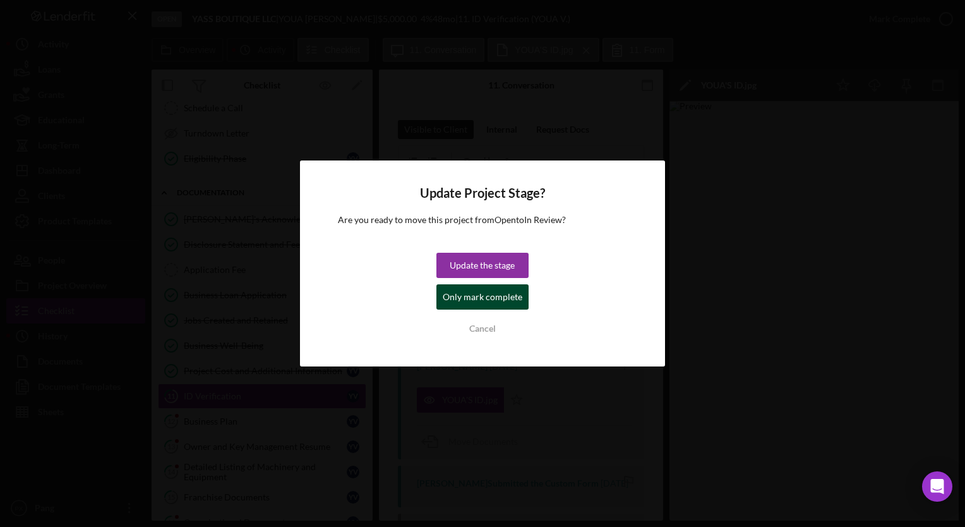
click at [477, 296] on div "Only mark complete" at bounding box center [483, 296] width 80 height 25
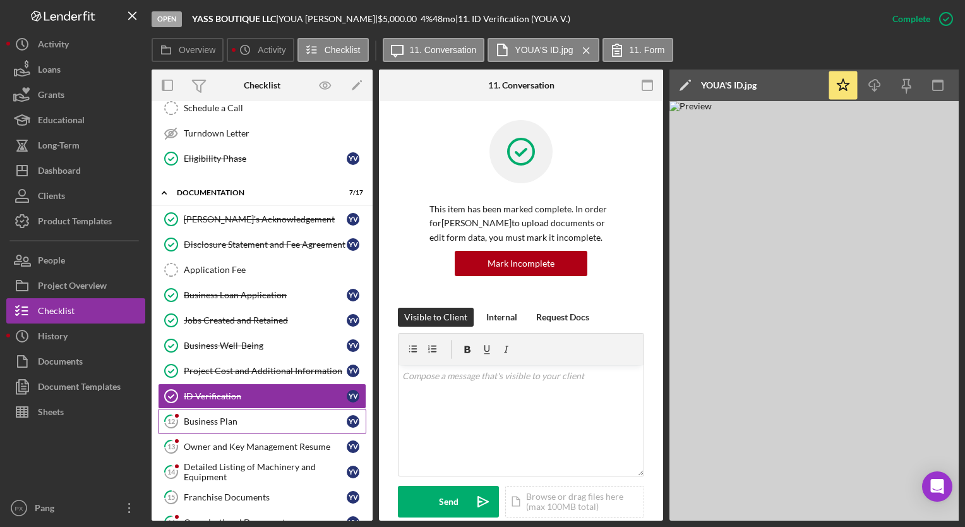
click at [213, 417] on div "Business Plan" at bounding box center [265, 421] width 163 height 10
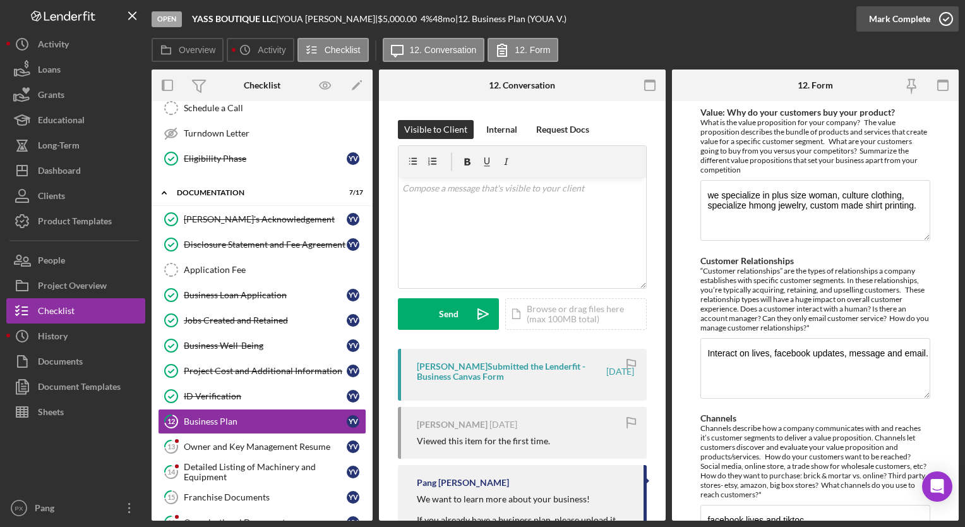
click at [948, 21] on icon "button" at bounding box center [946, 19] width 32 height 32
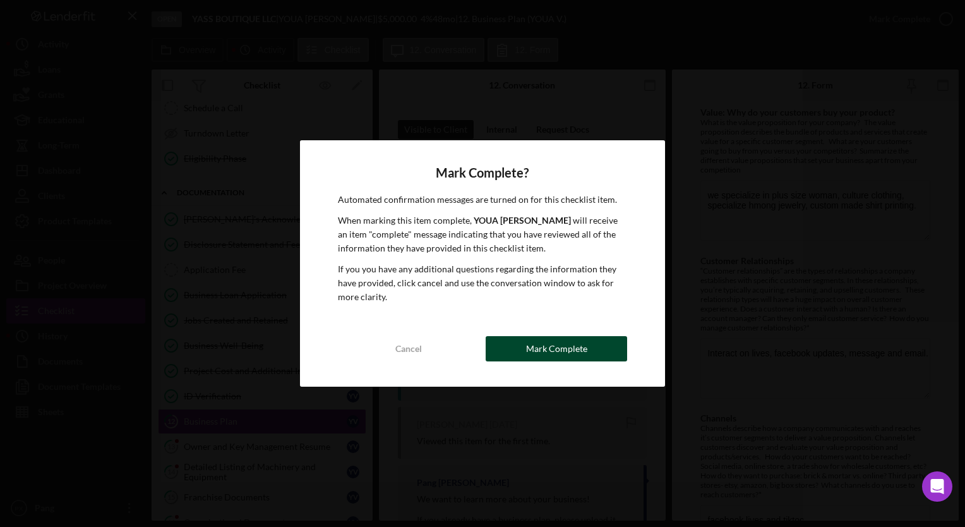
click at [565, 358] on div "Mark Complete" at bounding box center [556, 348] width 61 height 25
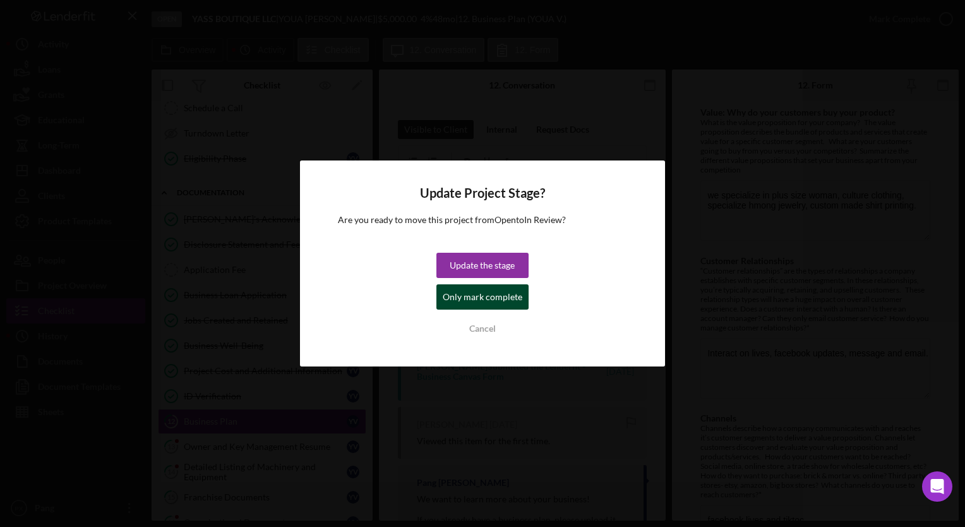
click at [498, 304] on div "Only mark complete" at bounding box center [483, 296] width 80 height 25
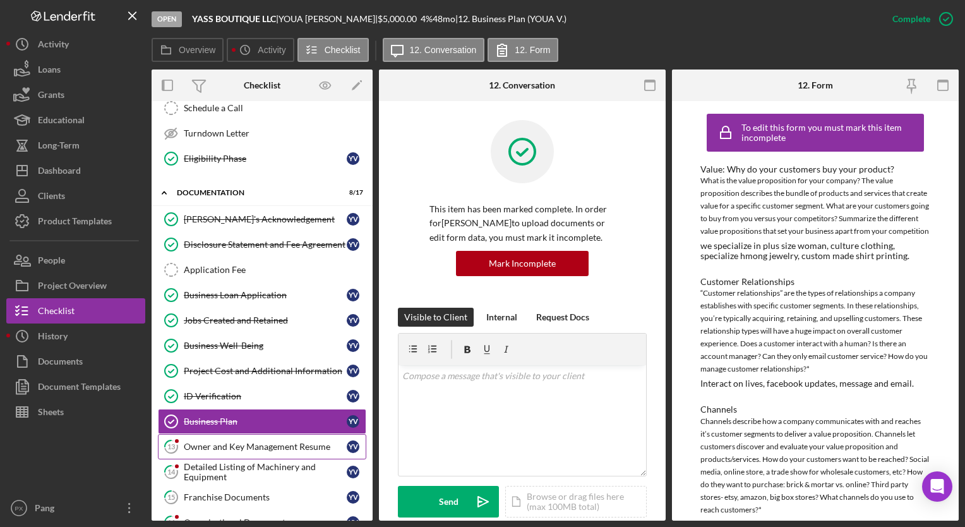
click at [240, 445] on div "Owner and Key Management Resume" at bounding box center [265, 446] width 163 height 10
